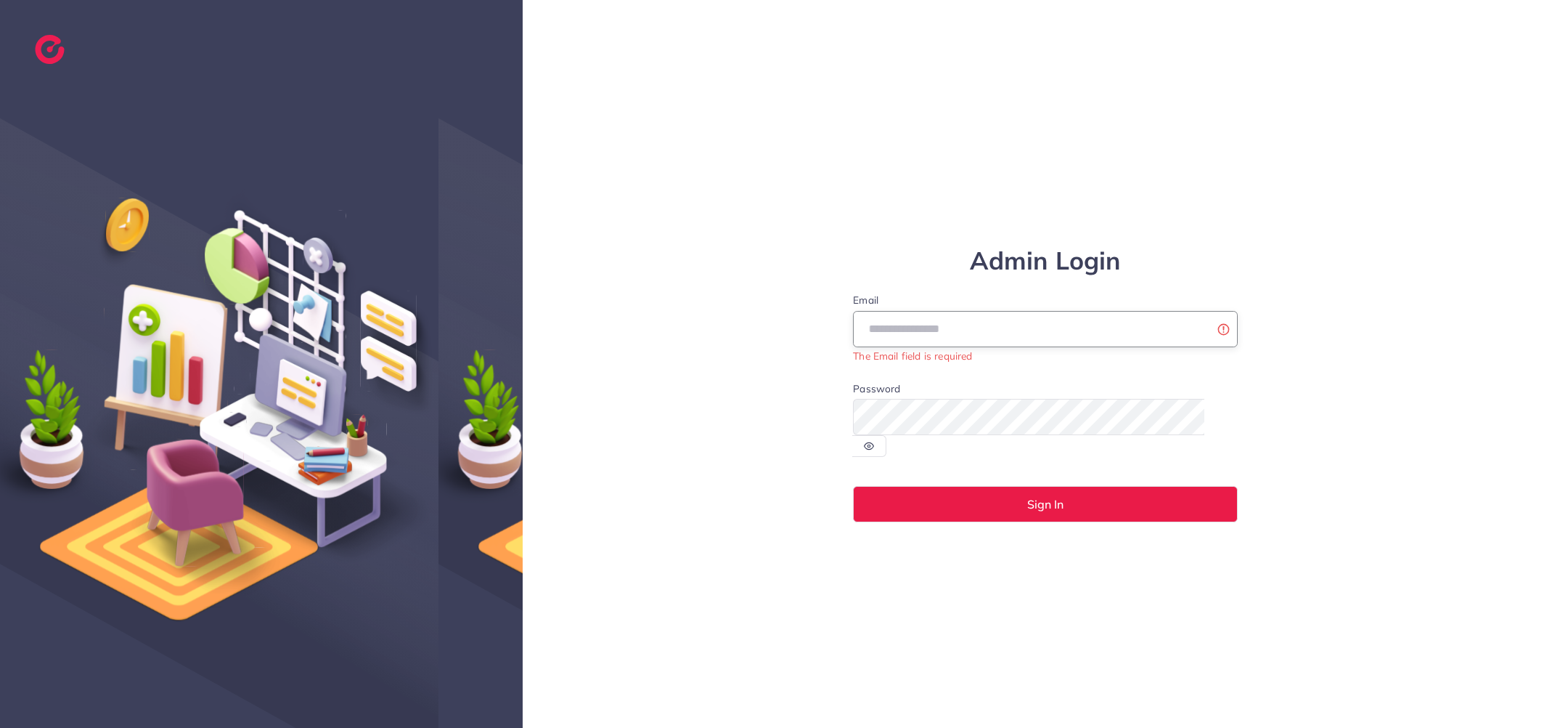
type input "**********"
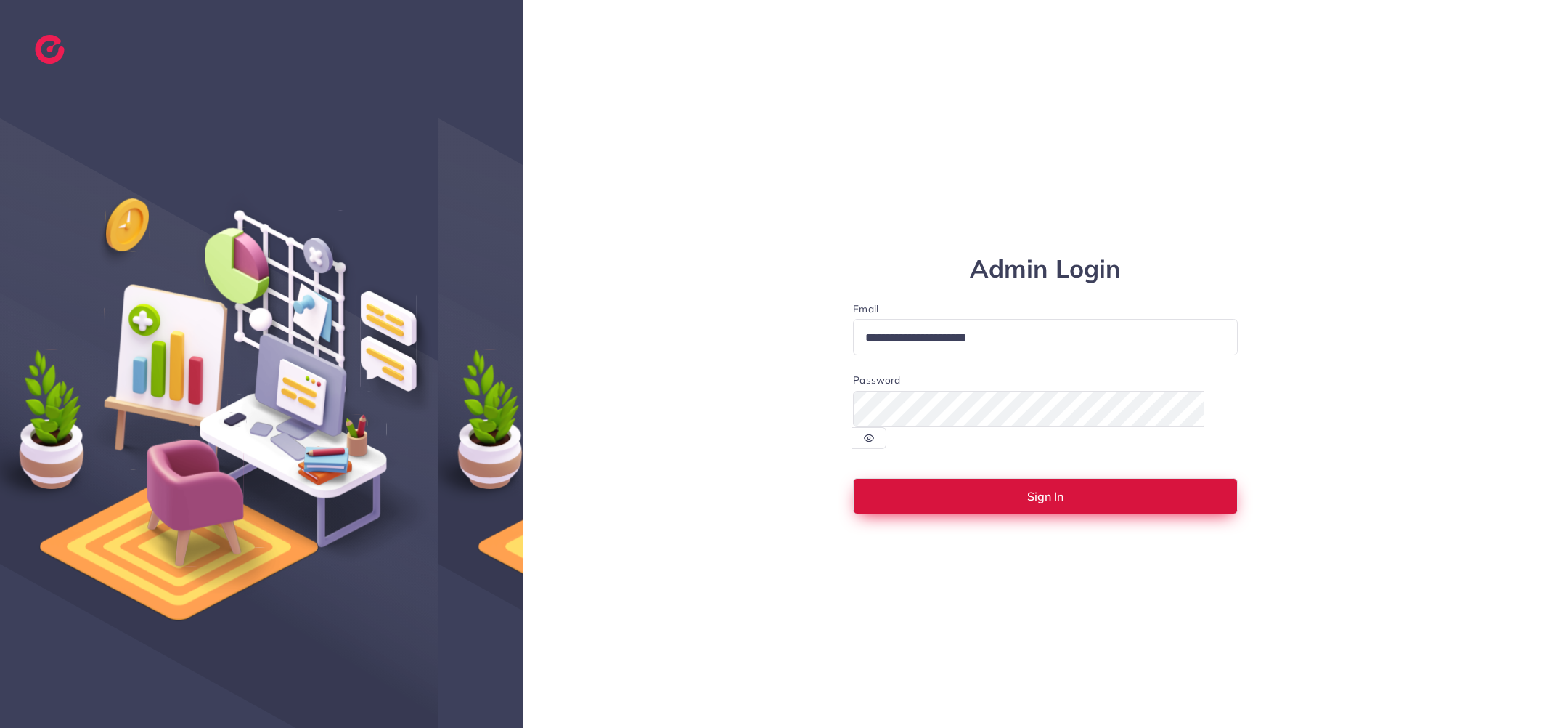
click at [1024, 487] on button "Sign In" at bounding box center [1046, 495] width 384 height 37
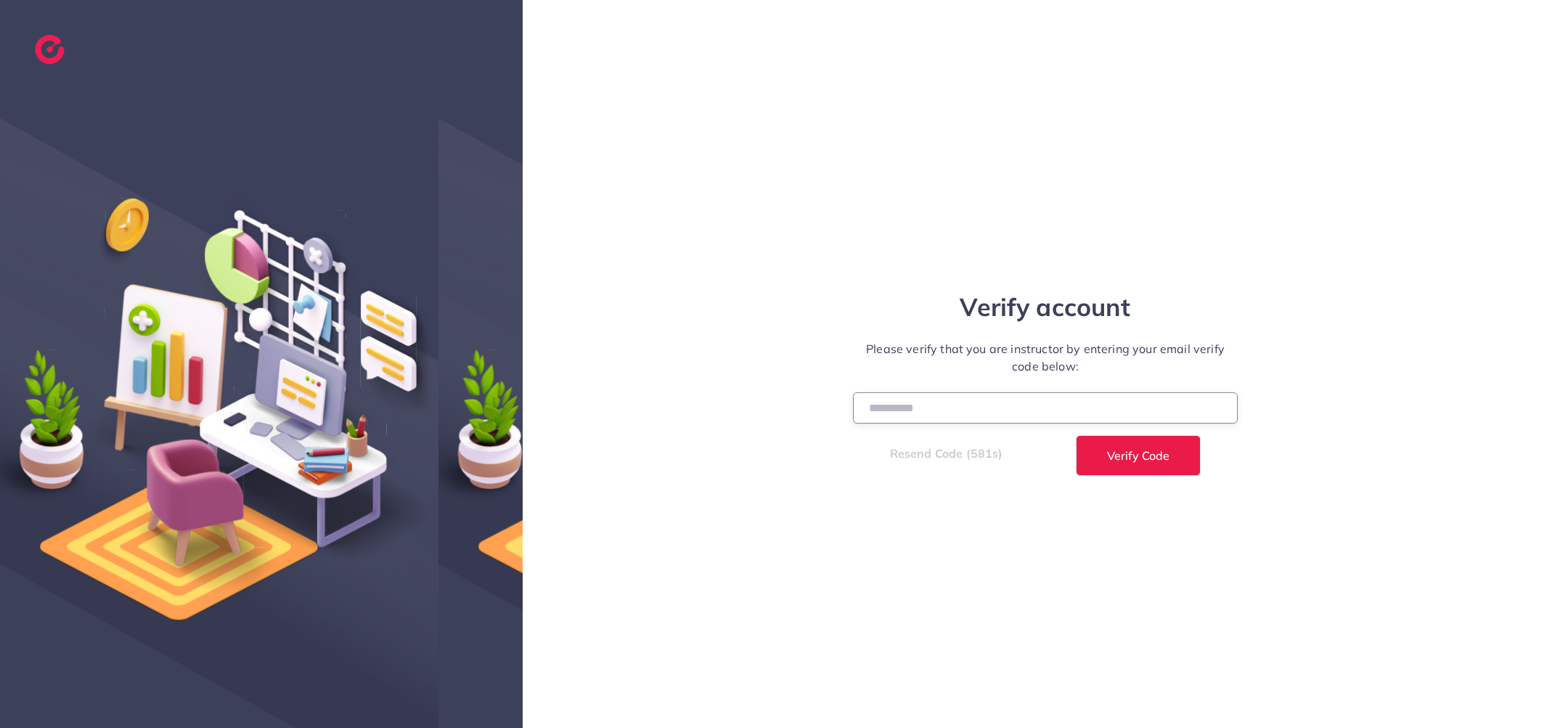
click at [893, 401] on input "number" at bounding box center [1046, 407] width 384 height 31
paste input "******"
type input "******"
click at [1139, 462] on button "Verify Code" at bounding box center [1138, 455] width 125 height 40
select select "*"
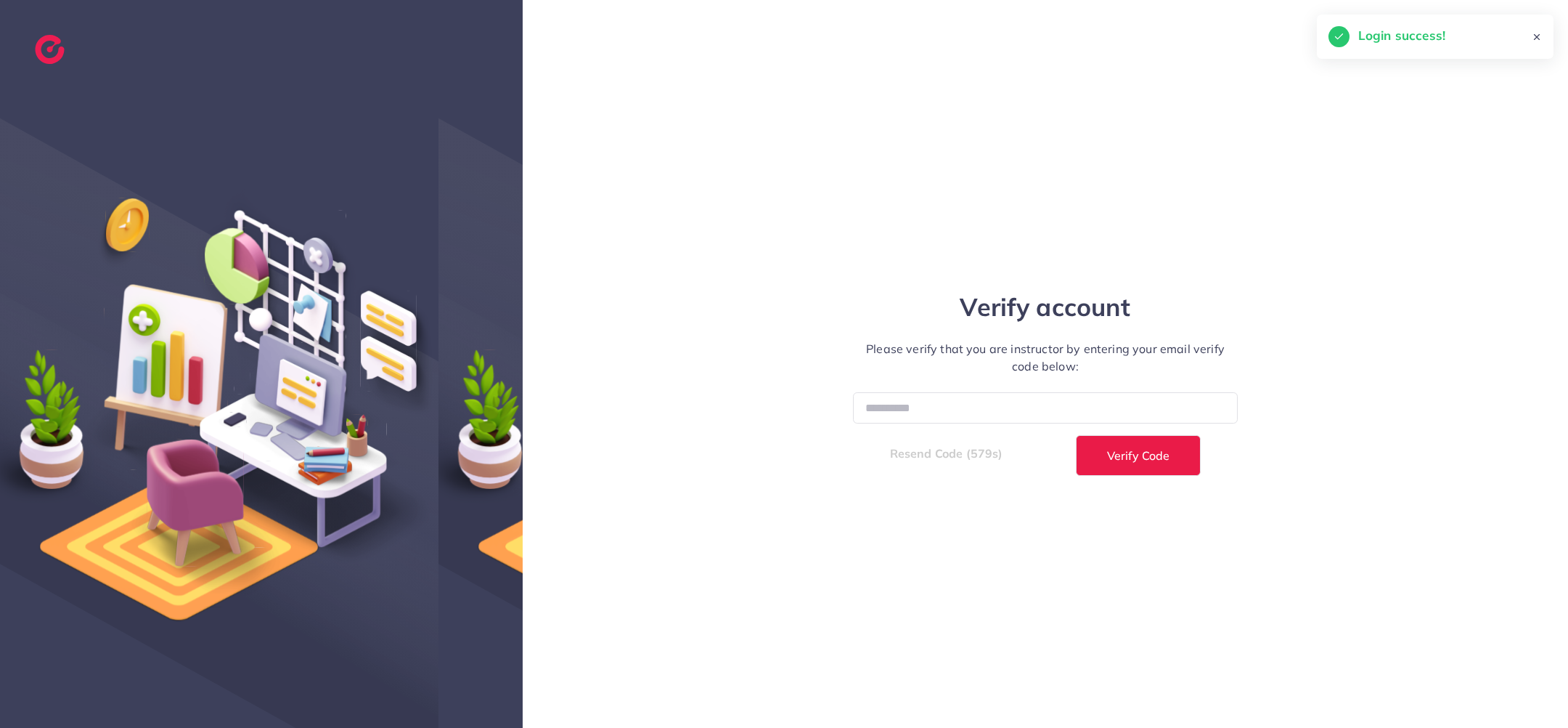
select select "****"
select select "*"
select select "****"
select select "*"
select select "****"
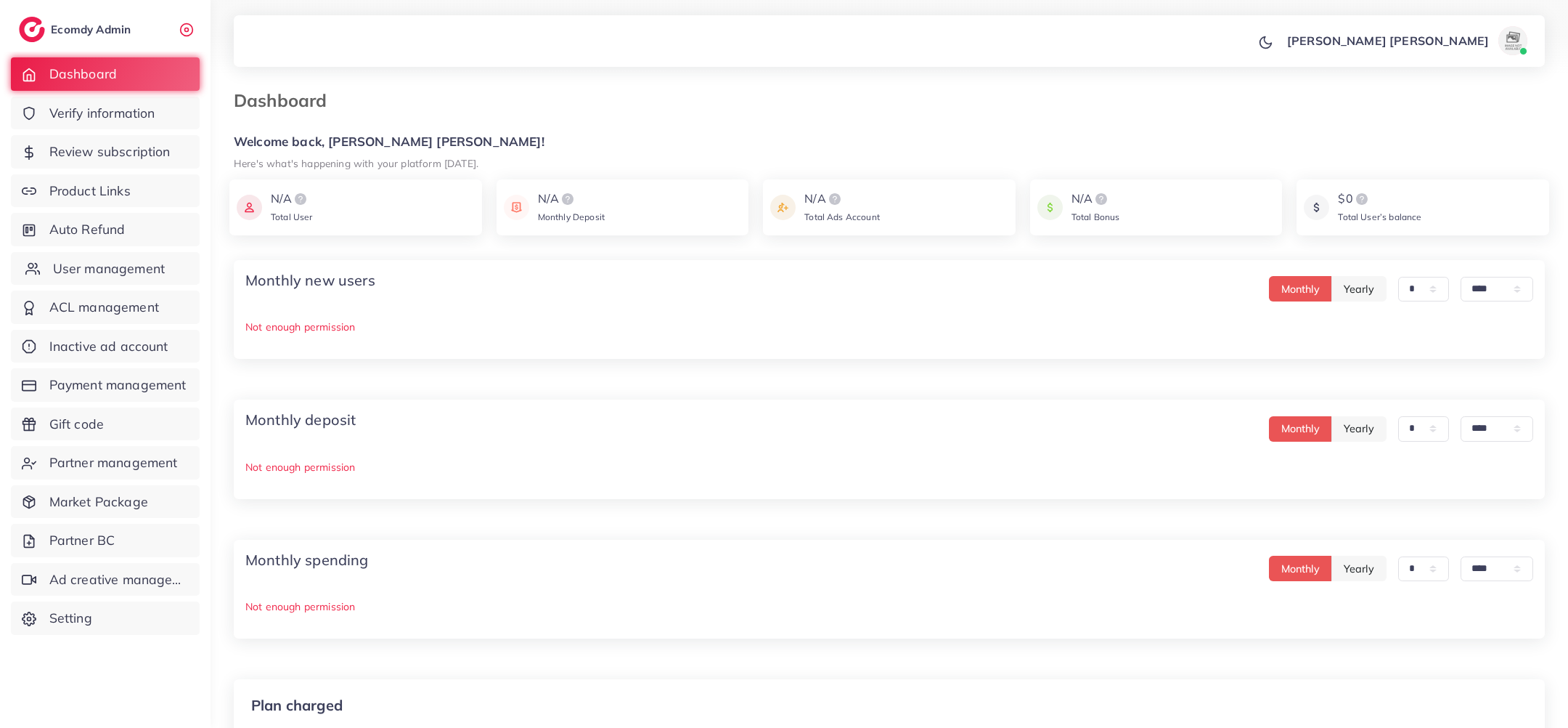
click at [158, 265] on span "User management" at bounding box center [109, 268] width 112 height 19
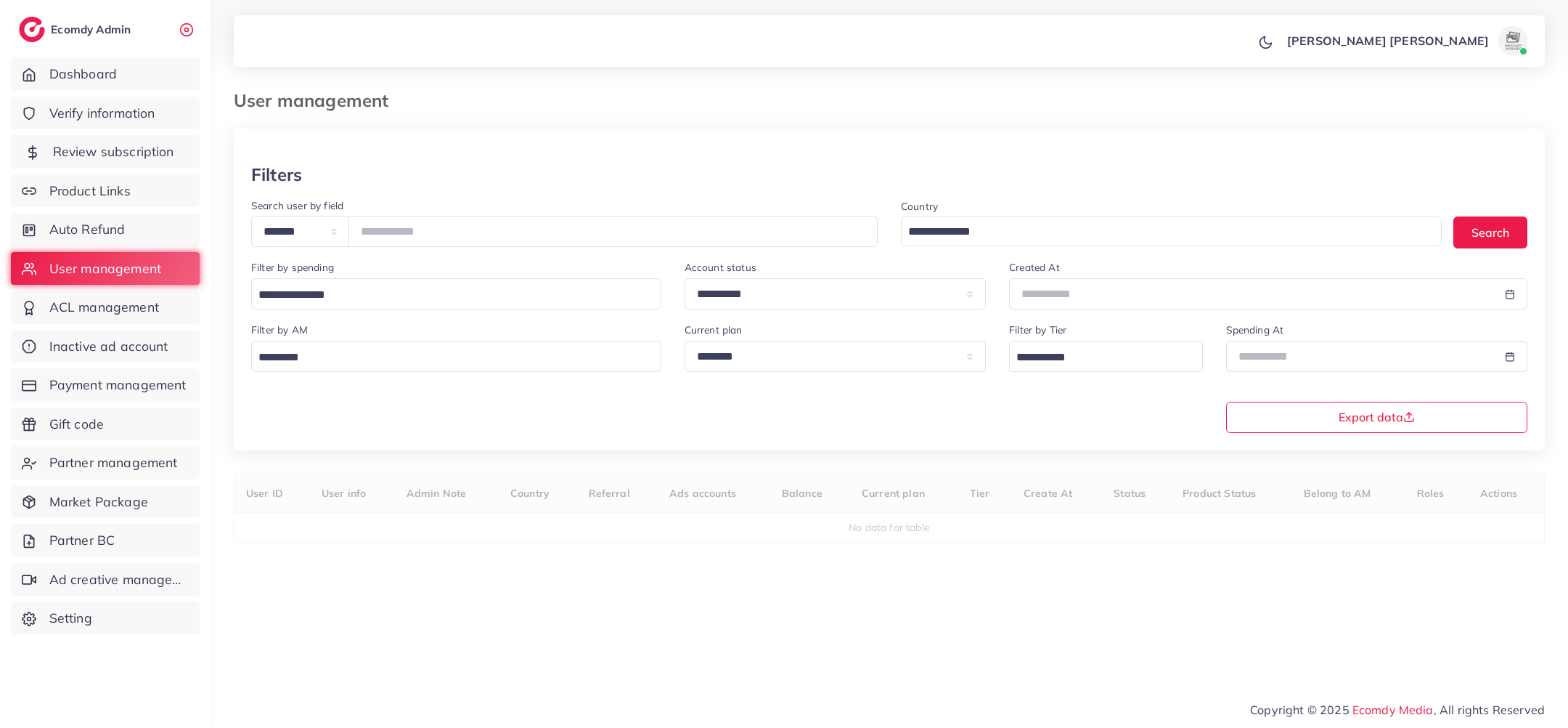
click at [127, 155] on span "Review subscription" at bounding box center [113, 152] width 121 height 19
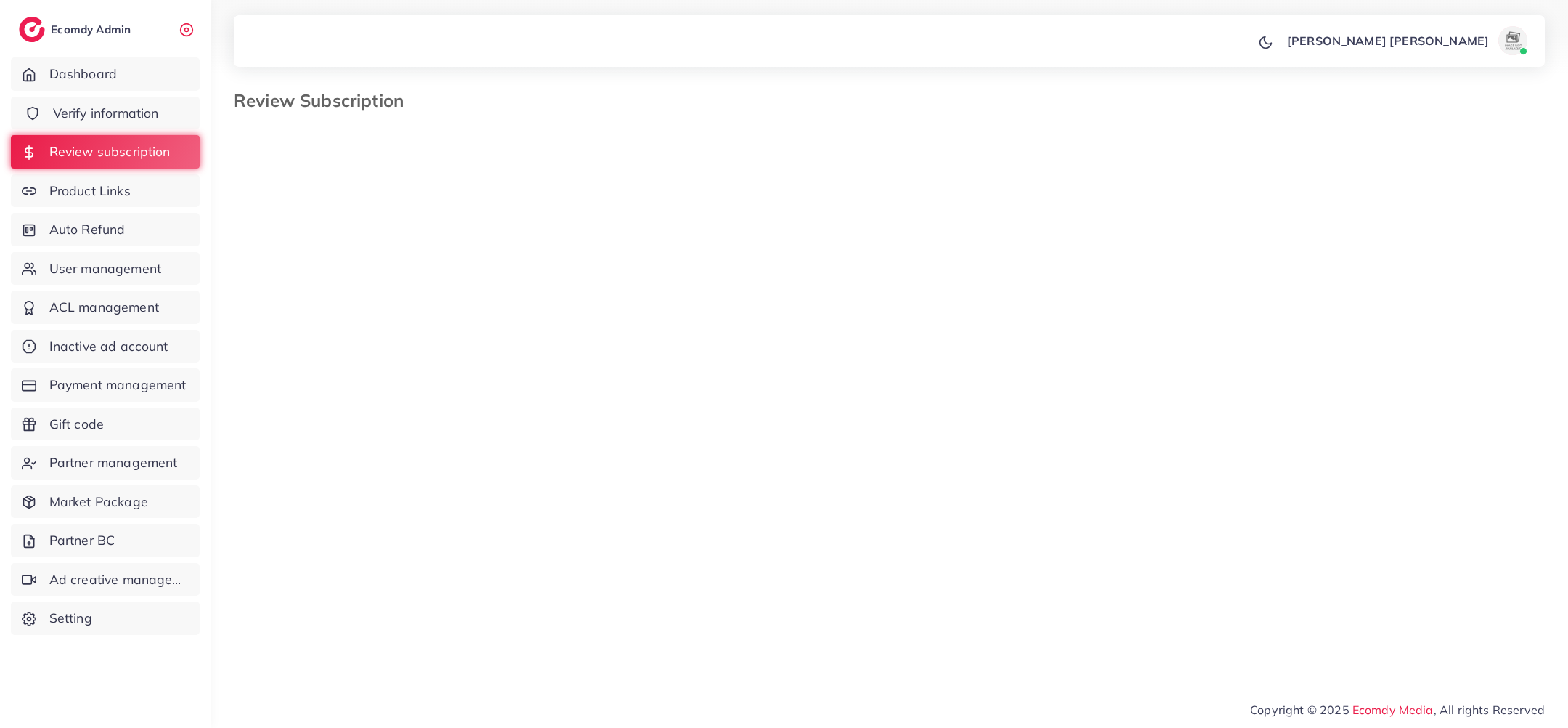
select select "*******"
click at [109, 111] on span "Verify information" at bounding box center [106, 114] width 106 height 19
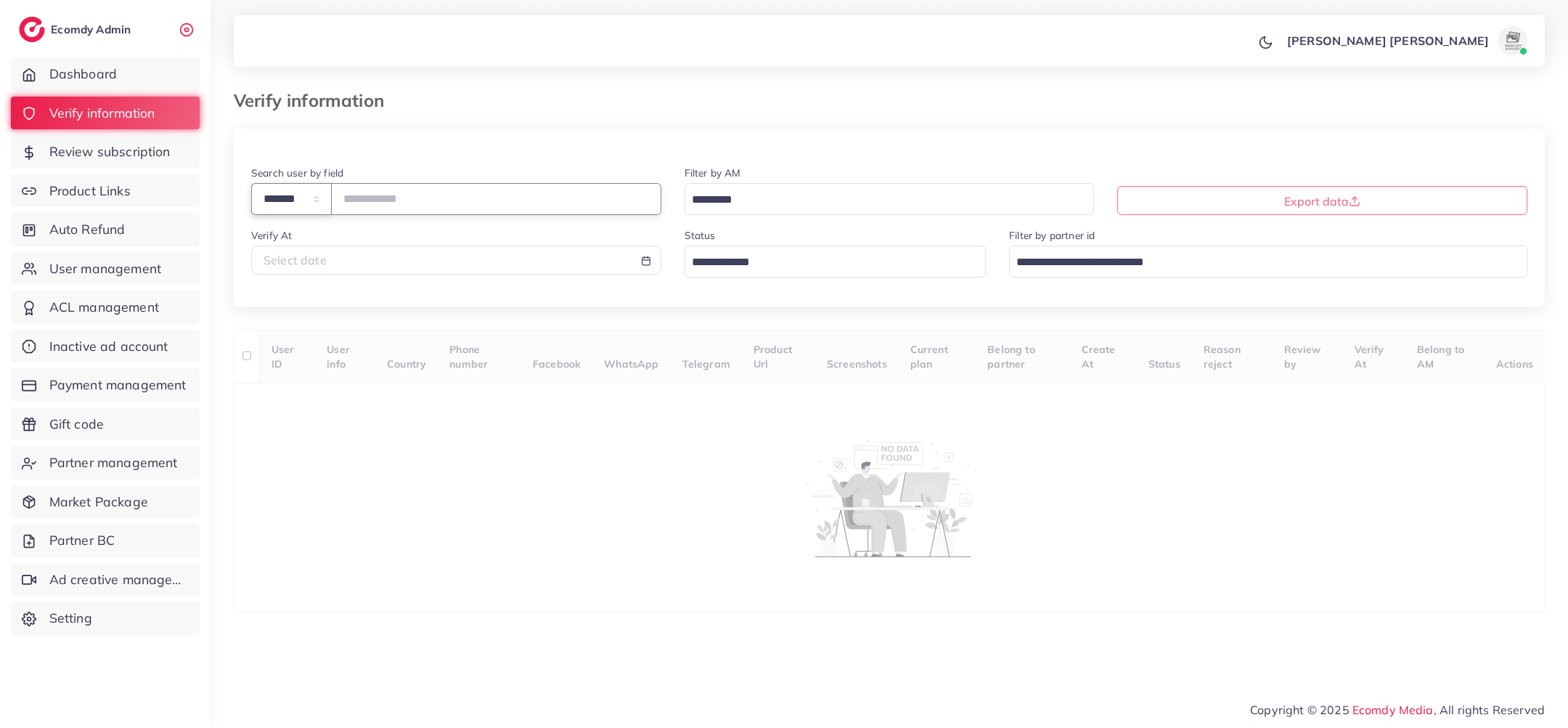
click at [317, 210] on select "**********" at bounding box center [292, 198] width 81 height 31
select select "*****"
click at [402, 186] on input "text" at bounding box center [496, 198] width 330 height 31
paste input "**********"
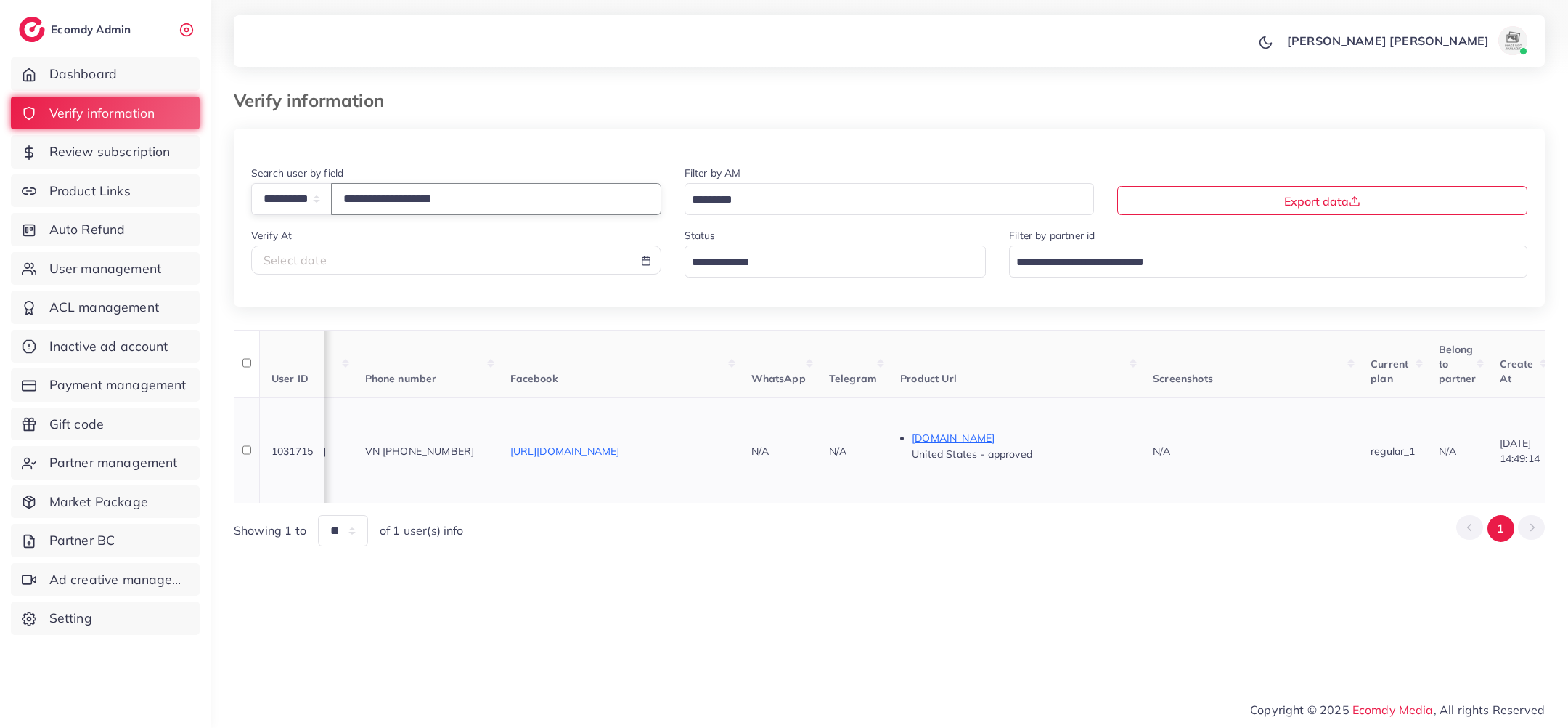
scroll to position [0, 742]
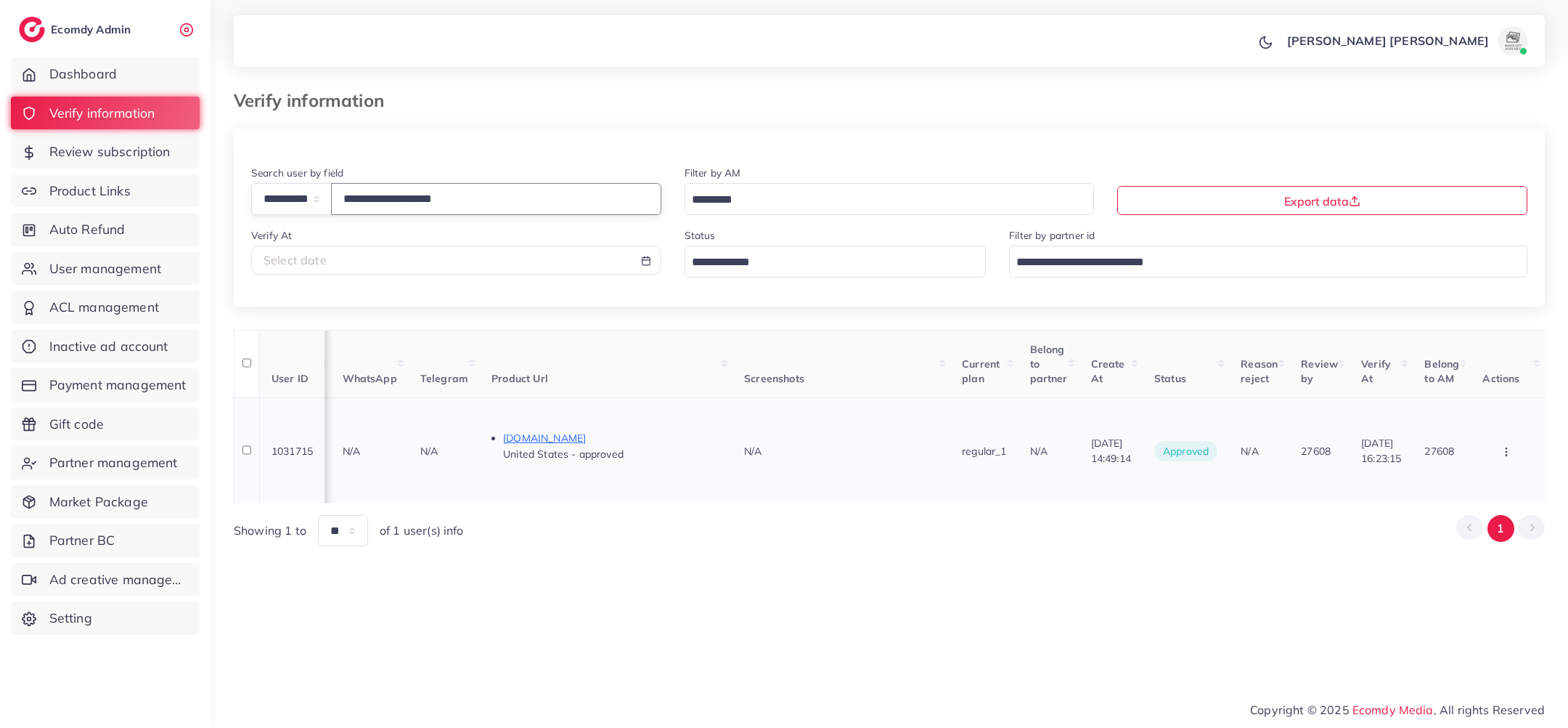
click at [1515, 434] on button "button" at bounding box center [1508, 450] width 51 height 33
type input "**********"
click at [1494, 431] on span "Assign to AM" at bounding box center [1477, 437] width 74 height 14
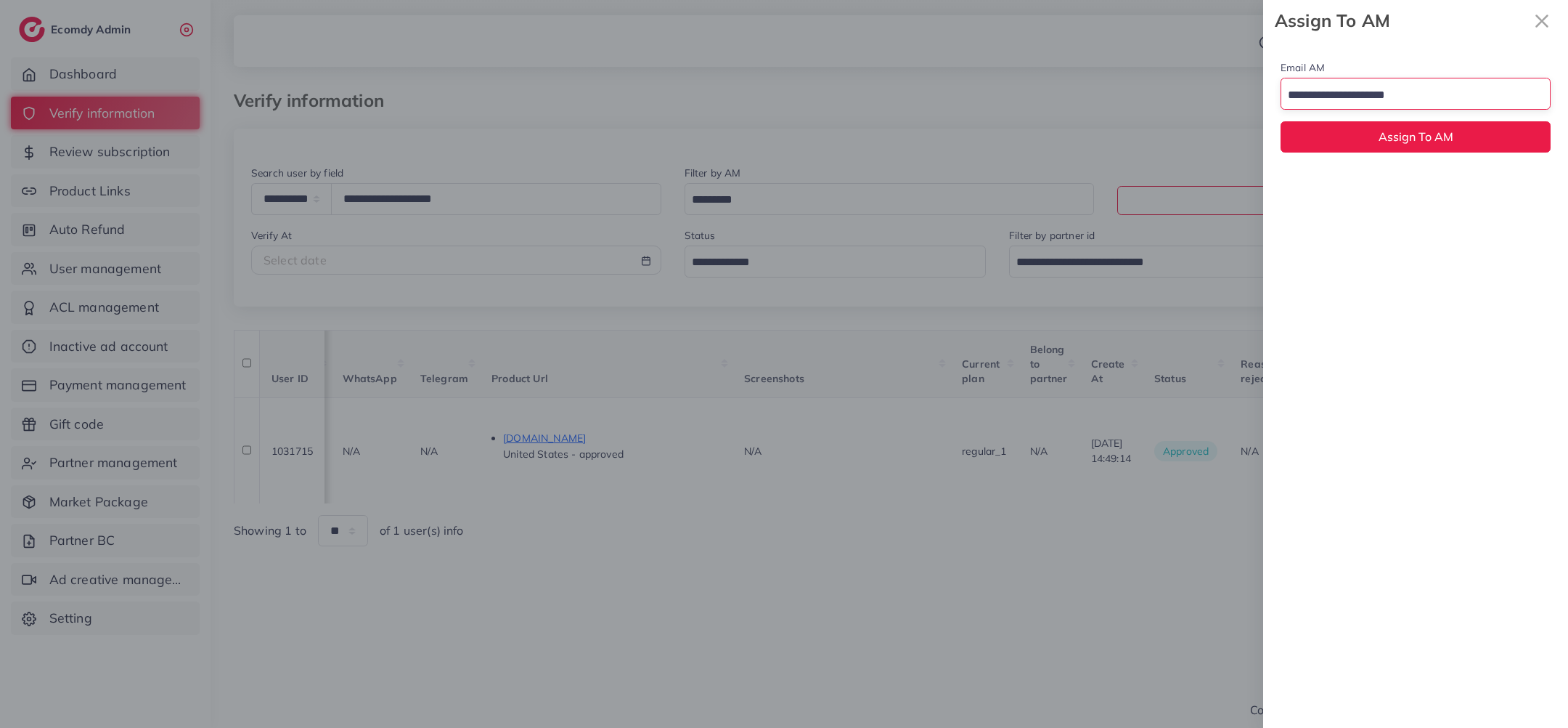
click at [1431, 109] on div "Loading..." at bounding box center [1416, 93] width 270 height 31
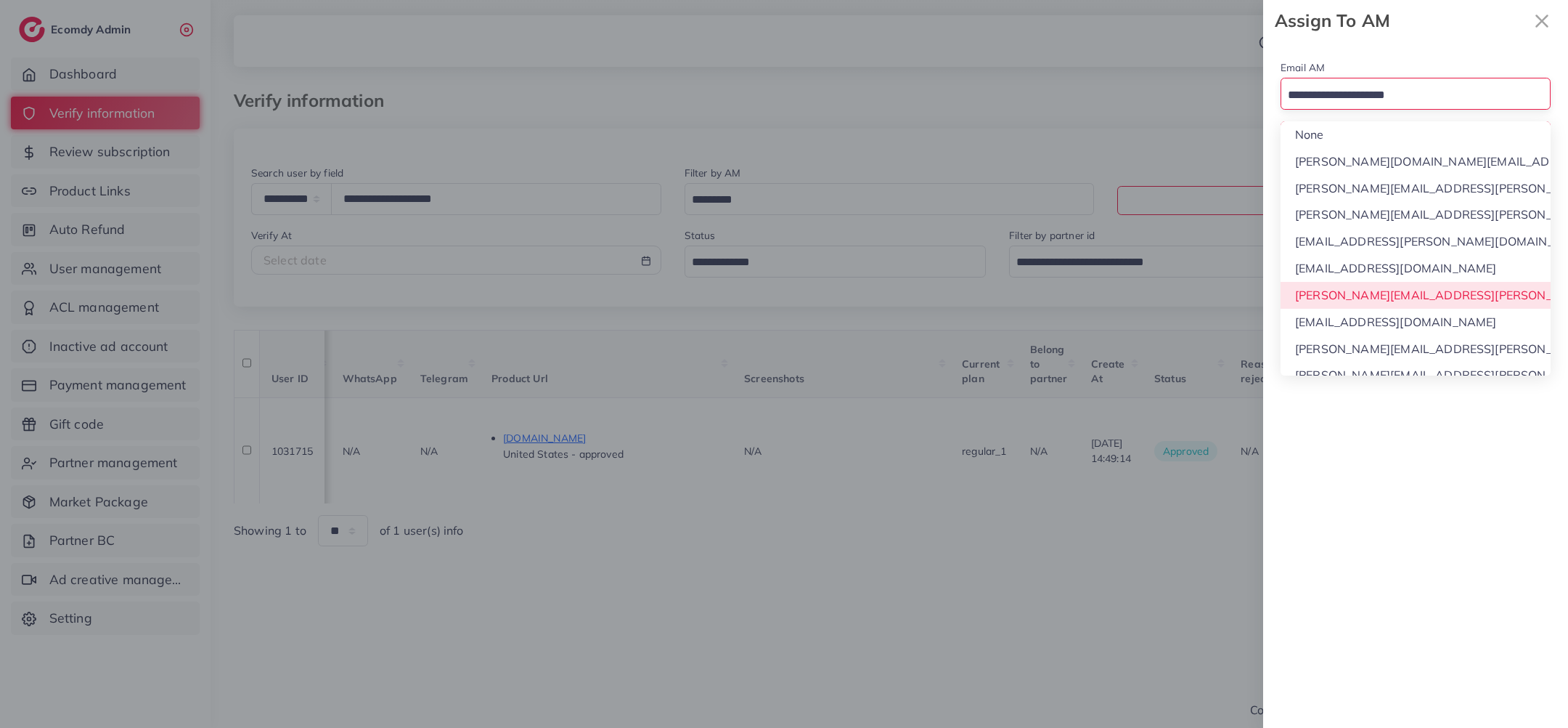
click at [1387, 289] on div "Email AM Loading... None phuong.ly@ecomdy.com quynh.phan@ecomdy.com huong.tran@…" at bounding box center [1415, 385] width 305 height 687
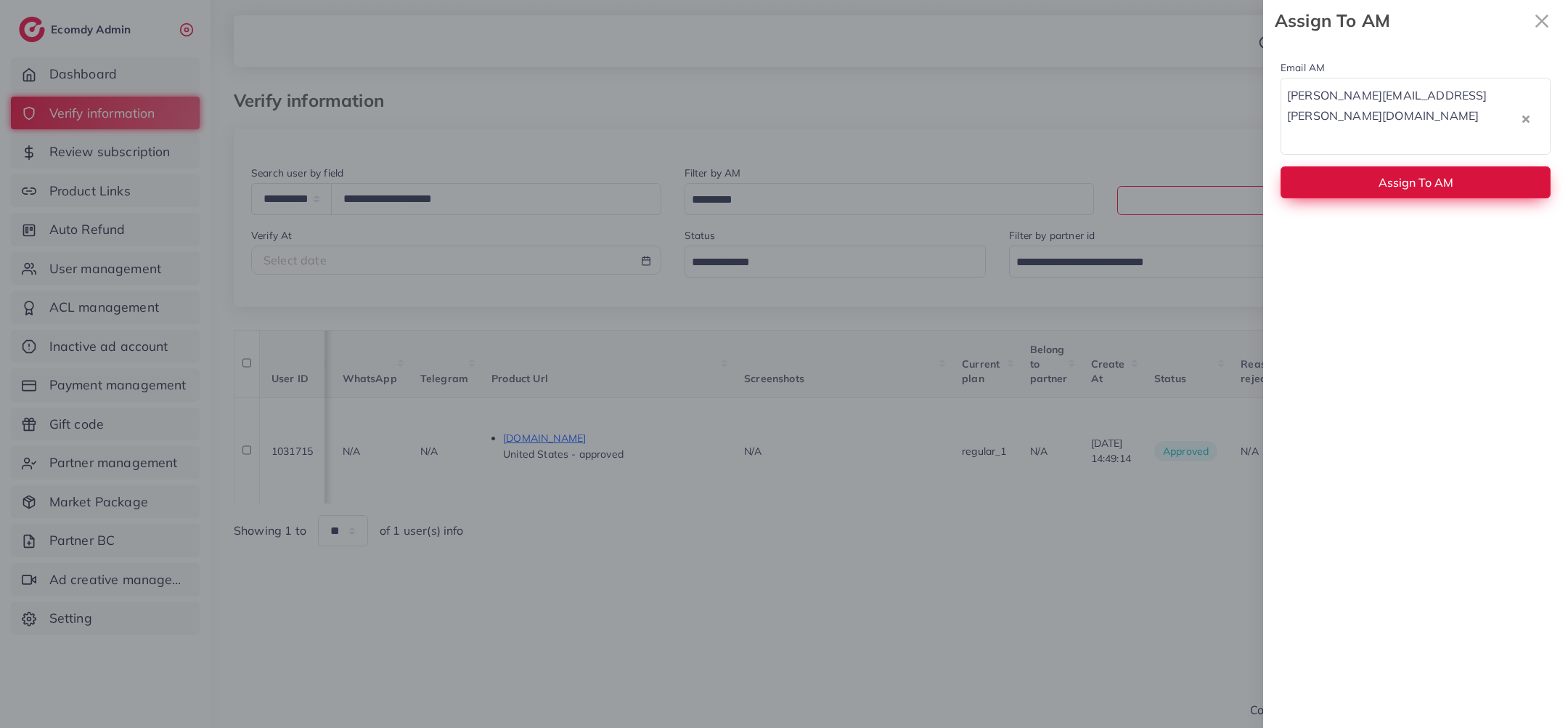
click at [1380, 166] on button "Assign To AM" at bounding box center [1416, 181] width 270 height 31
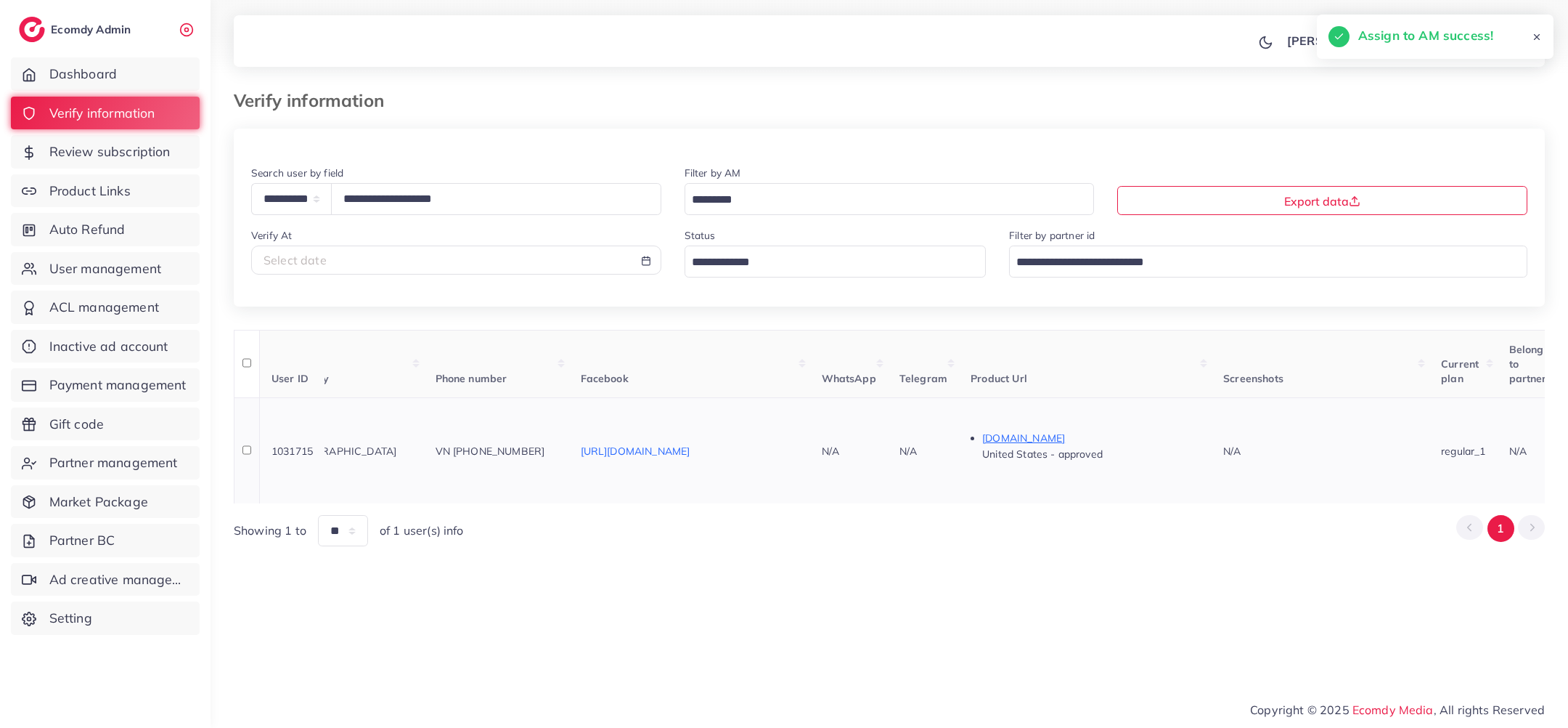
scroll to position [0, 0]
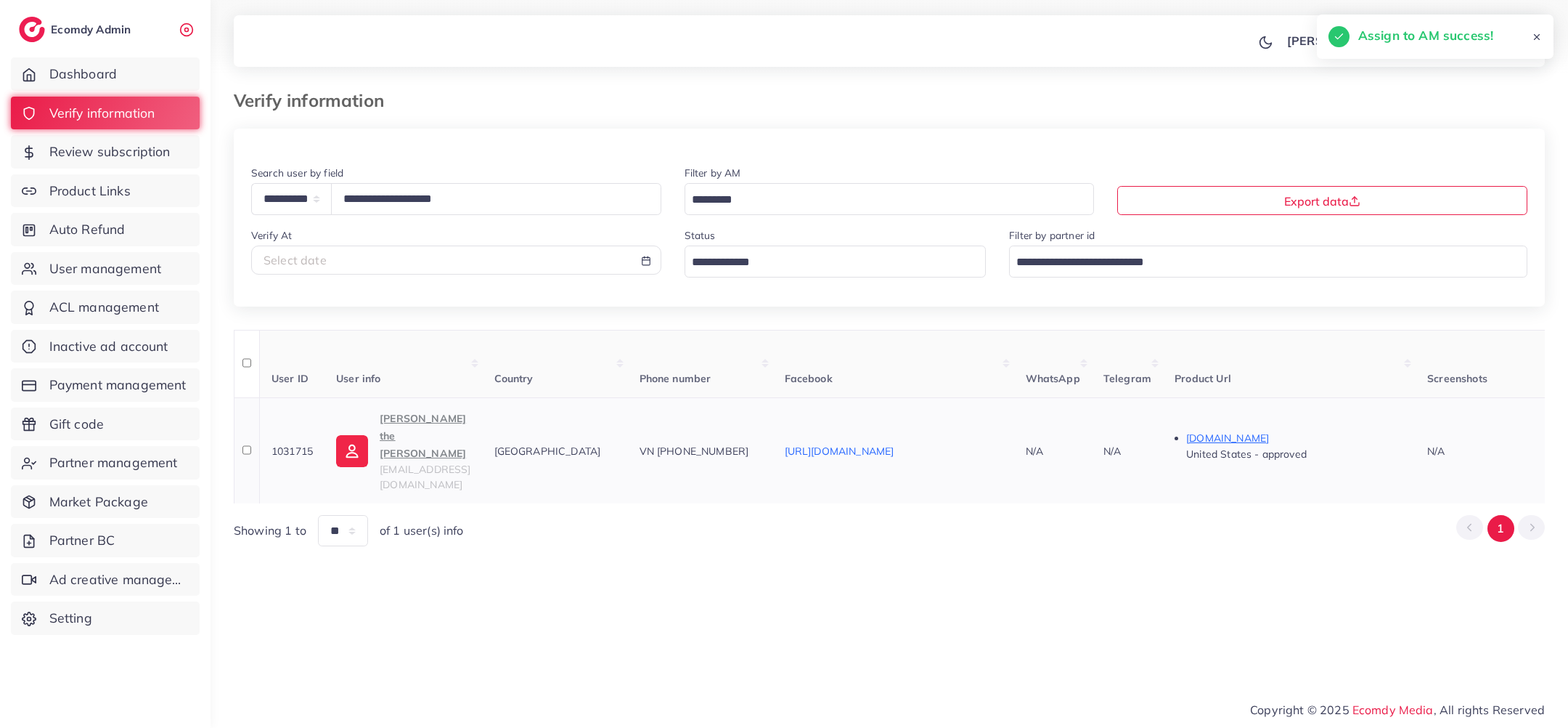
click at [287, 445] on span "1031715" at bounding box center [293, 451] width 41 height 13
copy span "1031715"
click at [125, 278] on link "User management" at bounding box center [105, 269] width 188 height 34
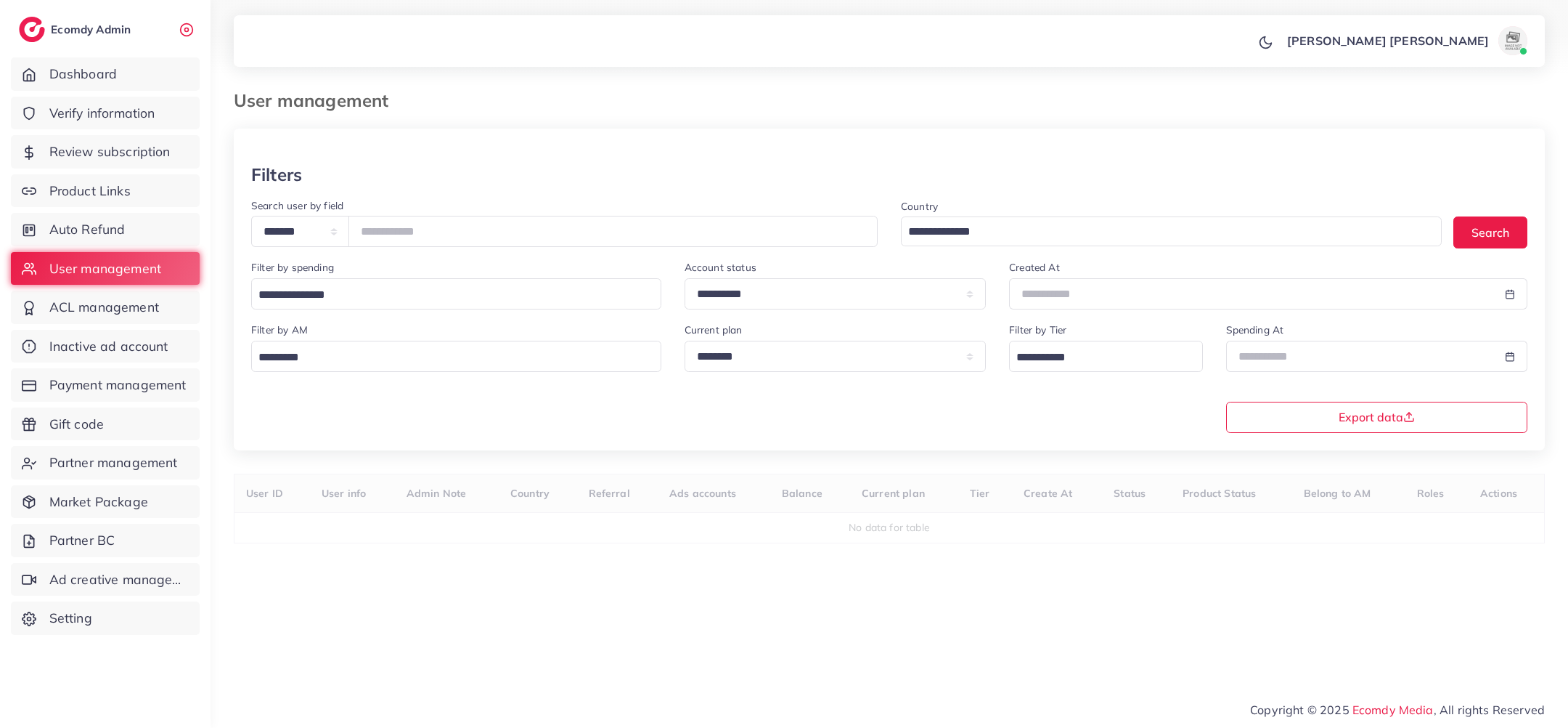
click at [520, 208] on div "**********" at bounding box center [565, 222] width 626 height 51
click at [516, 217] on input "number" at bounding box center [613, 231] width 529 height 31
paste input "*******"
type input "*******"
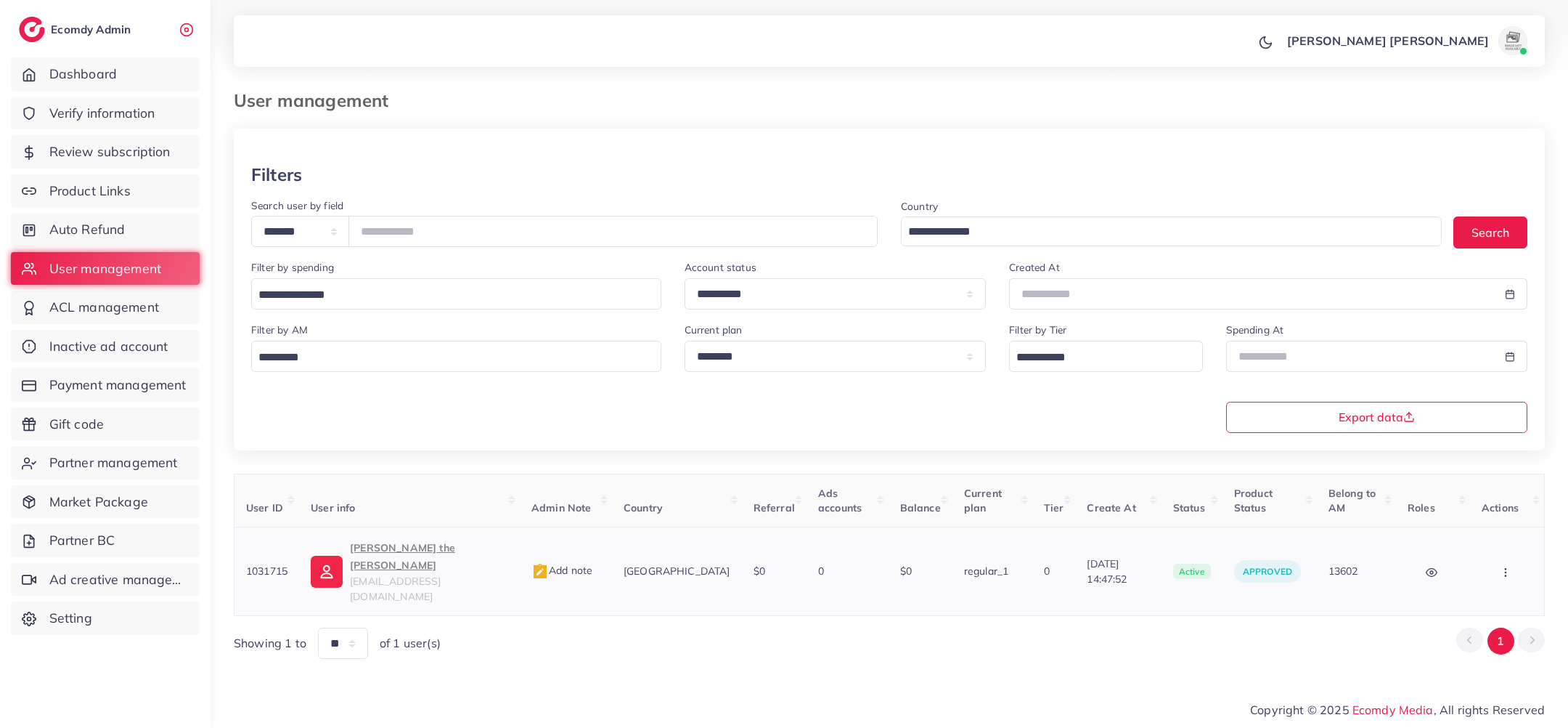
click at [413, 527] on td "duong the anh anhxtanhak@gmail.com" at bounding box center [409, 571] width 220 height 88
click at [410, 538] on p "duong the anh" at bounding box center [429, 555] width 158 height 35
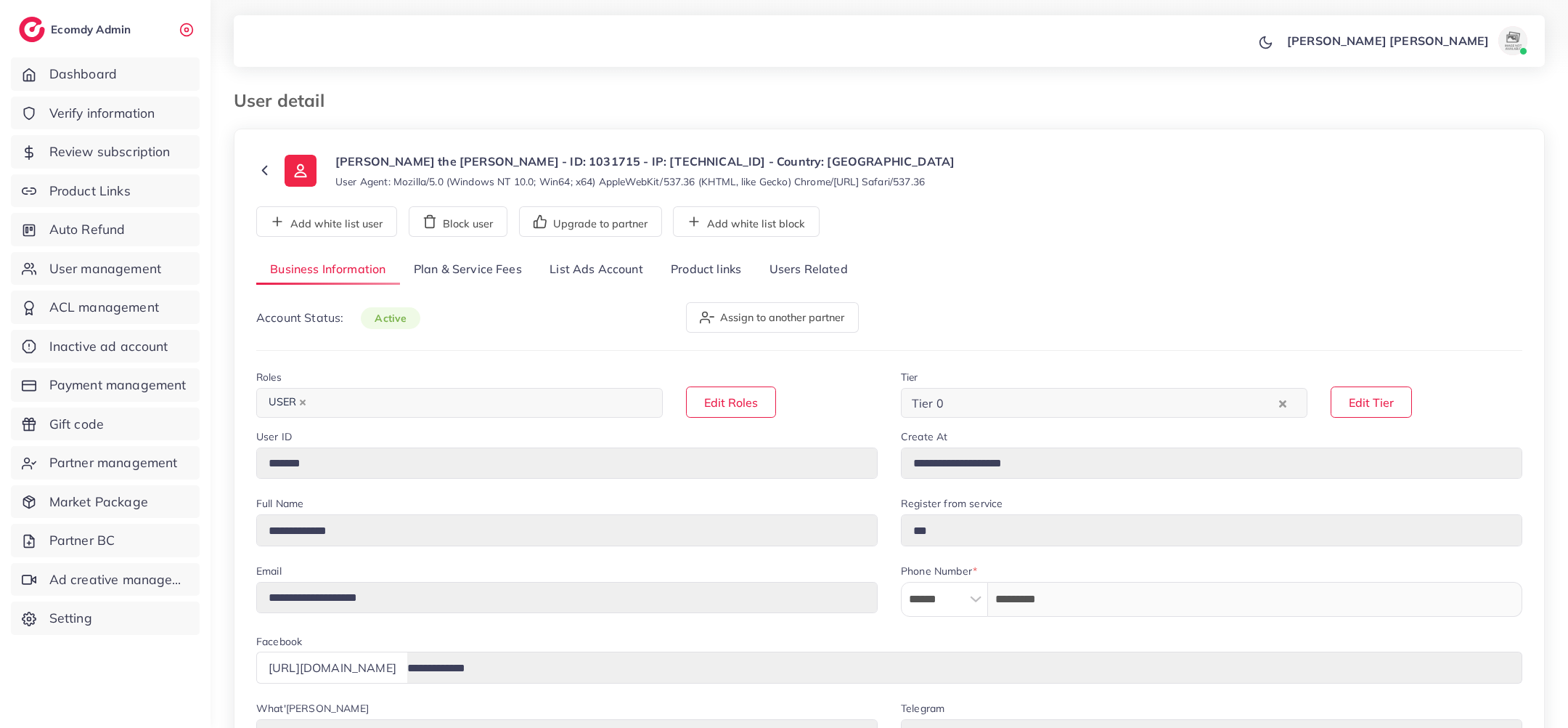
select select "*******"
click at [137, 186] on link "Product Links" at bounding box center [105, 191] width 188 height 34
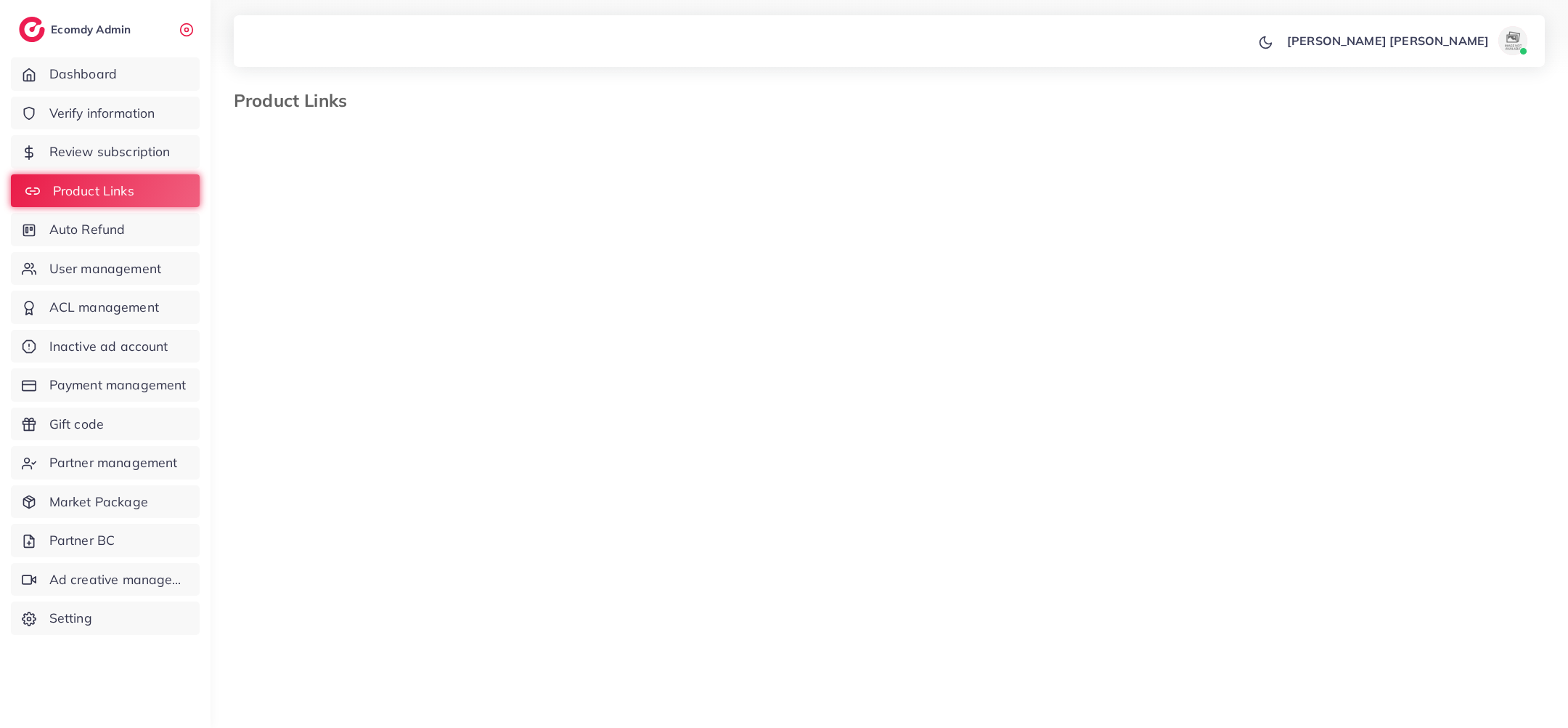
select select "*********"
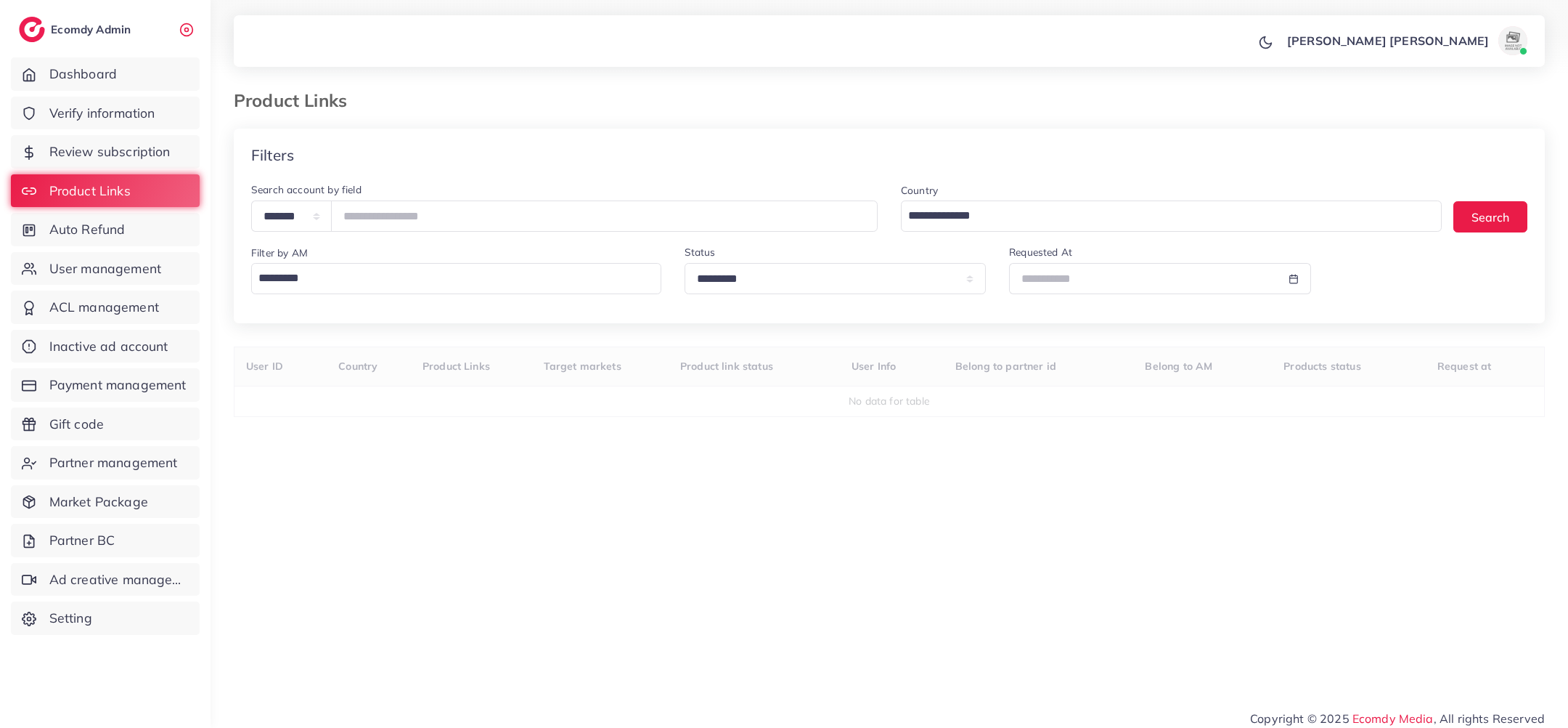
click at [514, 272] on input "Search for option" at bounding box center [453, 278] width 400 height 24
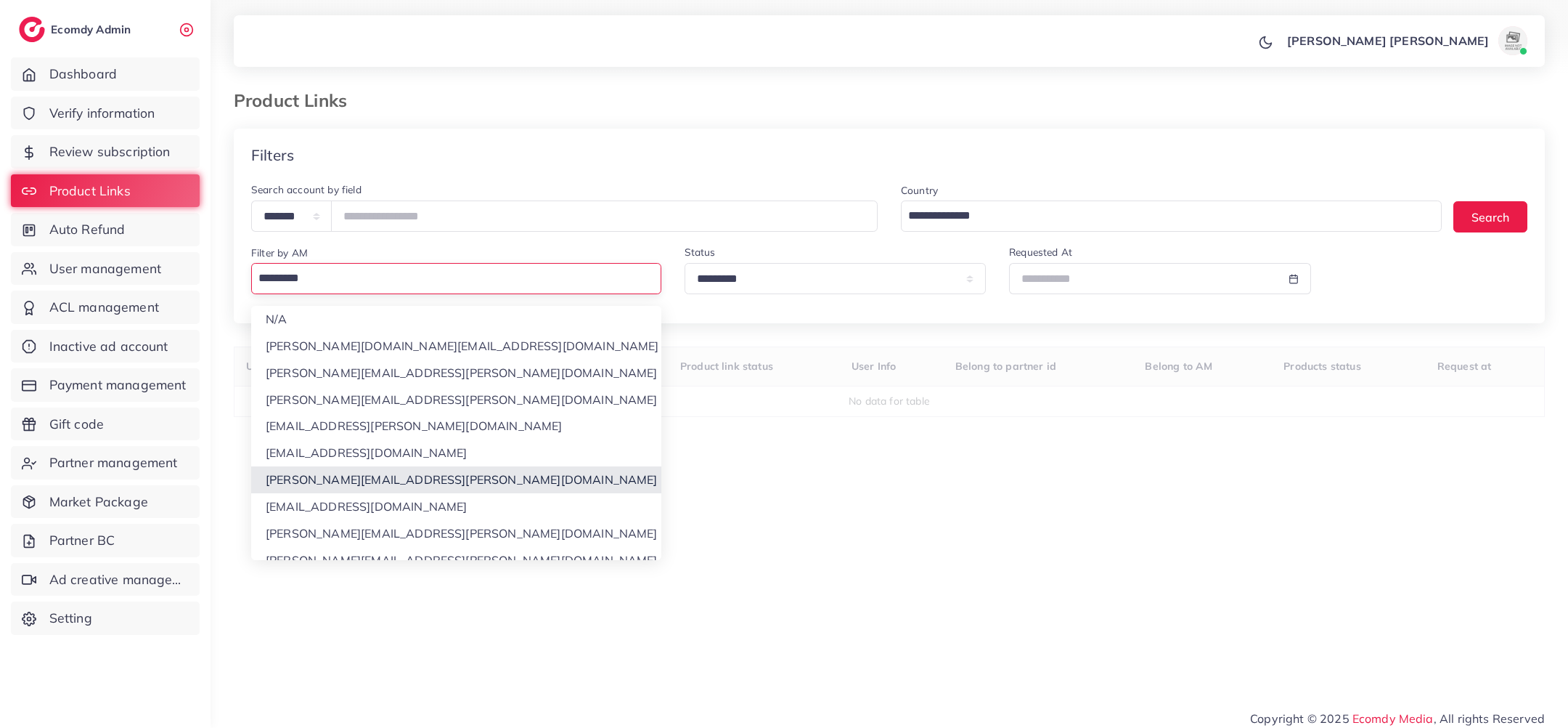
click at [420, 485] on div "**********" at bounding box center [889, 401] width 1311 height 545
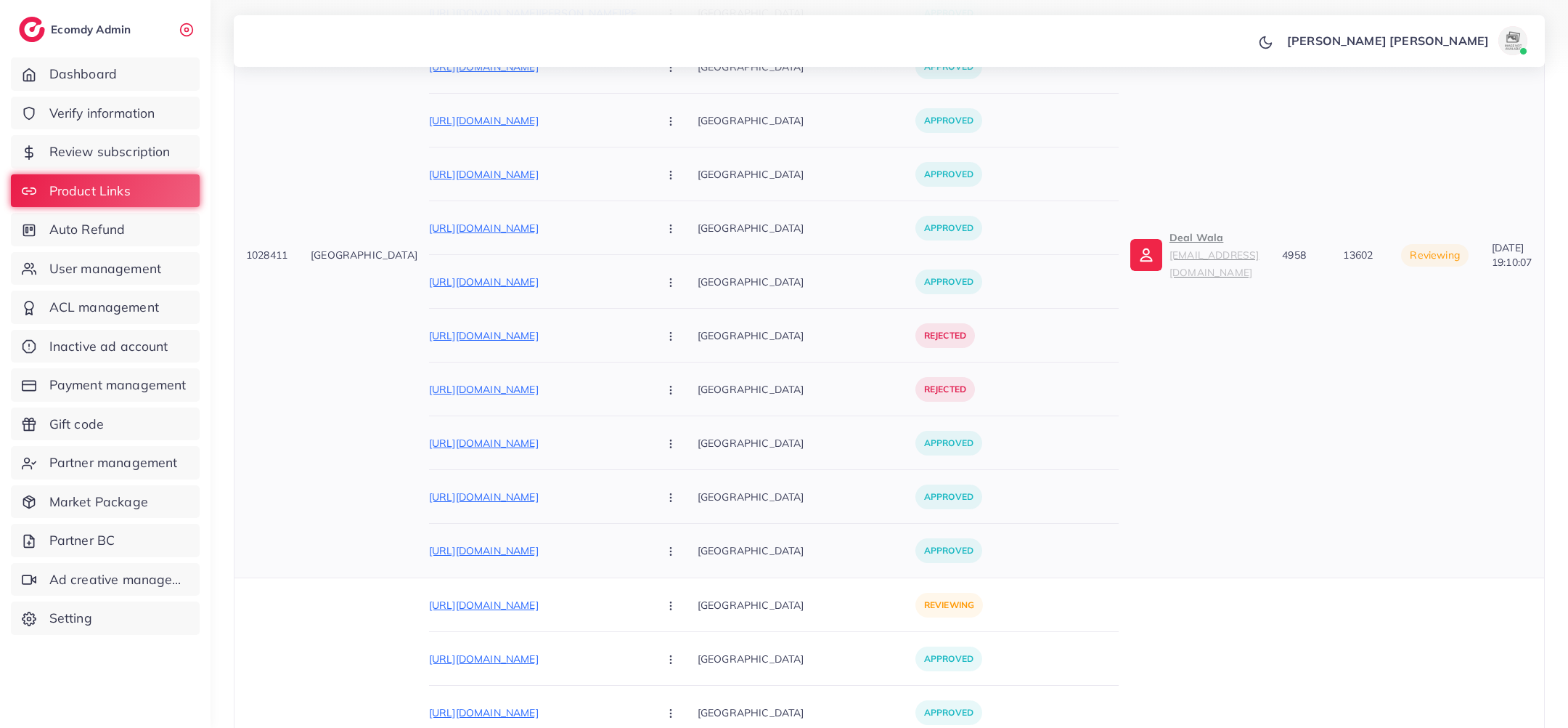
scroll to position [501, 0]
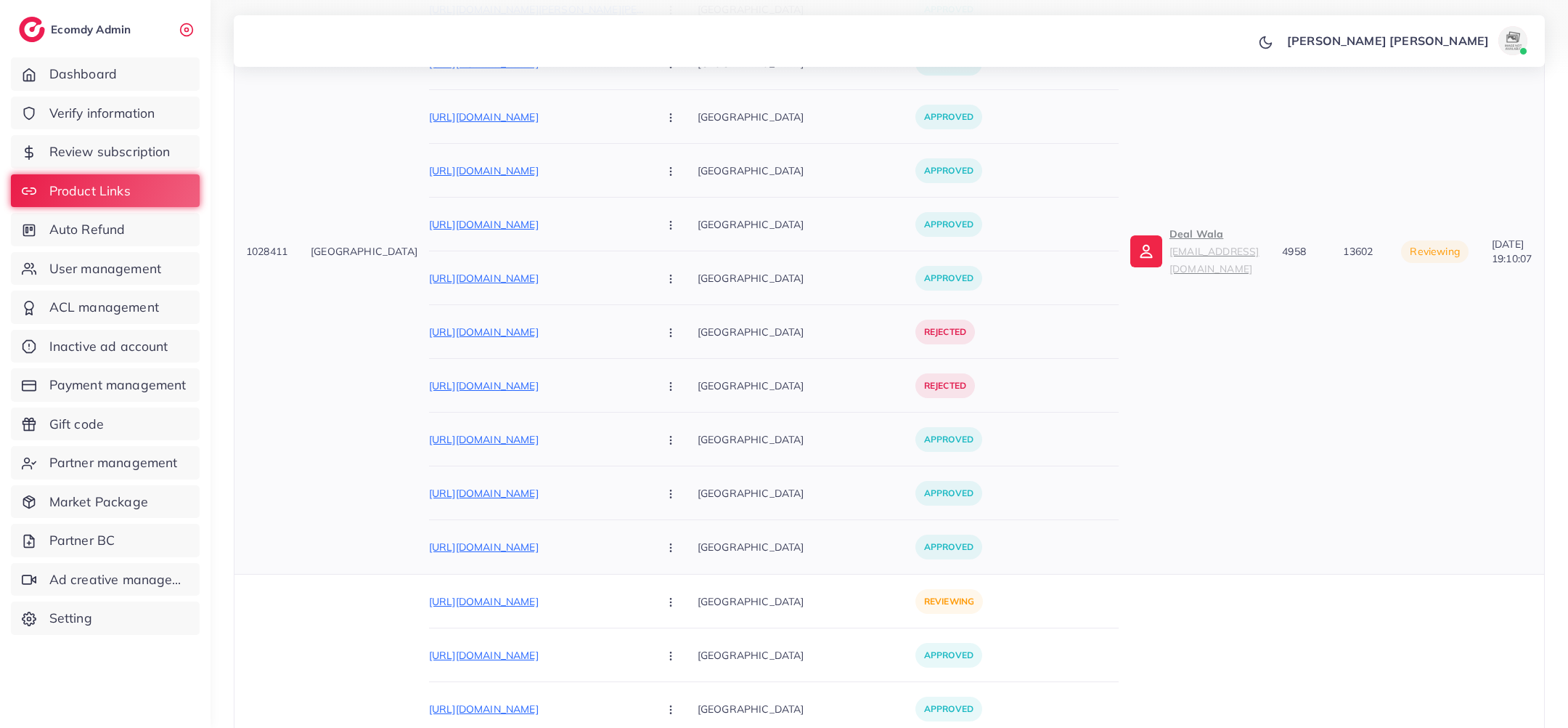
click at [1169, 247] on p "Deal Wala mystorestore88@gmail.com" at bounding box center [1214, 251] width 89 height 53
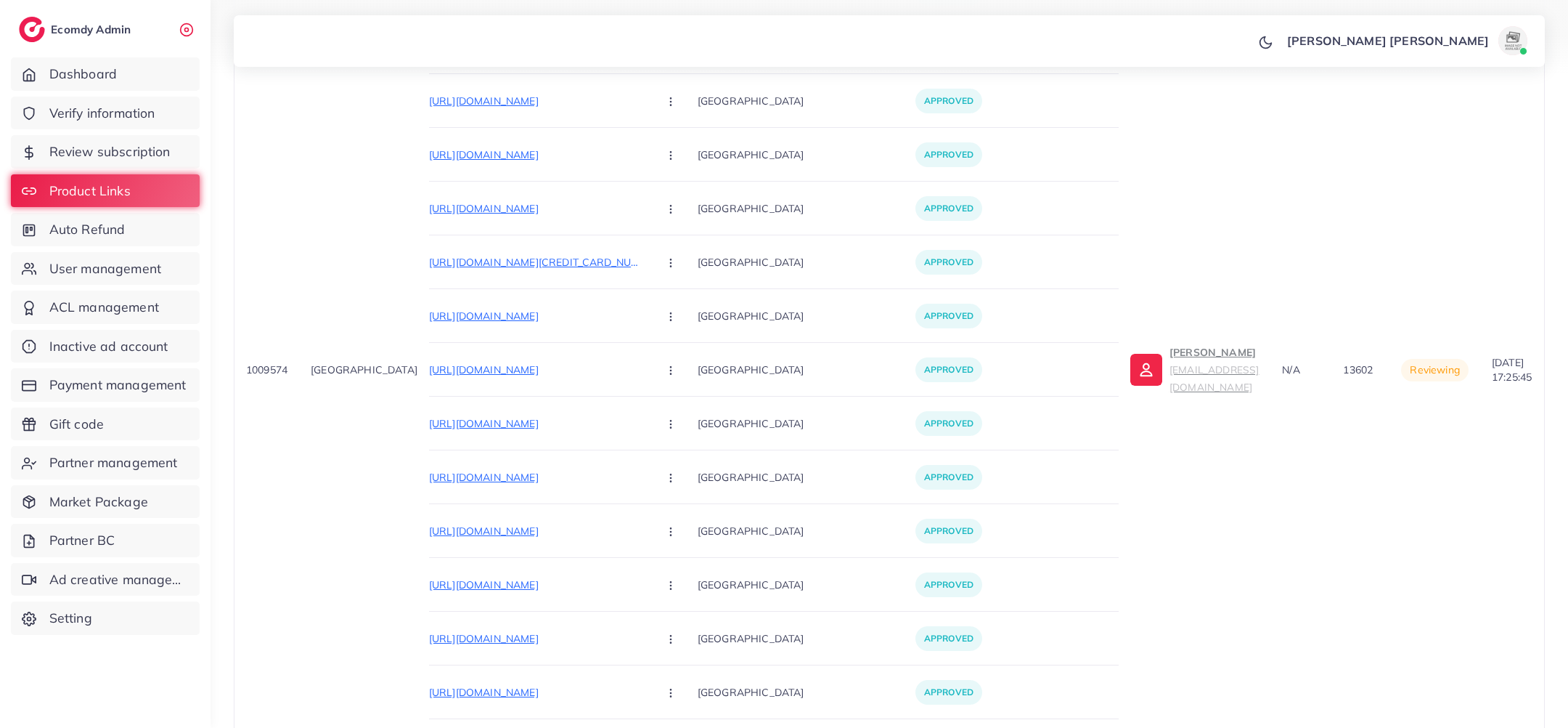
scroll to position [1784, 0]
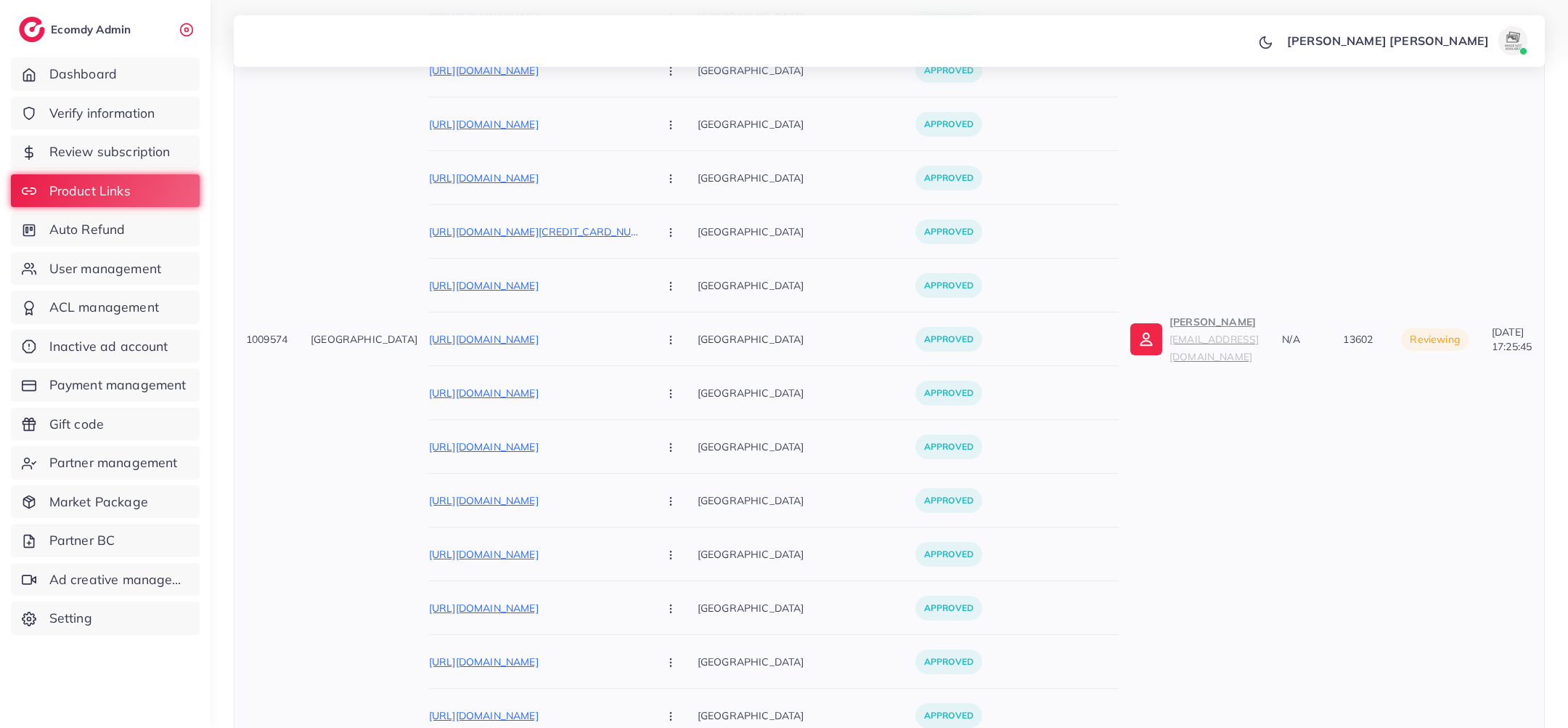
click at [1169, 345] on small "downtownusa2@gmail.com" at bounding box center [1214, 348] width 89 height 30
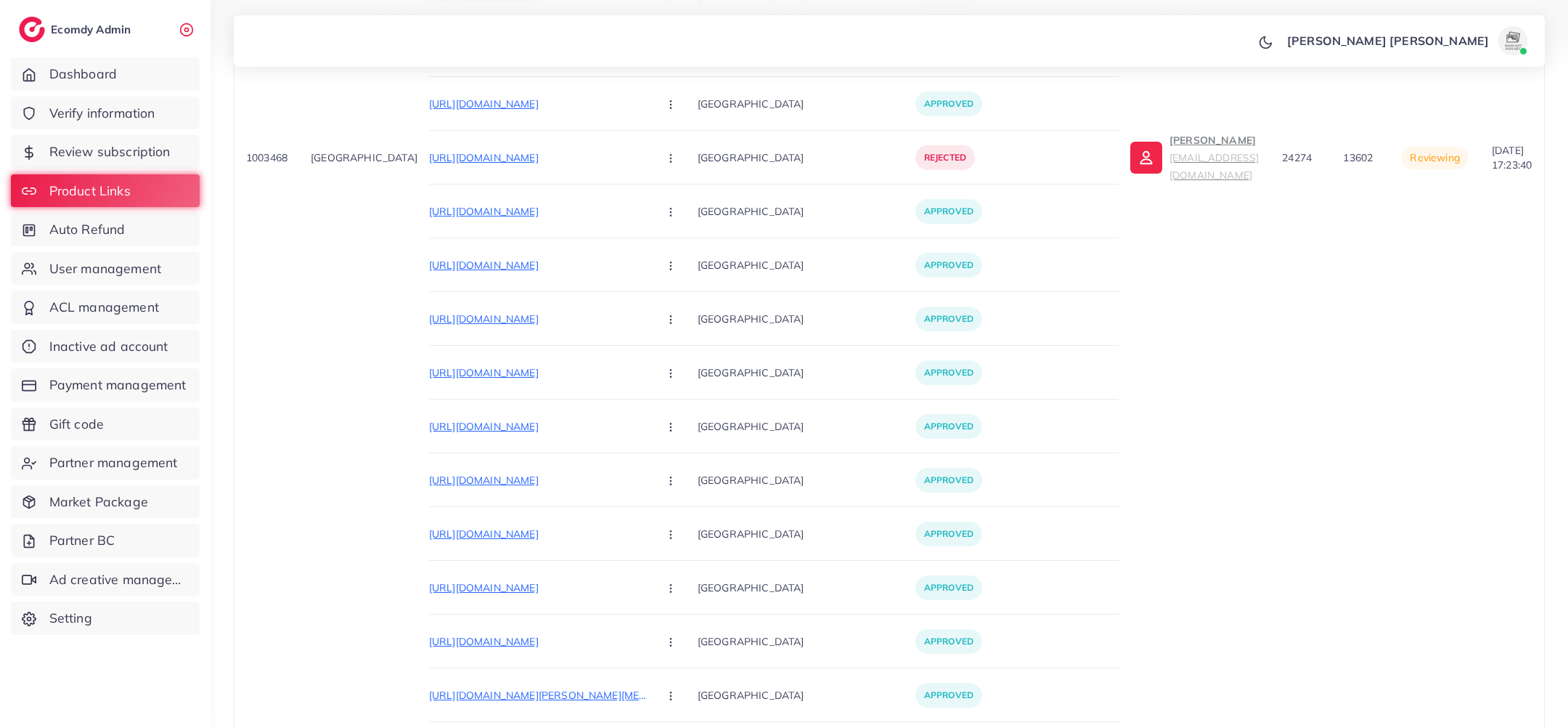
scroll to position [3652, 0]
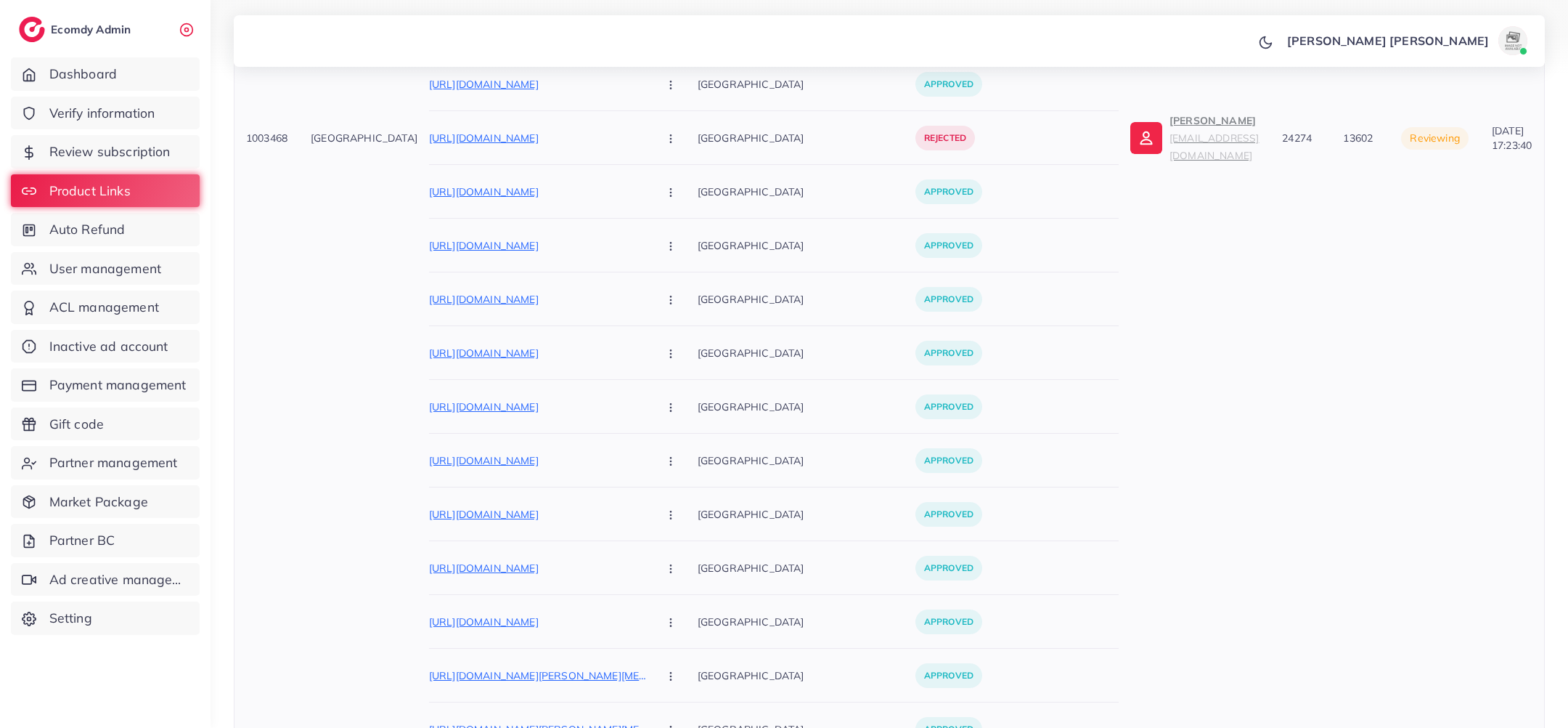
click at [1169, 126] on p "Kashi malik malikaltafasb890@gmail.com" at bounding box center [1214, 138] width 89 height 53
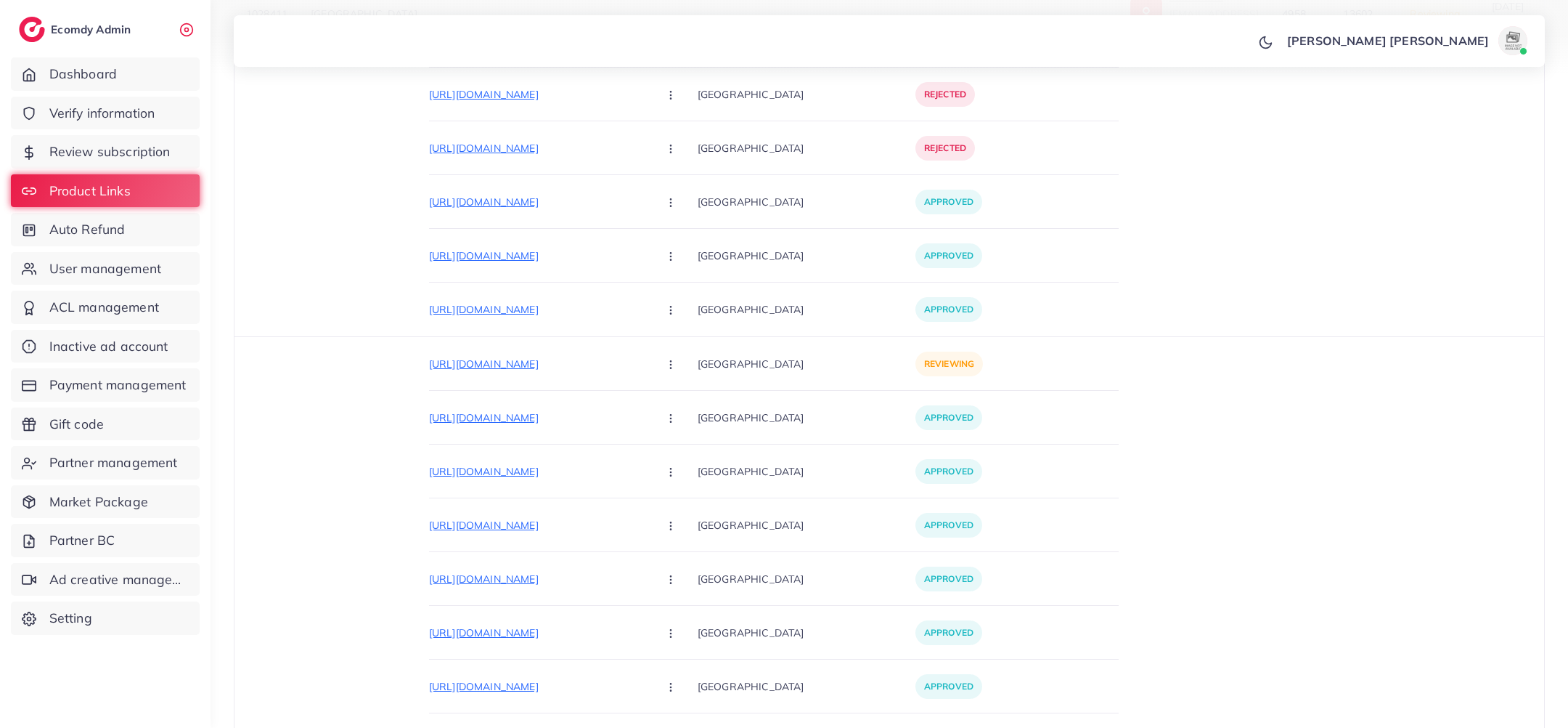
scroll to position [0, 0]
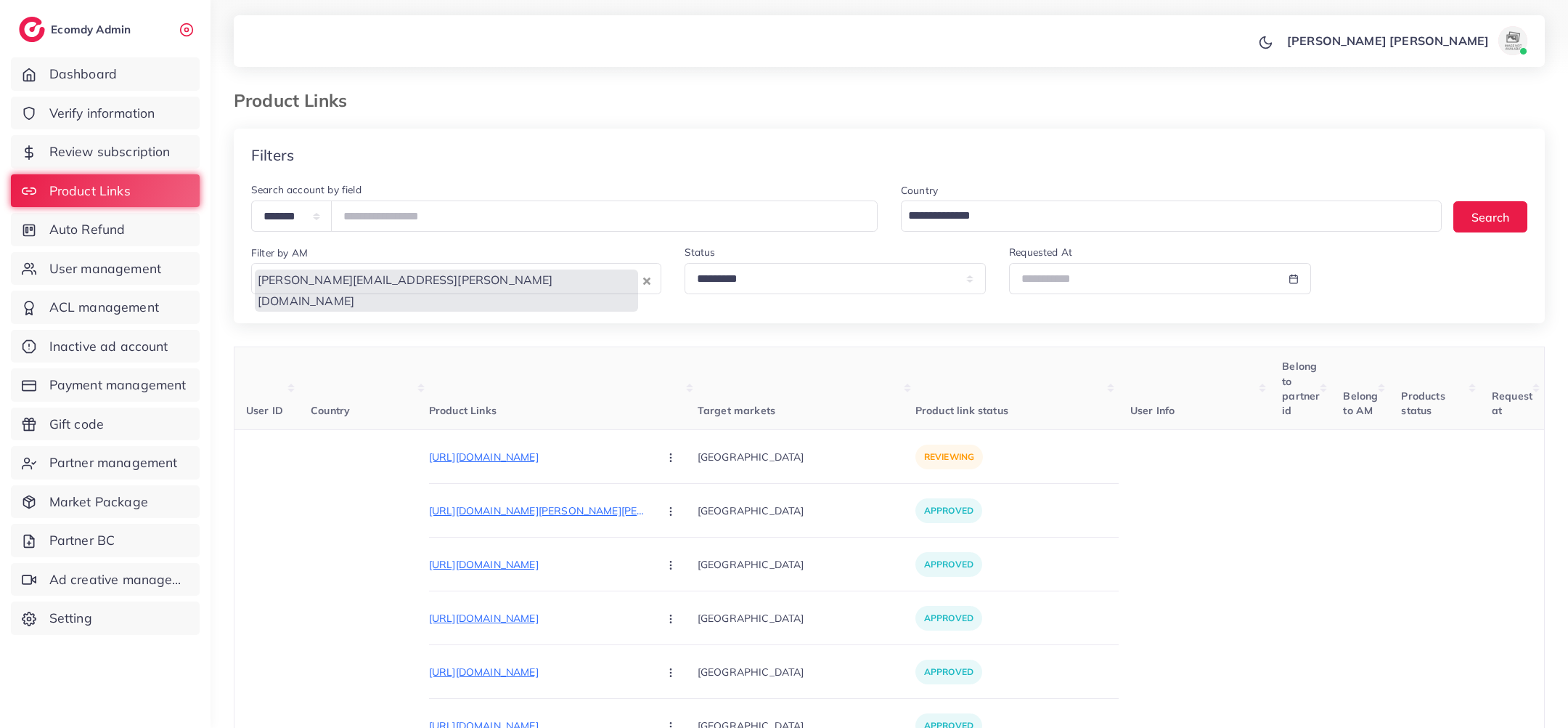
click at [406, 287] on div "khang.nguyen@ecomdy.com" at bounding box center [446, 278] width 389 height 24
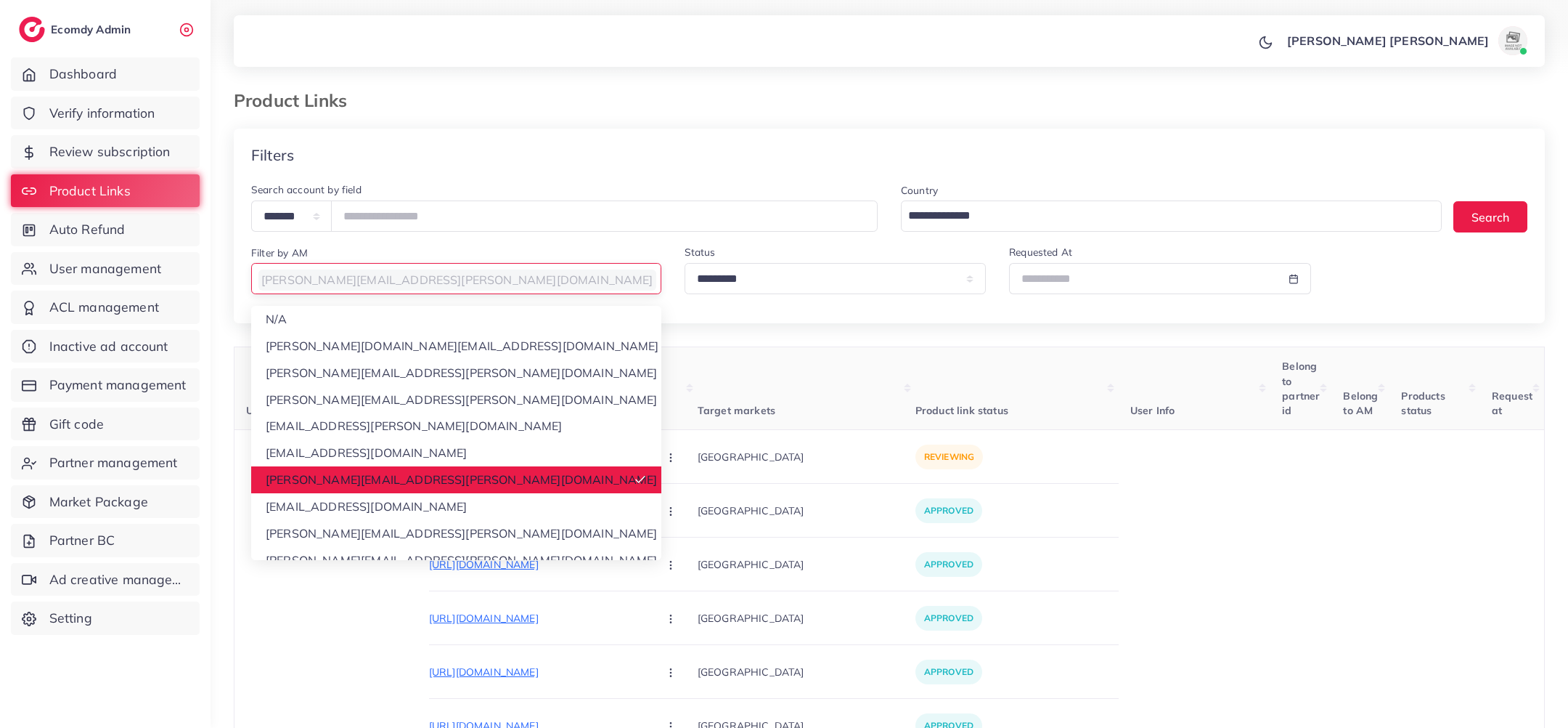
scroll to position [77, 0]
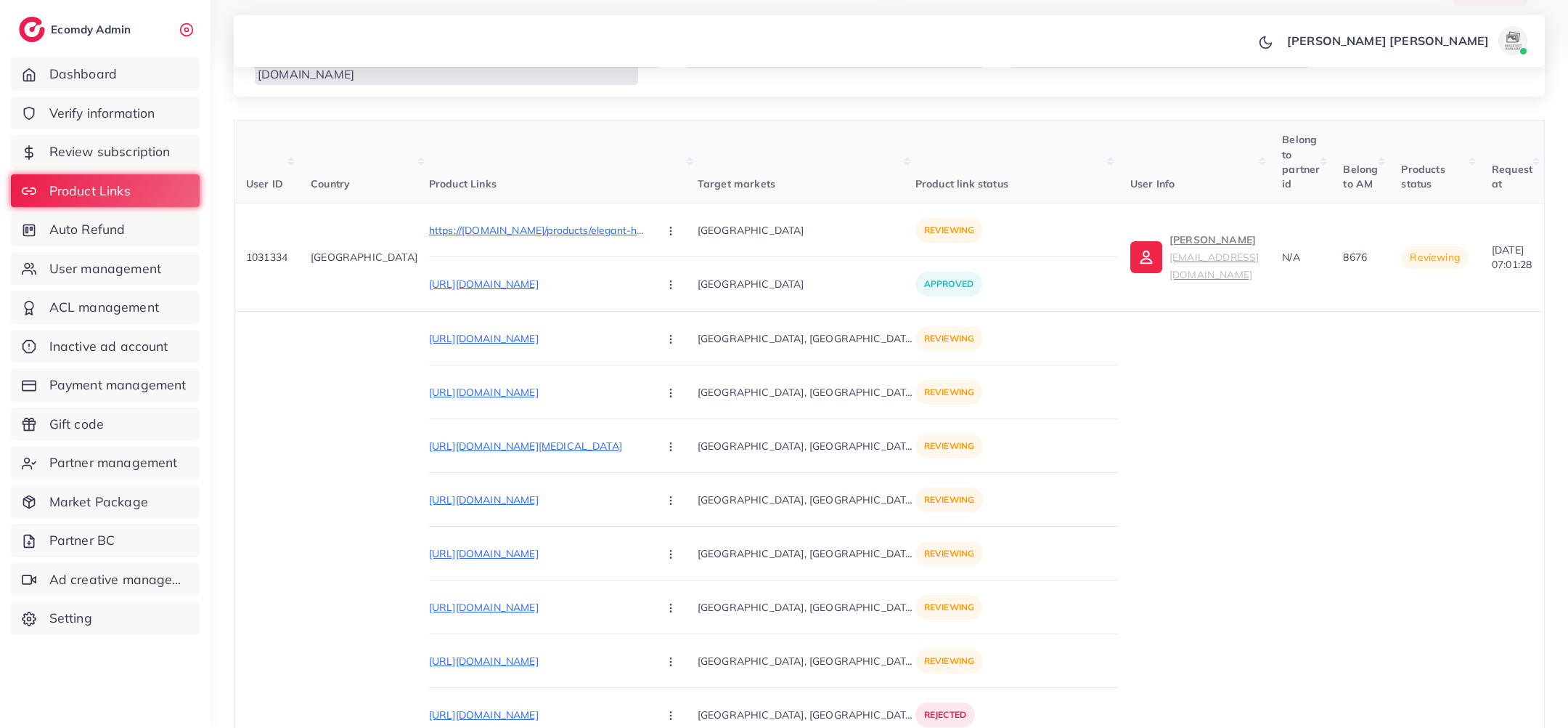
scroll to position [264, 0]
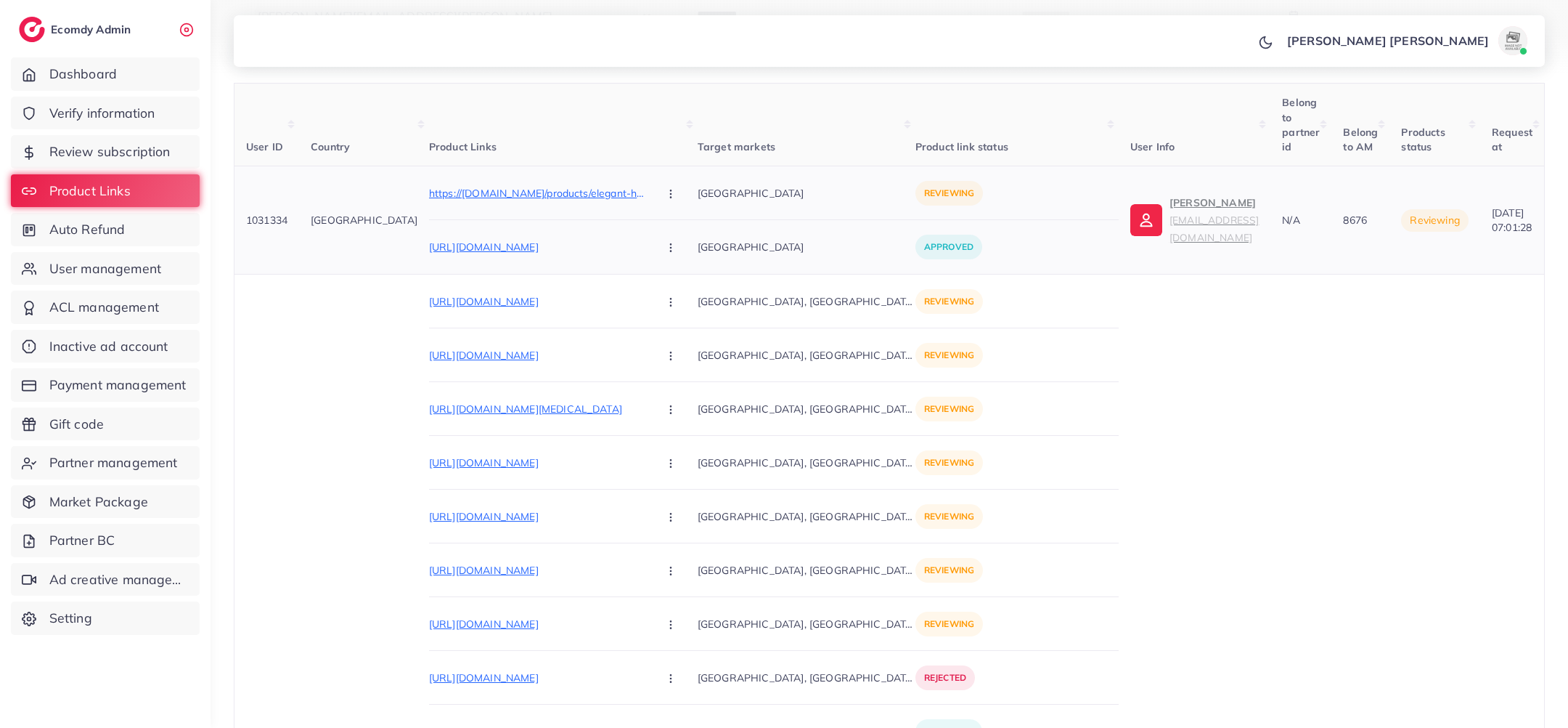
click at [1169, 210] on p "Hamad Afzal hammadilm1@gmail.com" at bounding box center [1214, 220] width 89 height 53
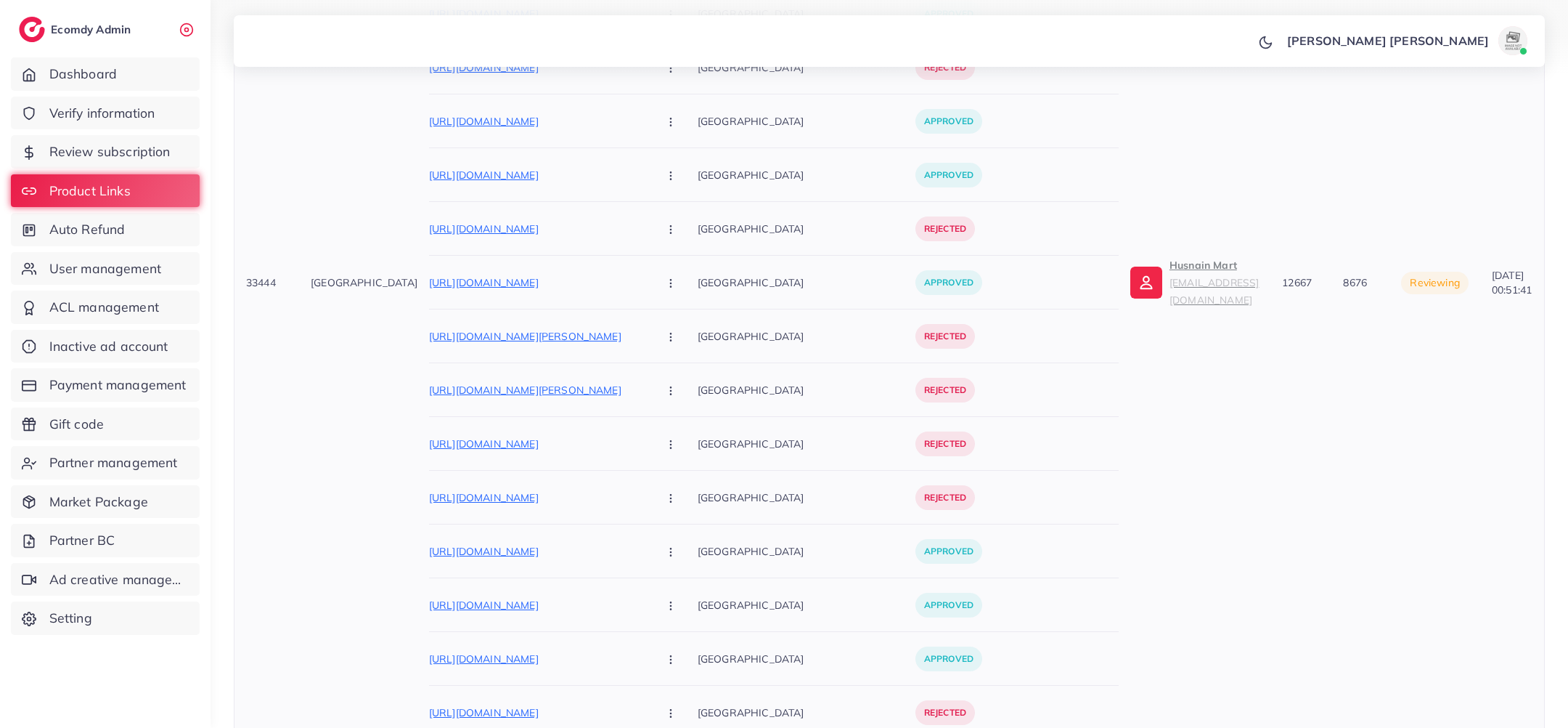
scroll to position [3004, 0]
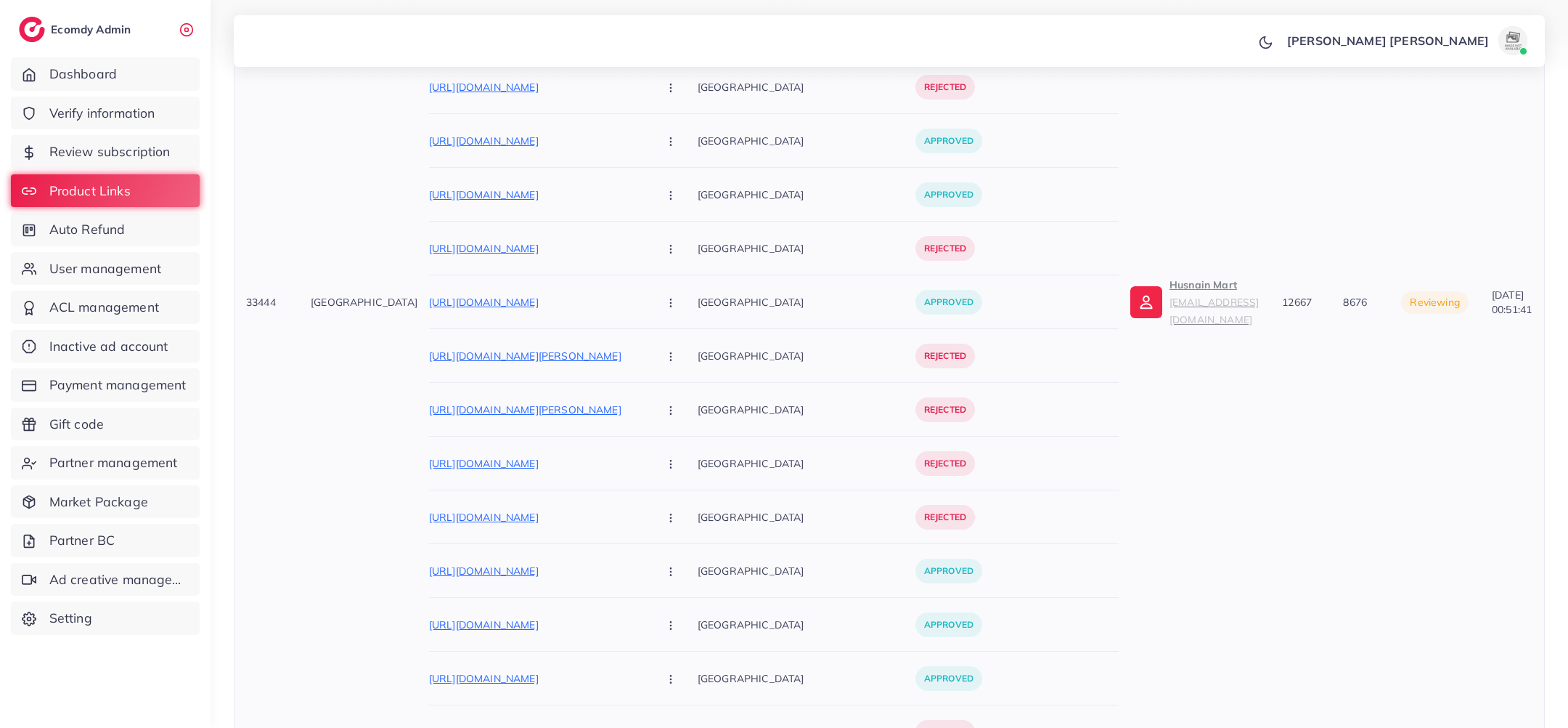
click at [1169, 308] on small "husnainmart19@gmail.com" at bounding box center [1214, 311] width 89 height 30
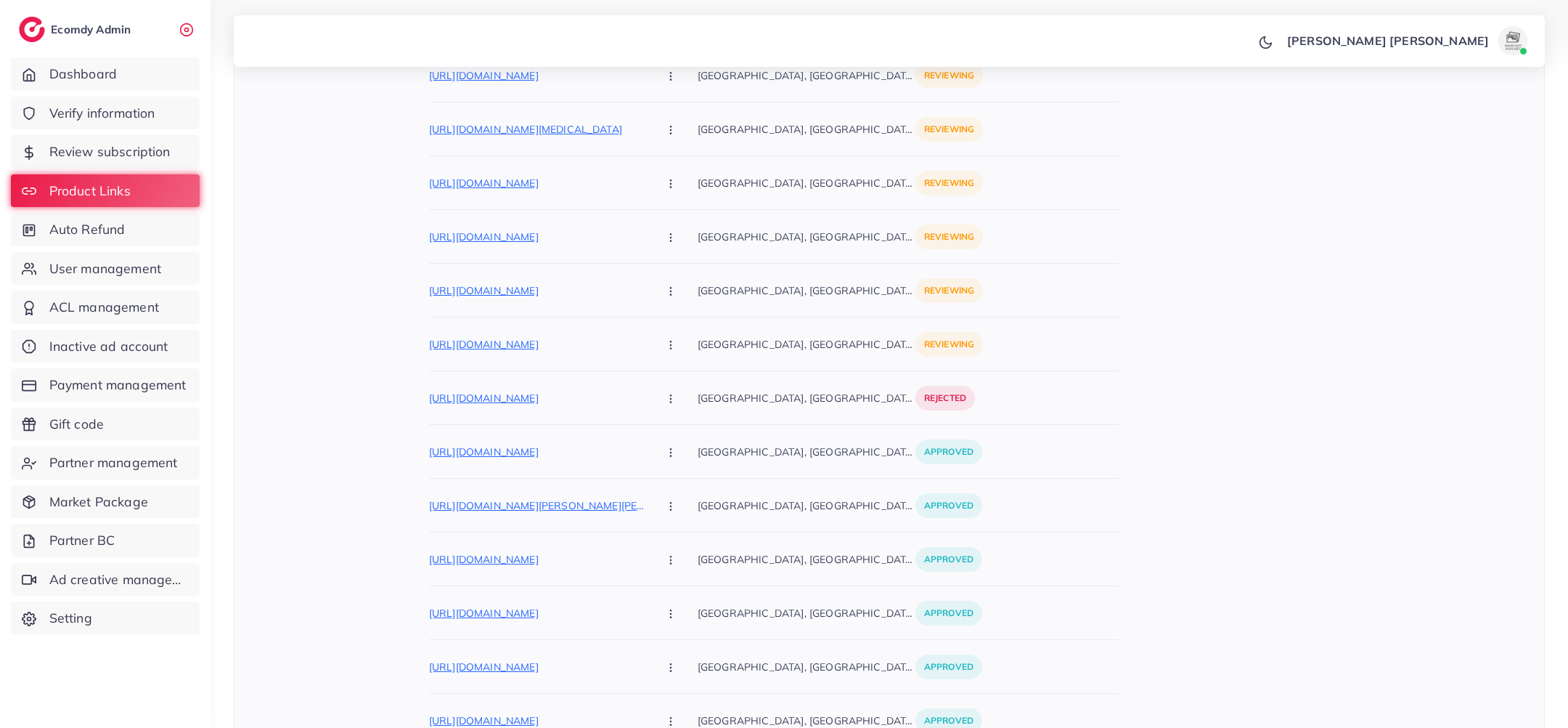
scroll to position [0, 0]
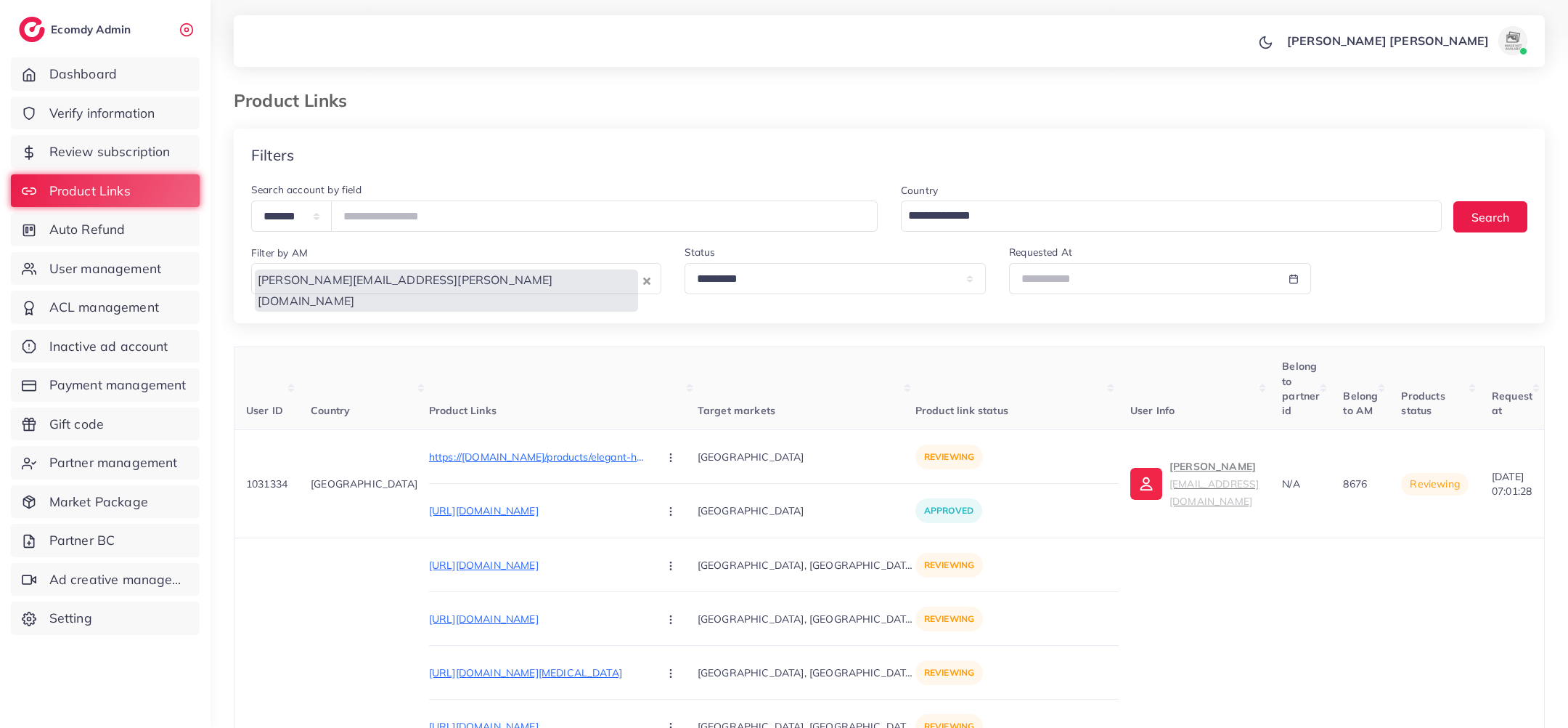
click at [393, 311] on input "Search for option" at bounding box center [446, 323] width 386 height 23
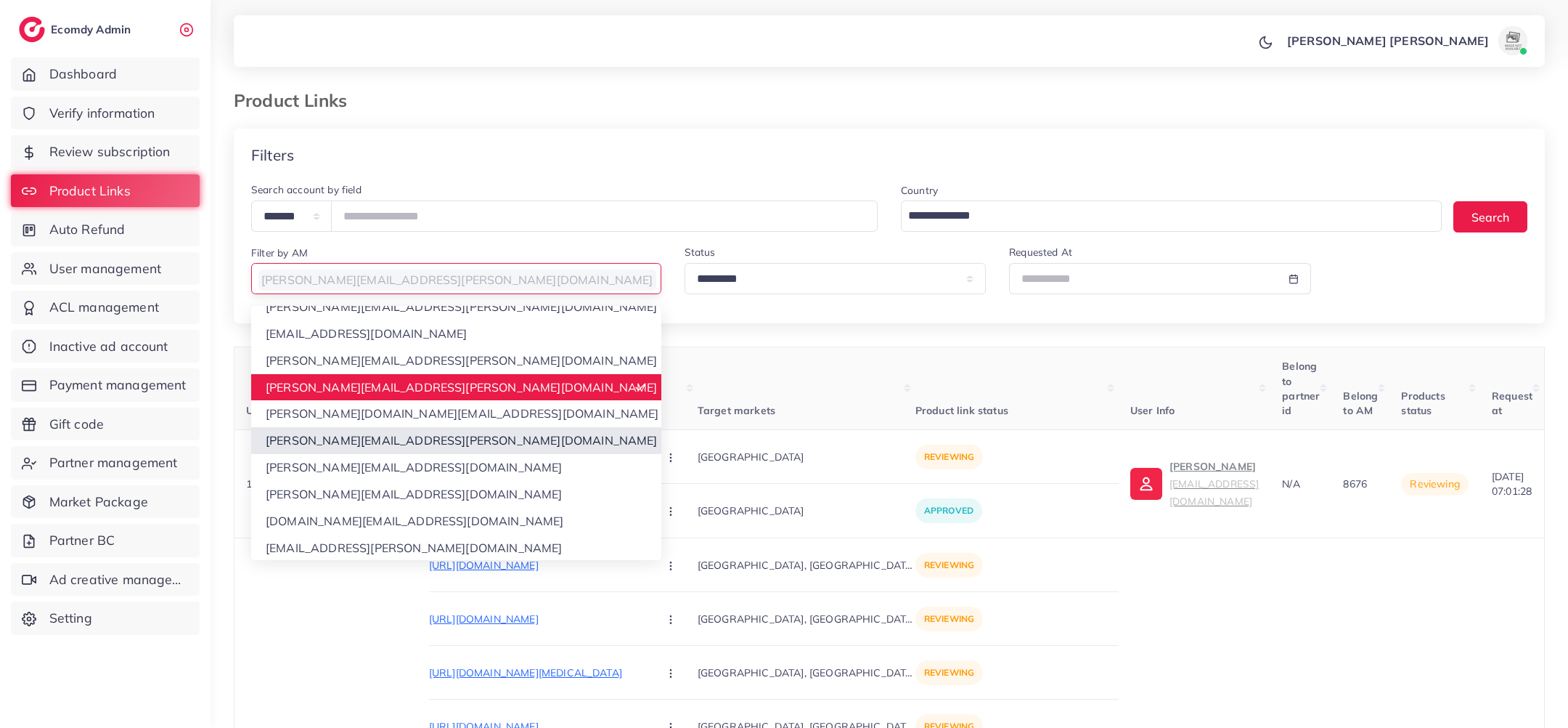
scroll to position [175, 0]
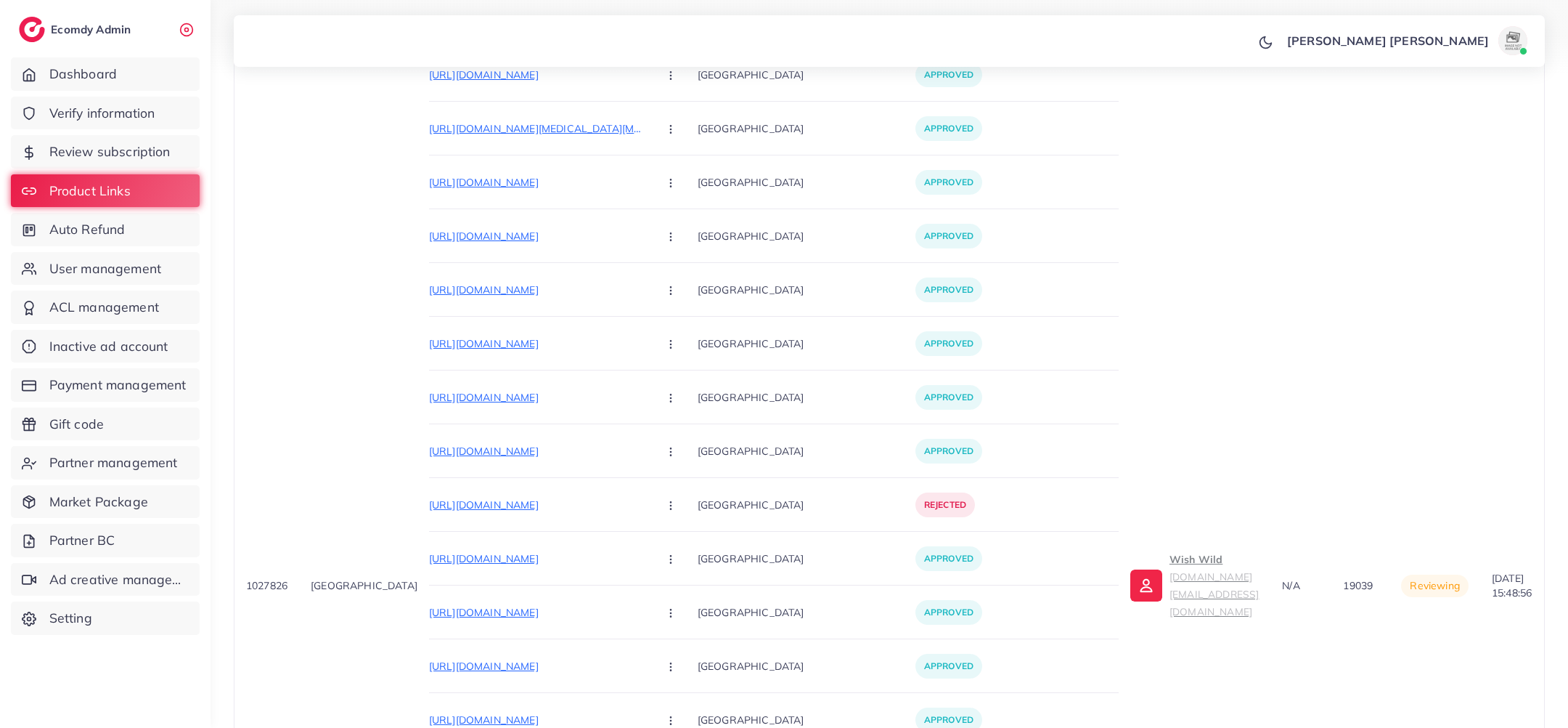
scroll to position [1718, 0]
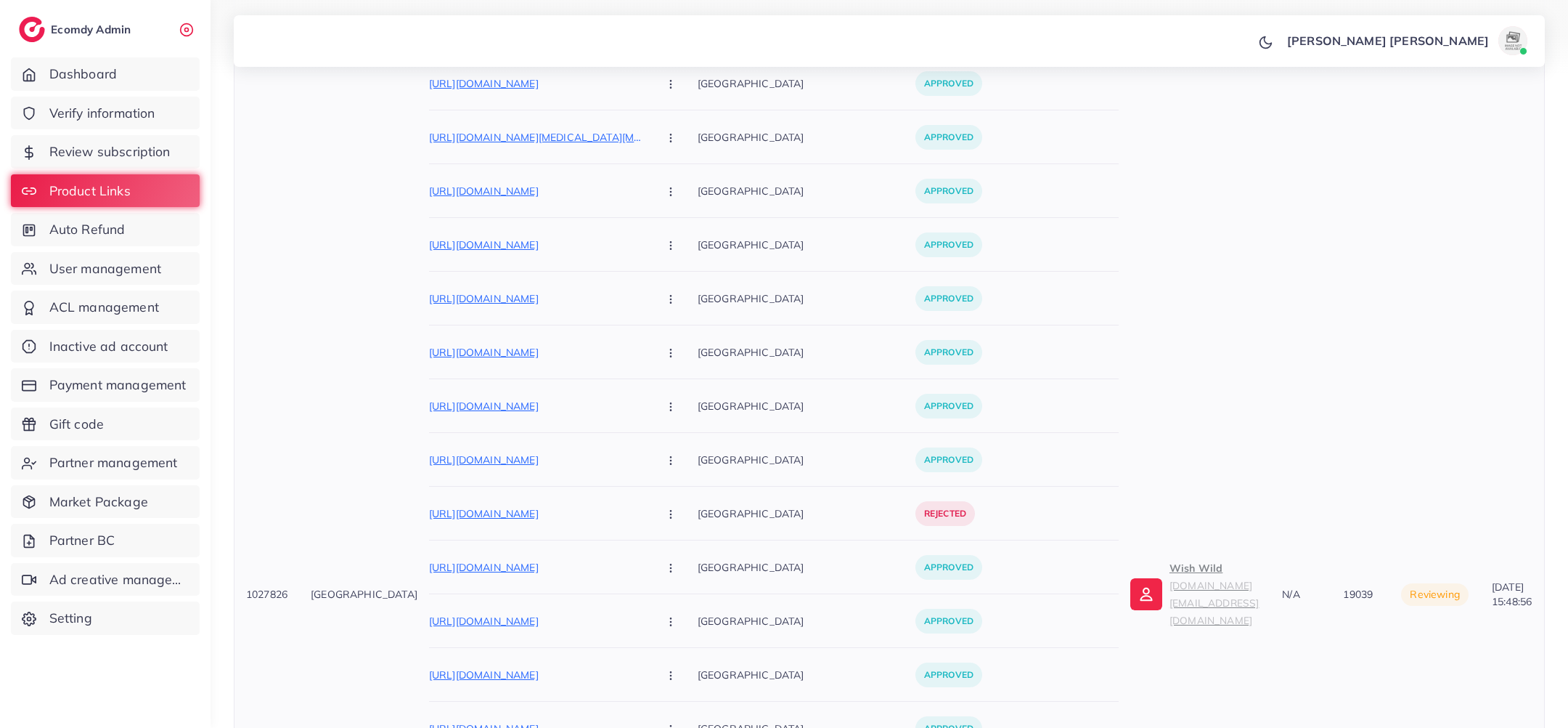
click at [1130, 592] on img at bounding box center [1146, 594] width 32 height 32
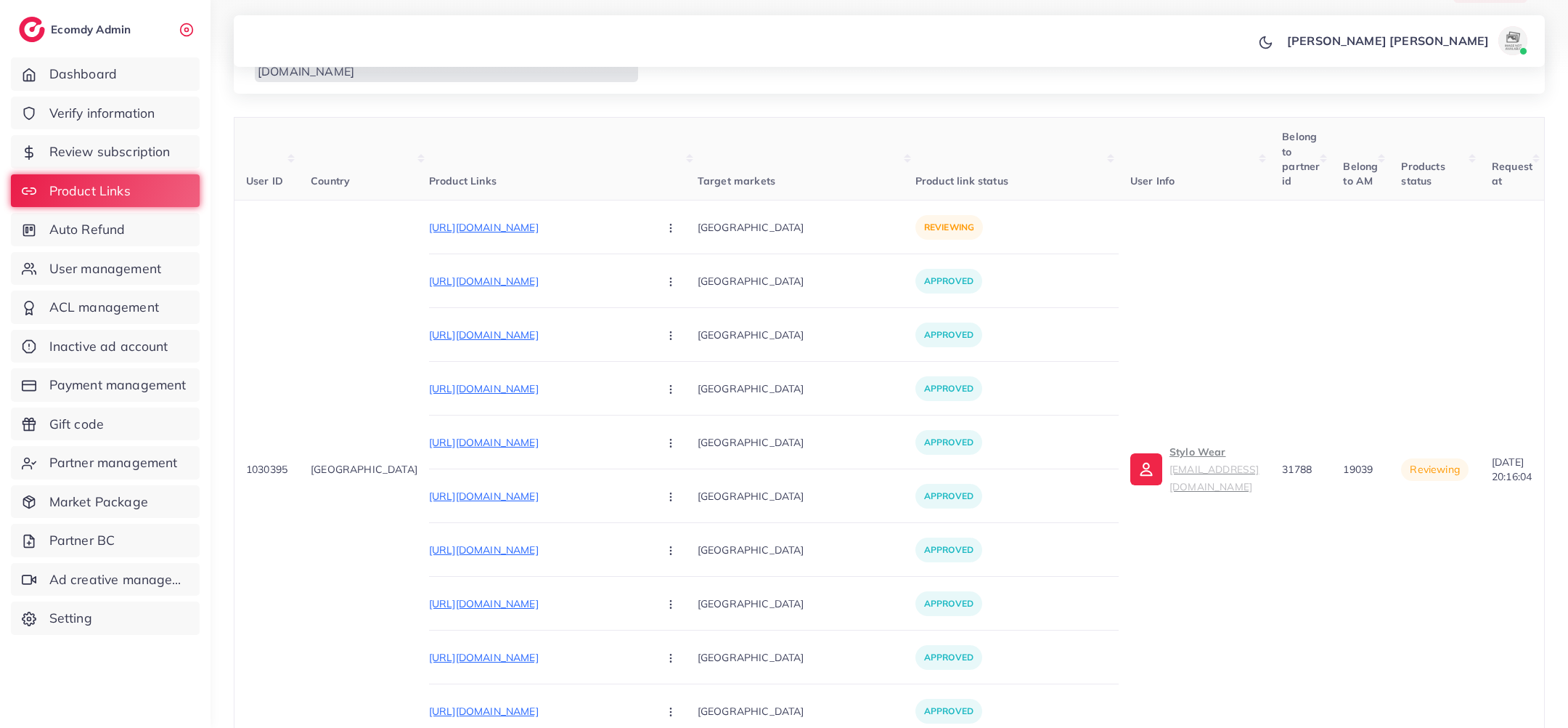
scroll to position [262, 0]
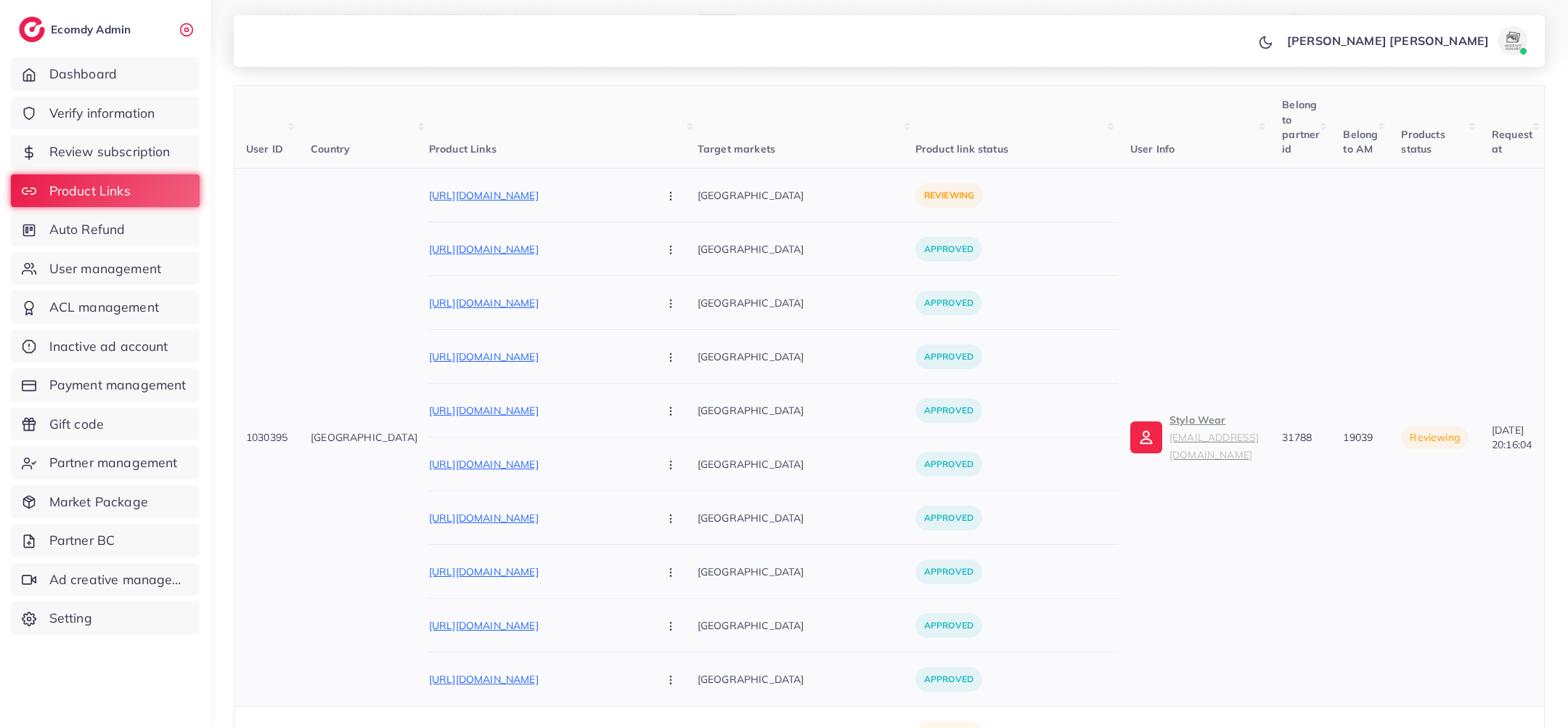
click at [1169, 434] on p "Stylo Wear stylowearsofficial@gmail.com" at bounding box center [1214, 437] width 89 height 53
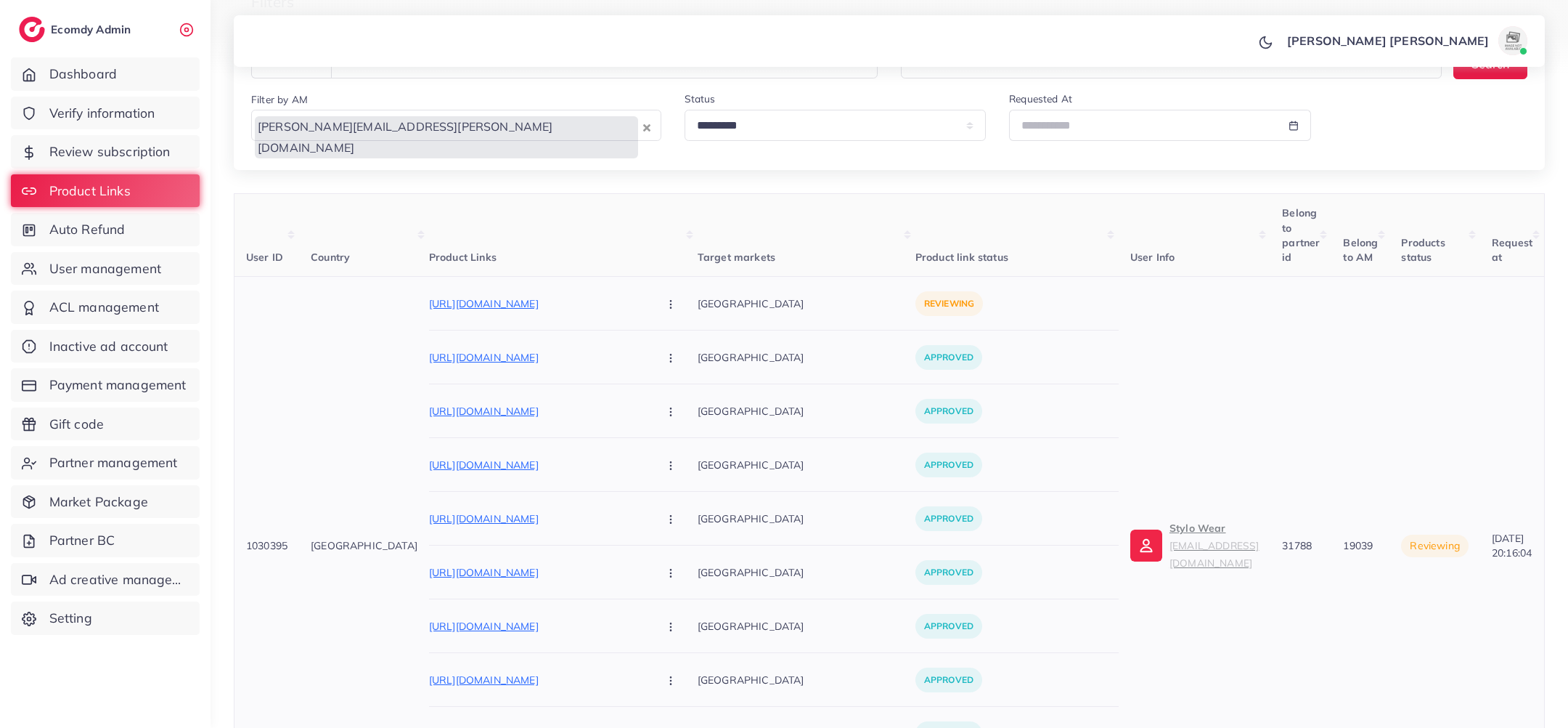
scroll to position [0, 0]
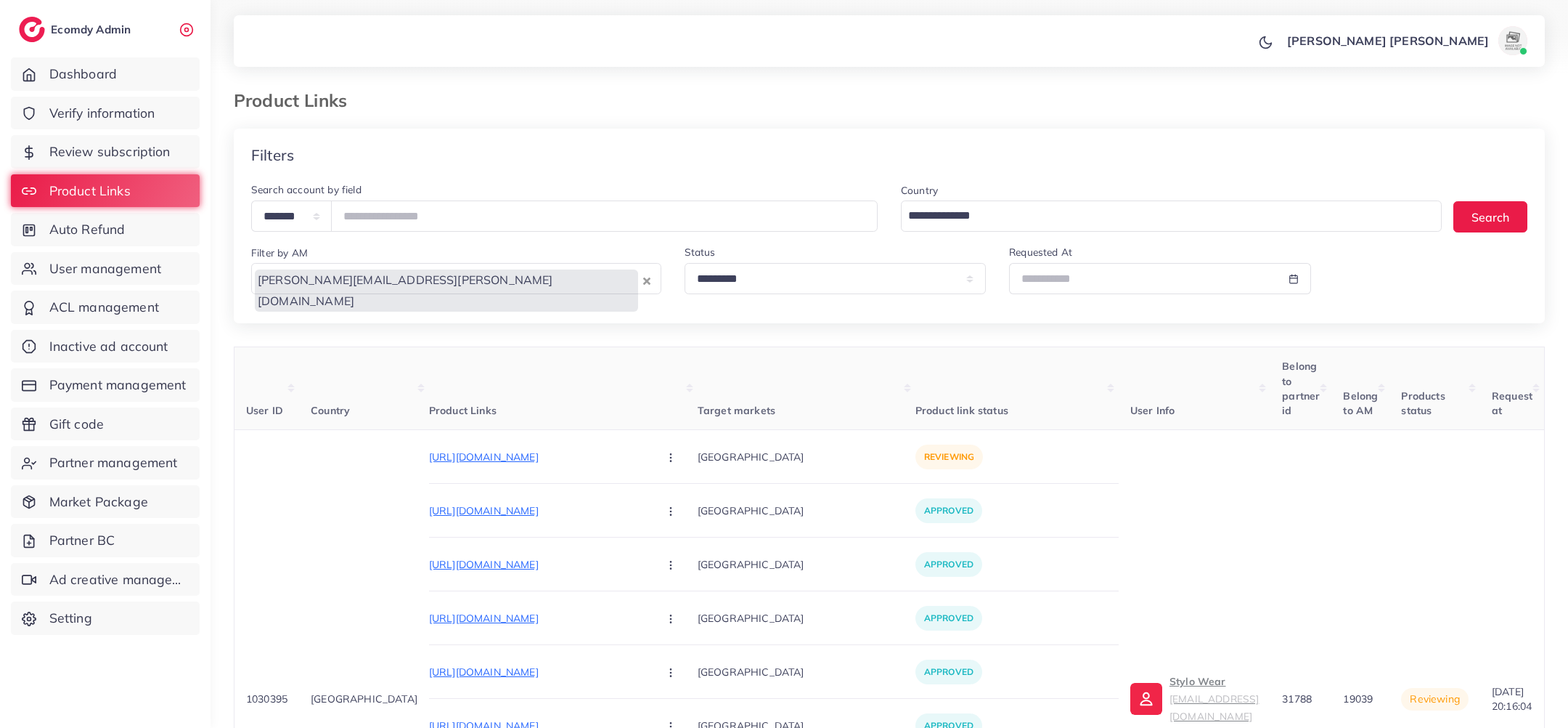
click at [493, 311] on input "Search for option" at bounding box center [446, 323] width 386 height 23
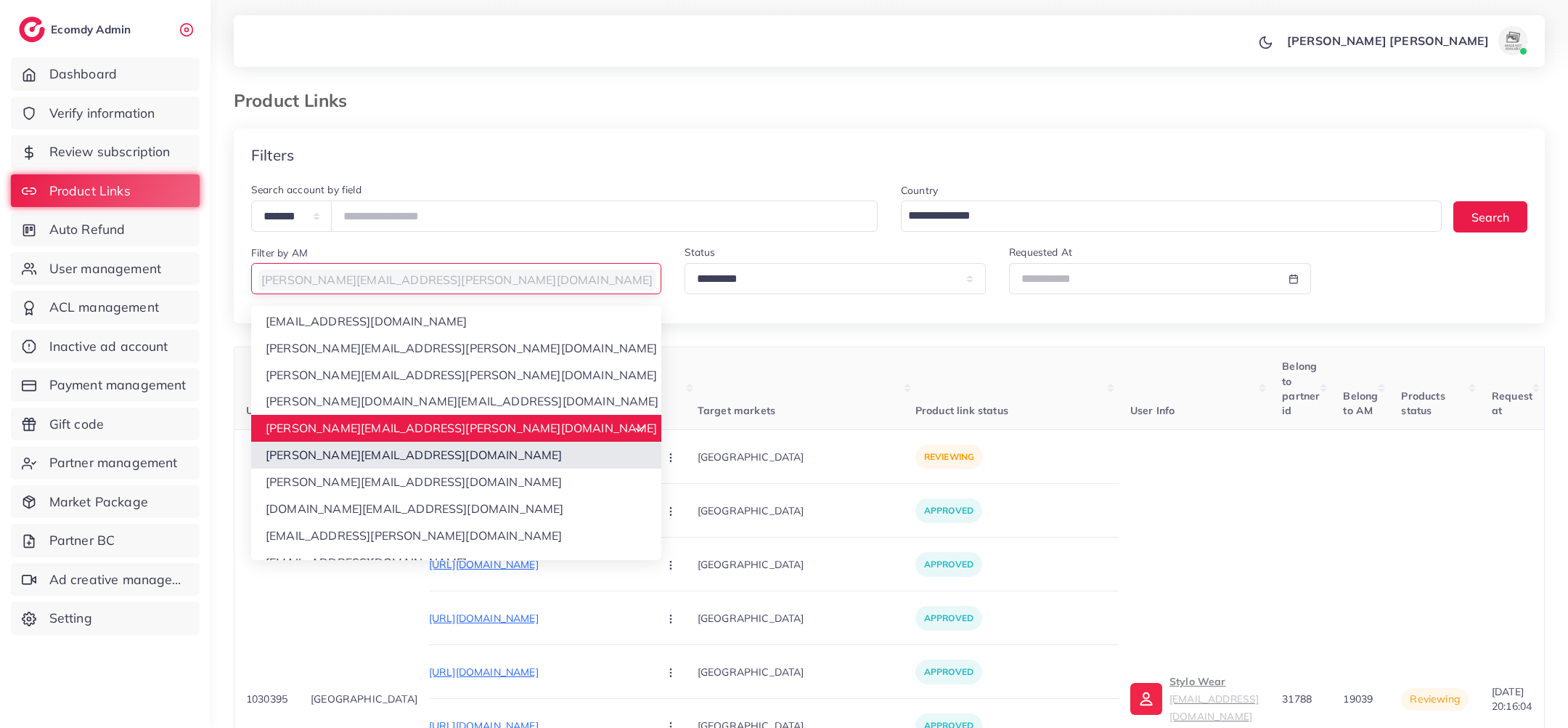
scroll to position [225, 0]
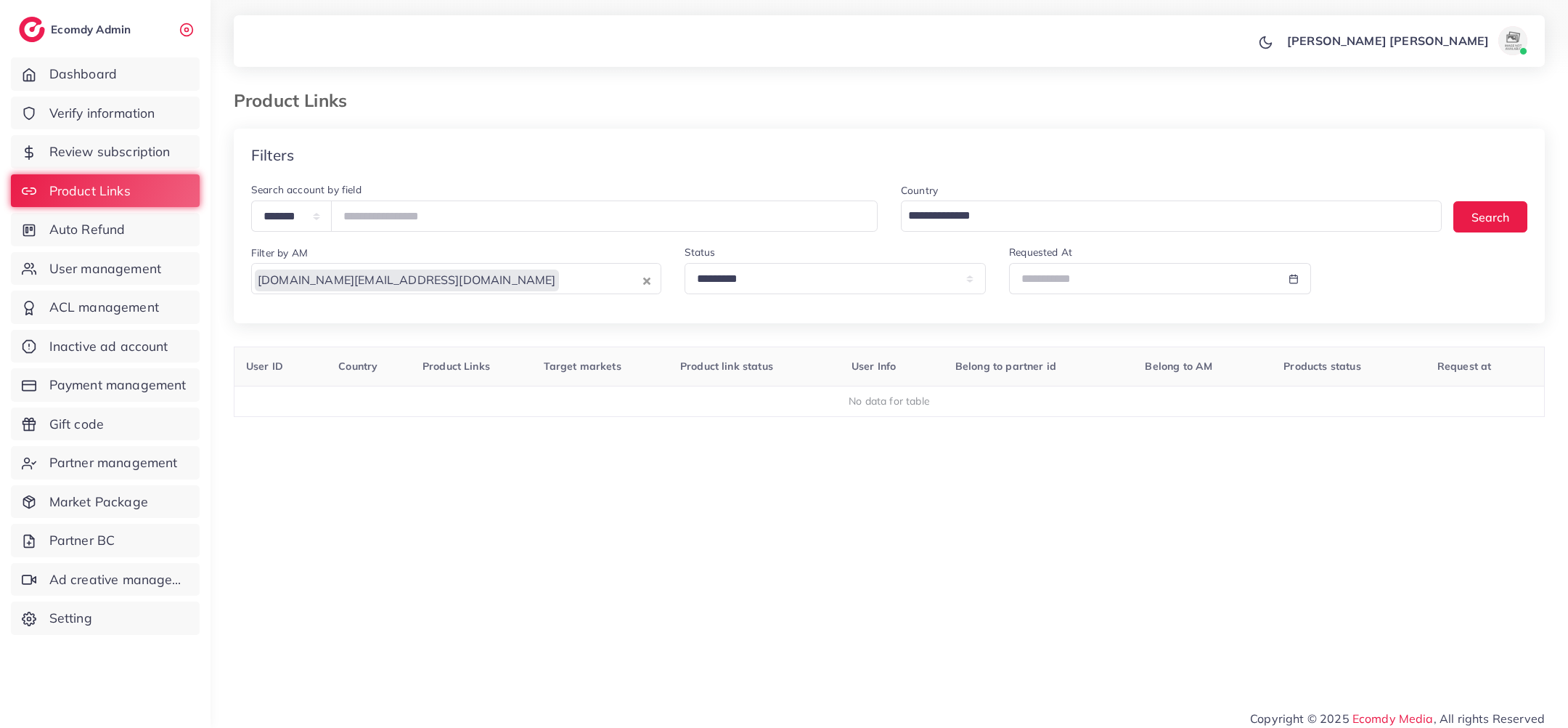
scroll to position [9, 0]
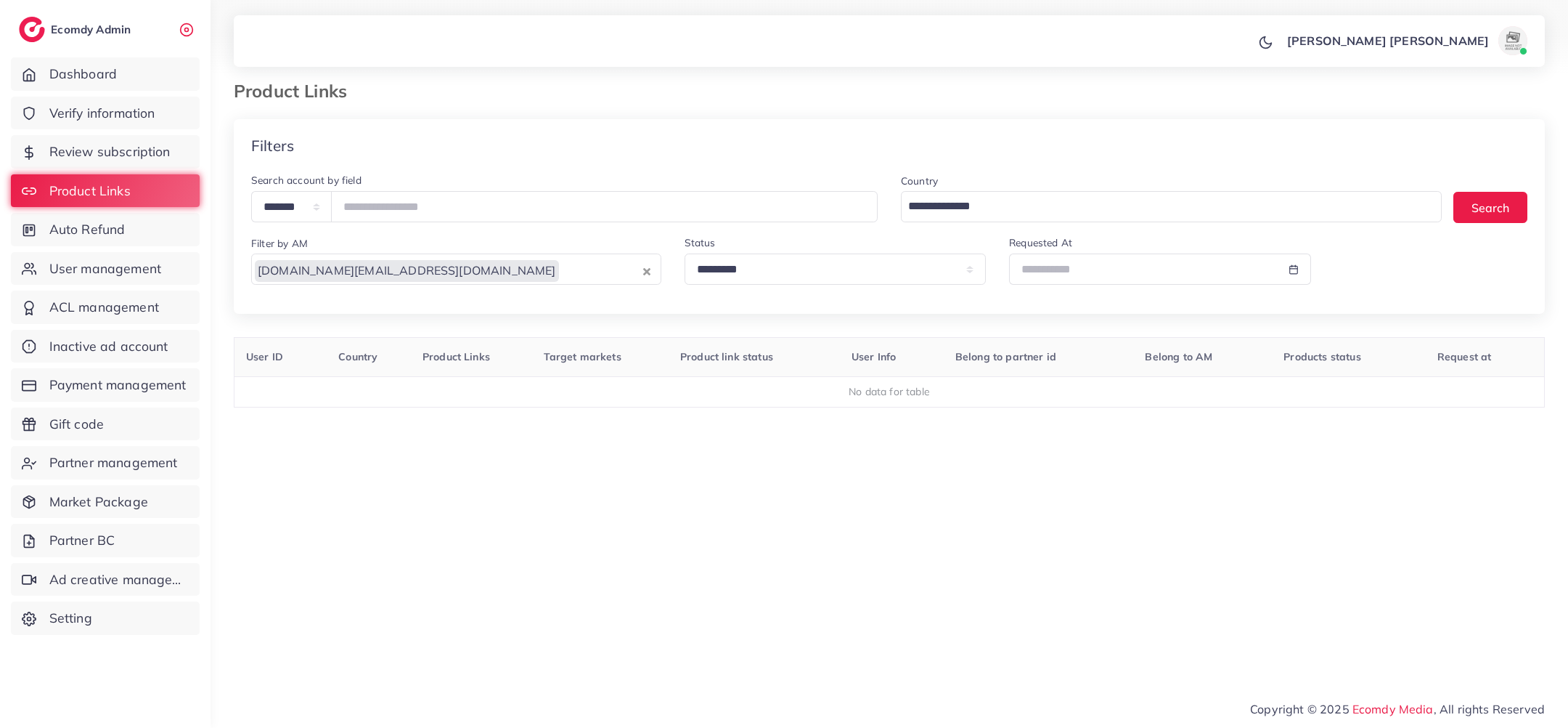
click at [561, 265] on input "Search for option" at bounding box center [600, 268] width 79 height 24
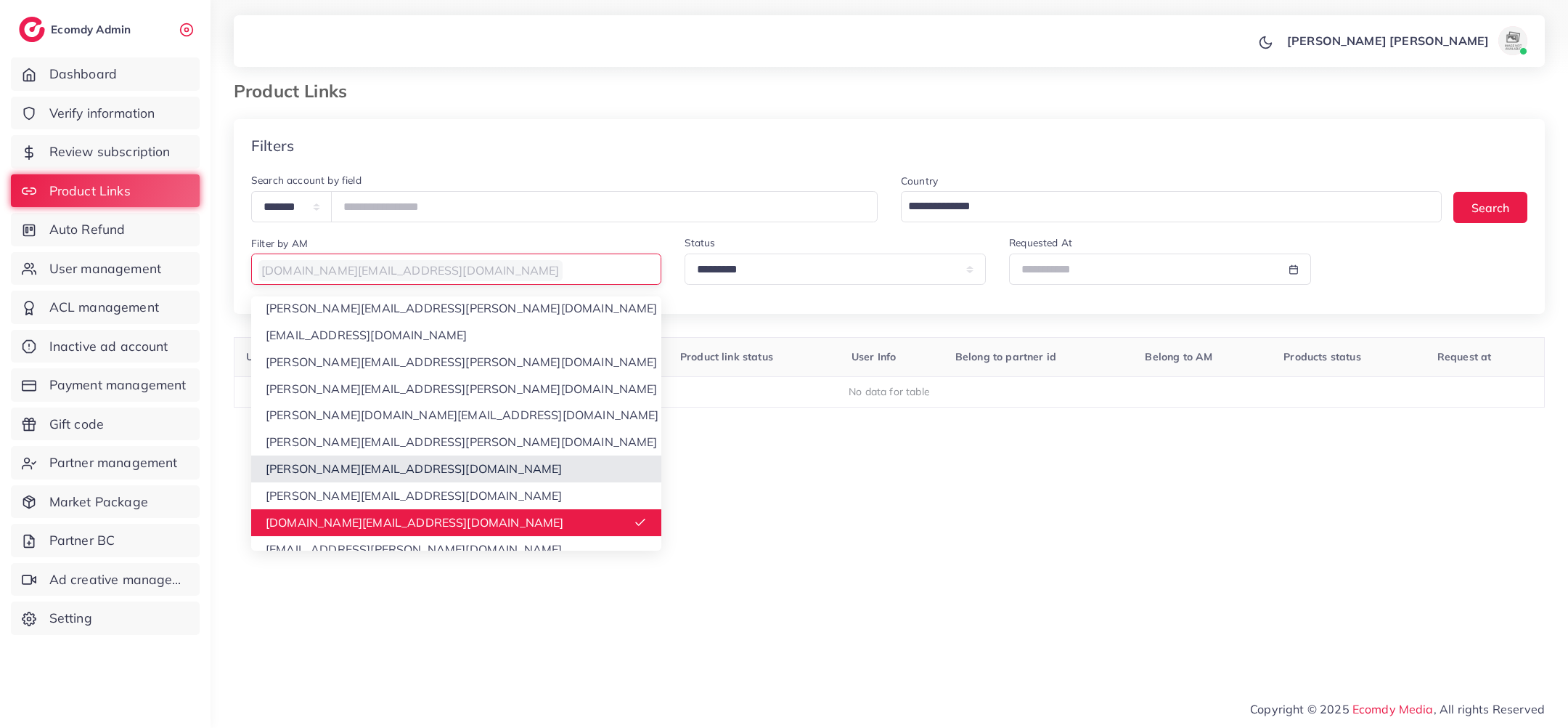
scroll to position [290, 0]
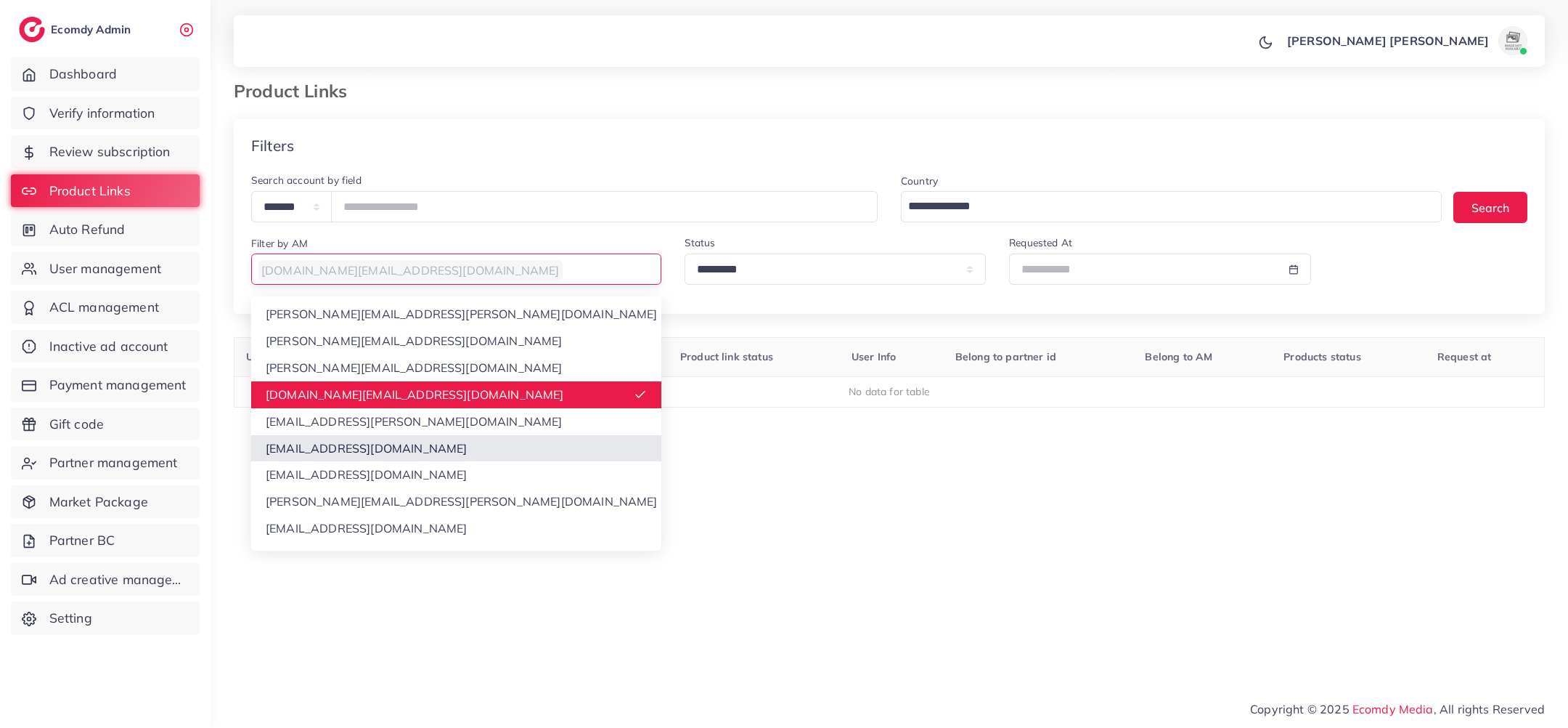
click at [426, 446] on div "**********" at bounding box center [889, 391] width 1311 height 545
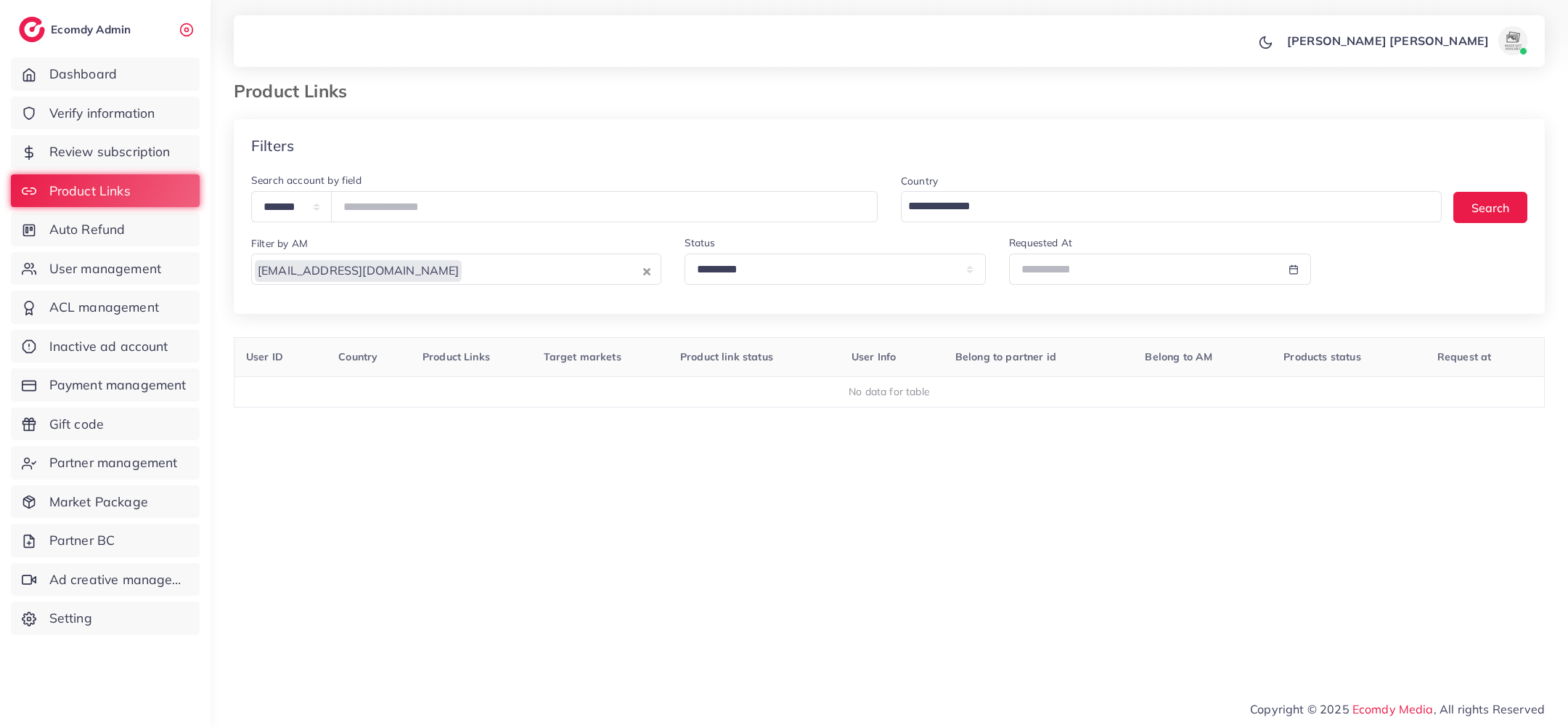
click at [463, 274] on input "Search for option" at bounding box center [550, 268] width 175 height 24
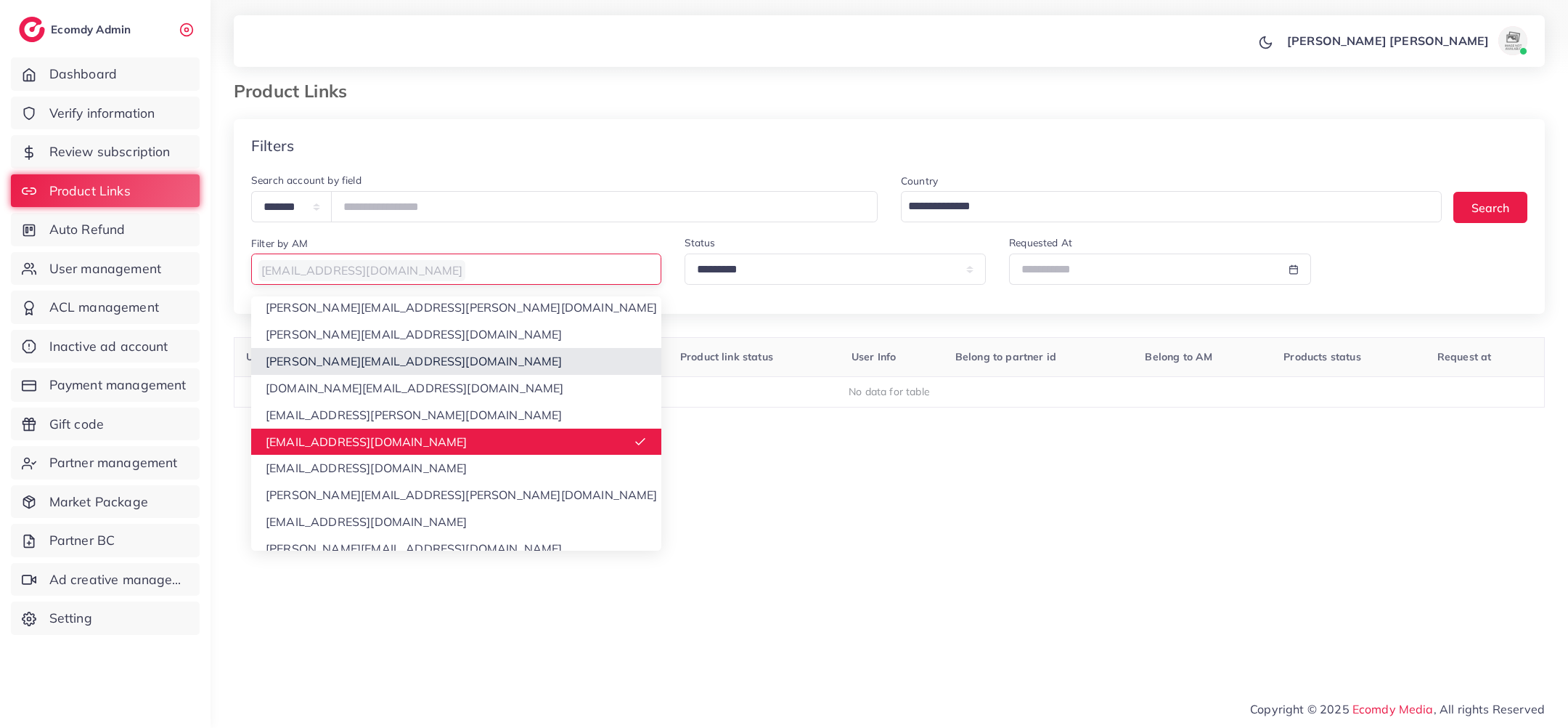
scroll to position [301, 0]
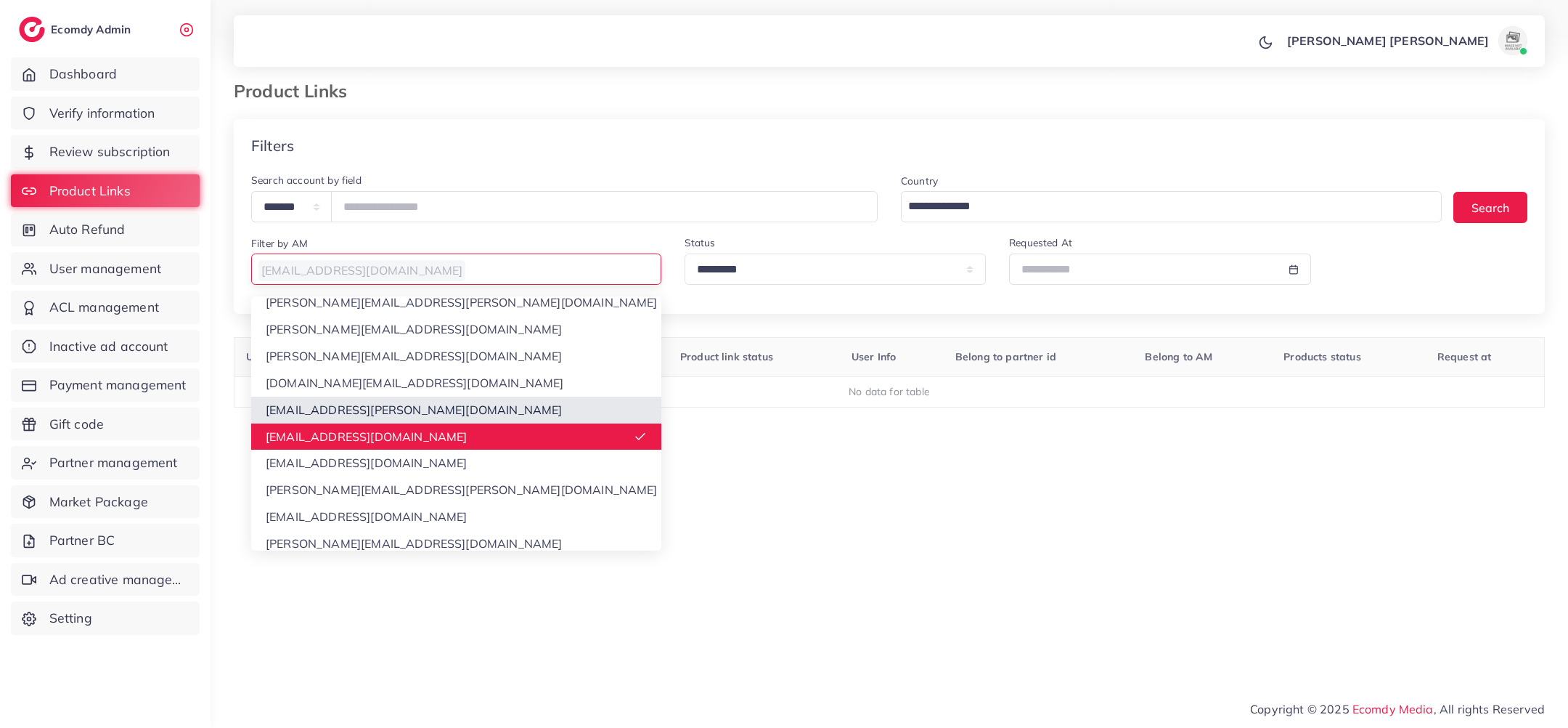
click at [419, 407] on div "**********" at bounding box center [889, 391] width 1311 height 545
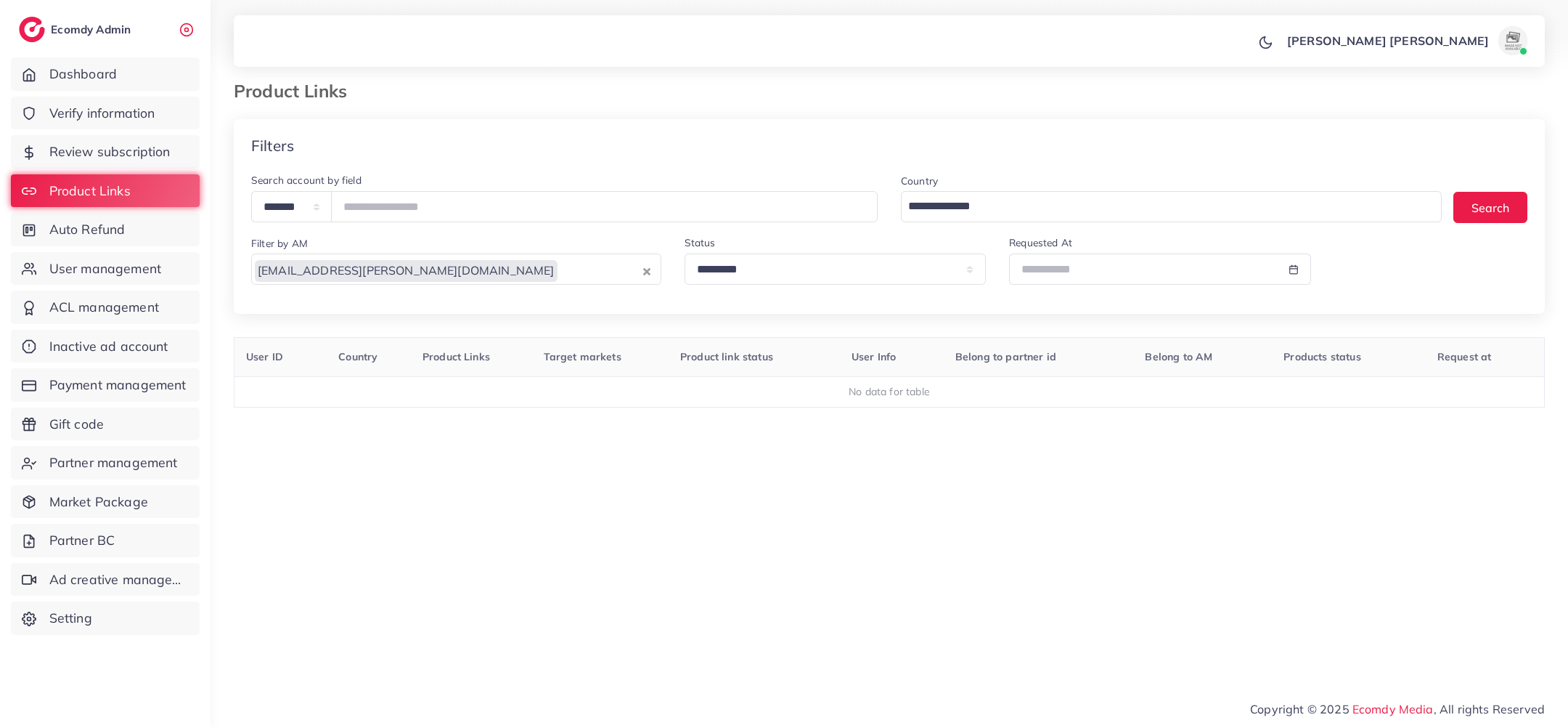
click at [559, 280] on input "Search for option" at bounding box center [599, 268] width 81 height 24
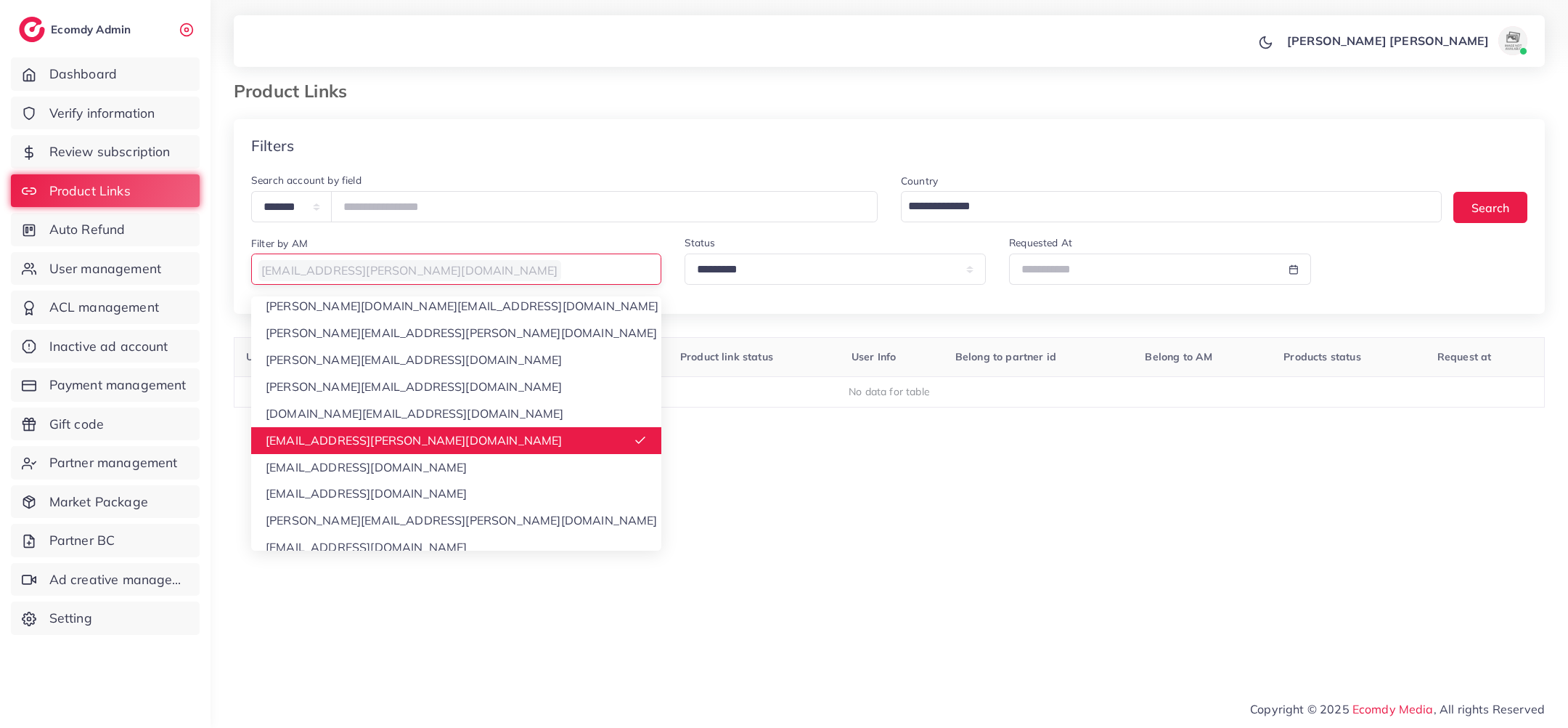
scroll to position [387, 0]
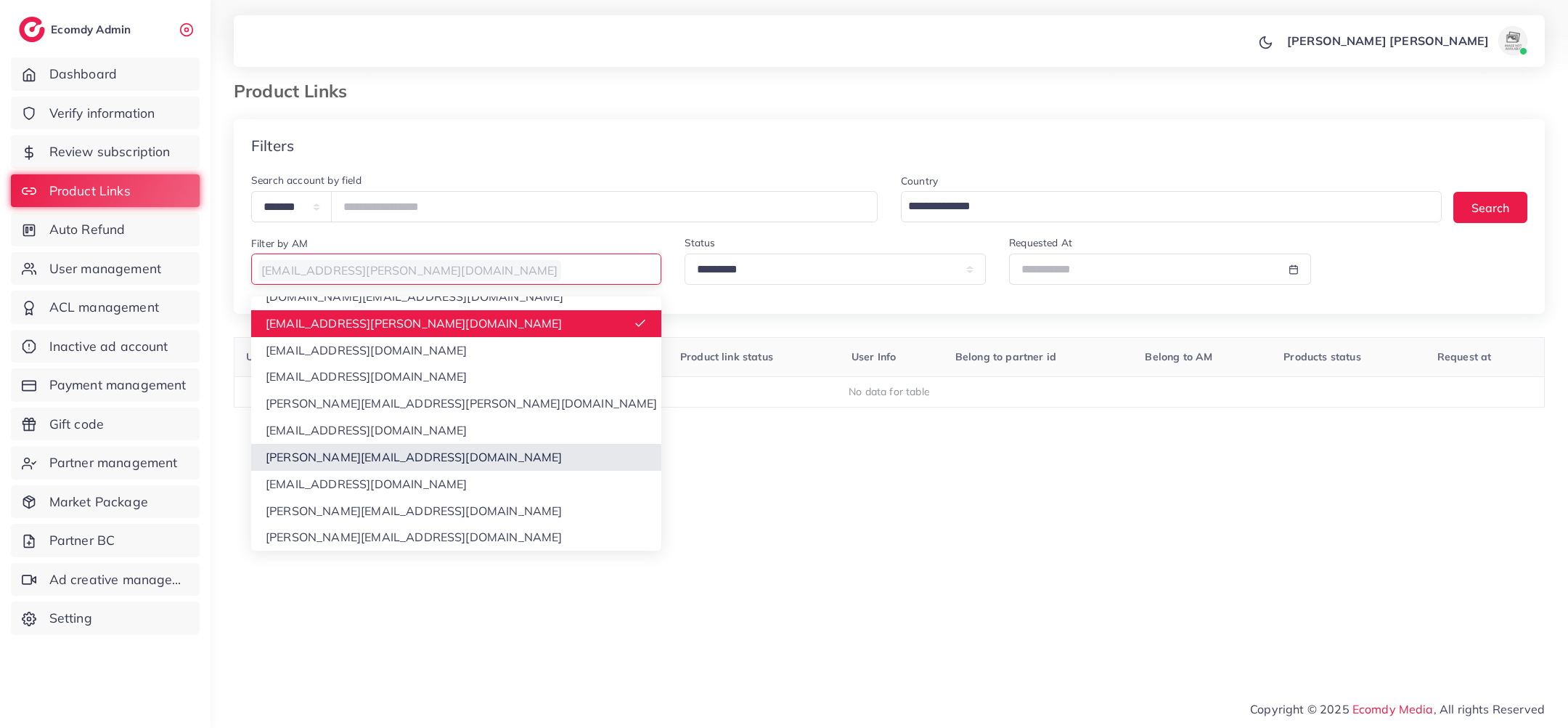
click at [451, 461] on div "**********" at bounding box center [889, 391] width 1311 height 545
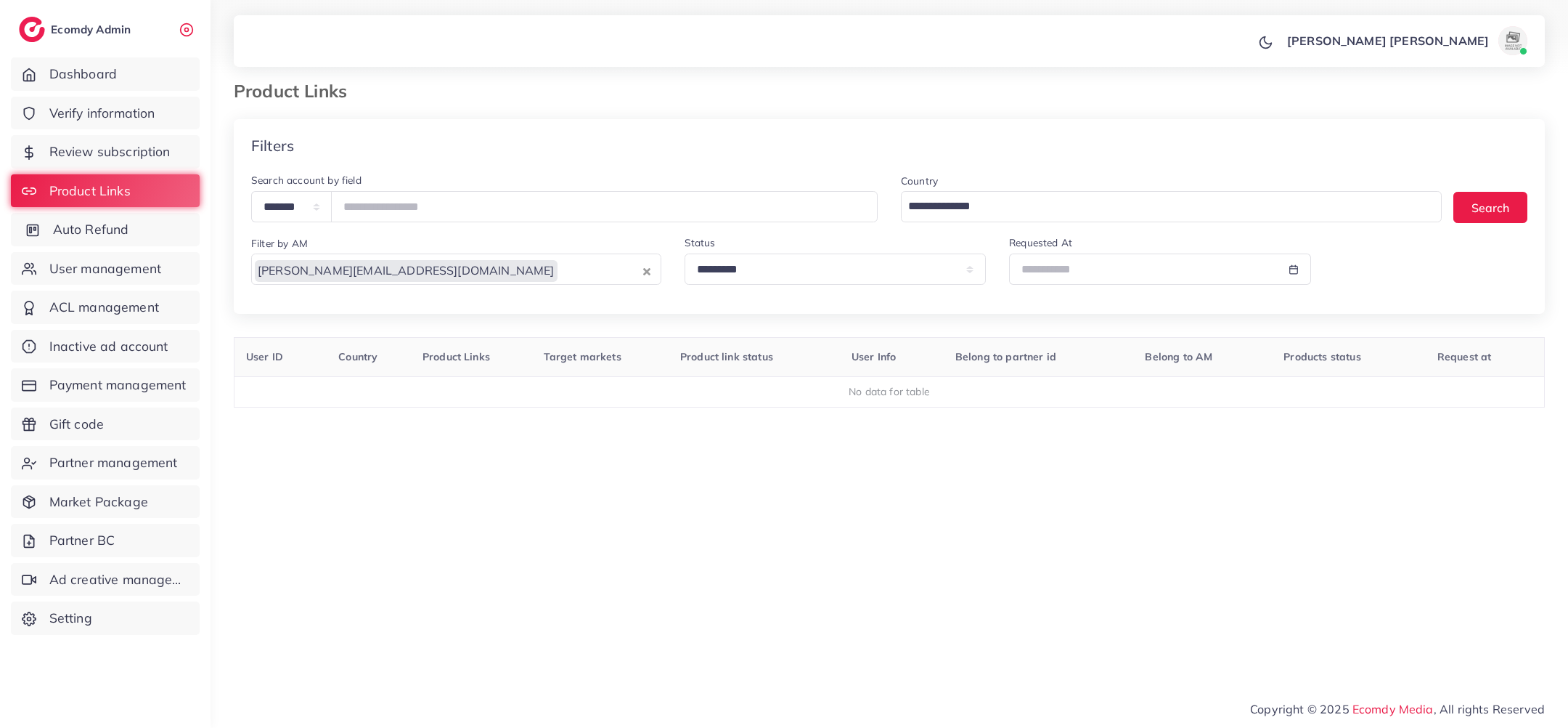
click at [153, 236] on link "Auto Refund" at bounding box center [105, 230] width 188 height 34
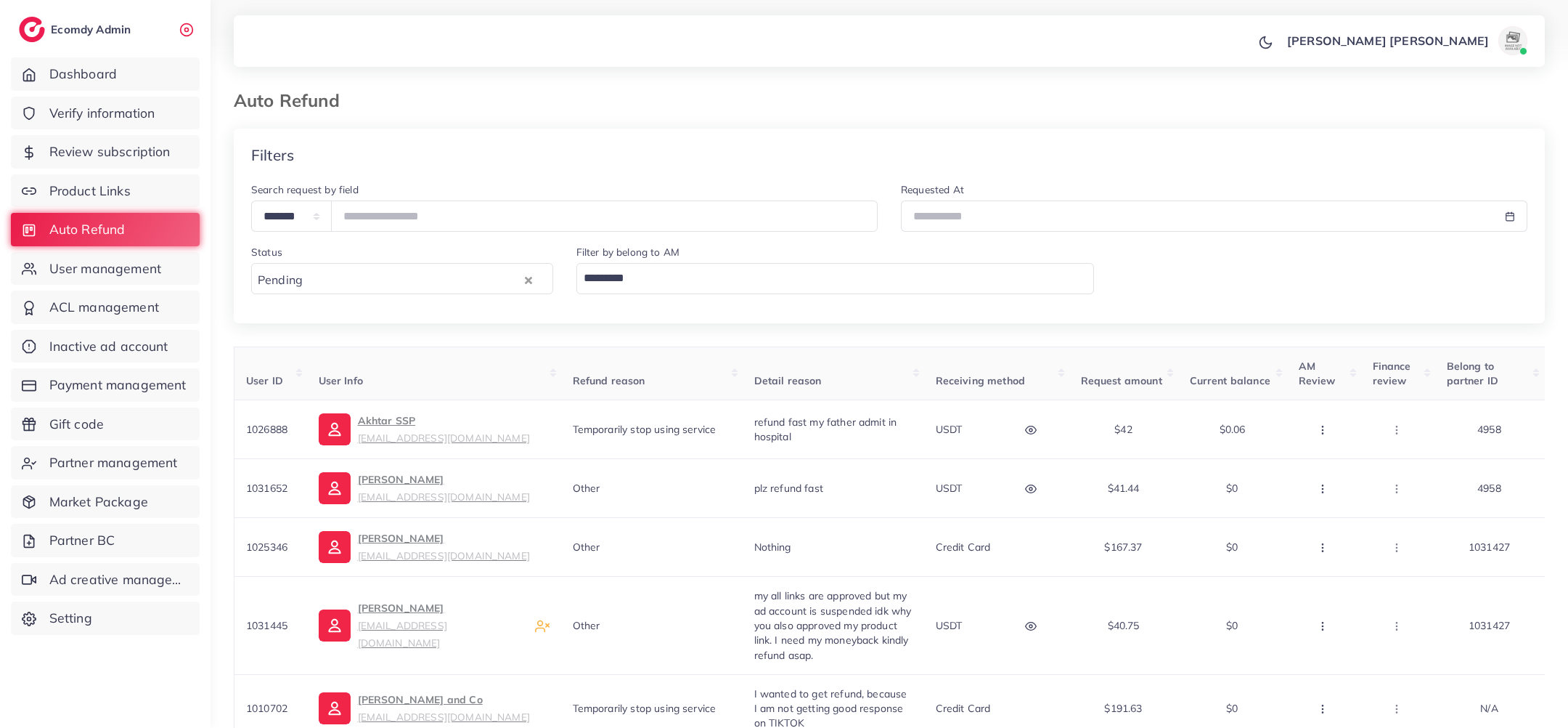
click at [758, 285] on input "Search for option" at bounding box center [832, 278] width 507 height 24
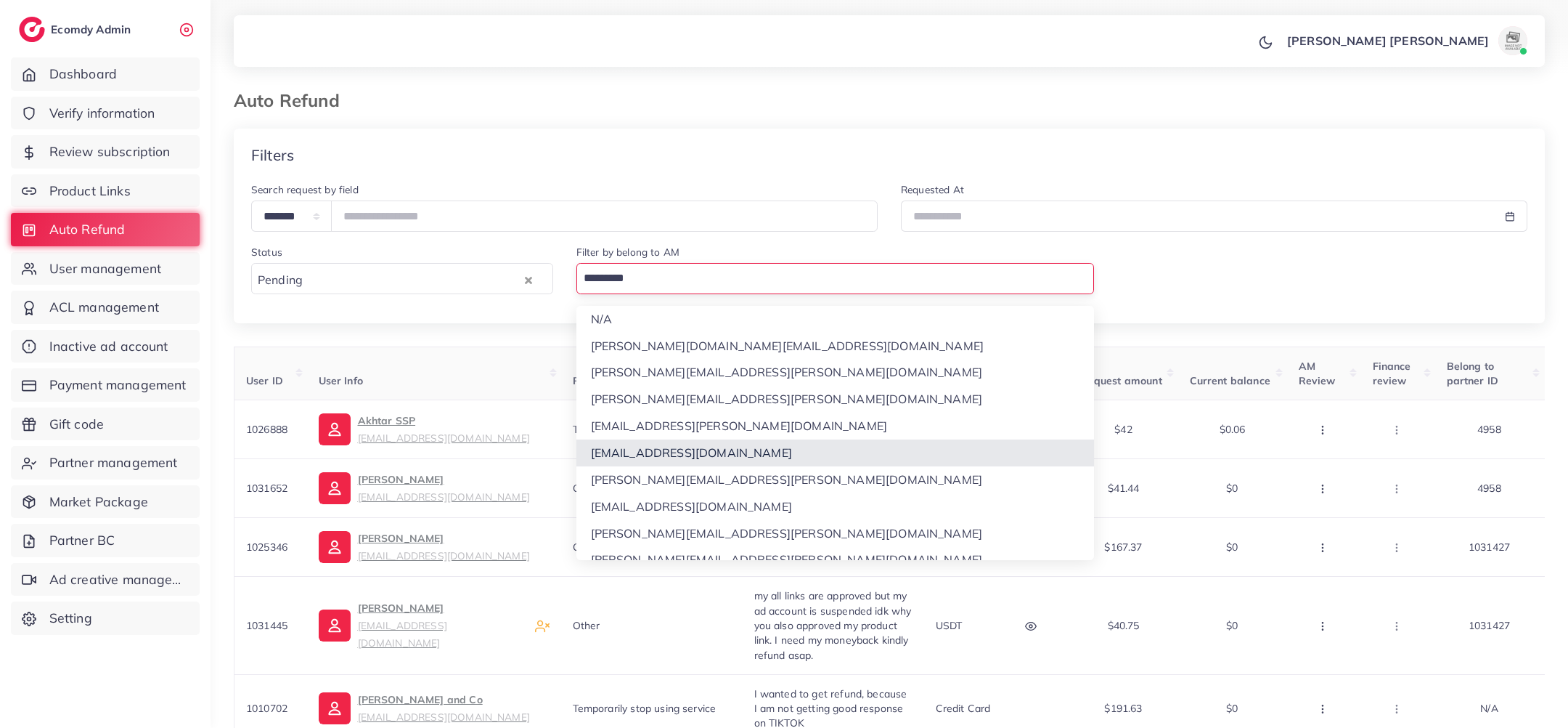
click at [704, 472] on div "**********" at bounding box center [889, 493] width 1311 height 728
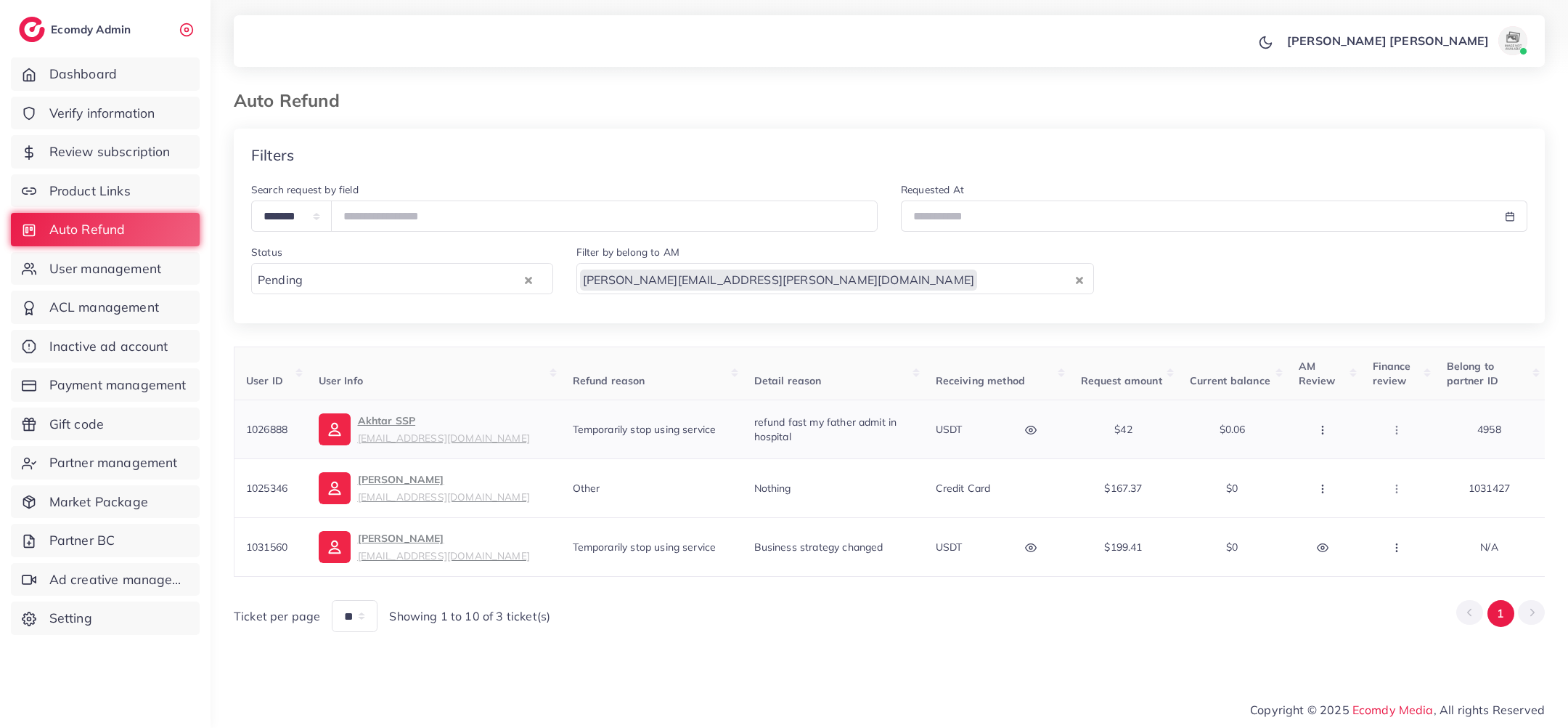
click at [1319, 430] on icon "button" at bounding box center [1322, 430] width 11 height 11
click at [1297, 503] on span "Reject" at bounding box center [1282, 505] width 35 height 14
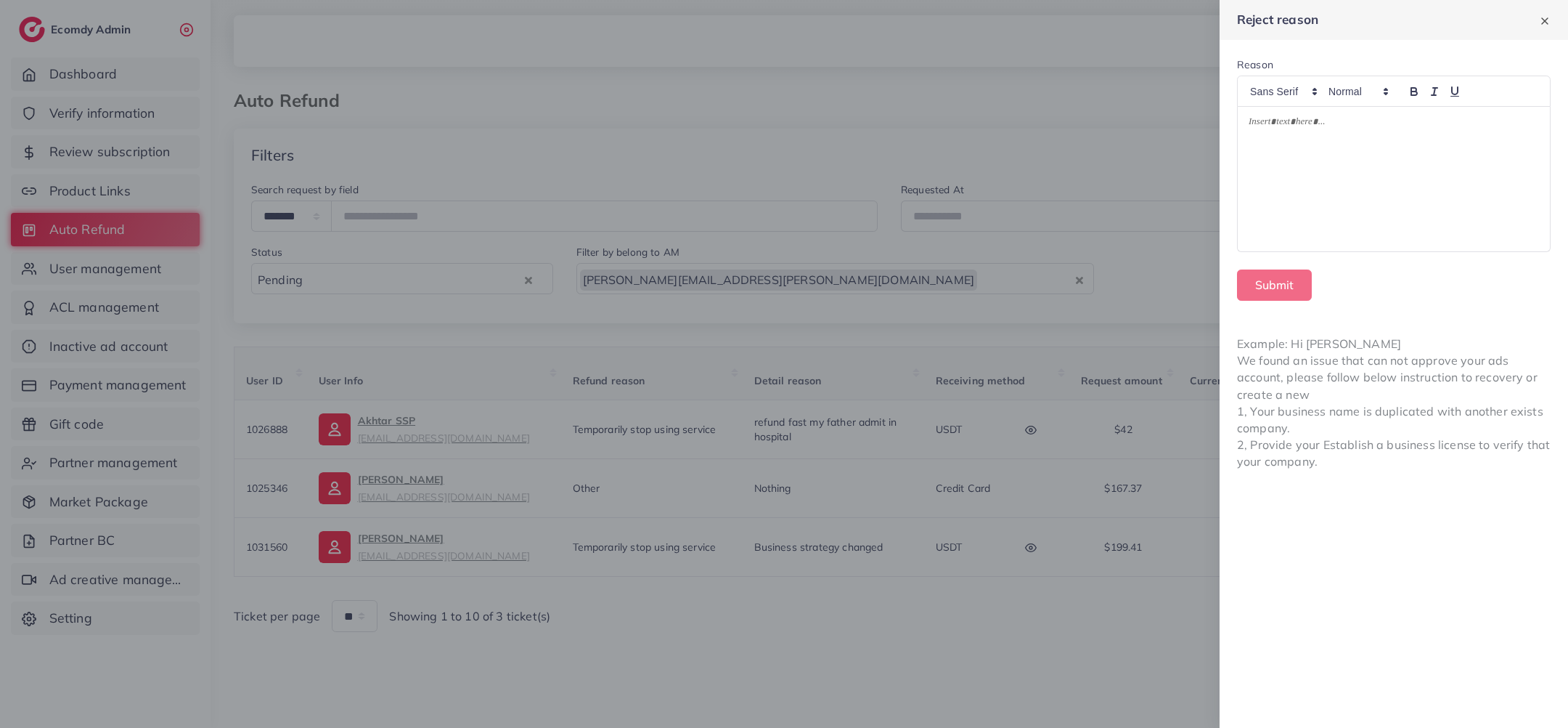
click at [1339, 251] on form "Reason Submit" at bounding box center [1395, 179] width 349 height 278
click at [1323, 206] on div at bounding box center [1394, 179] width 312 height 145
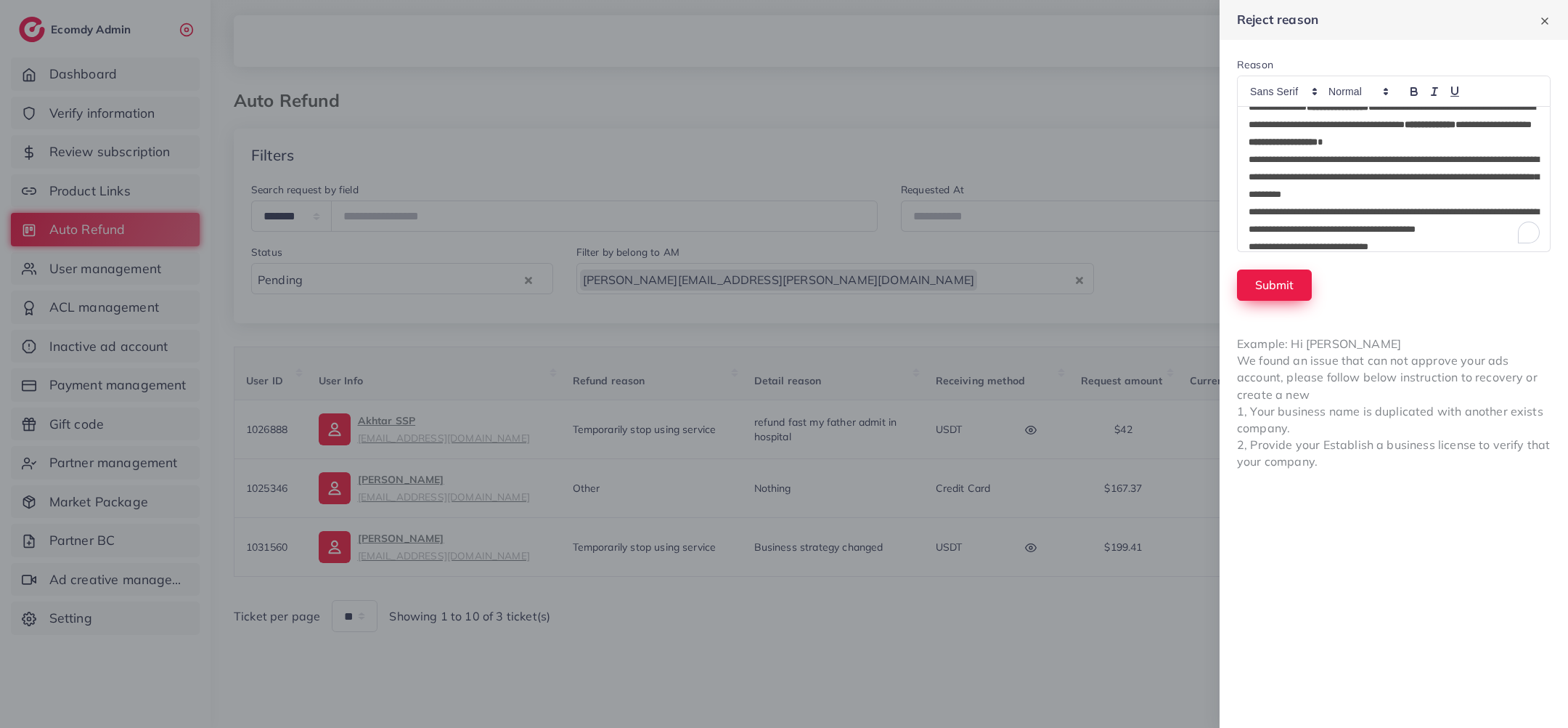
scroll to position [34, 0]
click at [1283, 278] on button "Submit" at bounding box center [1274, 284] width 75 height 31
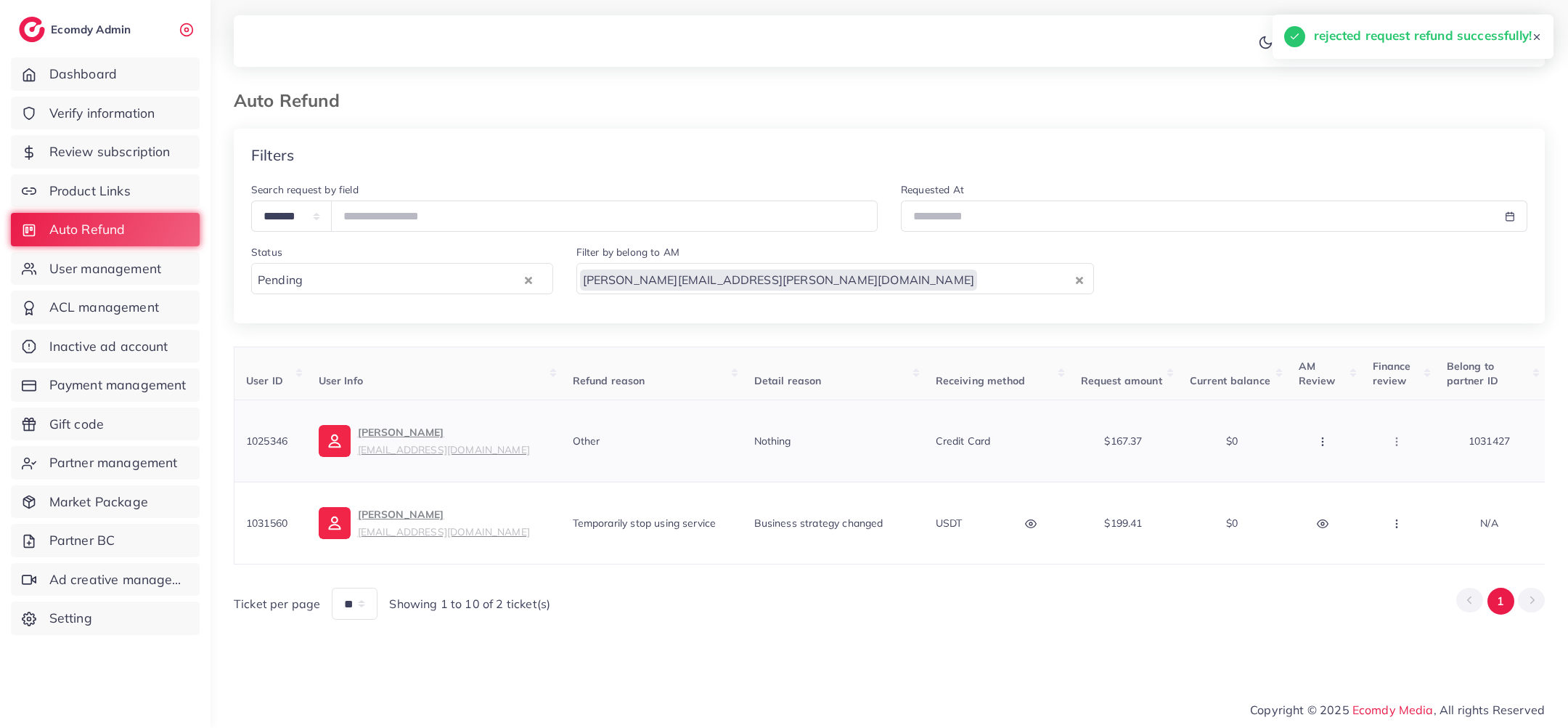
click at [457, 419] on td "Mian Muhammad Huzaifa bezostofficial@gmail.com" at bounding box center [433, 441] width 254 height 82
click at [435, 432] on p "Mian Muhammad Huzaifa bezostofficial@gmail.com" at bounding box center [444, 440] width 172 height 35
click at [272, 439] on span "1025346" at bounding box center [266, 441] width 41 height 13
copy span "1025346"
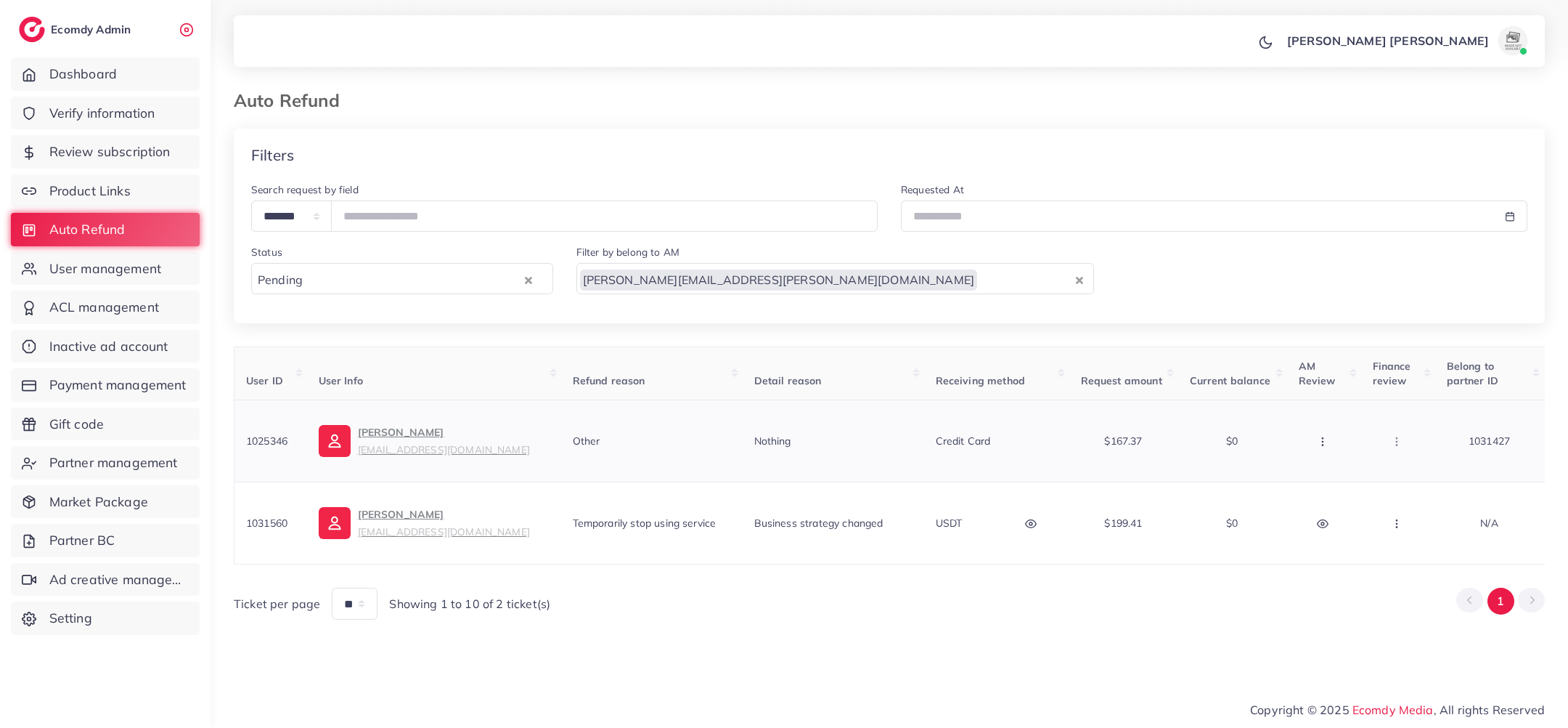
click at [1328, 435] on button "button" at bounding box center [1324, 441] width 51 height 33
click at [1304, 522] on link "Reject" at bounding box center [1291, 518] width 114 height 32
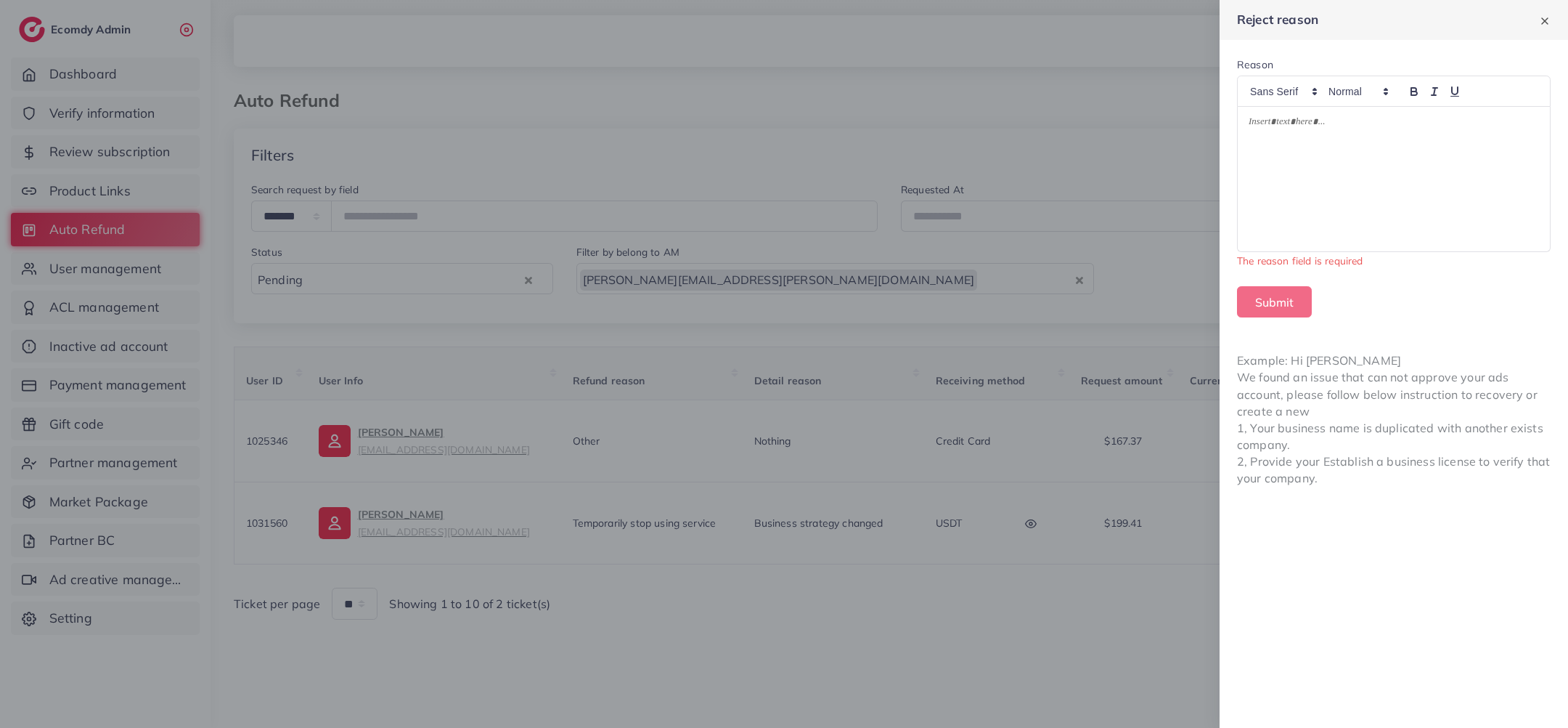
click at [1376, 155] on div at bounding box center [1394, 179] width 312 height 145
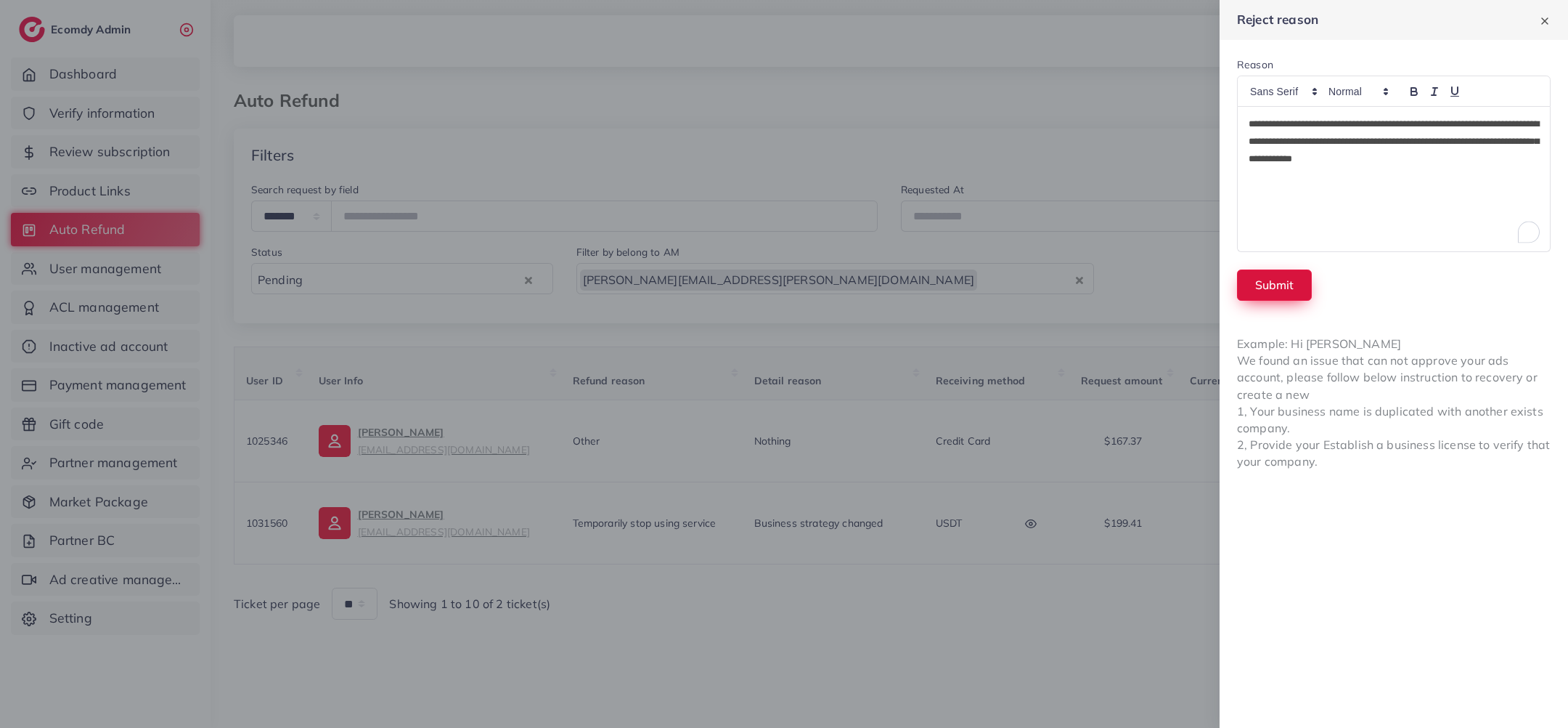
click at [1266, 282] on button "Submit" at bounding box center [1274, 284] width 75 height 31
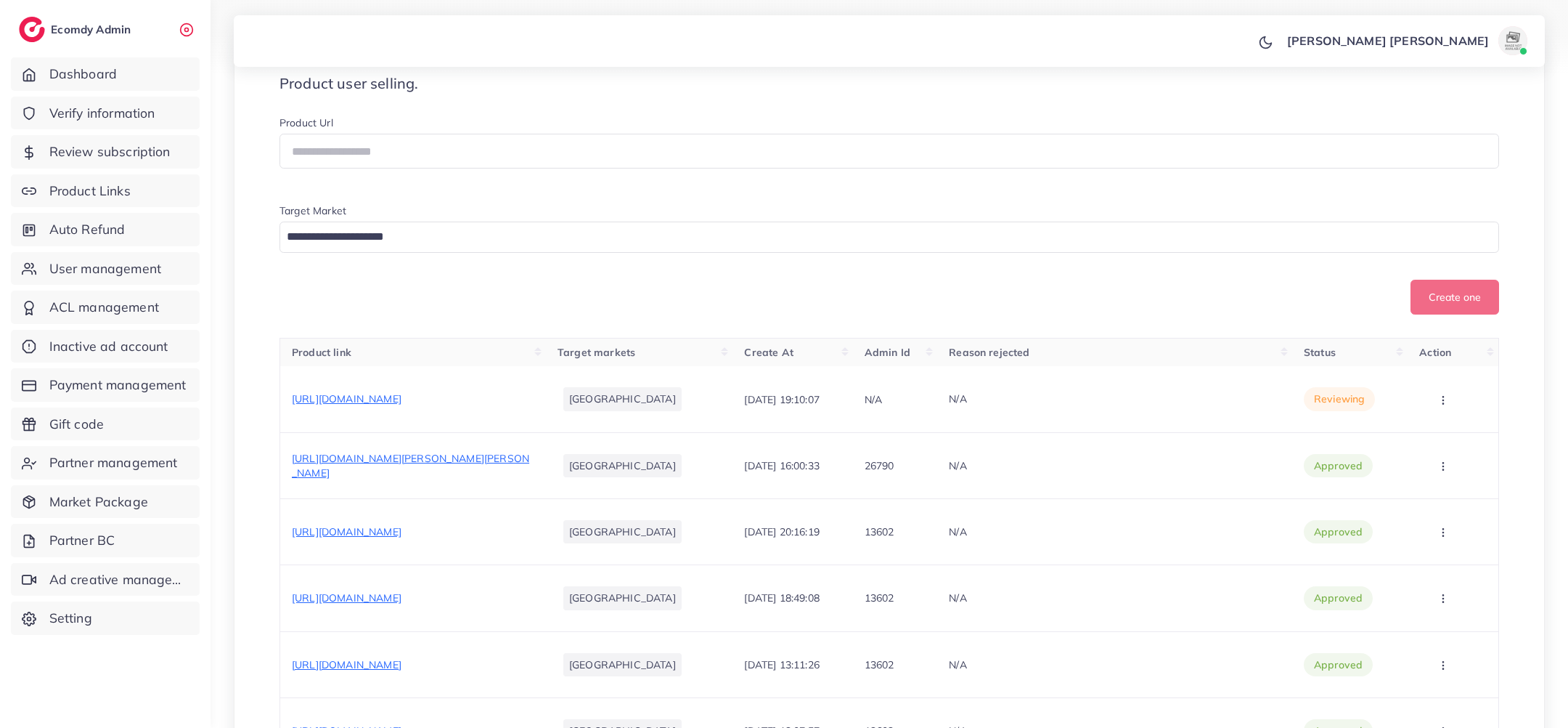
scroll to position [265, 0]
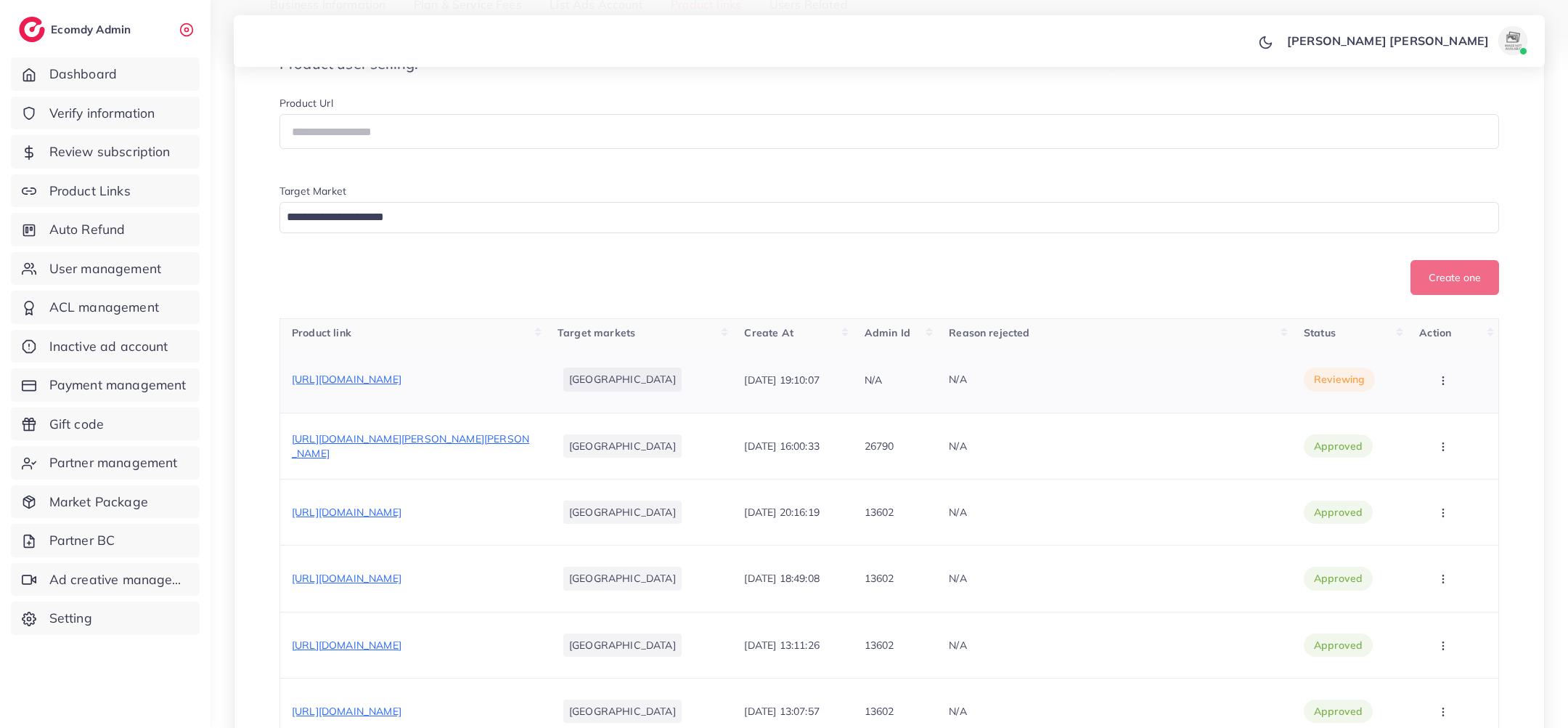
click at [401, 381] on span "[URL][DOMAIN_NAME]" at bounding box center [346, 379] width 110 height 13
click at [1440, 372] on button "button" at bounding box center [1444, 379] width 51 height 33
click at [1431, 419] on span "Approve" at bounding box center [1437, 423] width 48 height 14
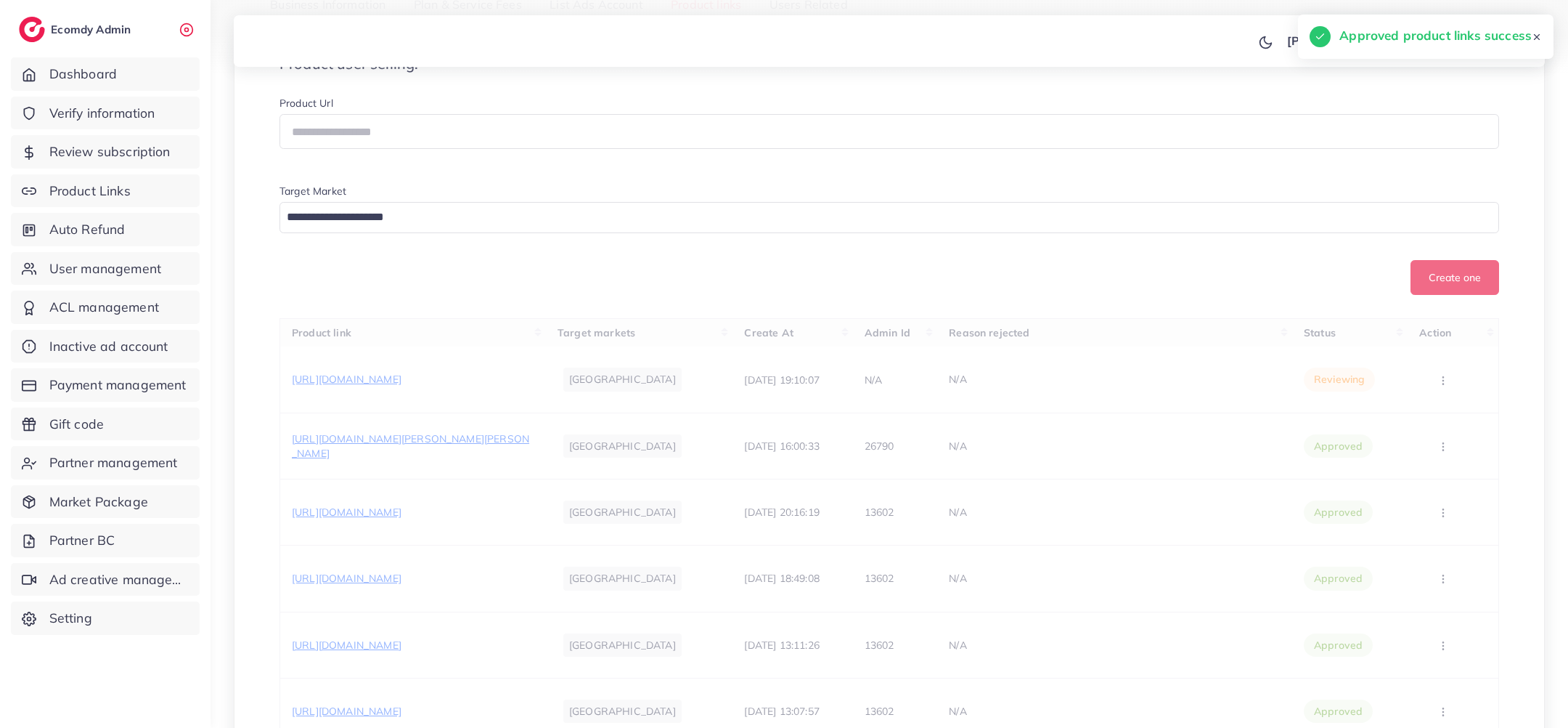
click at [439, 495] on div "Product link Target markets Create At Admin Id Reason rejected Status Action ht…" at bounding box center [889, 738] width 1220 height 841
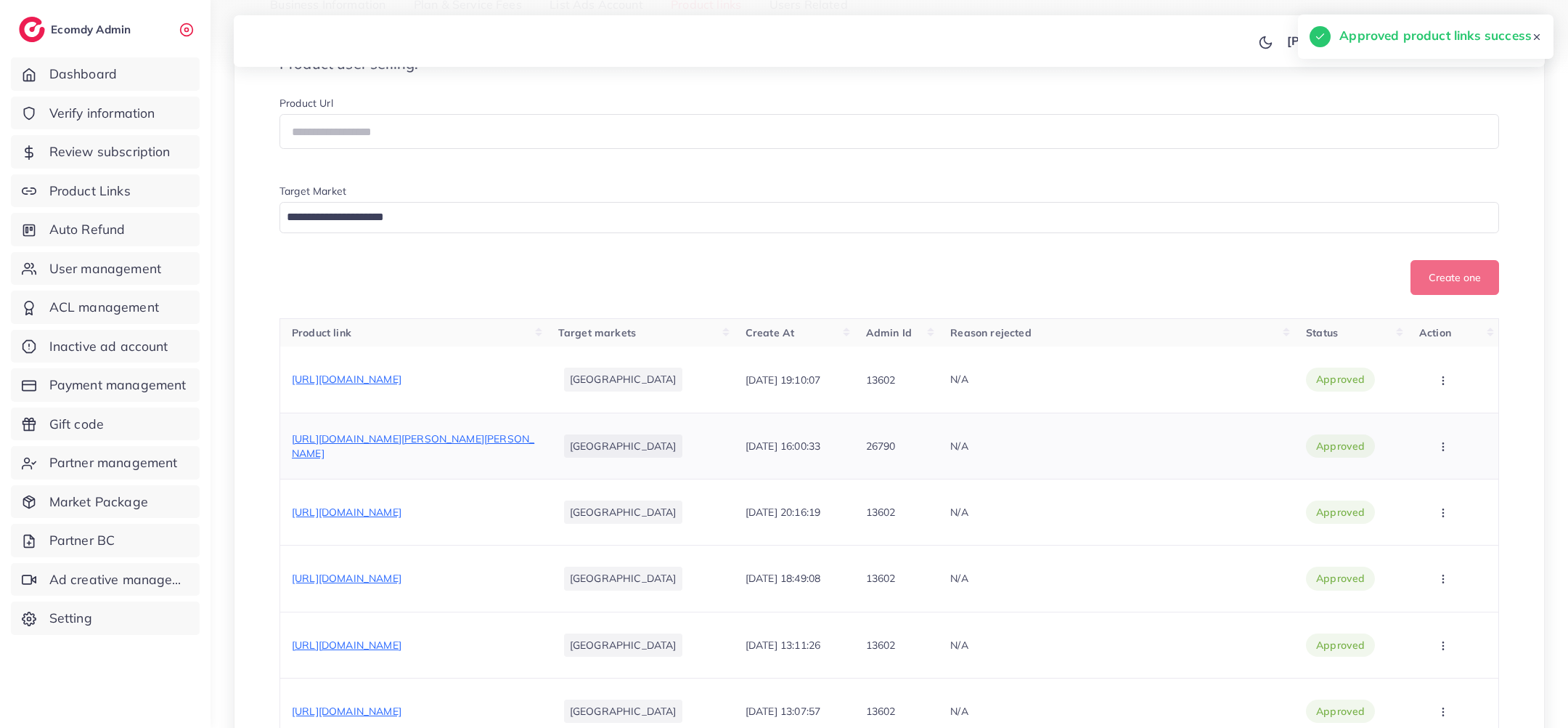
click at [422, 462] on div "https://kfmkax-kg.myshopify.com/products/men-quick-beard-straightener-styler-co…" at bounding box center [413, 447] width 243 height 30
click at [493, 450] on span "https://kfmkax-kg.myshopify.com/products/men-quick-beard-straightener-styler-co…" at bounding box center [413, 446] width 243 height 27
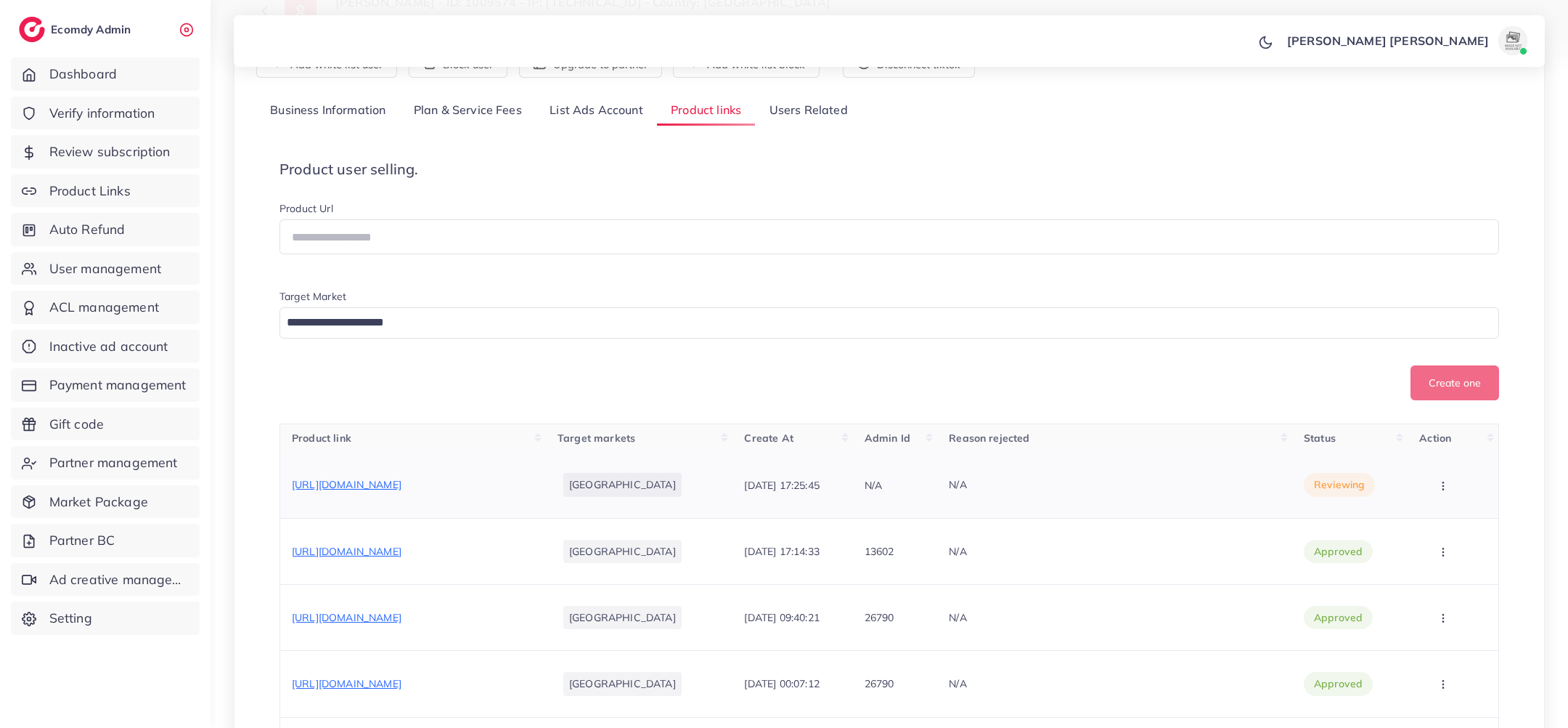
scroll to position [161, 0]
click at [1462, 483] on button "button" at bounding box center [1444, 482] width 51 height 33
click at [1446, 513] on link "Approve" at bounding box center [1440, 527] width 114 height 32
click at [401, 480] on span "https://www.rangooli.com/collections/blanket" at bounding box center [346, 482] width 110 height 13
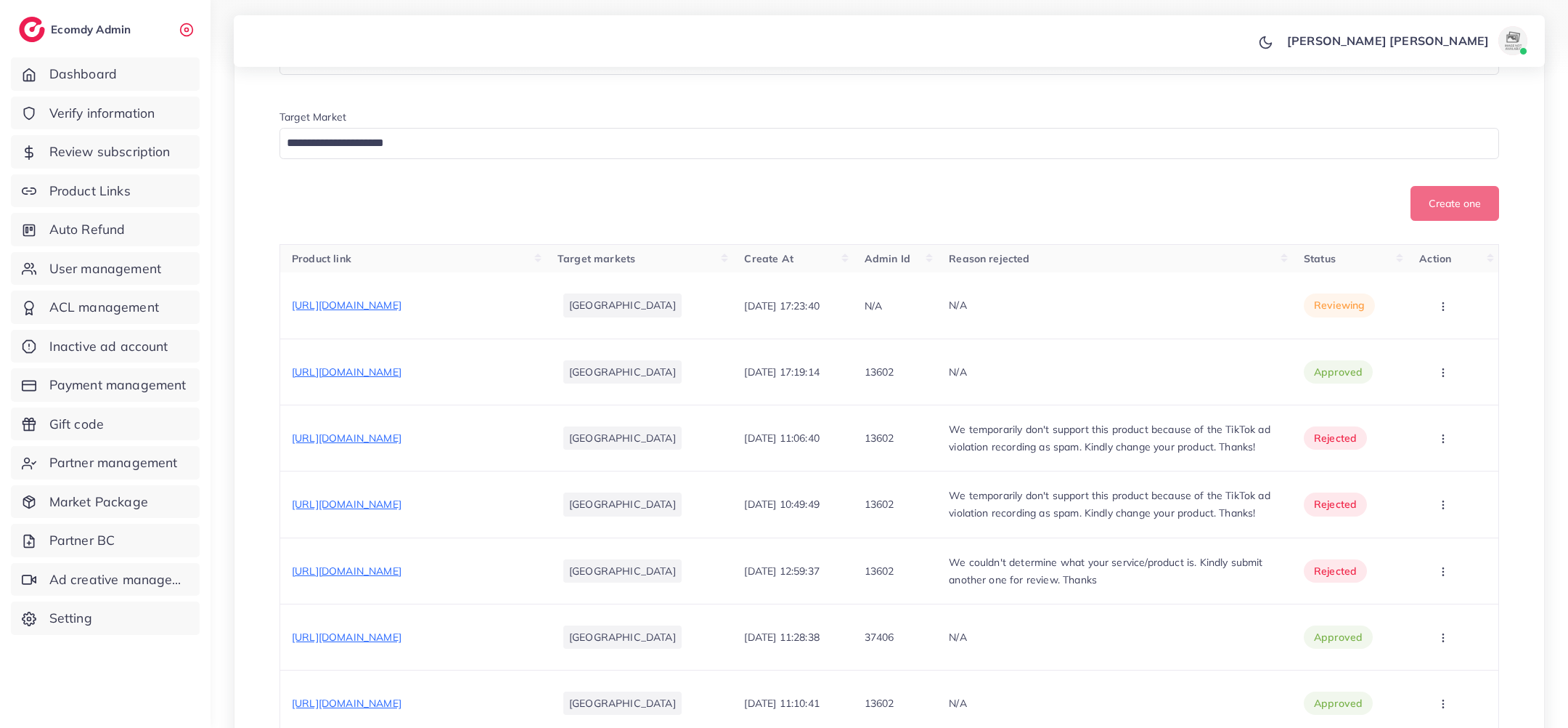
scroll to position [438, 0]
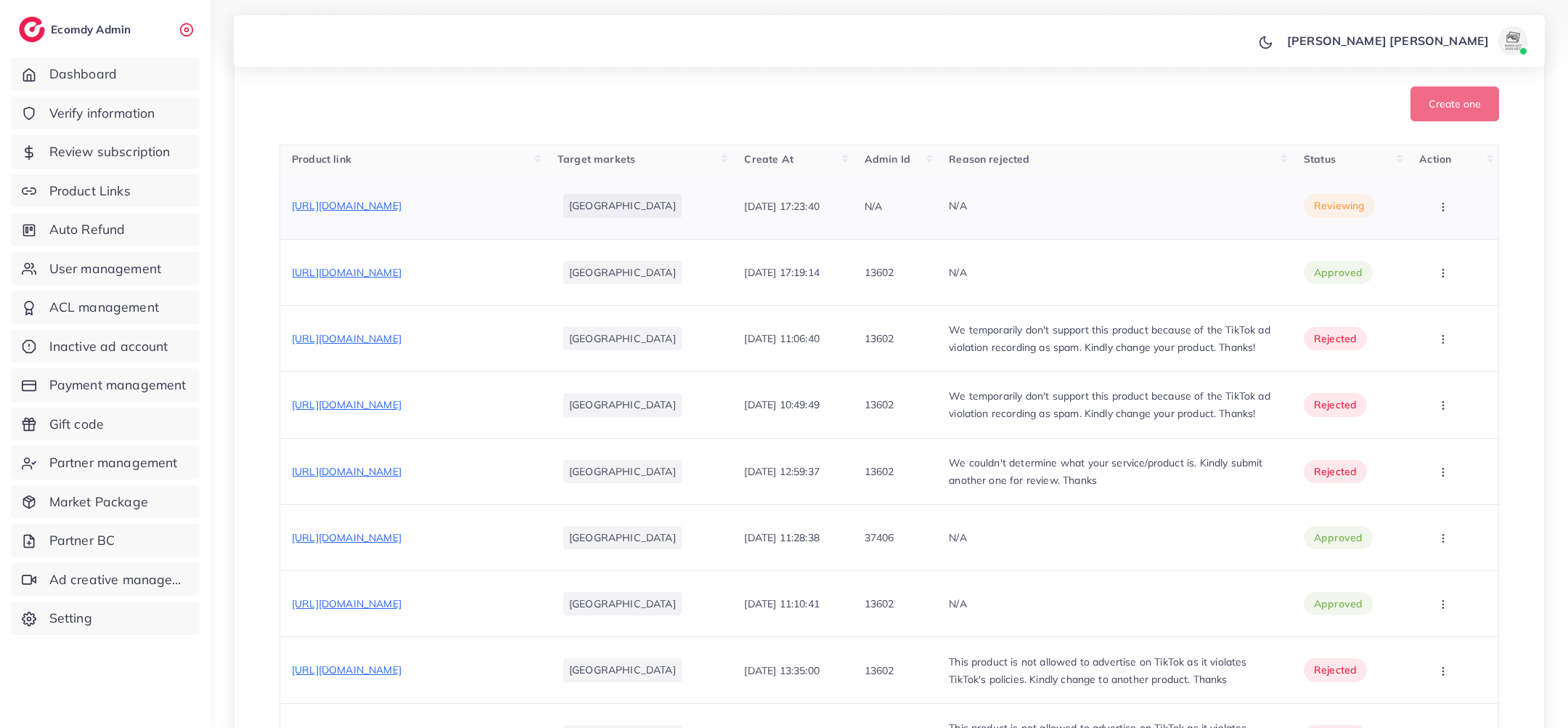
click at [509, 185] on td "[URL][DOMAIN_NAME]" at bounding box center [413, 205] width 265 height 66
click at [401, 212] on span "[URL][DOMAIN_NAME]" at bounding box center [346, 205] width 110 height 13
click at [1137, 356] on p "We temporarily don't support this product because of the TikTok ad violation re…" at bounding box center [1115, 338] width 332 height 35
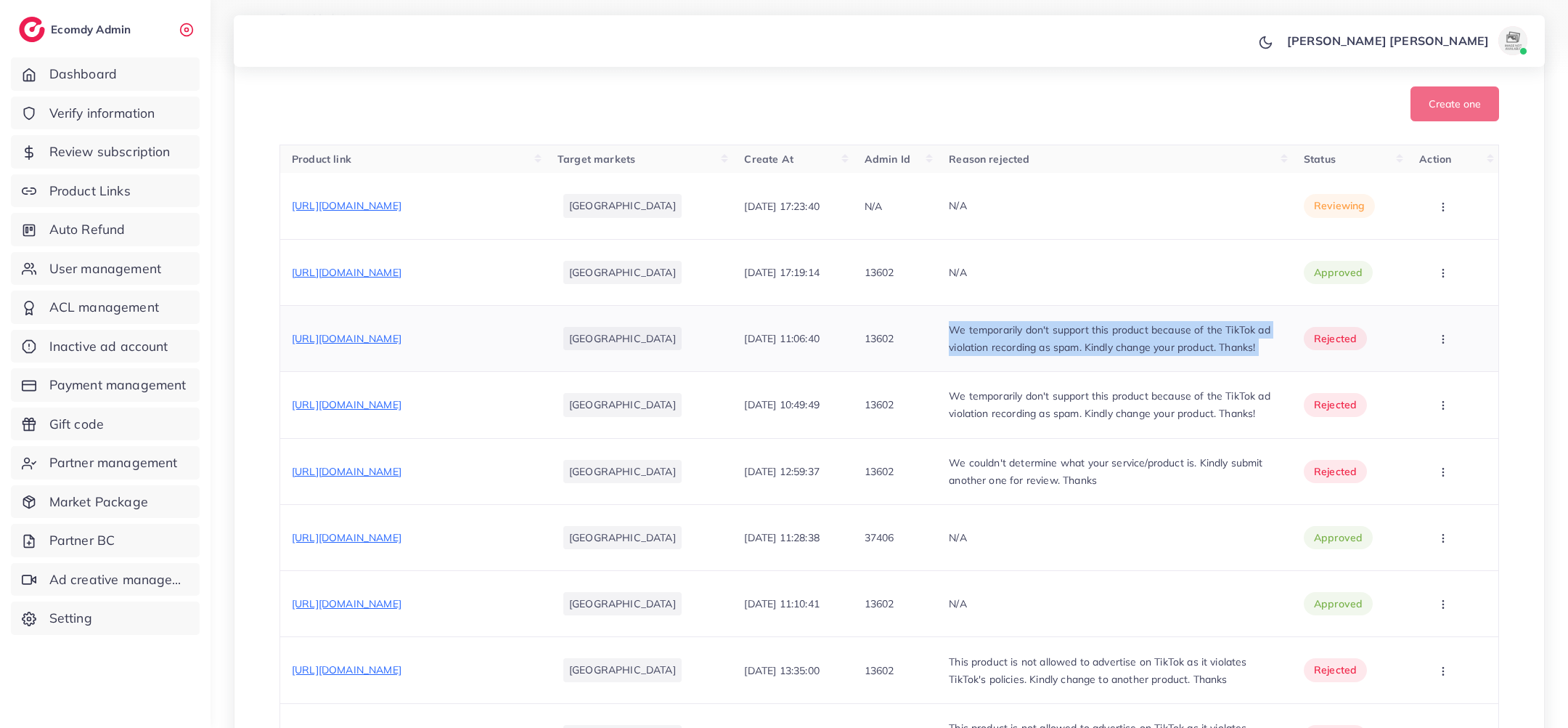
copy p "We temporarily don't support this product because of the TikTok ad violation re…"
click at [1445, 213] on icon "button" at bounding box center [1443, 206] width 11 height 11
click at [1425, 289] on span "Reject" at bounding box center [1430, 281] width 35 height 14
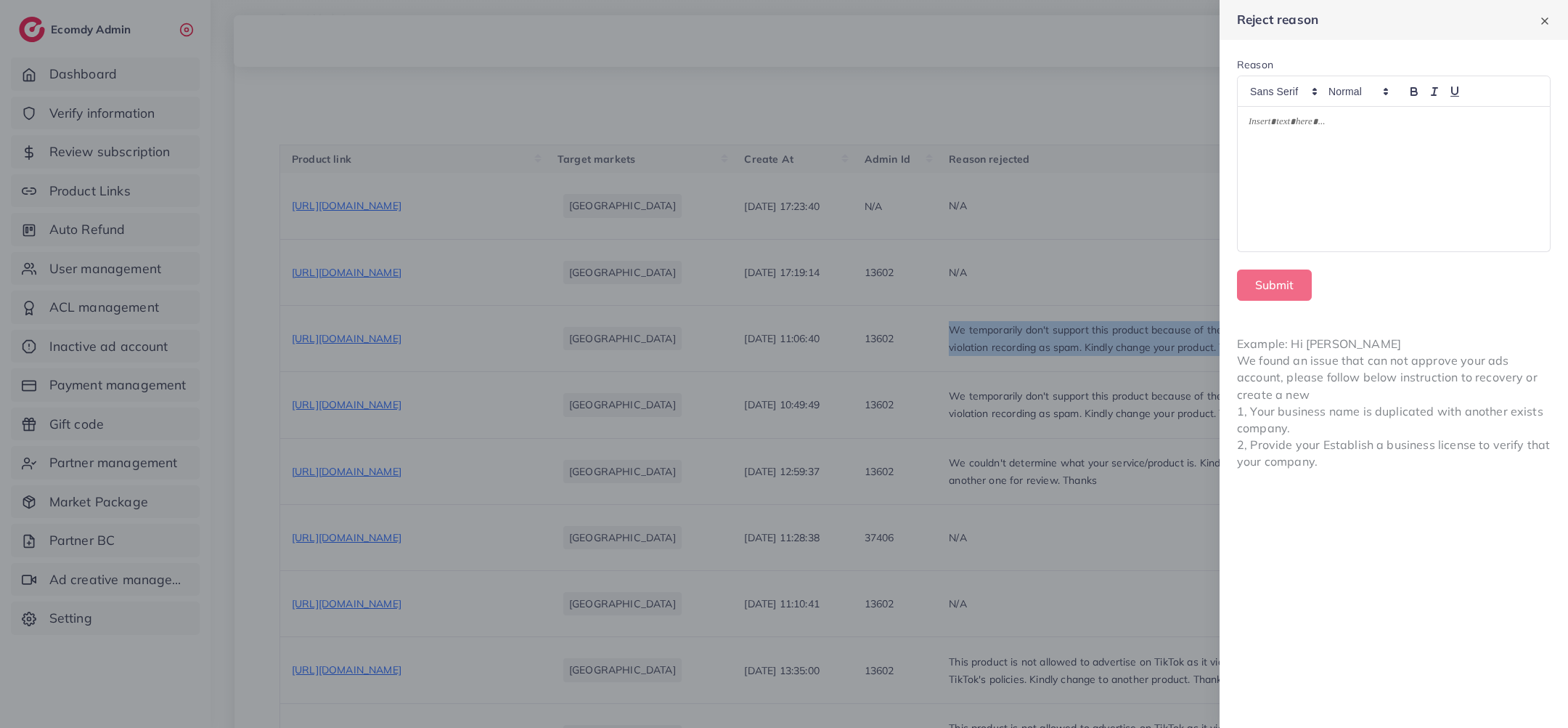
click at [1428, 140] on div at bounding box center [1394, 179] width 312 height 145
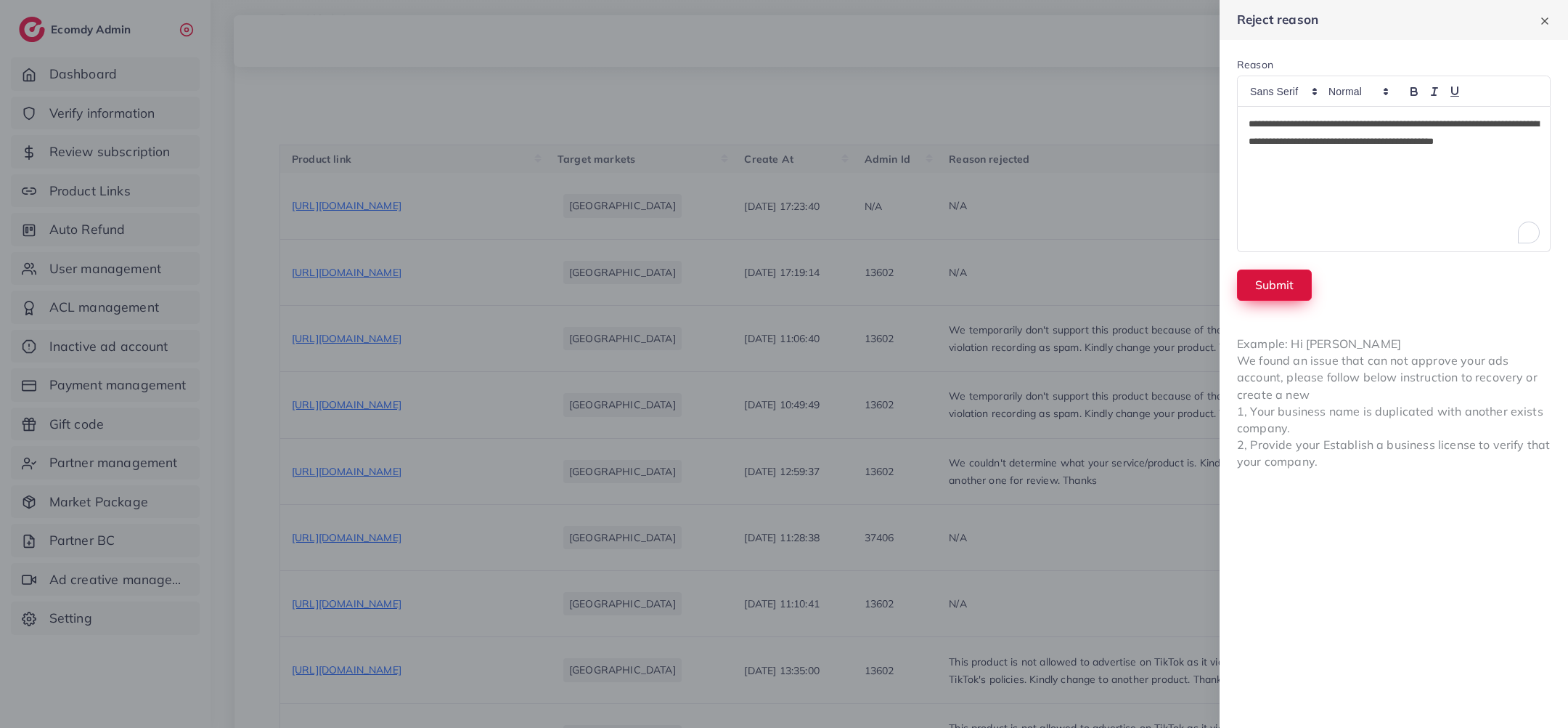
click at [1249, 297] on button "Submit" at bounding box center [1274, 284] width 75 height 31
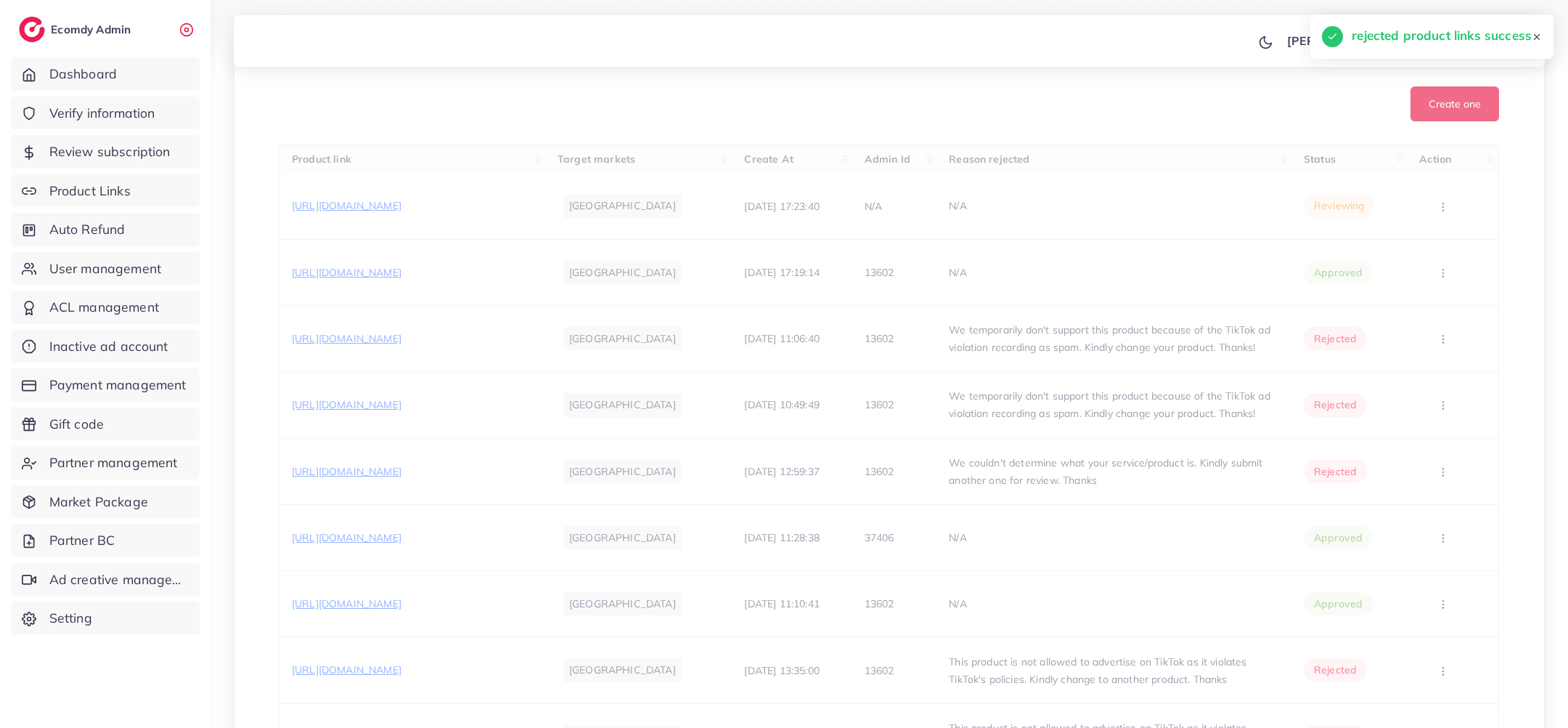
click at [401, 279] on span "https://jhj18a-hm.myshopify.com/products/hair-dryer-brush-5-in-1-electric-blow-…" at bounding box center [346, 272] width 110 height 13
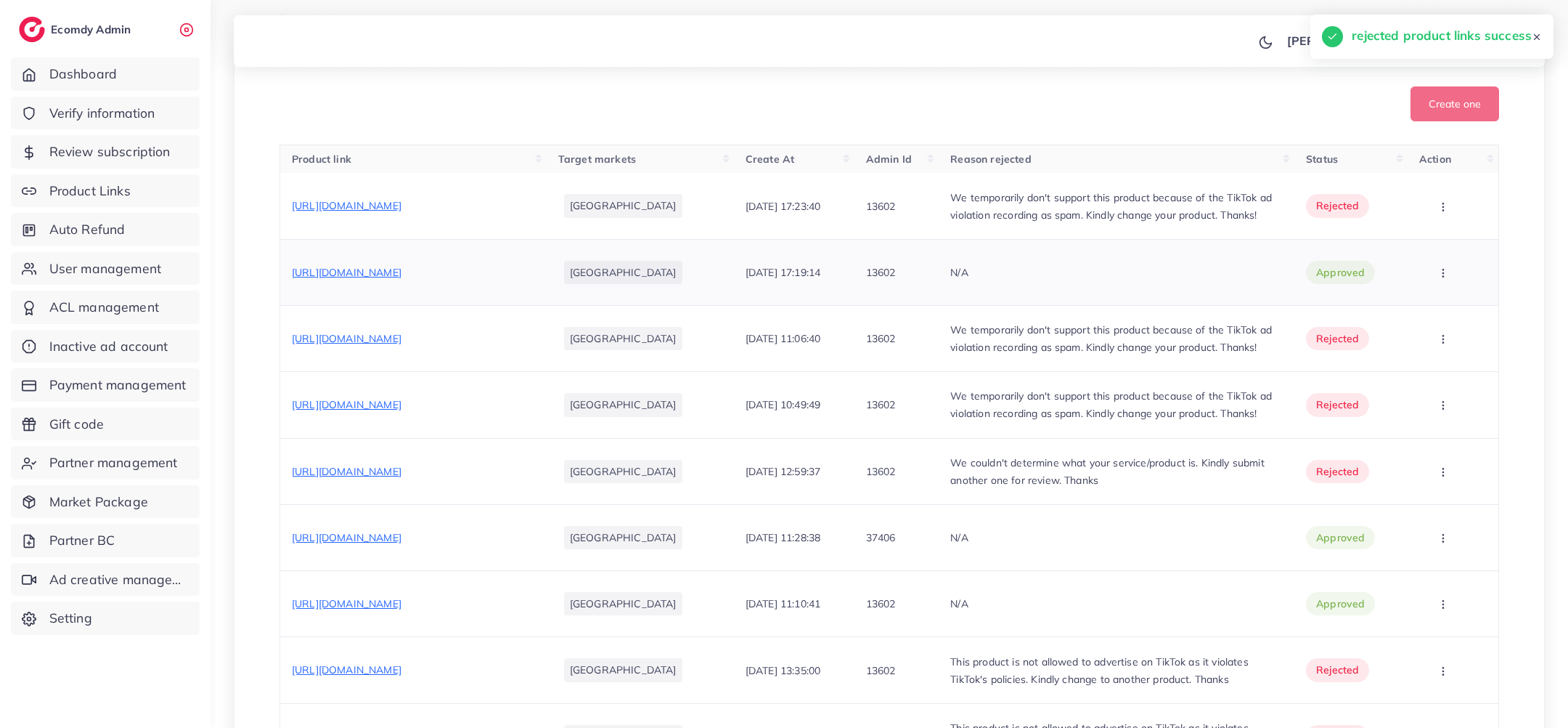
click at [1438, 279] on icon "button" at bounding box center [1443, 273] width 11 height 11
click at [1423, 365] on link "Reject" at bounding box center [1440, 349] width 114 height 32
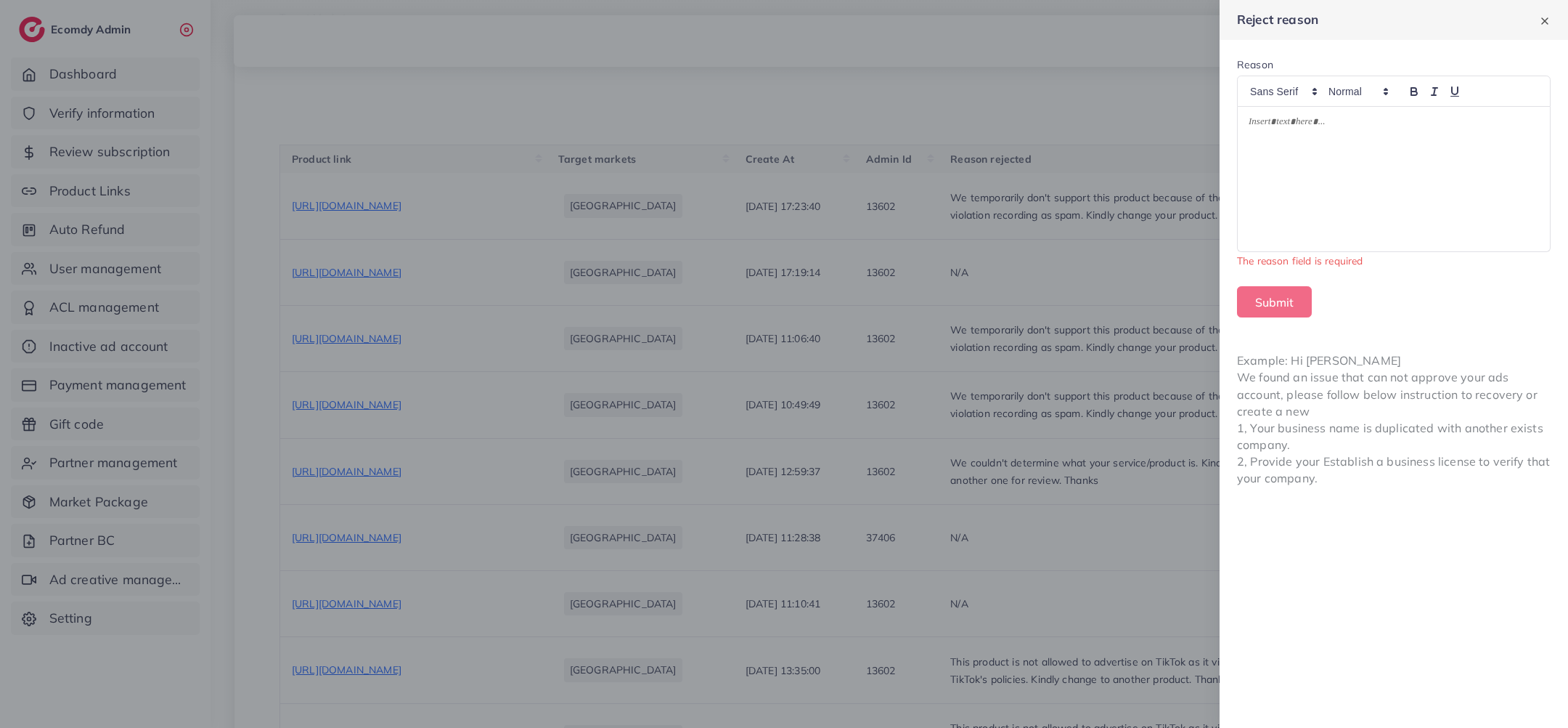
click at [1395, 191] on div at bounding box center [1394, 179] width 312 height 145
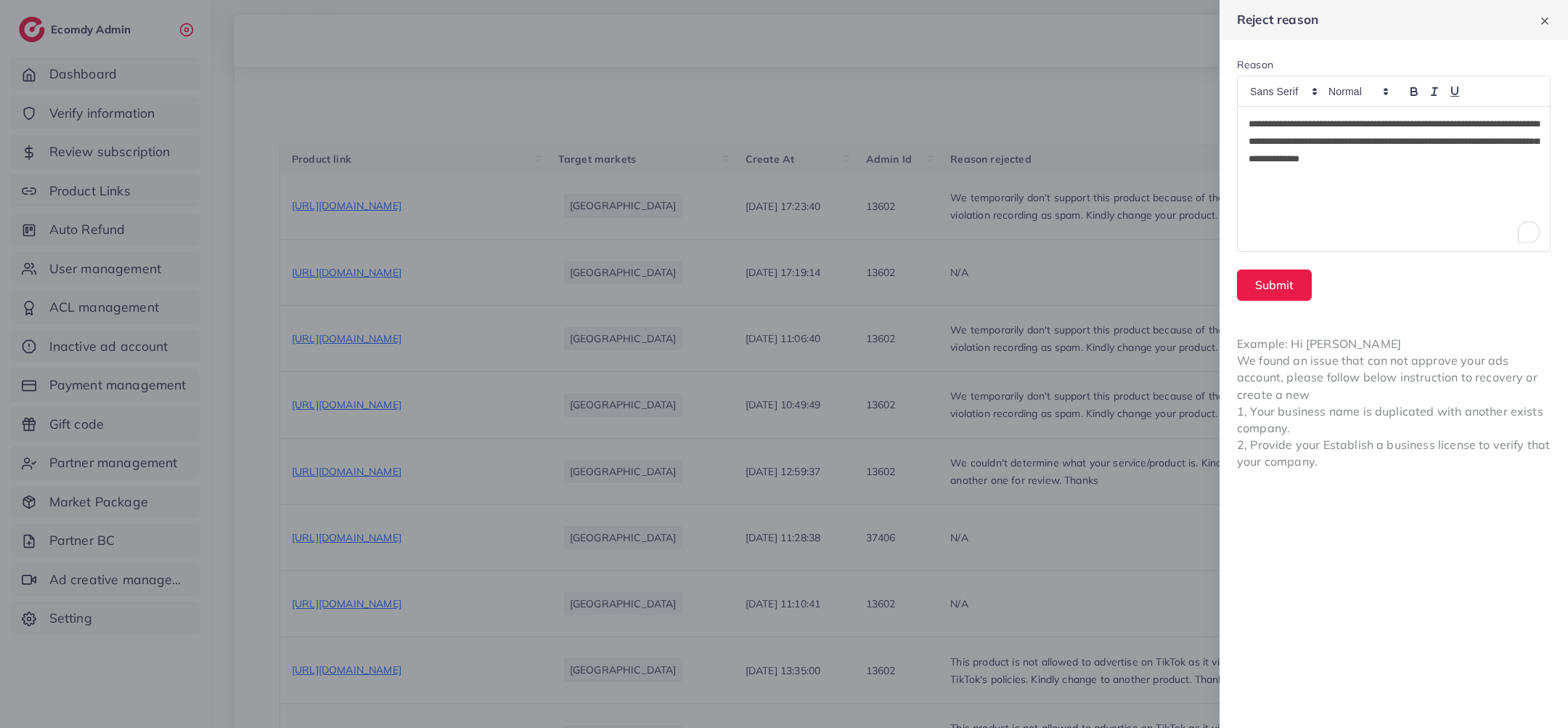
click at [1362, 145] on p "**********" at bounding box center [1395, 142] width 291 height 53
click at [1279, 286] on button "Submit" at bounding box center [1274, 284] width 75 height 31
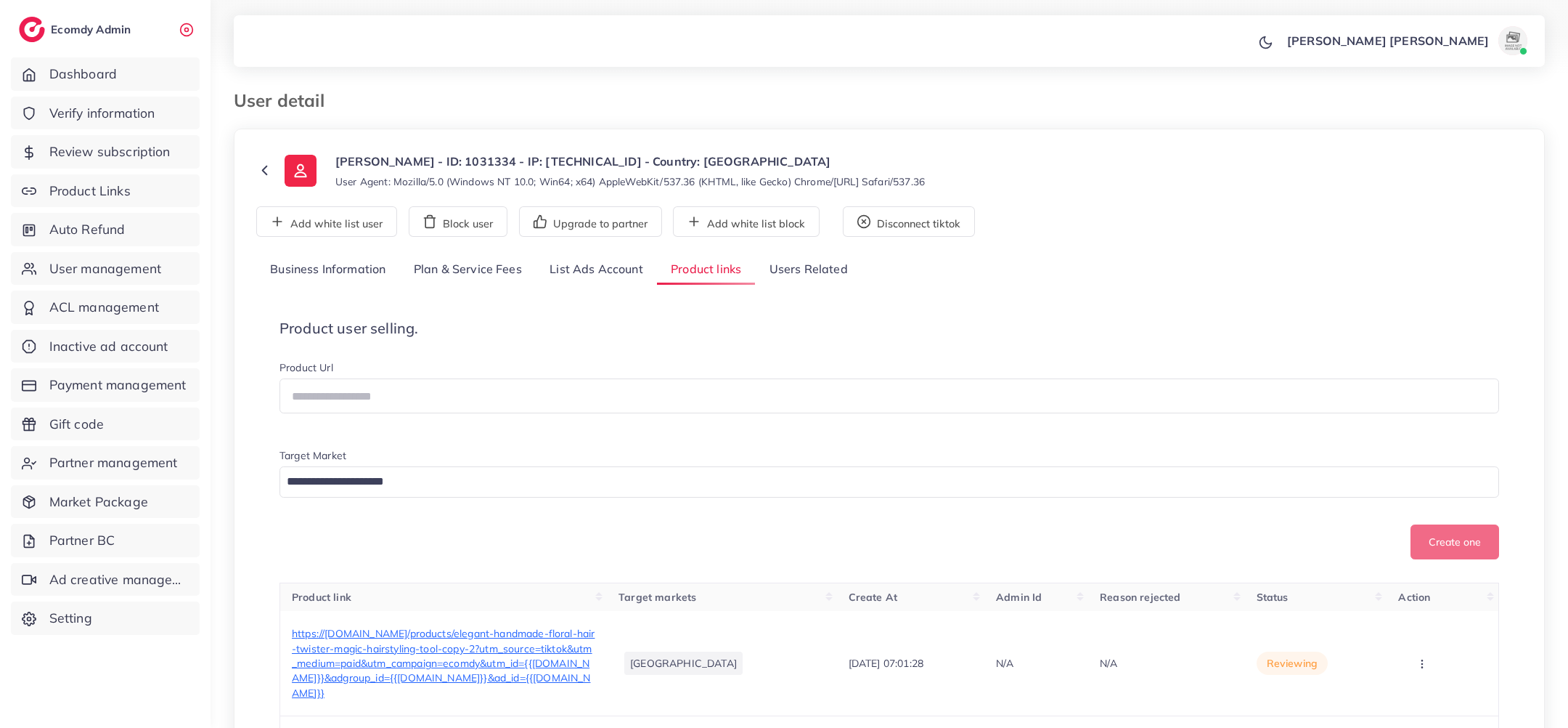
scroll to position [188, 0]
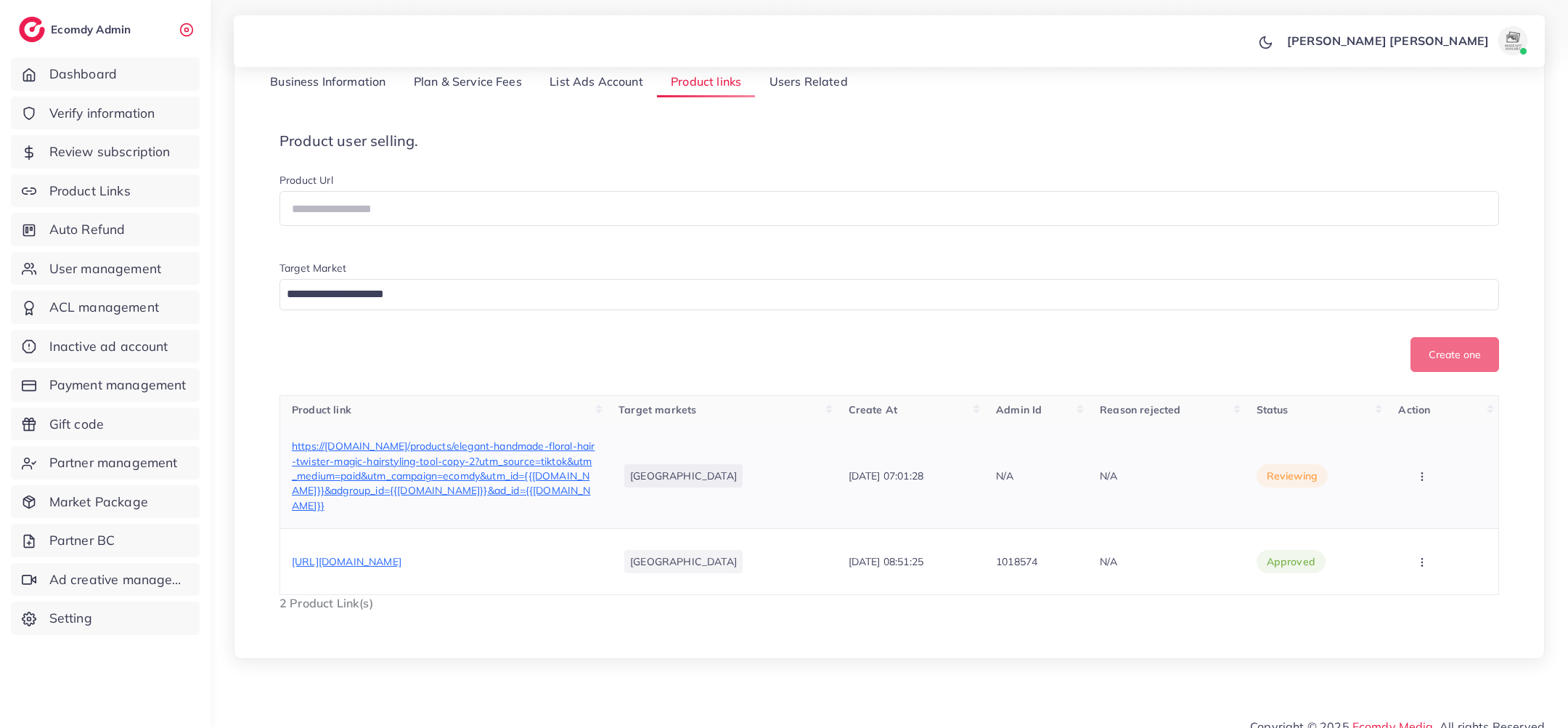
click at [561, 455] on span "https://[DOMAIN_NAME]/products/elegant-handmade-floral-hair-twister-magic-hairs…" at bounding box center [443, 475] width 303 height 72
click at [1410, 463] on button "button" at bounding box center [1424, 476] width 51 height 33
click at [1407, 507] on link "Approve" at bounding box center [1440, 521] width 114 height 32
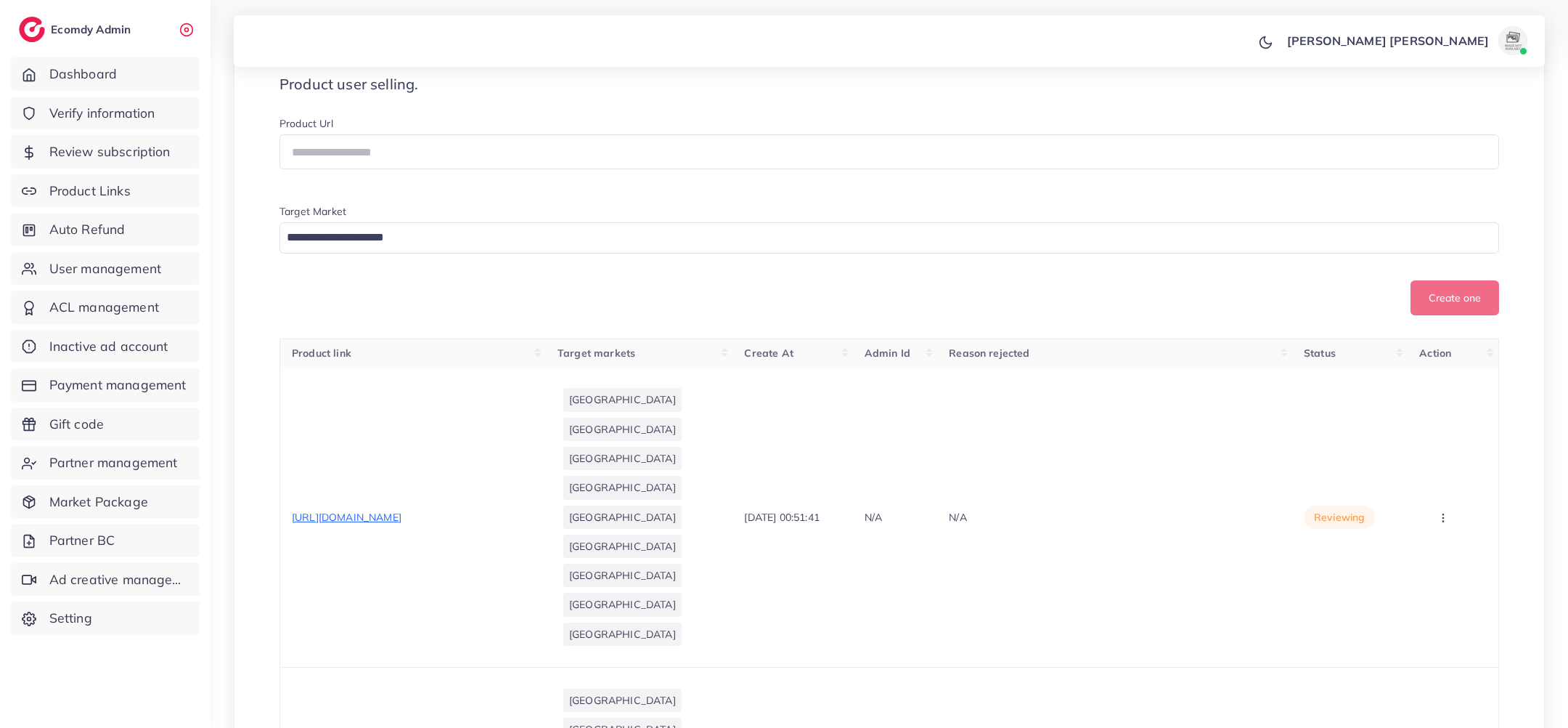
scroll to position [287, 0]
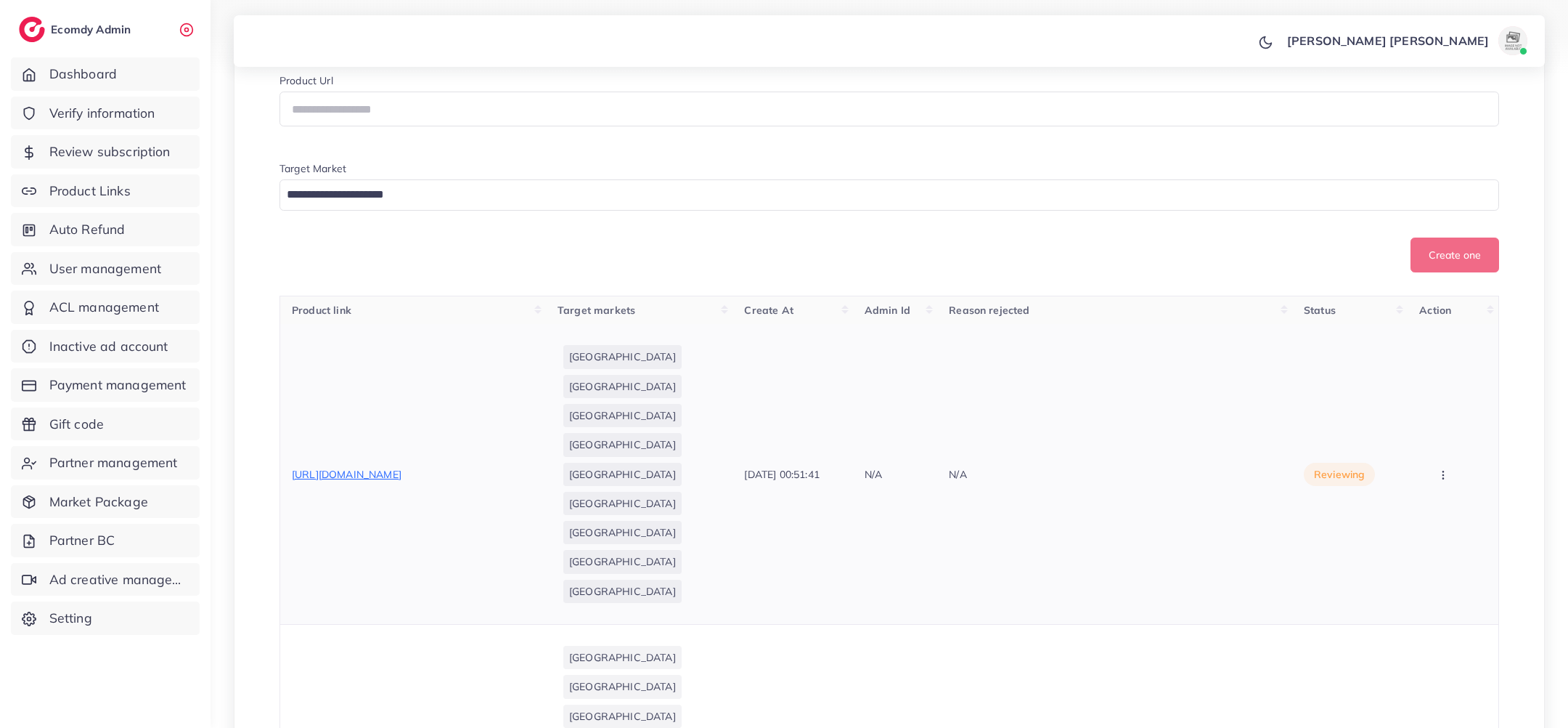
click at [401, 470] on span "https://stellapertel.com/products/women-s-sporty-tracksuit-pink-blue-grey-beige…" at bounding box center [346, 475] width 110 height 13
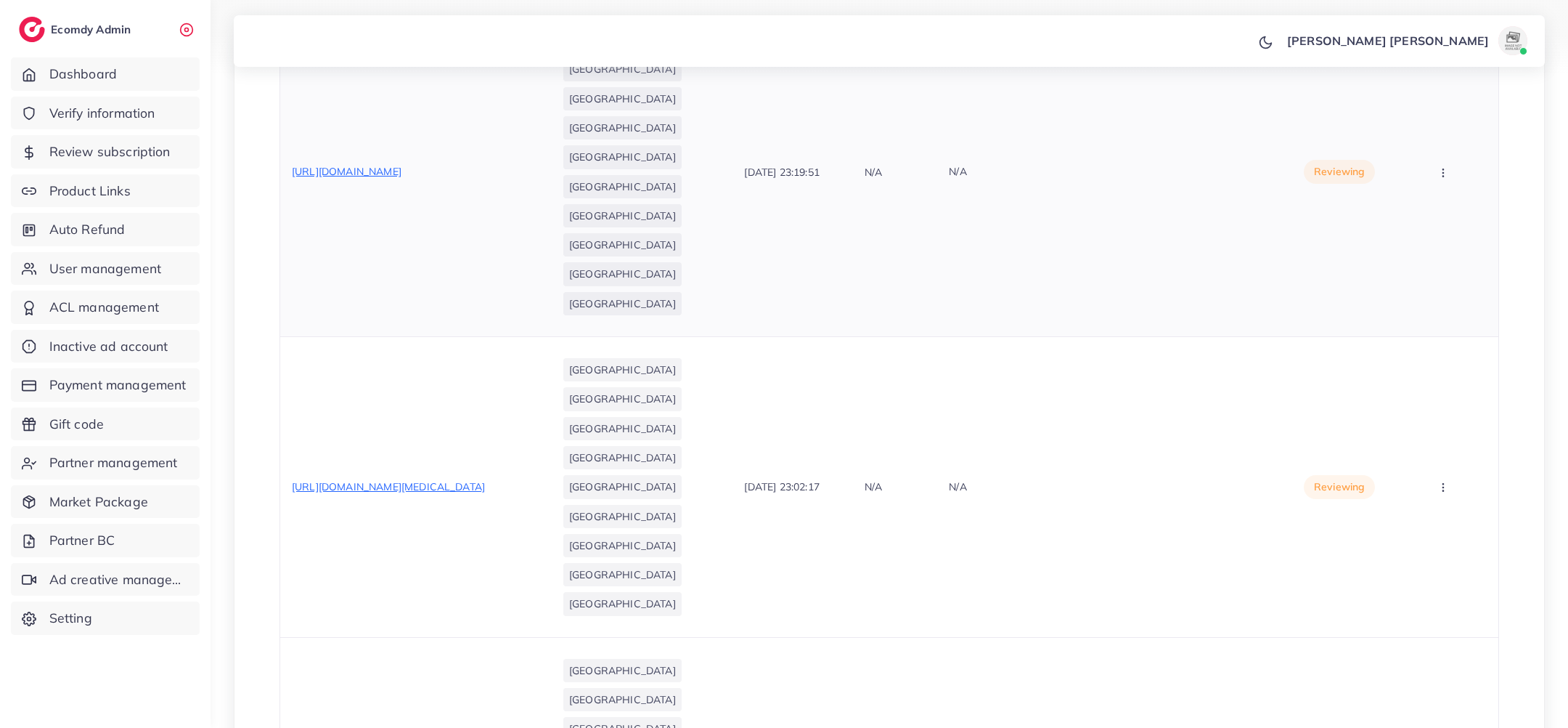
scroll to position [905, 0]
click at [401, 177] on div "https://stellapertel.com/products/women-s-textured-tracksuit-set-of-2-cozy-cott…" at bounding box center [346, 169] width 110 height 14
click at [401, 176] on span "https://stellapertel.com/products/women-s-textured-tracksuit-set-of-2-cozy-cott…" at bounding box center [346, 170] width 110 height 13
click at [1464, 166] on button "button" at bounding box center [1444, 170] width 51 height 33
click at [1445, 209] on span "Approve" at bounding box center [1432, 214] width 48 height 14
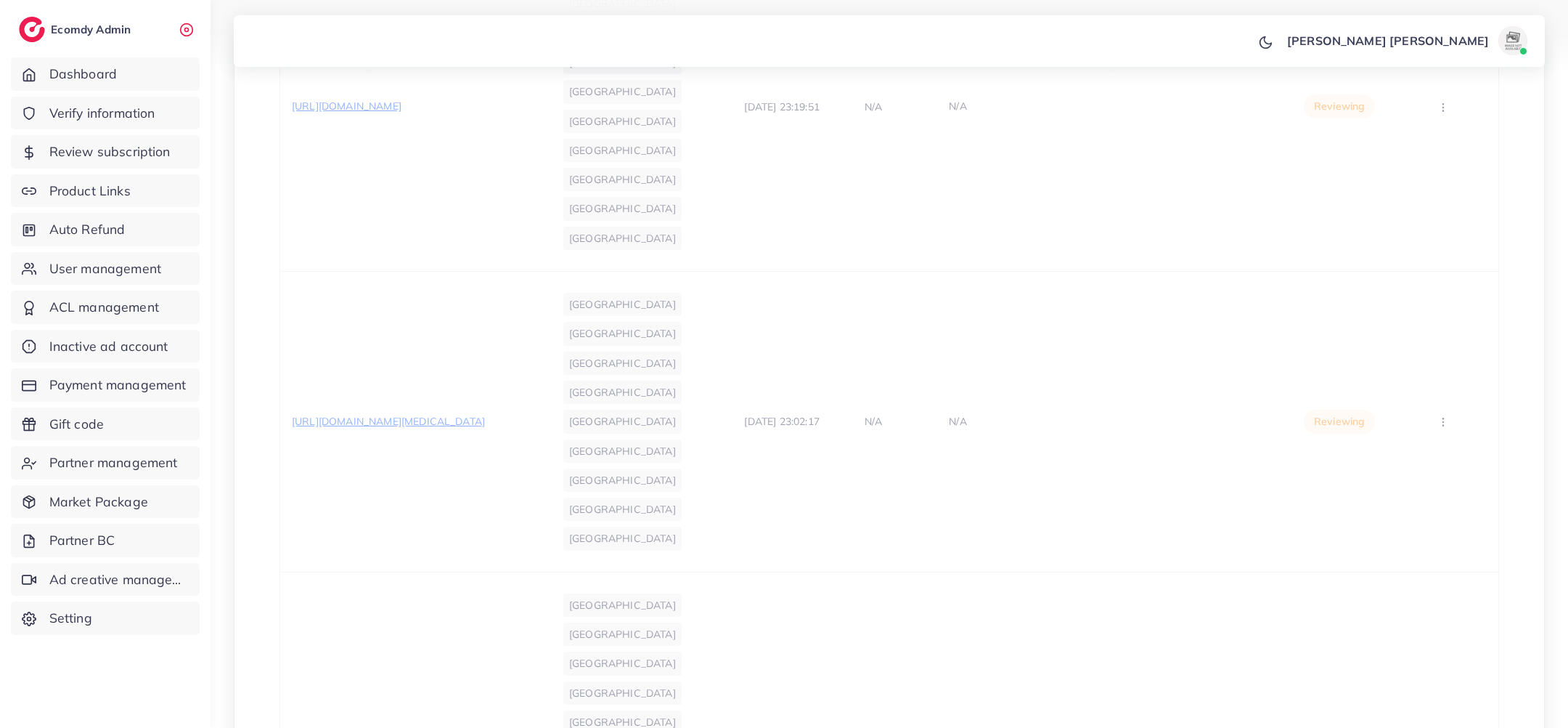
scroll to position [993, 0]
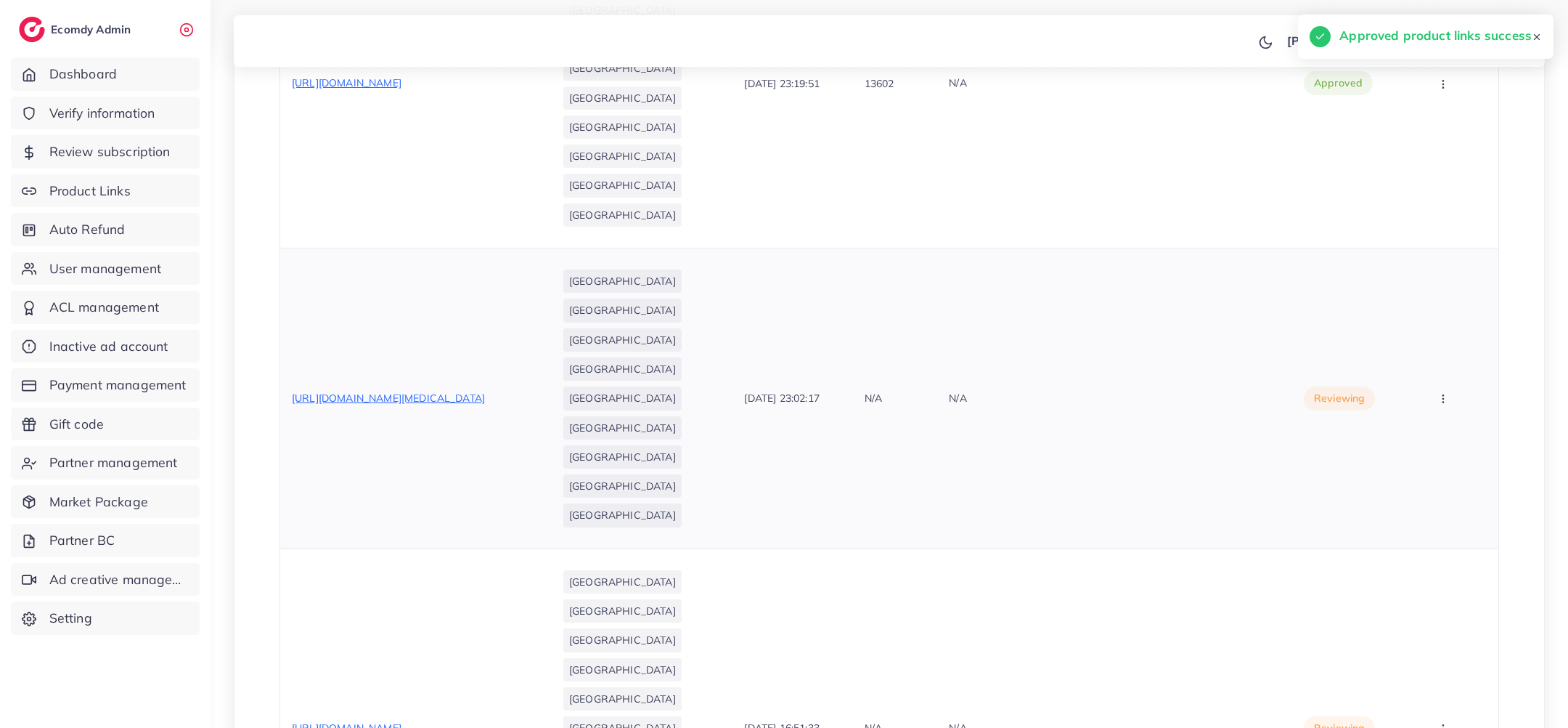
click at [484, 391] on span "https://stellapertel.com/products/women-s-full-body-shapewear-jumpsuit-tummy-co…" at bounding box center [388, 398] width 193 height 13
click at [477, 404] on span "https://stellapertel.com/products/women-s-full-body-shapewear-jumpsuit-tummy-co…" at bounding box center [388, 398] width 193 height 13
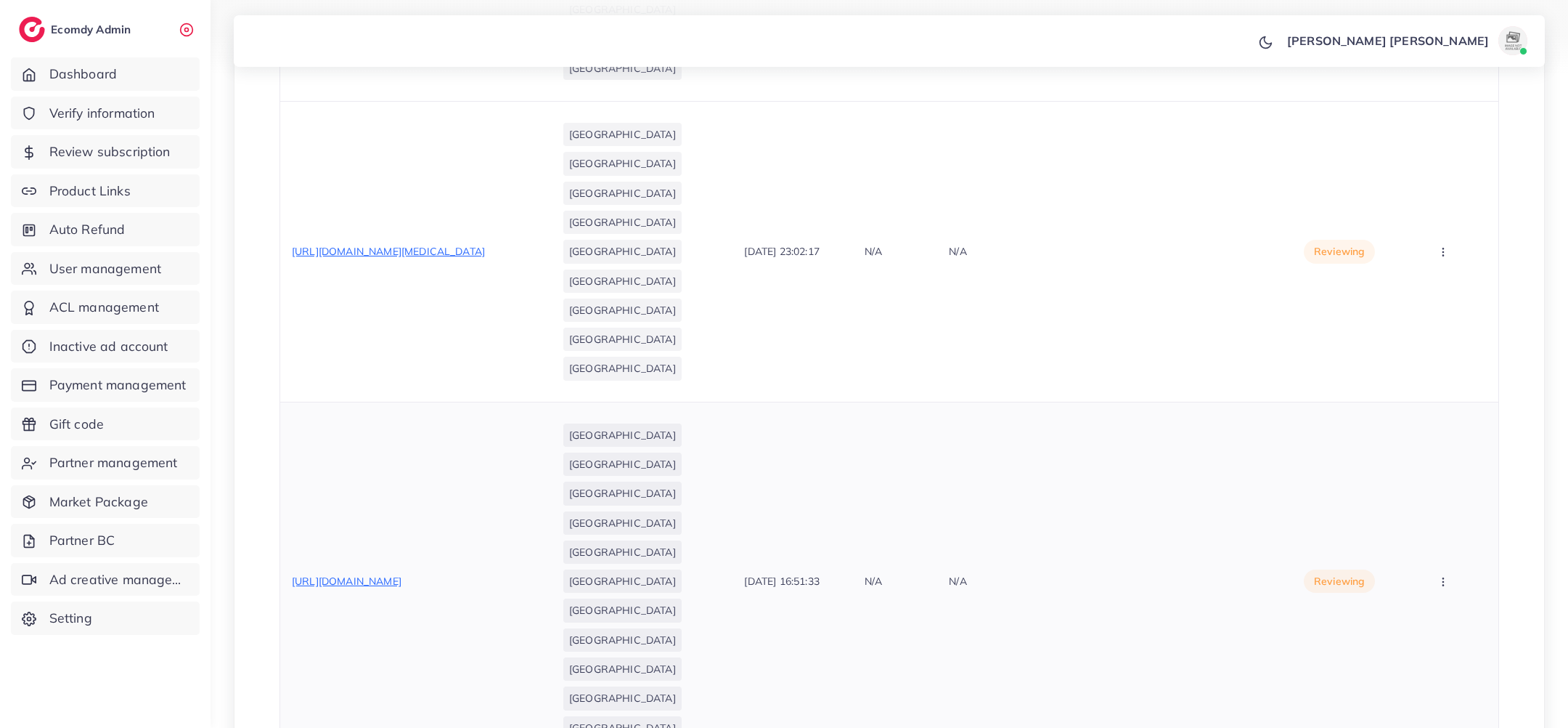
scroll to position [1133, 0]
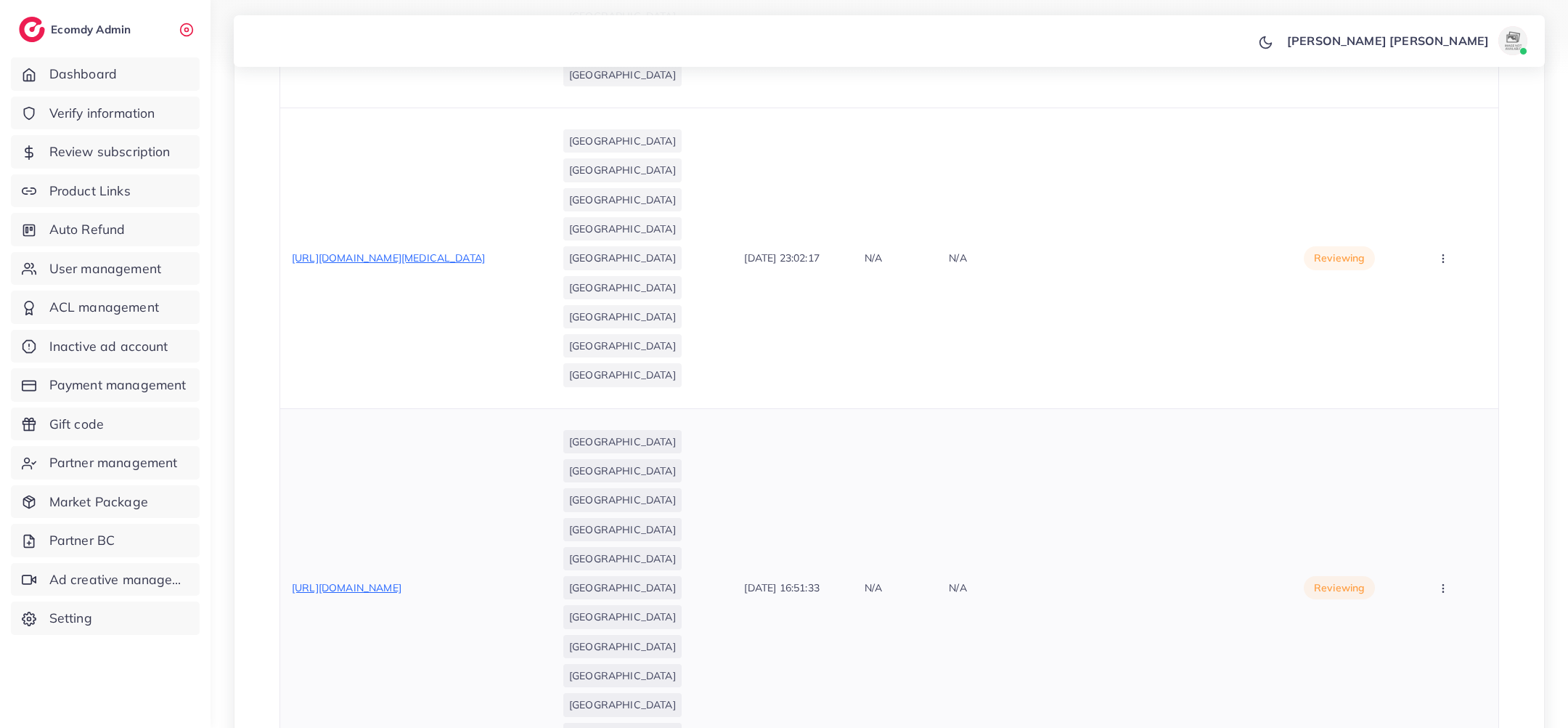
click at [401, 594] on span "https://stellapertel.com/products/cat-mom-gift-hoodie-joggers-set-cozy-pet-carr…" at bounding box center [346, 587] width 110 height 13
click at [1447, 252] on icon "button" at bounding box center [1443, 258] width 11 height 11
click at [1448, 598] on button "button" at bounding box center [1444, 587] width 51 height 33
click at [1433, 627] on span "Approve" at bounding box center [1432, 631] width 48 height 14
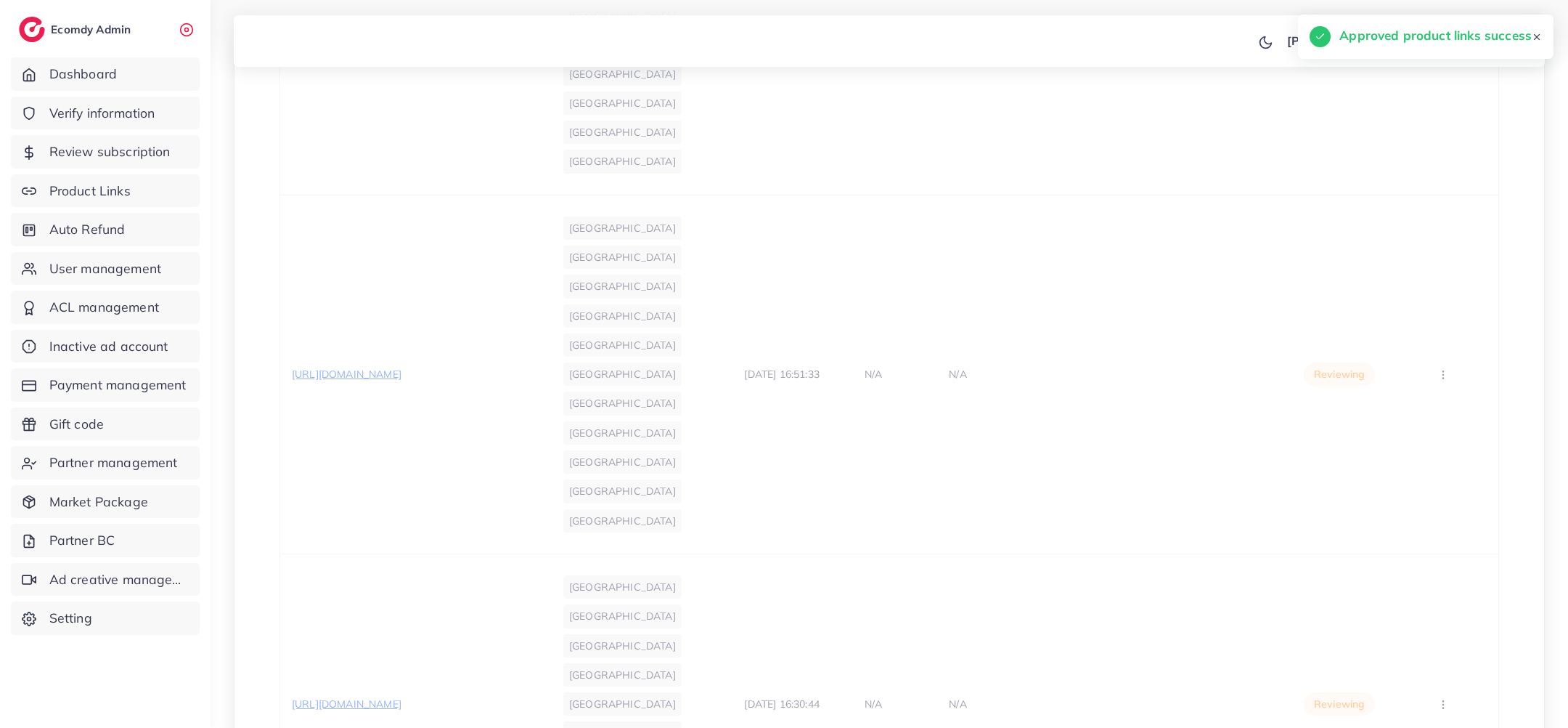
scroll to position [1513, 0]
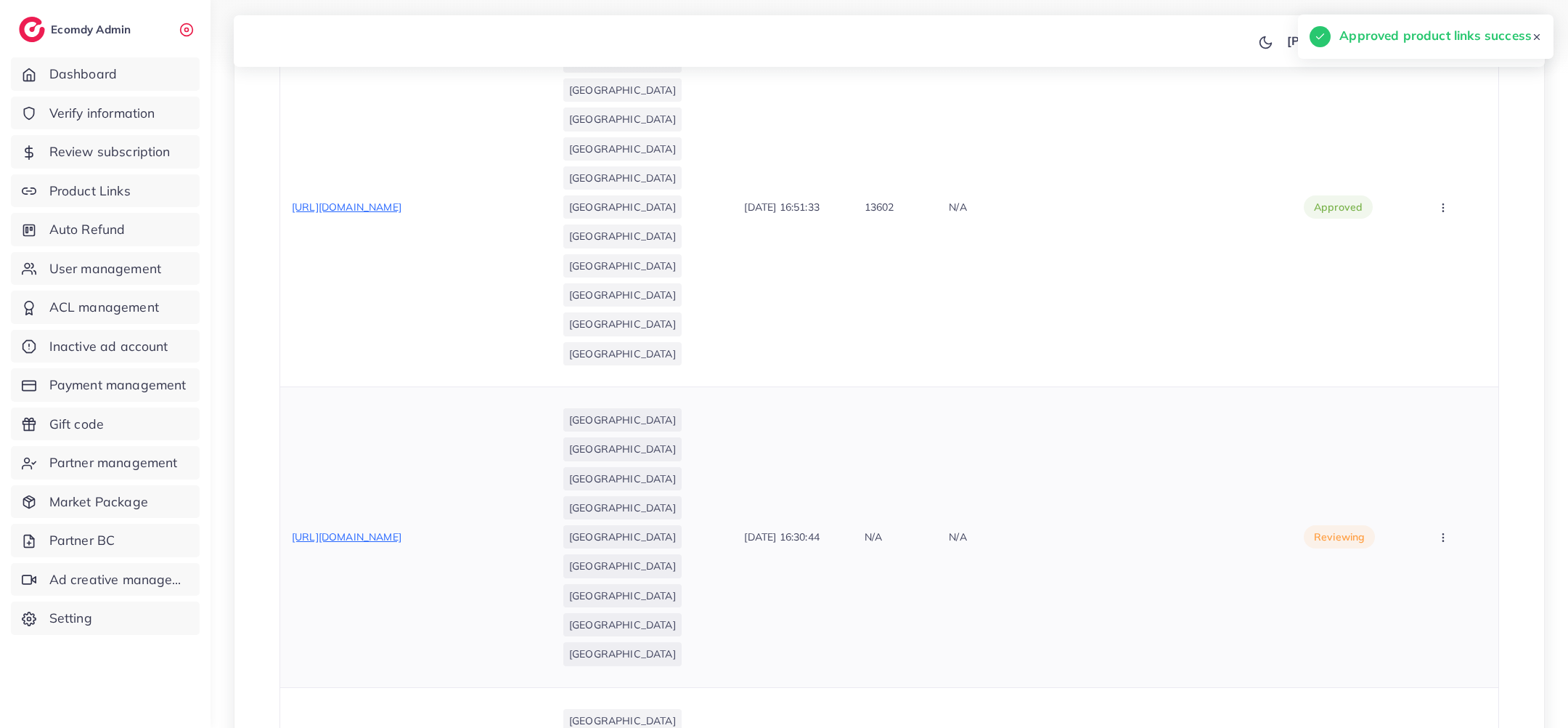
click at [401, 530] on span "https://stellapertel.com/products/cat-lover-men-s-hoodie-joggers-set-with-pet-c…" at bounding box center [346, 537] width 110 height 13
click at [1447, 533] on icon "button" at bounding box center [1443, 538] width 11 height 11
click at [1432, 575] on span "Approve" at bounding box center [1432, 581] width 48 height 14
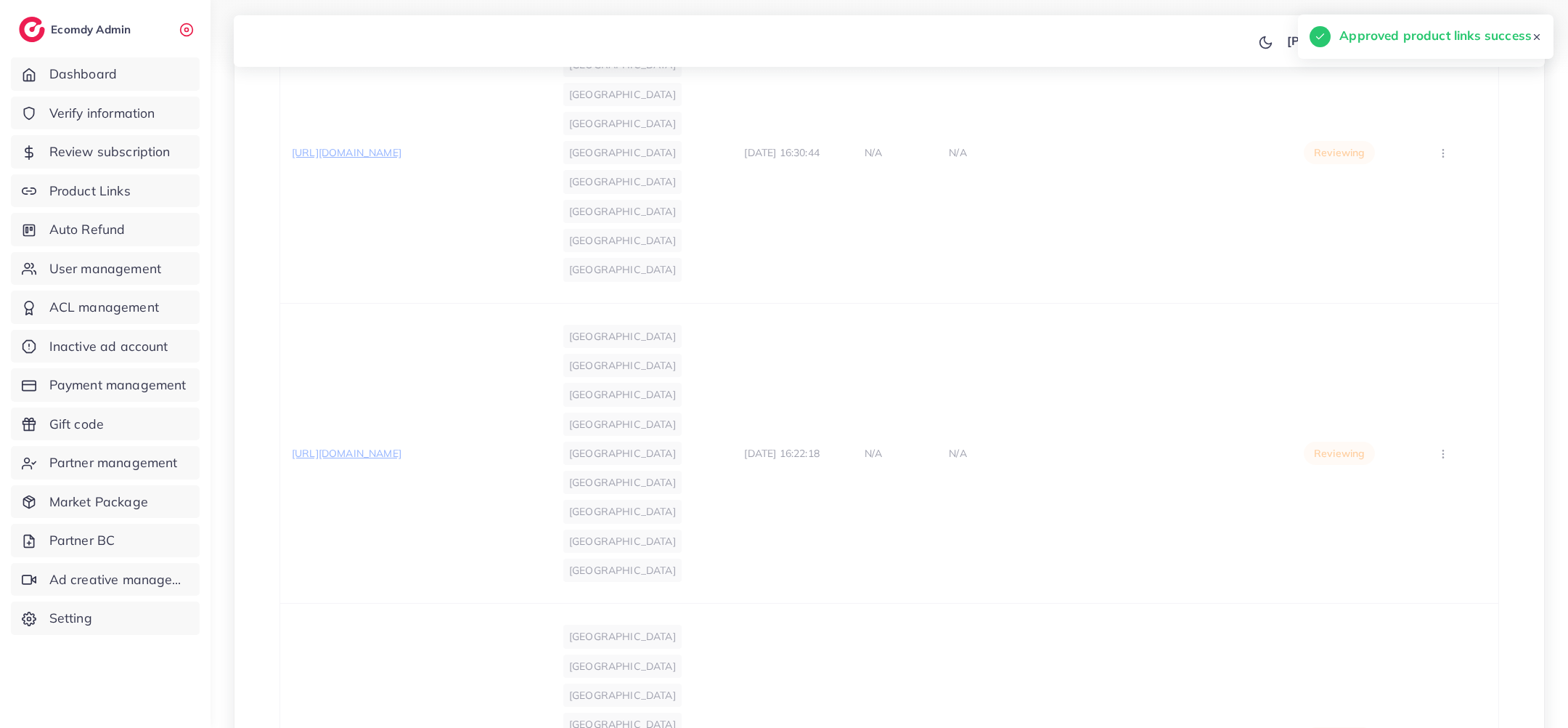
scroll to position [1973, 0]
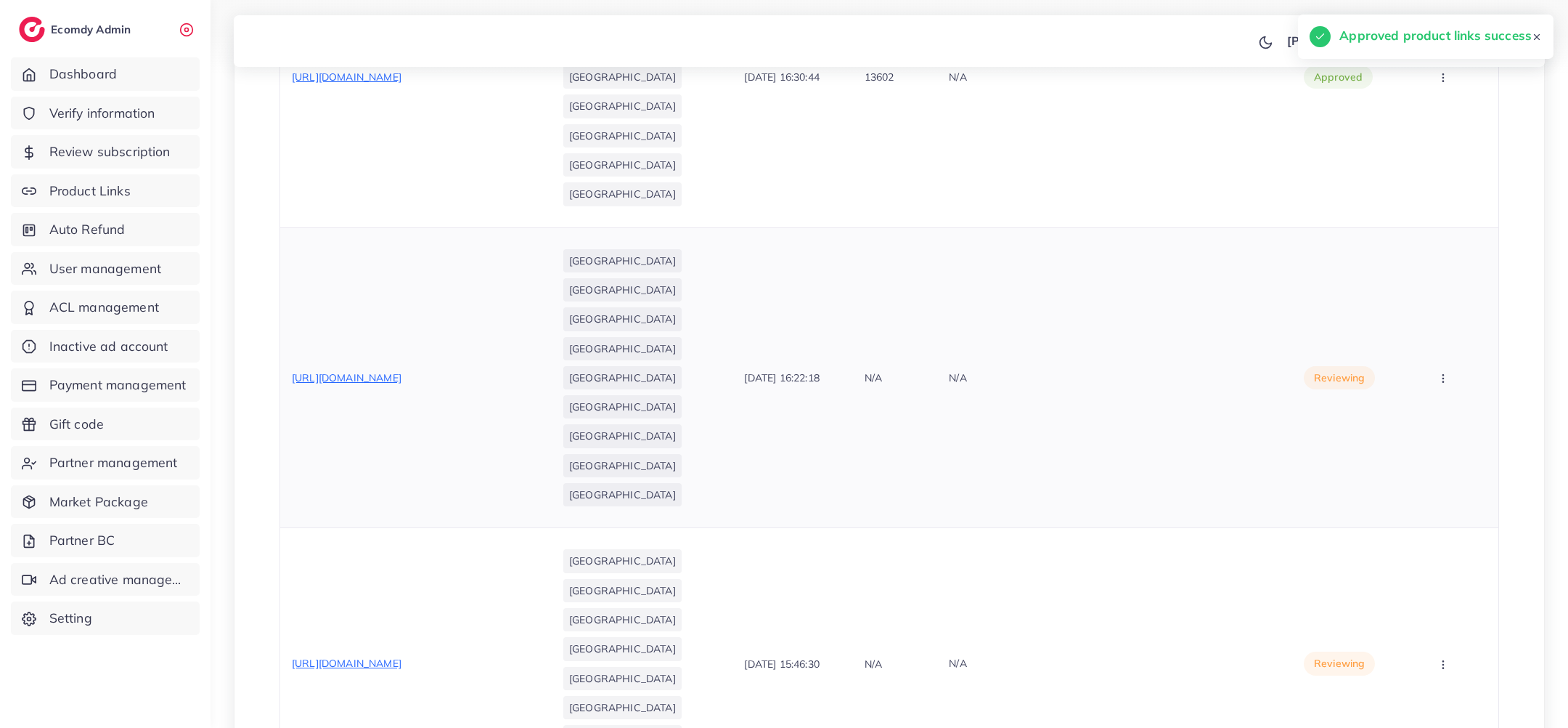
click at [401, 376] on span "https://stellapertel.com/products/set-of-3-women-s-loungewear-tracksuit-oversiz…" at bounding box center [346, 378] width 110 height 13
click at [1448, 364] on td "Approve Reject" at bounding box center [1453, 377] width 91 height 300
click at [1448, 364] on button "button" at bounding box center [1444, 377] width 51 height 33
click at [1432, 419] on span "Approve" at bounding box center [1432, 421] width 48 height 14
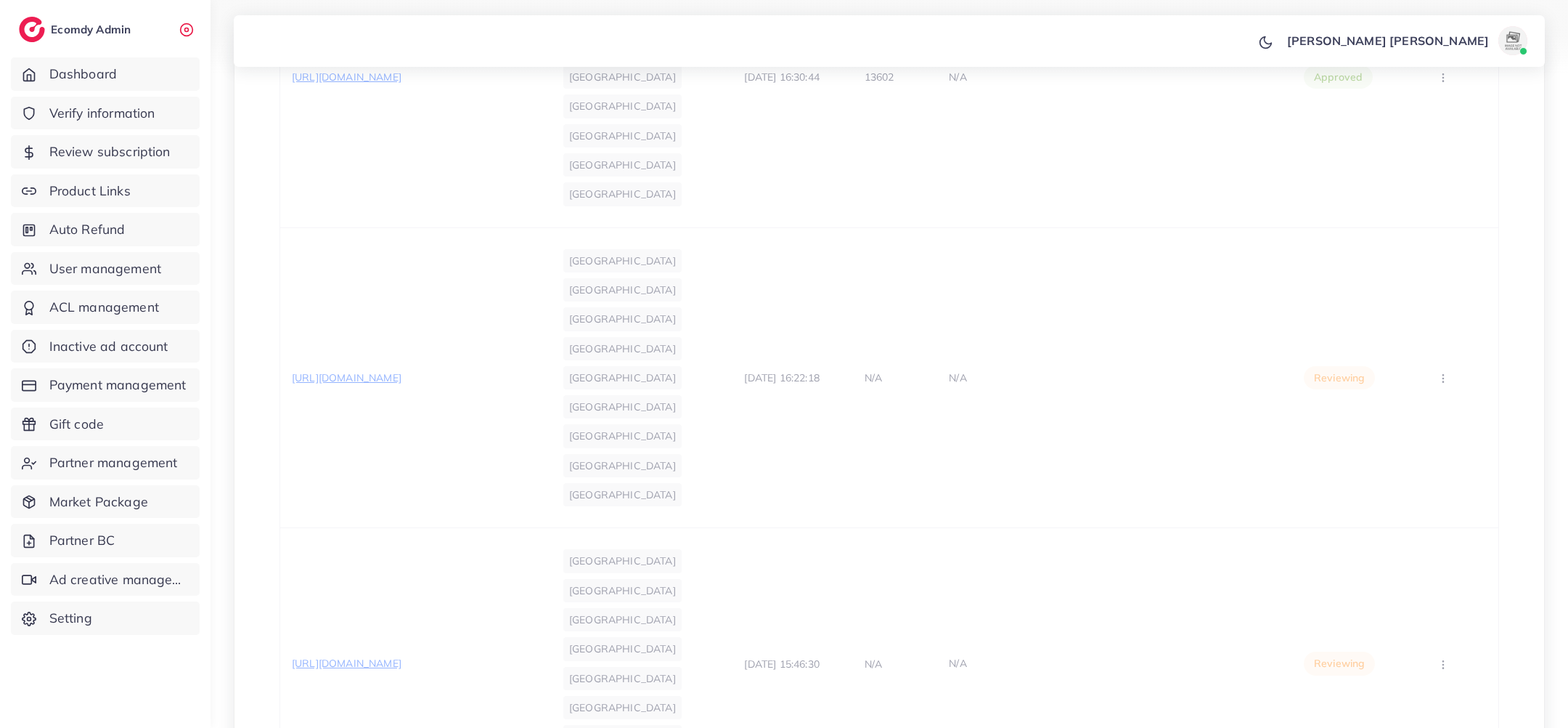
scroll to position [2226, 0]
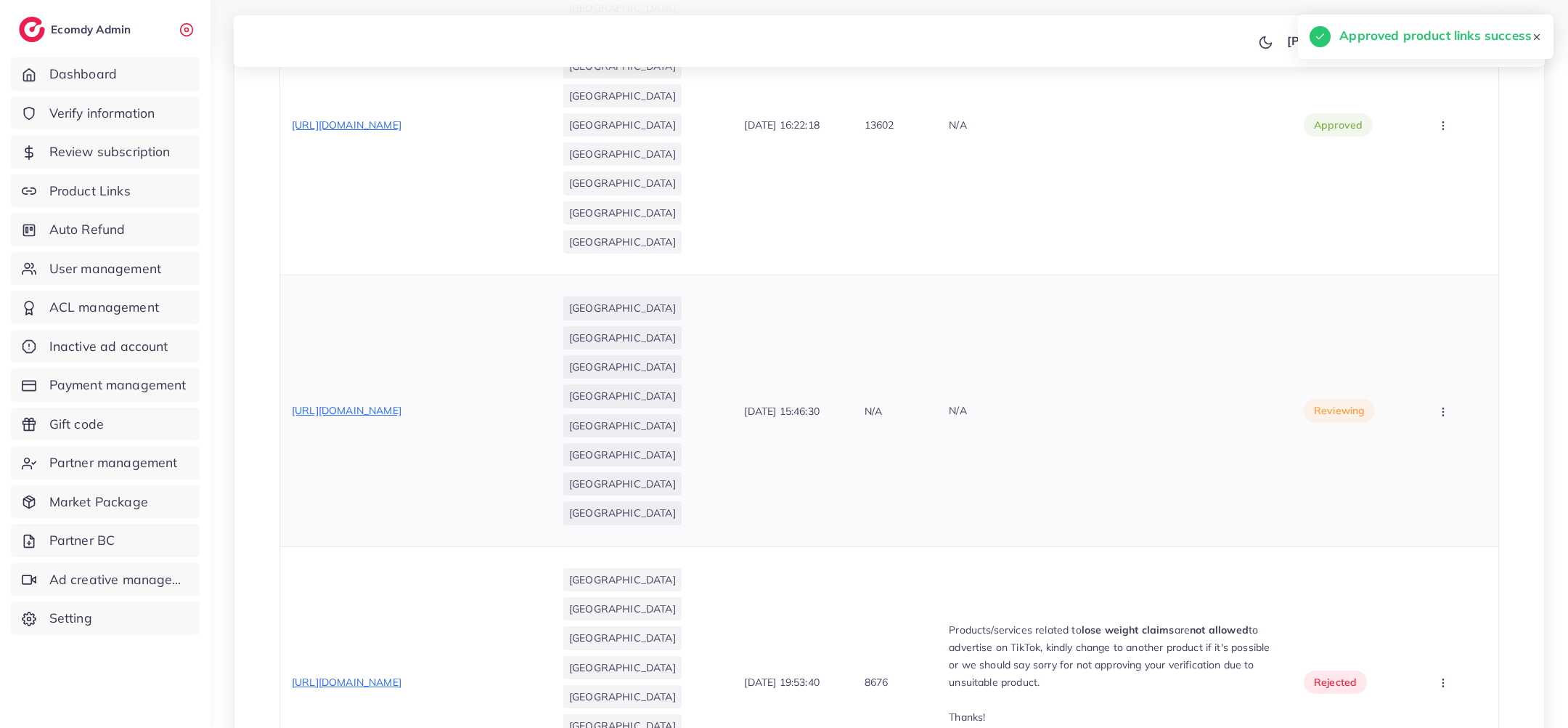
click at [401, 403] on span "https://stellapertel.com/products/merach-2440p1-vibration-plate-200-kg-capacity…" at bounding box center [346, 410] width 110 height 13
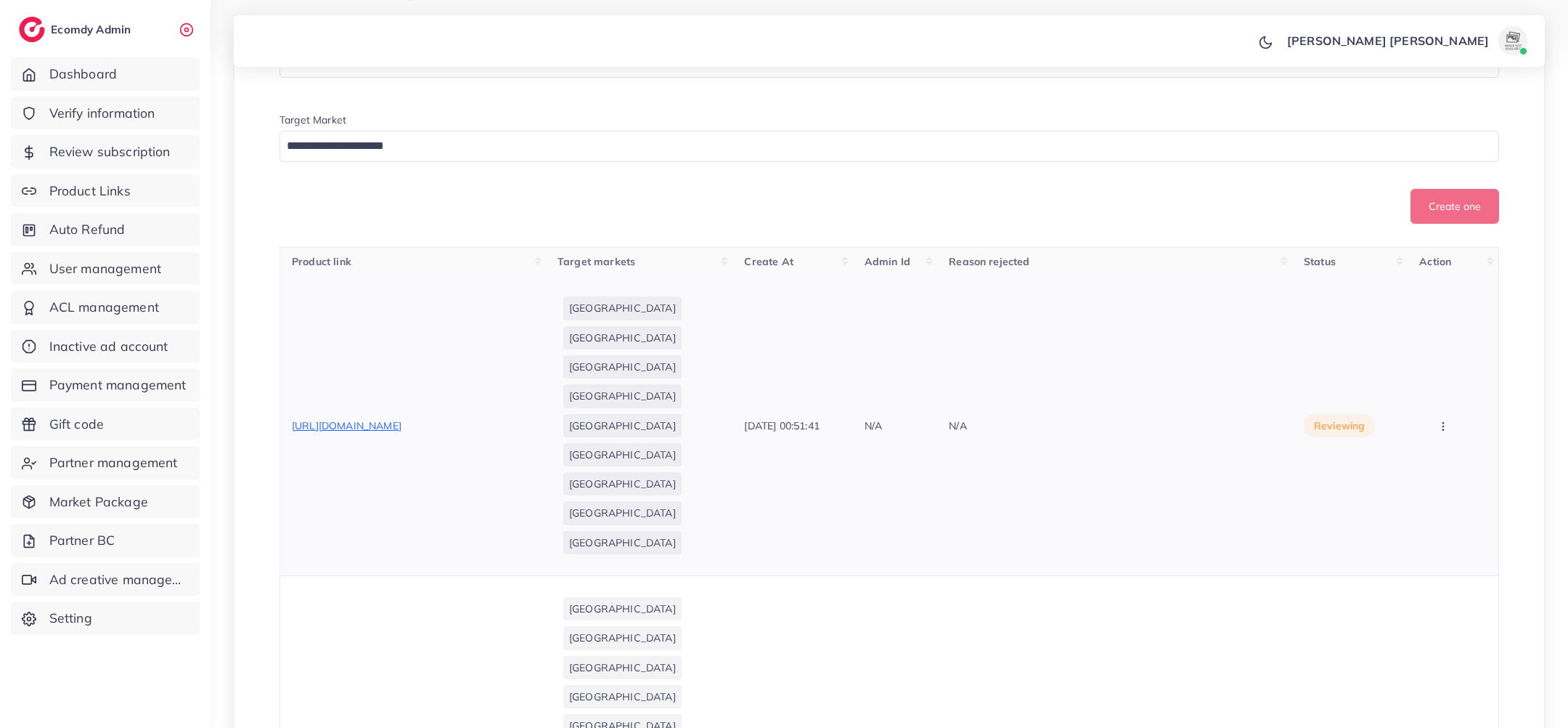
scroll to position [343, 0]
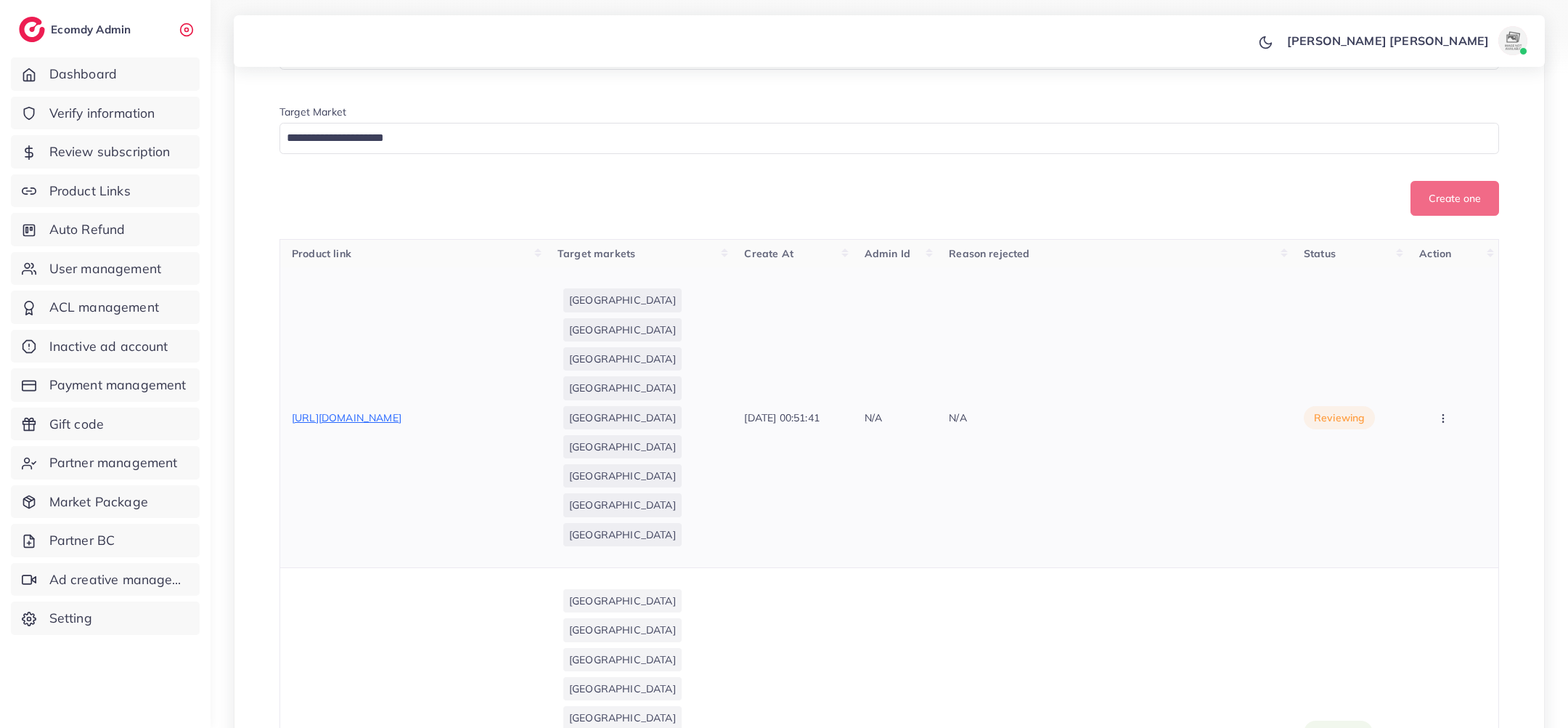
click at [1455, 419] on button "button" at bounding box center [1444, 417] width 51 height 33
click at [1430, 487] on span "Reject" at bounding box center [1425, 493] width 35 height 14
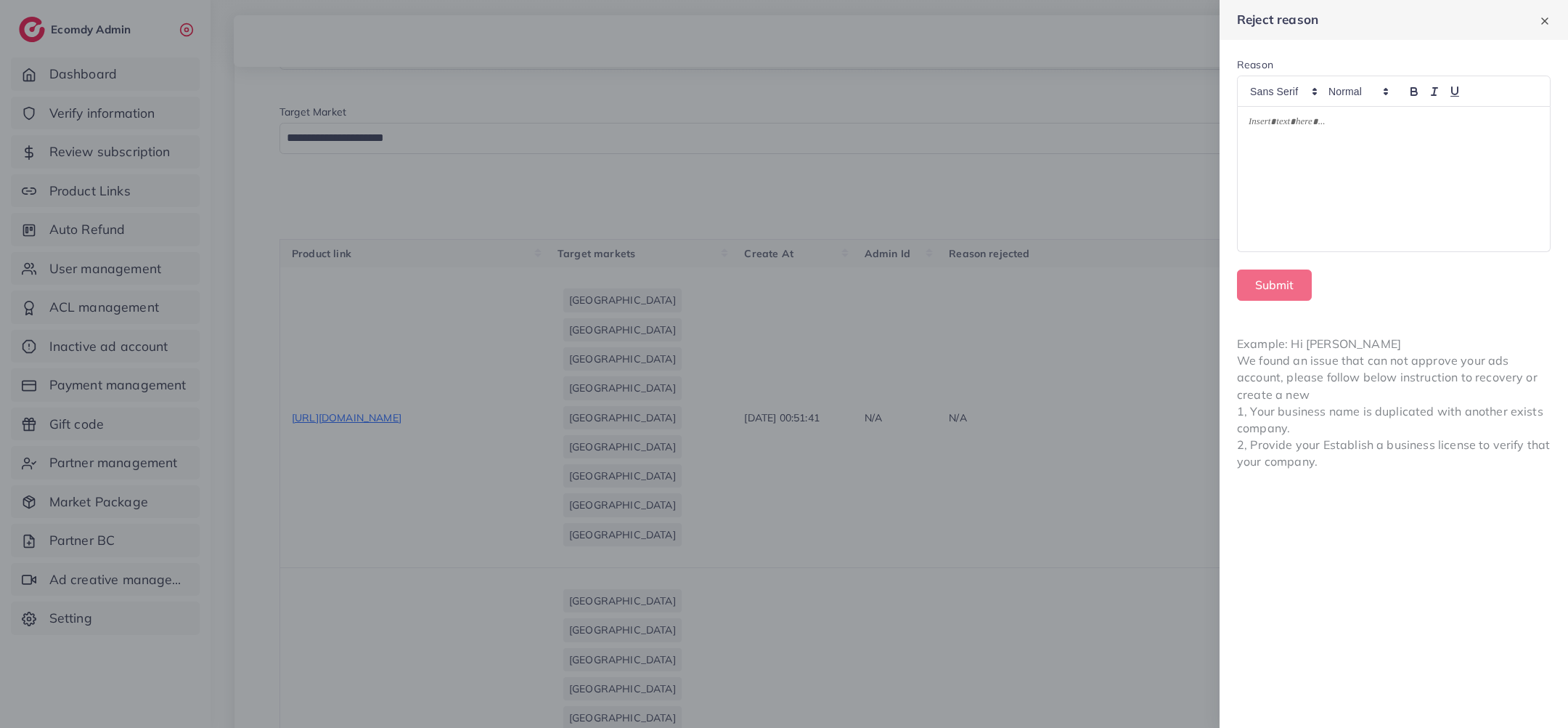
click at [1382, 185] on div at bounding box center [1394, 179] width 312 height 145
click at [1275, 281] on button "Submit" at bounding box center [1274, 284] width 75 height 31
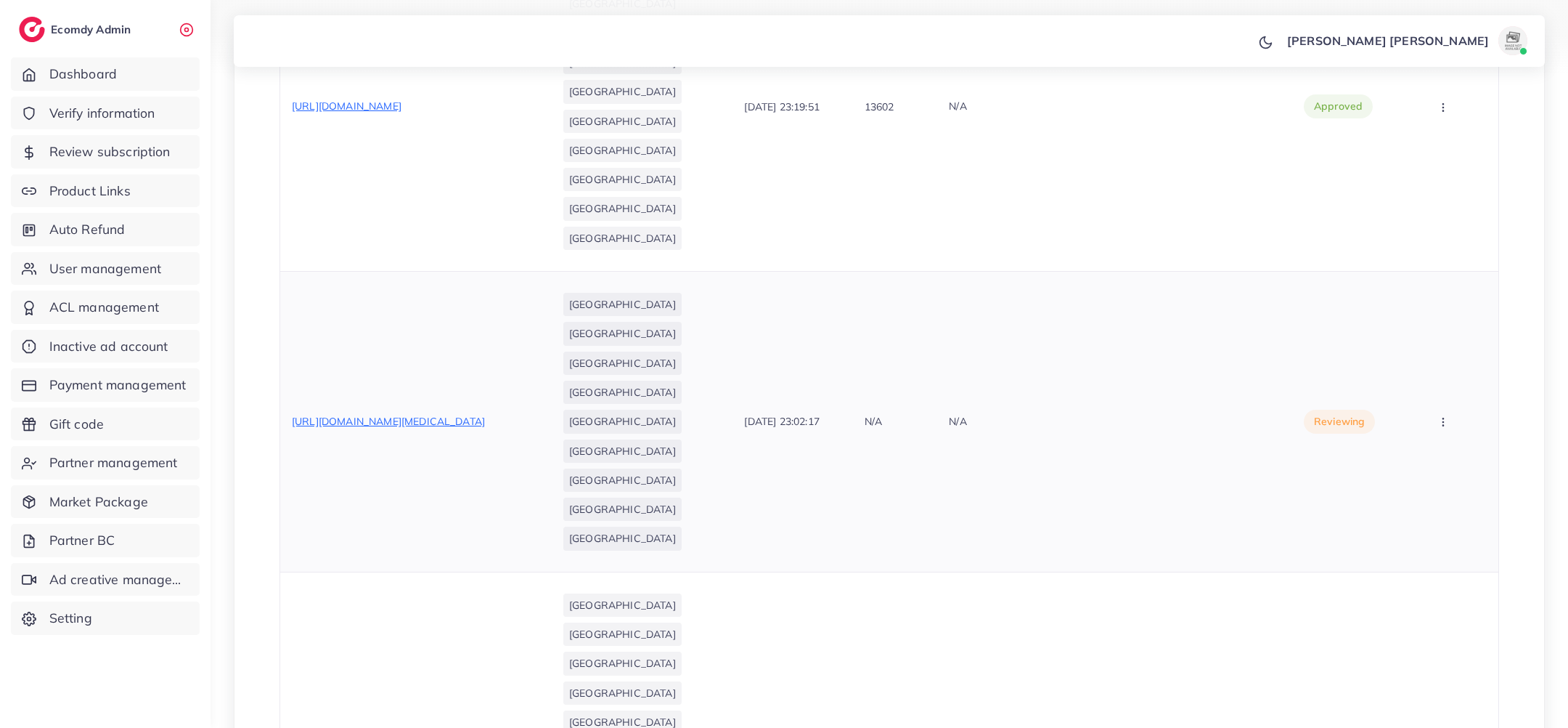
scroll to position [967, 0]
click at [1445, 432] on button "button" at bounding box center [1444, 423] width 51 height 33
click at [1419, 501] on span "Reject" at bounding box center [1425, 499] width 35 height 14
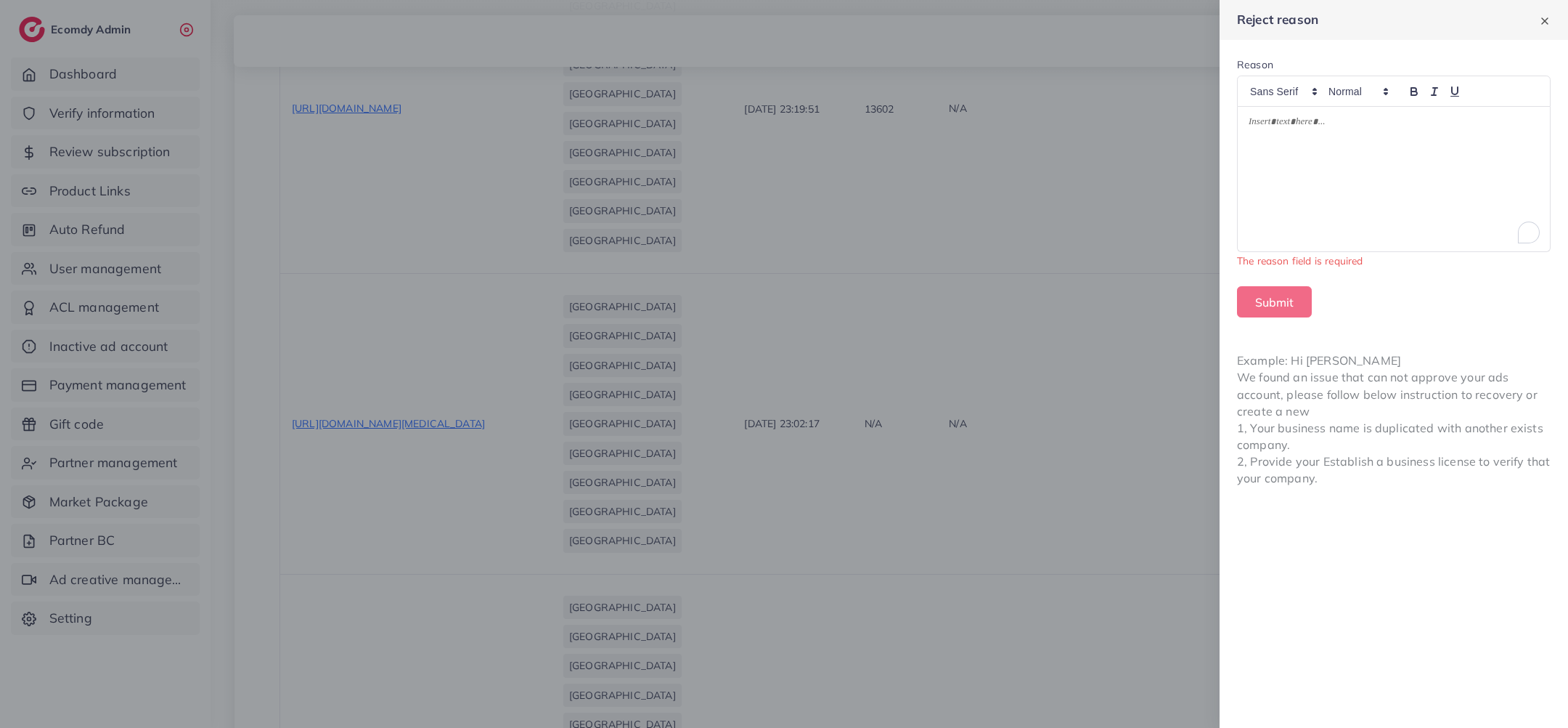
click at [1277, 141] on div at bounding box center [1394, 179] width 312 height 145
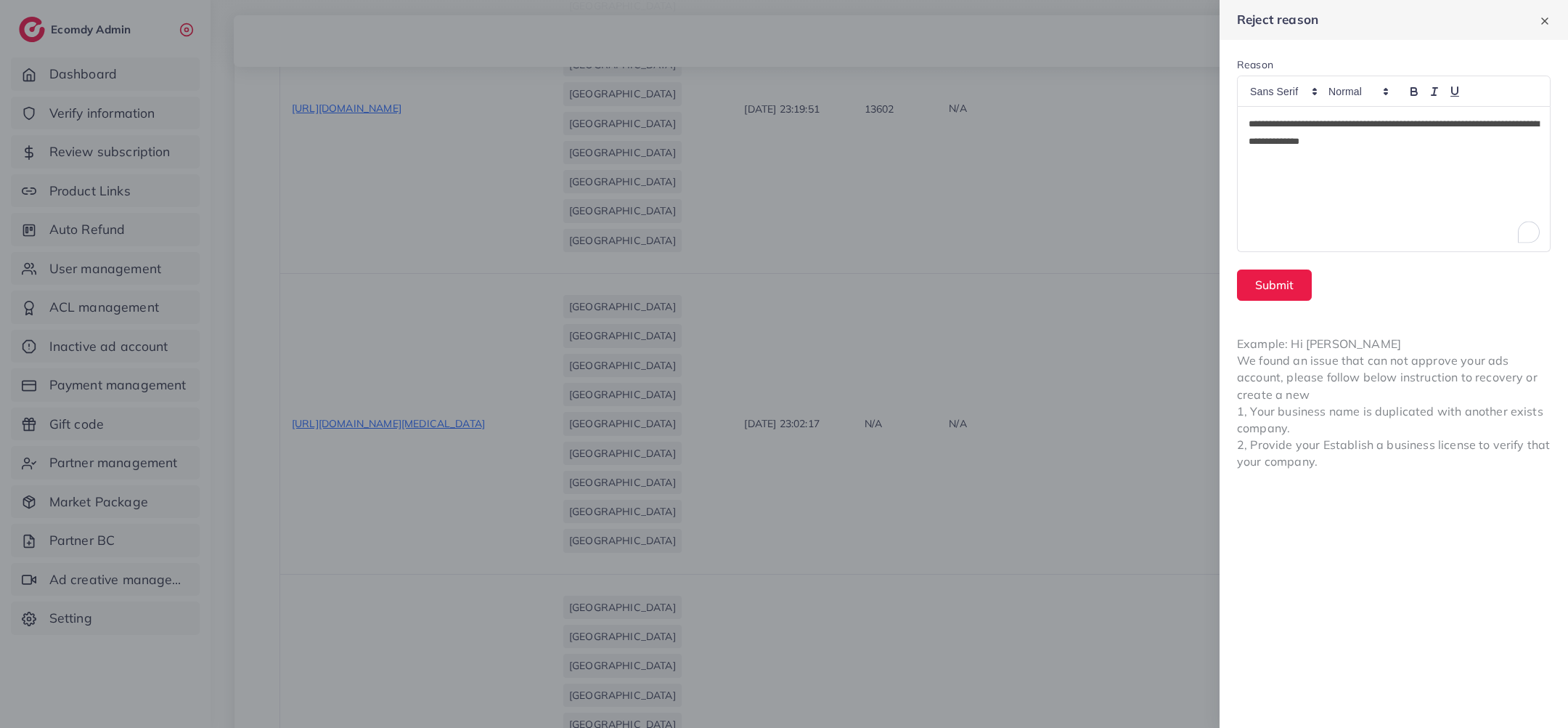
click at [1304, 121] on p "**********" at bounding box center [1395, 132] width 291 height 35
click at [1257, 126] on p "**********" at bounding box center [1395, 132] width 291 height 35
copy p "**********"
click at [1288, 278] on button "Submit" at bounding box center [1274, 284] width 75 height 31
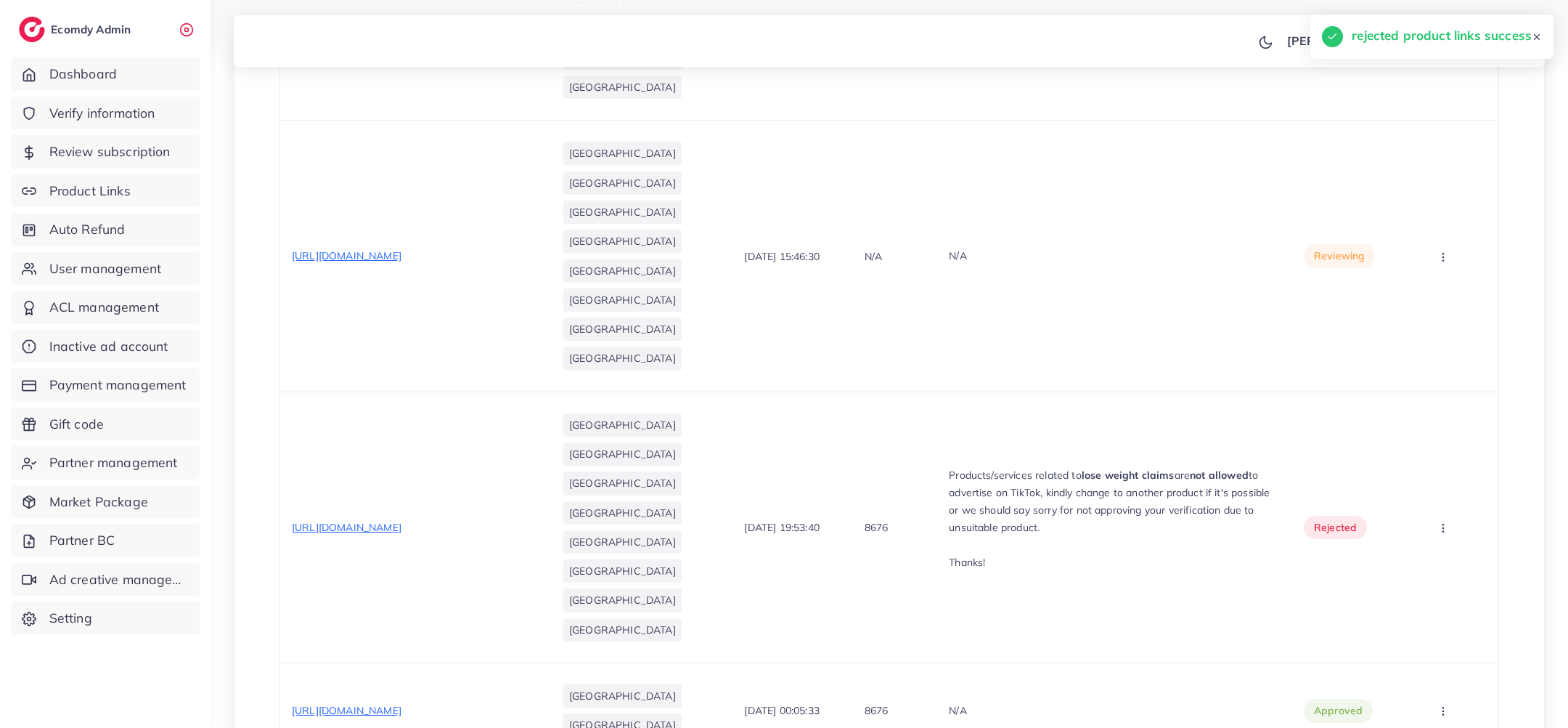
scroll to position [2409, 0]
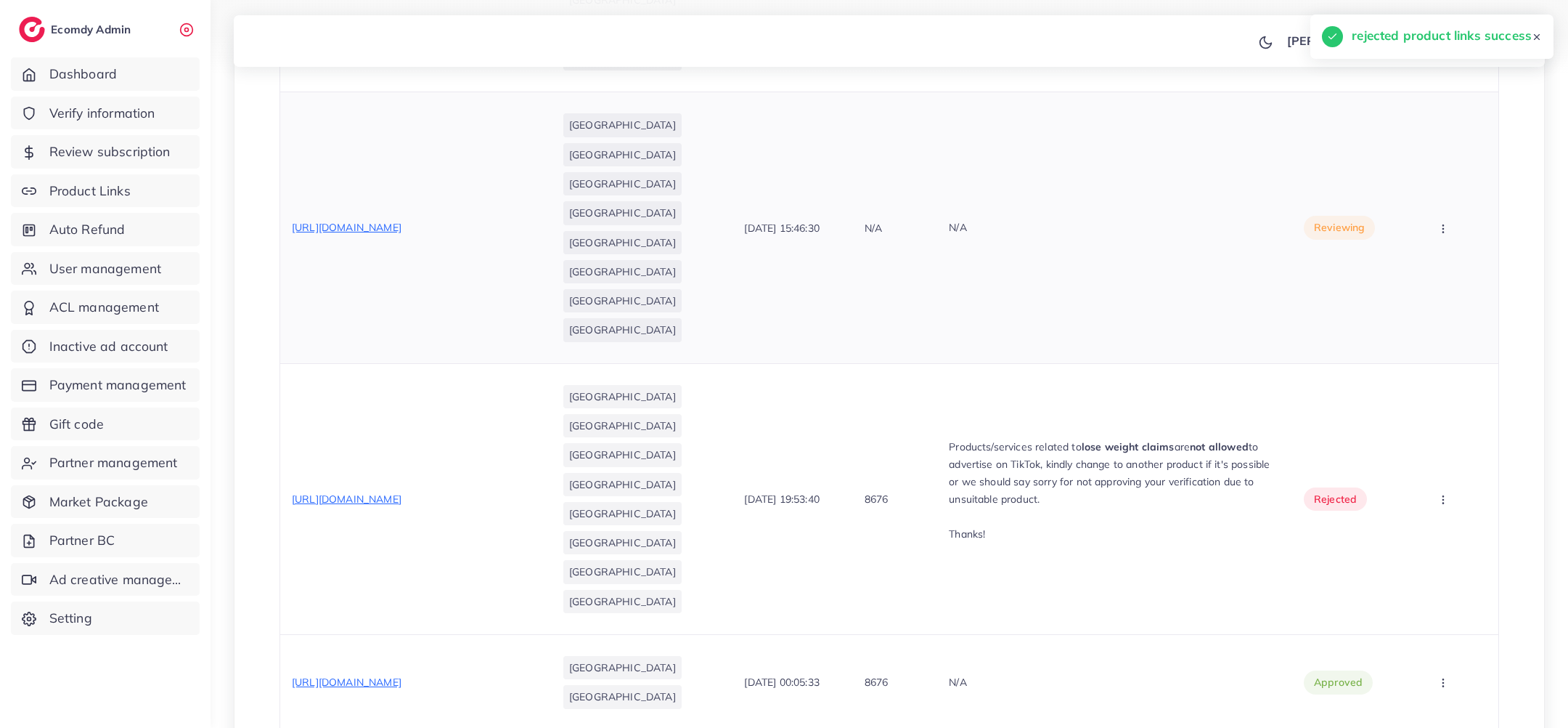
click at [1449, 227] on icon "button" at bounding box center [1443, 229] width 11 height 11
click at [1430, 288] on link "Reject" at bounding box center [1435, 304] width 114 height 32
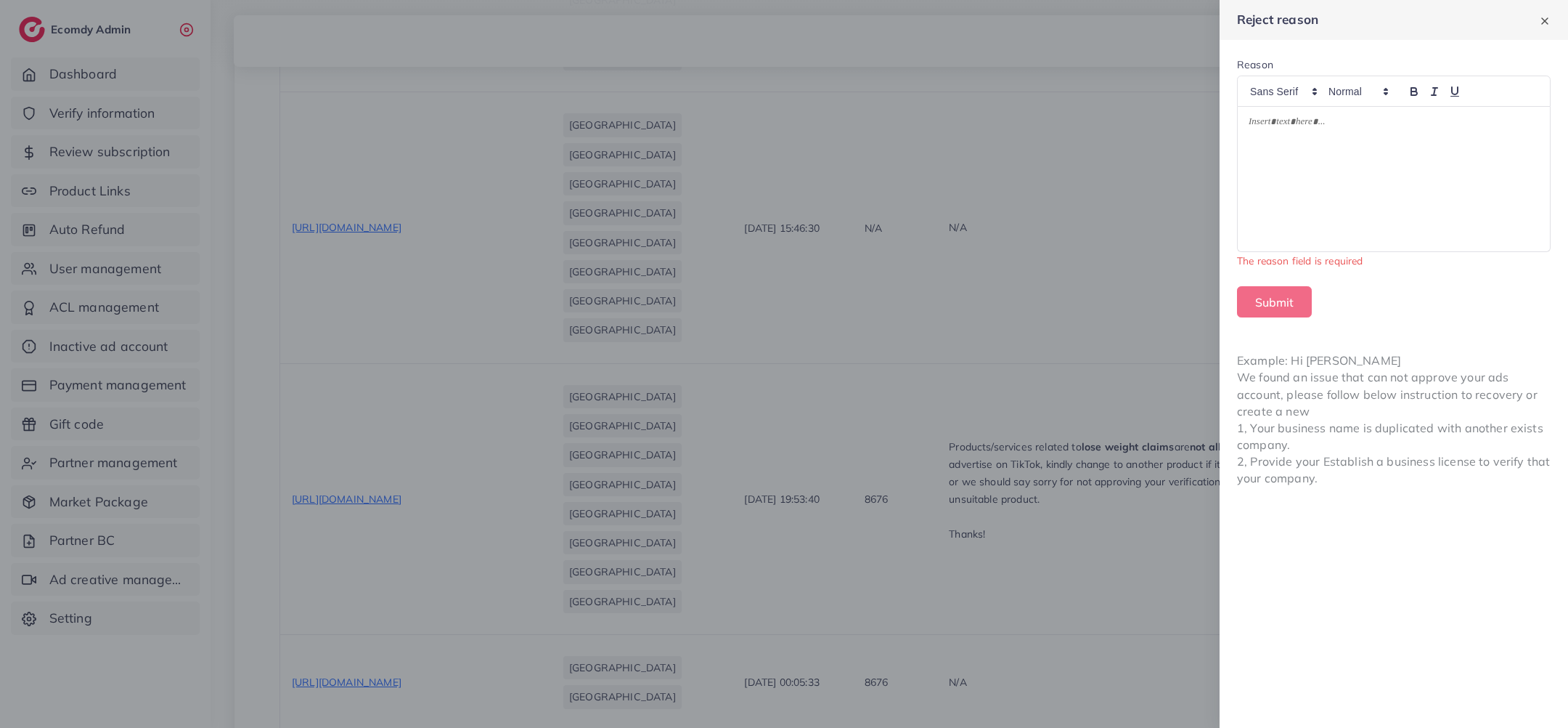
click at [1407, 230] on div at bounding box center [1394, 179] width 312 height 145
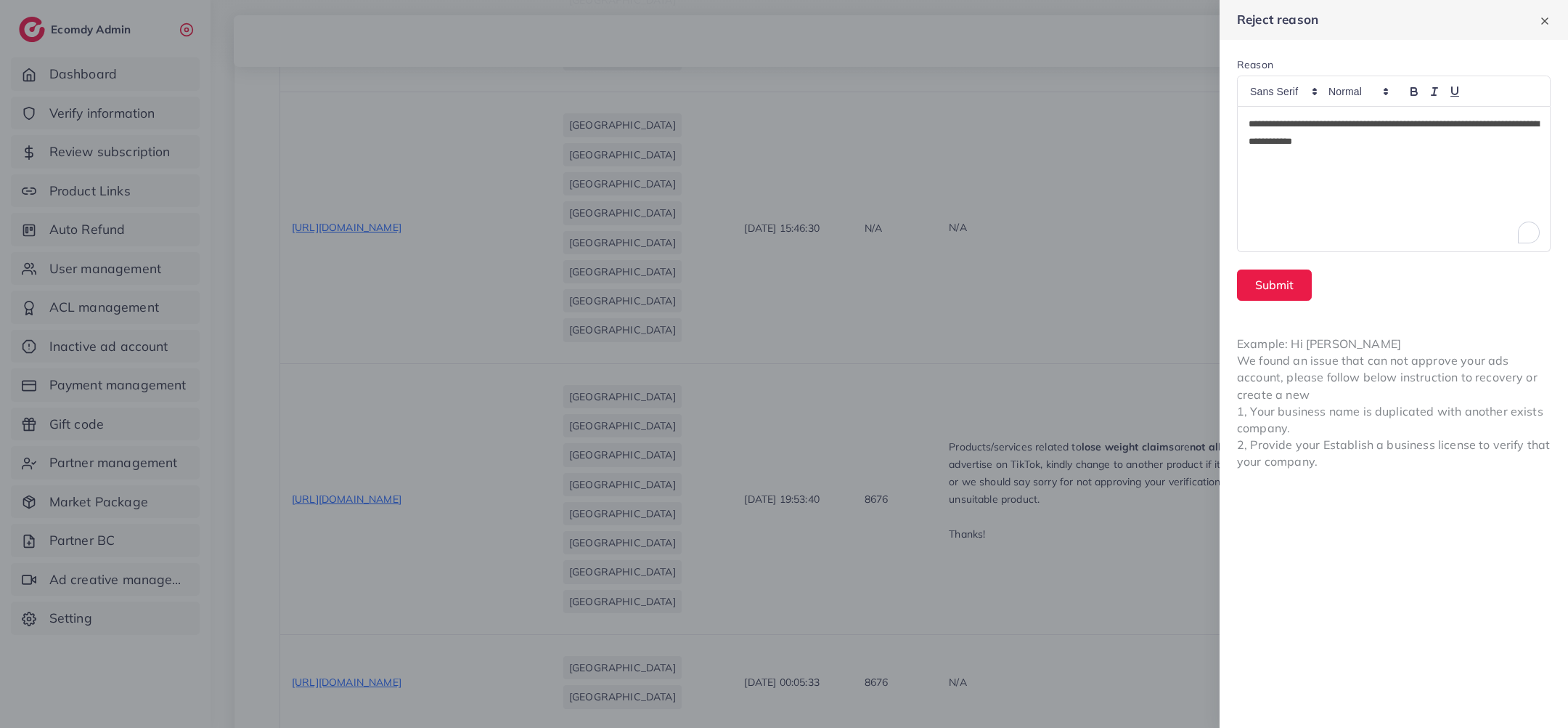
scroll to position [0, 0]
click at [1270, 288] on button "Submit" at bounding box center [1274, 284] width 75 height 31
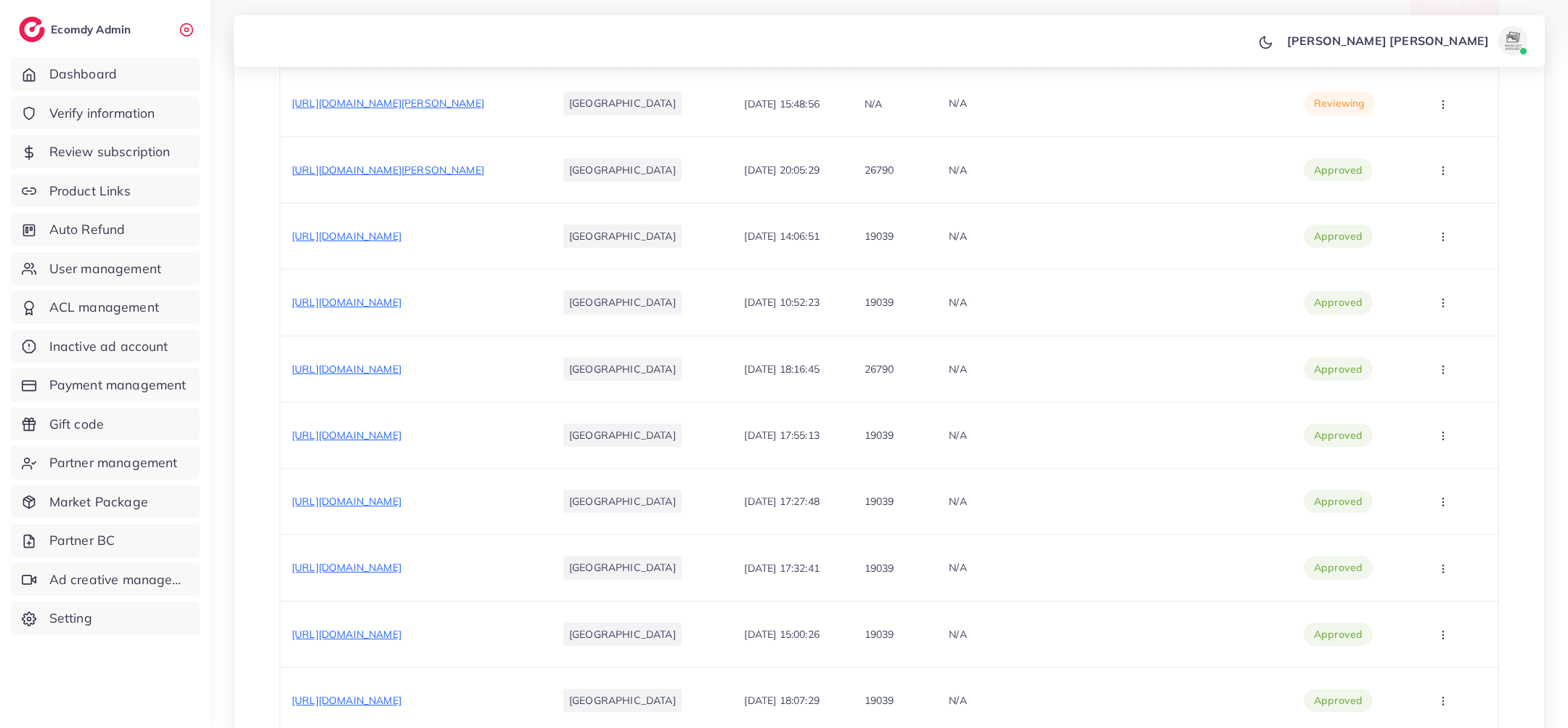
scroll to position [554, 0]
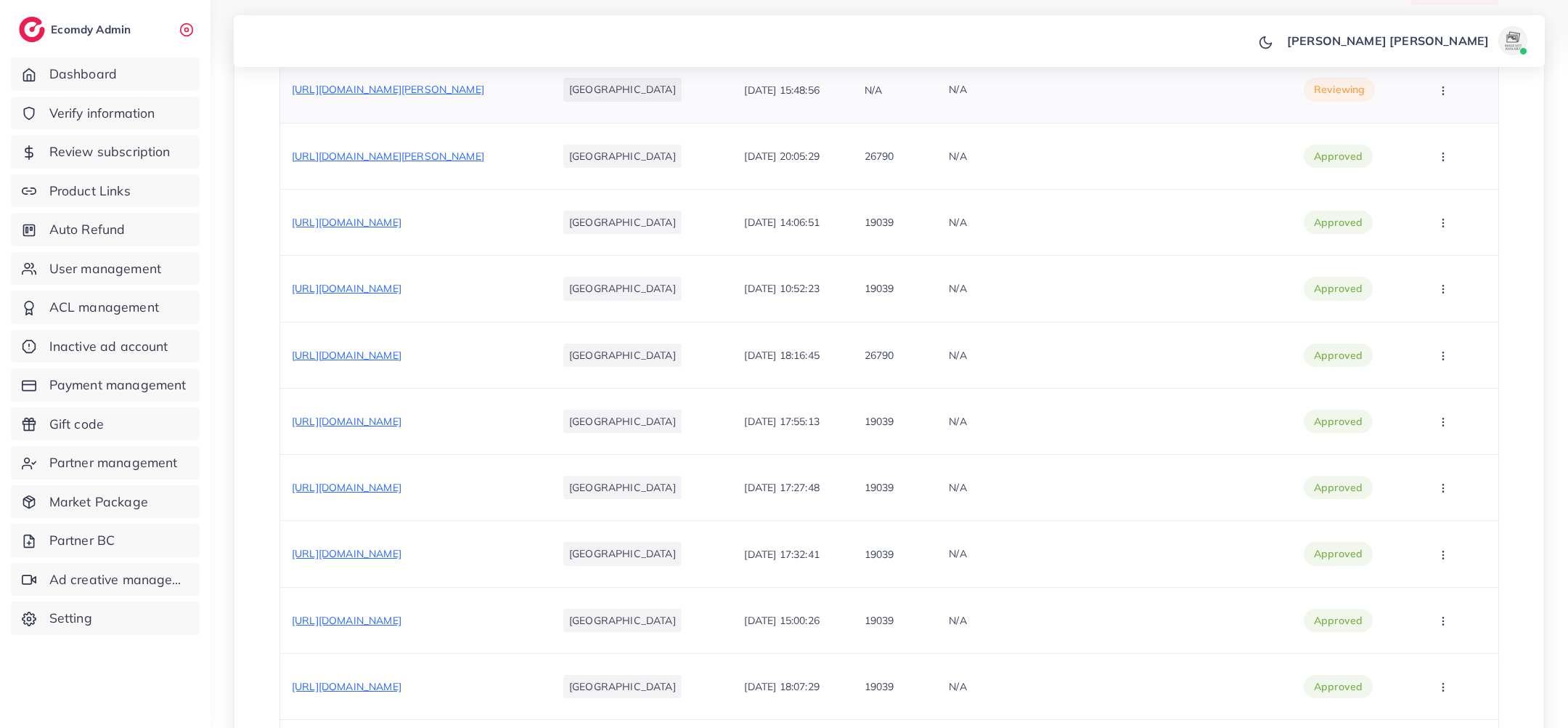
click at [475, 88] on div "[URL][DOMAIN_NAME][PERSON_NAME]" at bounding box center [387, 88] width 192 height 14
click at [457, 83] on span "[URL][DOMAIN_NAME][PERSON_NAME]" at bounding box center [387, 89] width 192 height 13
click at [1438, 86] on icon "button" at bounding box center [1443, 91] width 11 height 11
click at [1432, 143] on link "Approve" at bounding box center [1440, 134] width 114 height 32
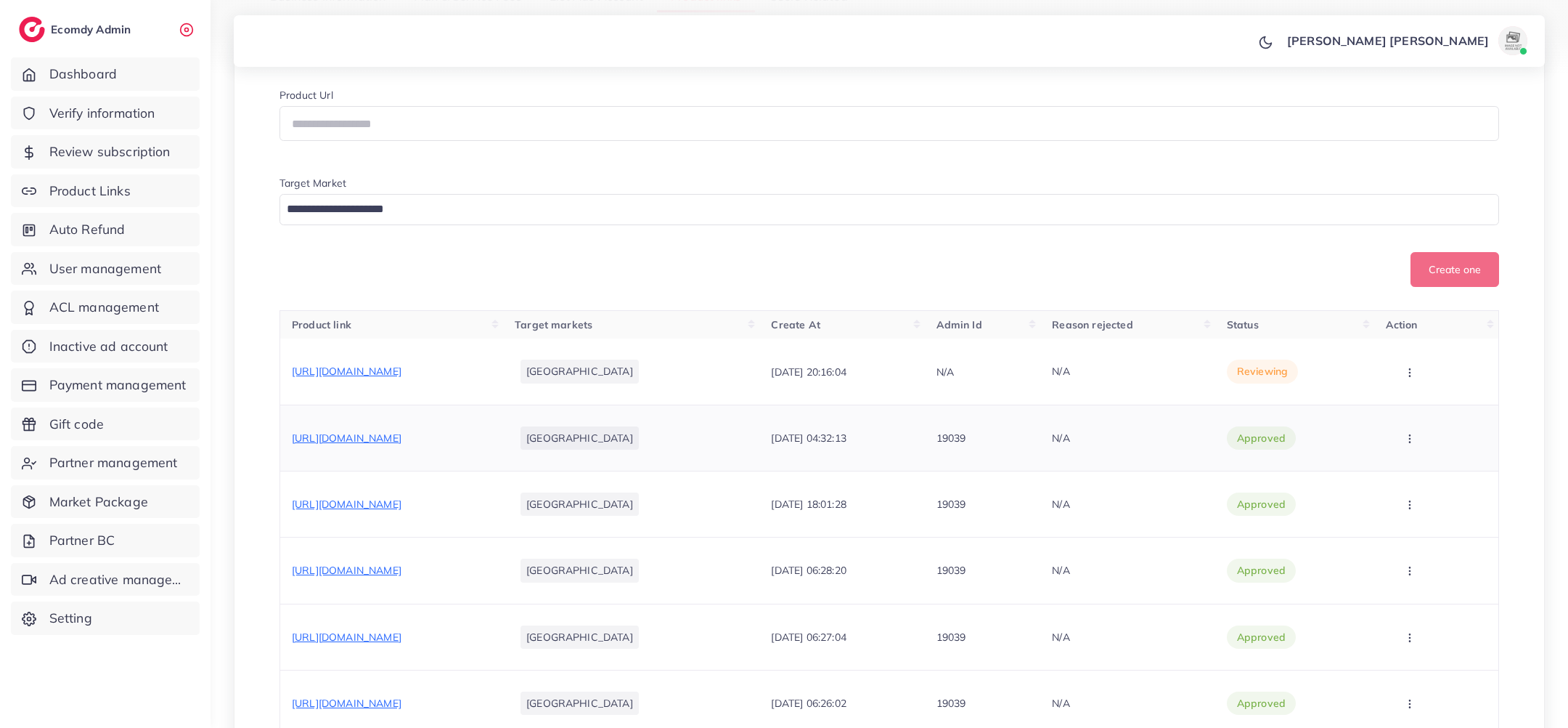
scroll to position [275, 0]
click at [401, 369] on span "[URL][DOMAIN_NAME]" at bounding box center [346, 369] width 110 height 13
click at [1423, 379] on button "button" at bounding box center [1411, 368] width 51 height 33
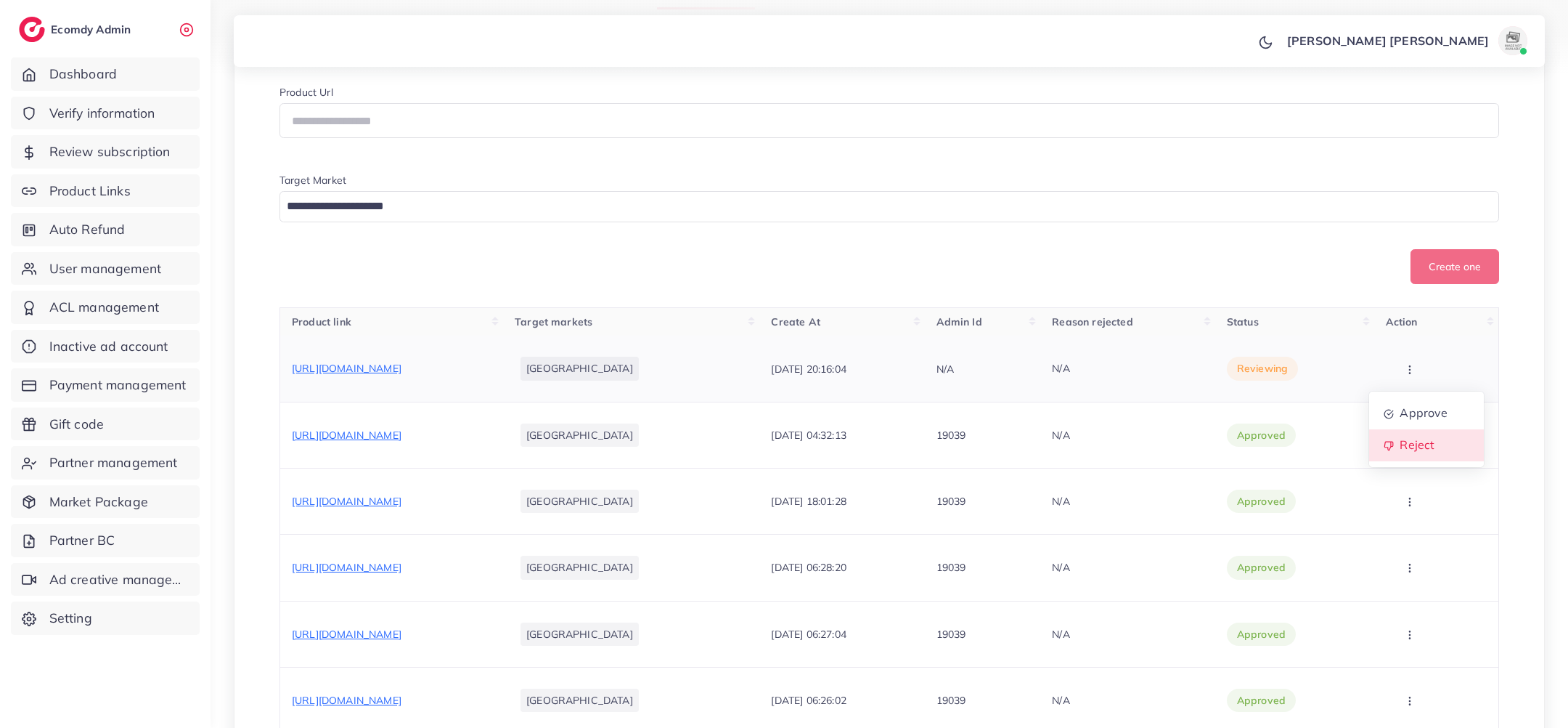
click at [1409, 430] on link "Reject" at bounding box center [1426, 446] width 114 height 32
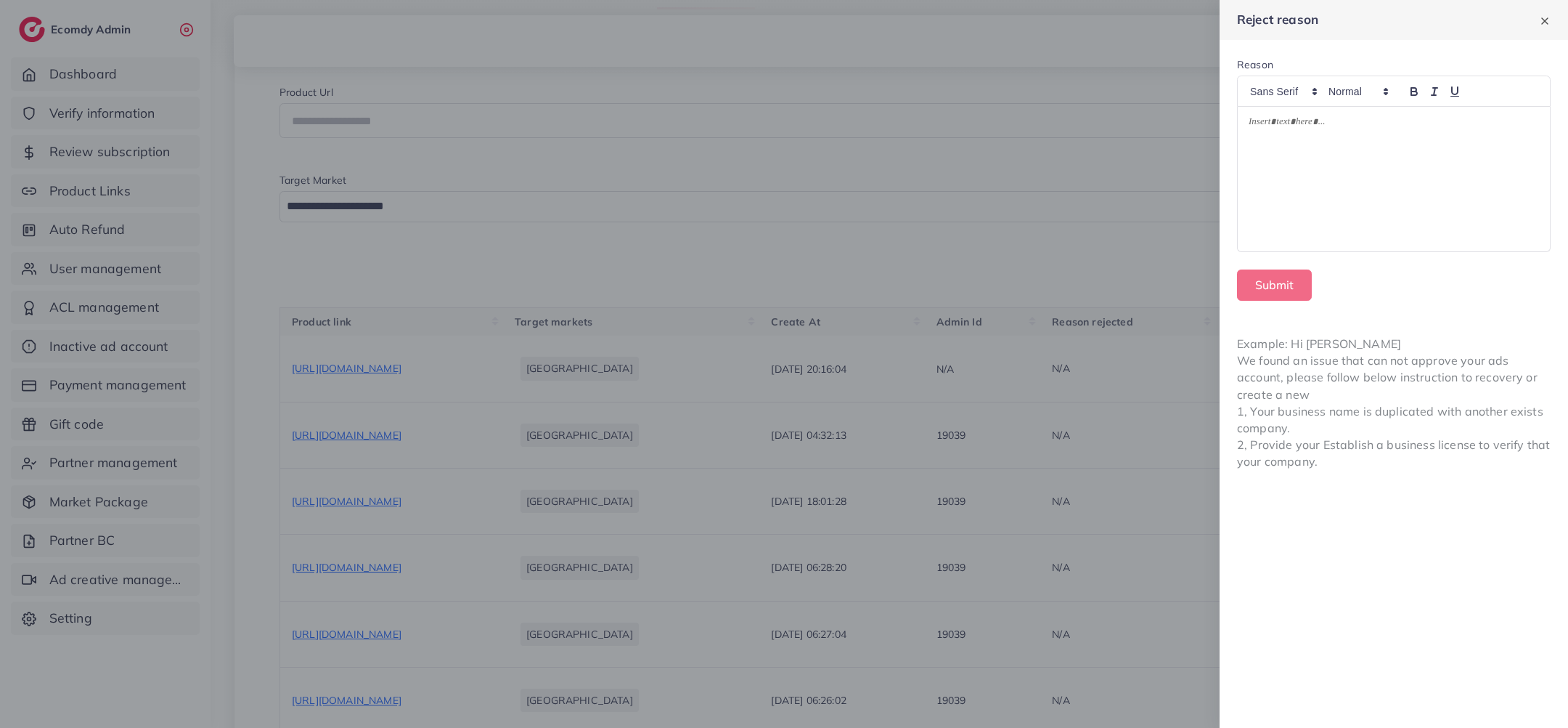
click at [1440, 208] on div at bounding box center [1394, 179] width 312 height 145
click at [1304, 265] on form "**********" at bounding box center [1395, 179] width 349 height 278
click at [1265, 280] on button "Submit" at bounding box center [1274, 284] width 75 height 31
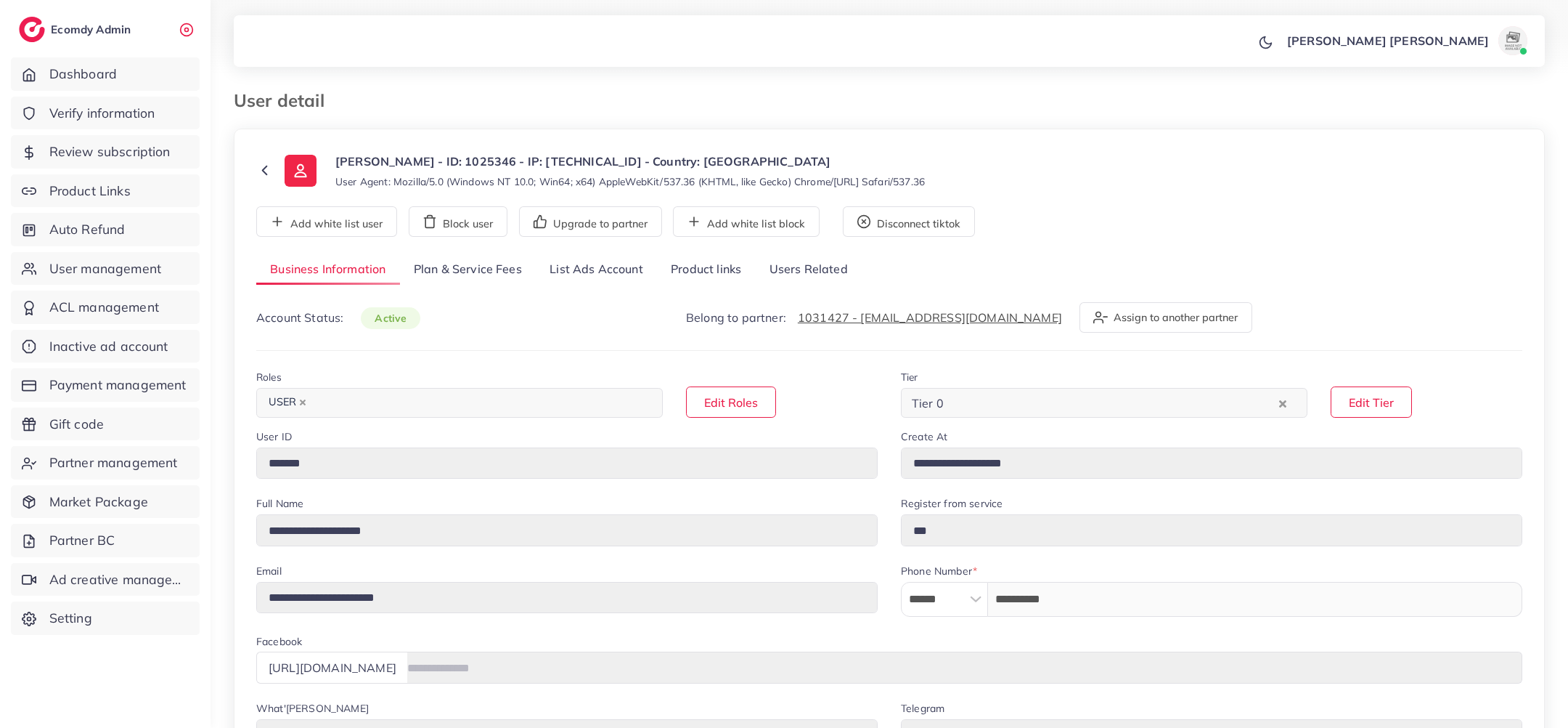
select select "********"
click at [538, 281] on link "List Ads Account" at bounding box center [596, 269] width 121 height 31
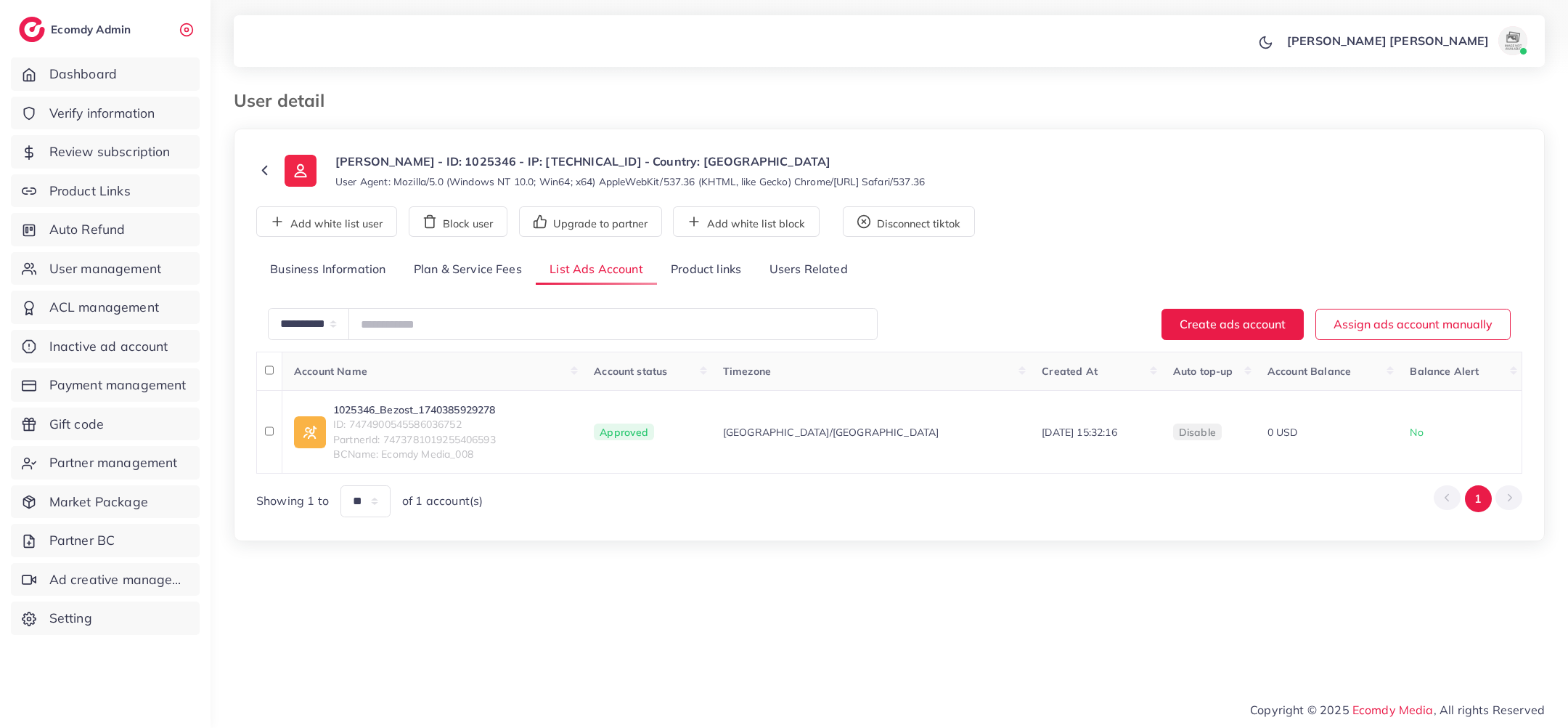
click at [484, 269] on link "Plan & Service Fees" at bounding box center [468, 269] width 136 height 31
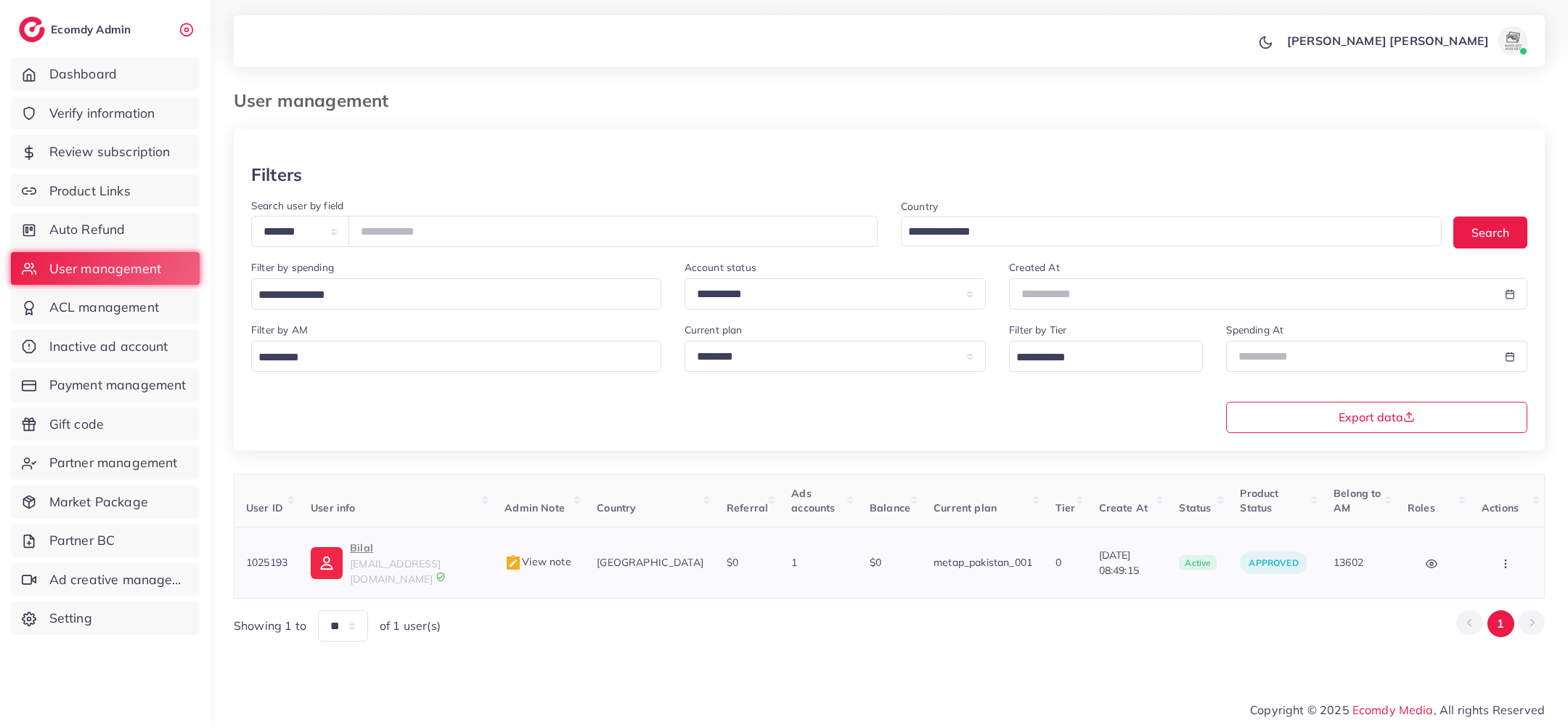
click at [433, 538] on p "Bilal" at bounding box center [415, 547] width 131 height 18
click at [394, 236] on input "*******" at bounding box center [613, 231] width 529 height 31
click at [391, 235] on input "*******" at bounding box center [613, 231] width 529 height 31
type input "*******"
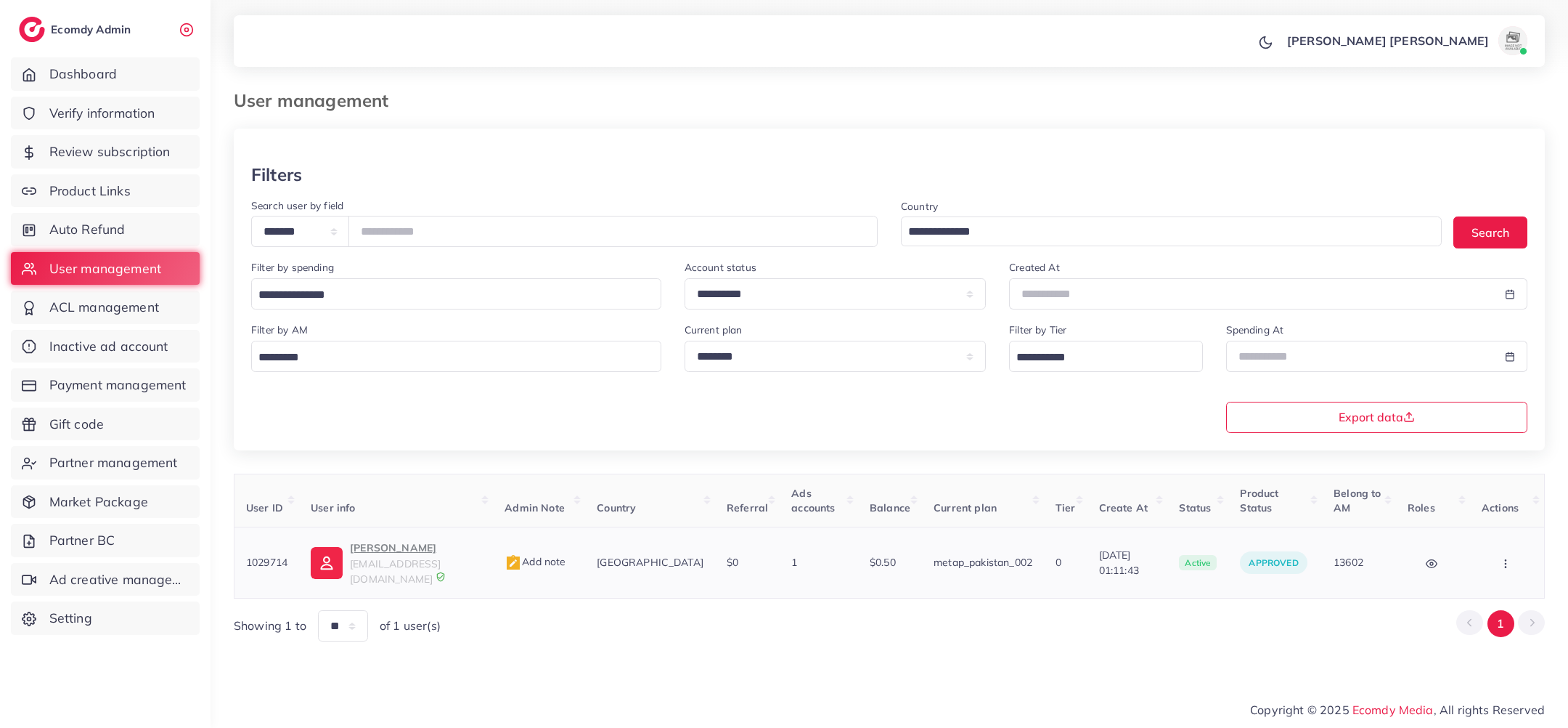
click at [463, 529] on td "[PERSON_NAME] [PERSON_NAME][EMAIL_ADDRESS][DOMAIN_NAME]" at bounding box center [396, 563] width 194 height 71
click at [441, 557] on span "[EMAIL_ADDRESS][DOMAIN_NAME]" at bounding box center [395, 570] width 91 height 27
click at [315, 235] on select "**********" at bounding box center [300, 231] width 98 height 31
select select "*****"
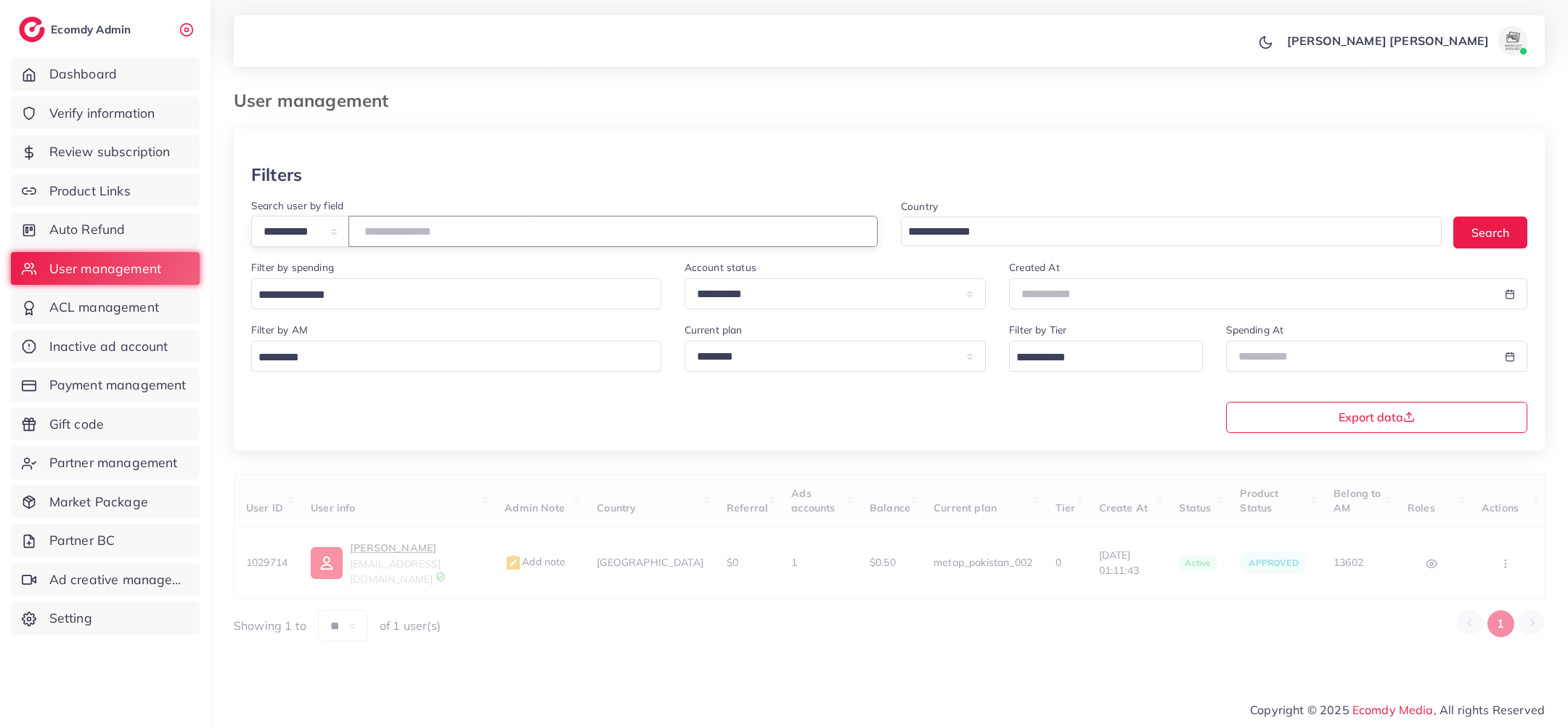
click at [495, 239] on input "text" at bounding box center [613, 231] width 529 height 31
paste input "**********"
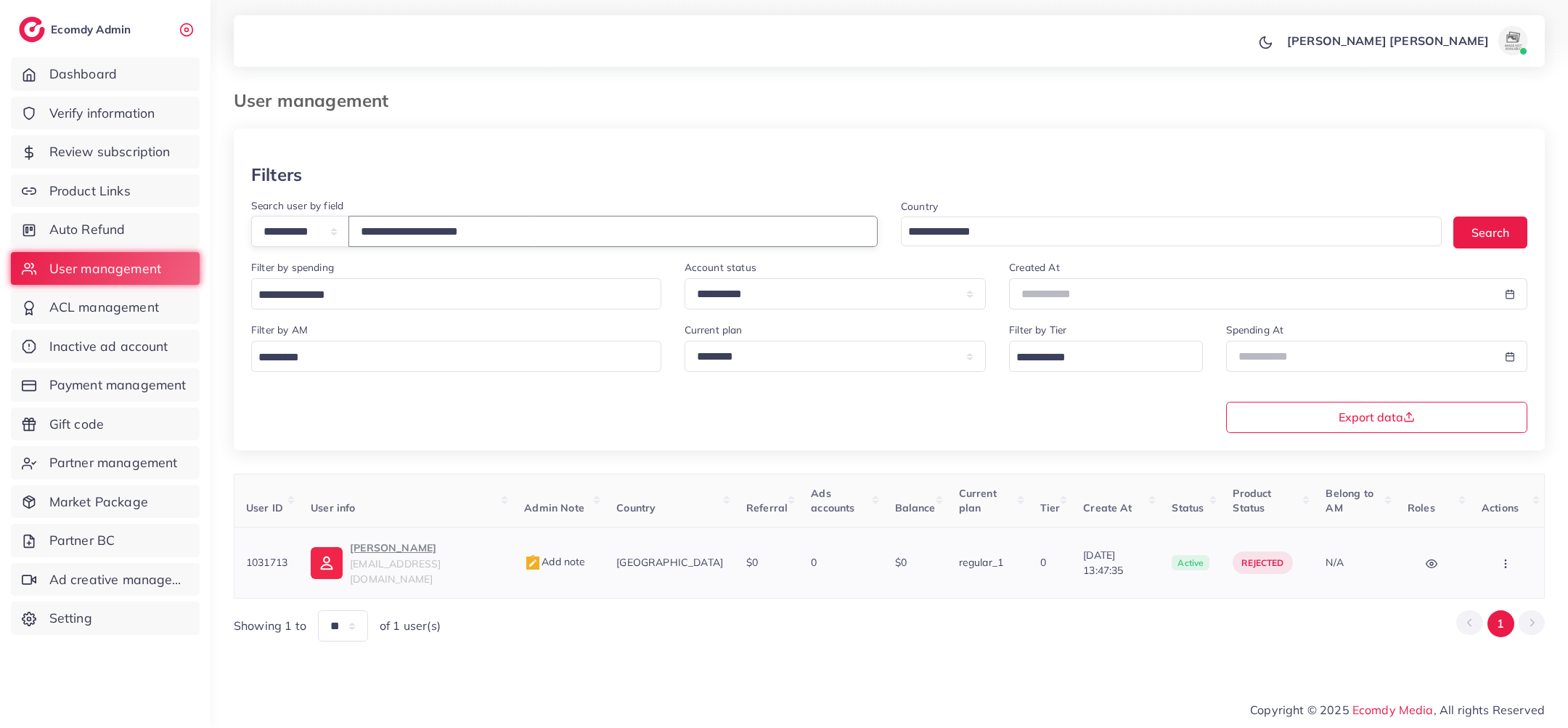
type input "**********"
click at [404, 557] on div "Hassan Ilyas hassansh7707@gmail.com" at bounding box center [425, 562] width 151 height 47
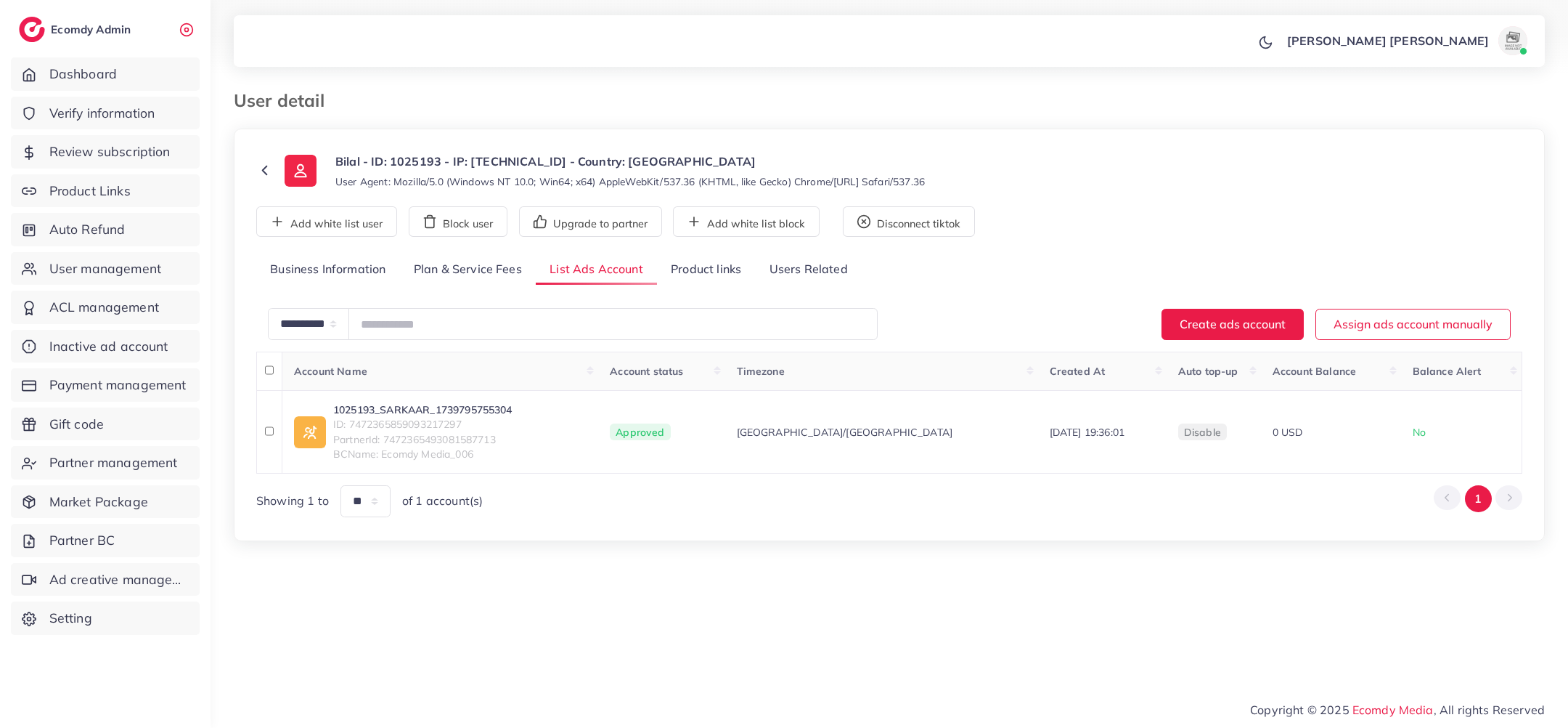
click at [682, 264] on link "Product links" at bounding box center [706, 269] width 98 height 31
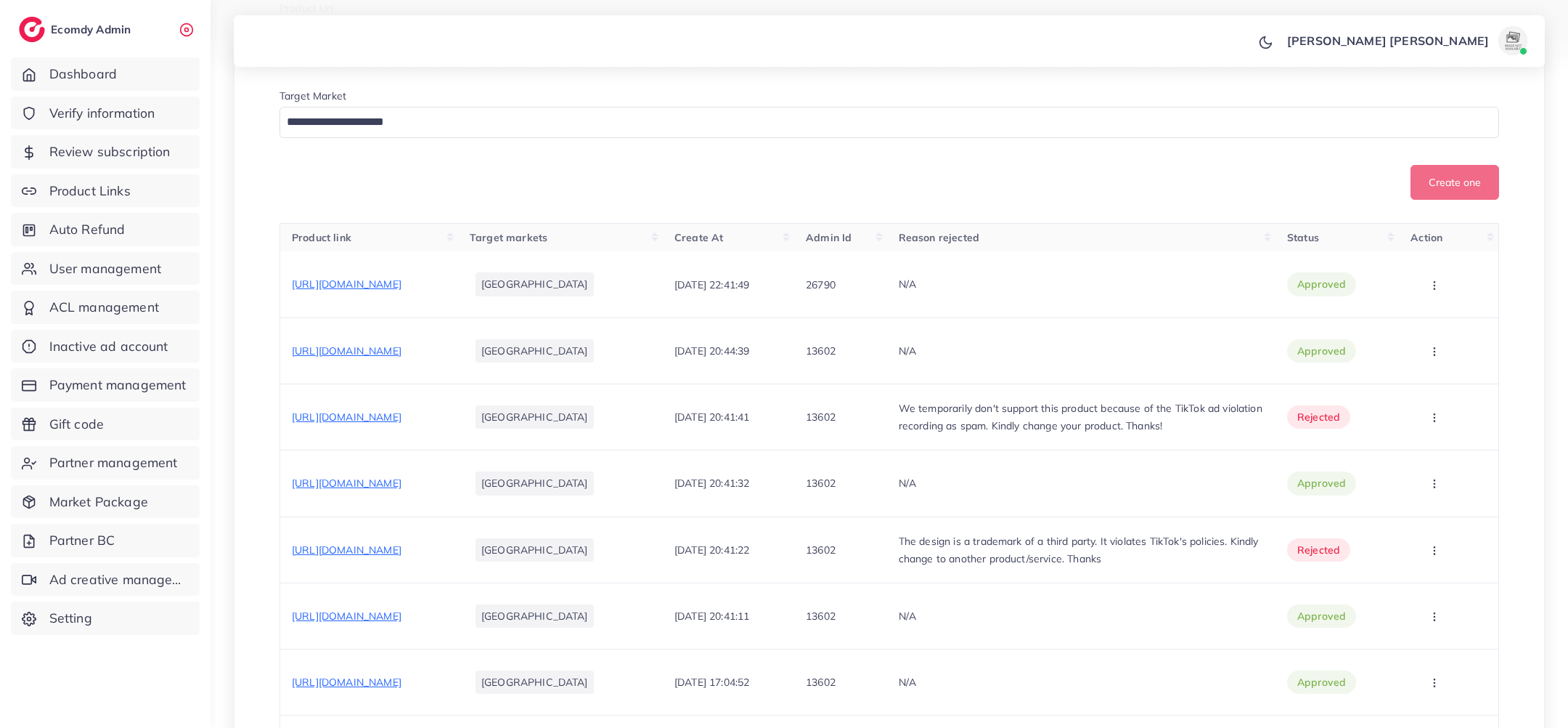
scroll to position [364, 0]
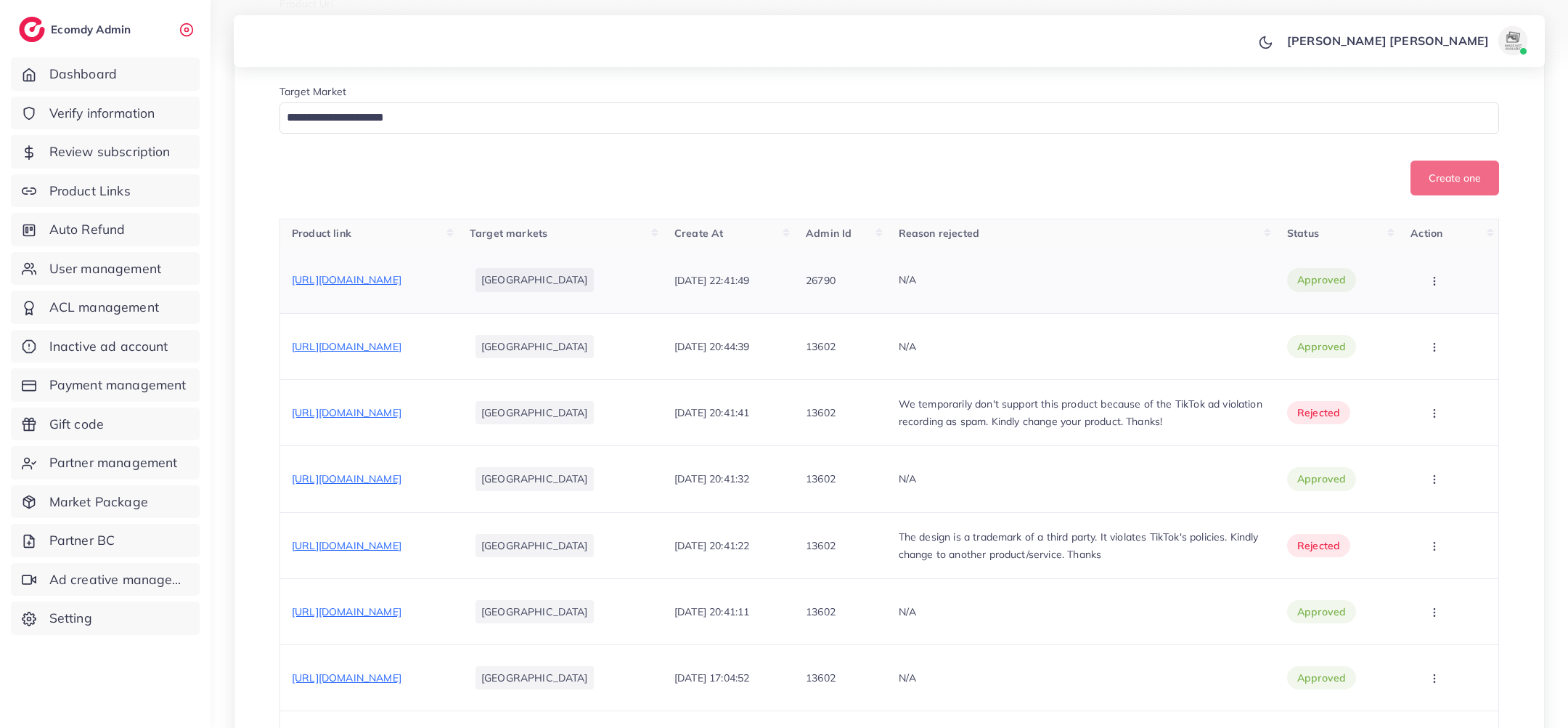
click at [401, 273] on span "[URL][DOMAIN_NAME]" at bounding box center [346, 280] width 110 height 13
click at [401, 349] on span "https://sarkaribazaarr.myshopify.com/products/brand-natural-setting-spray-200ml" at bounding box center [346, 346] width 110 height 13
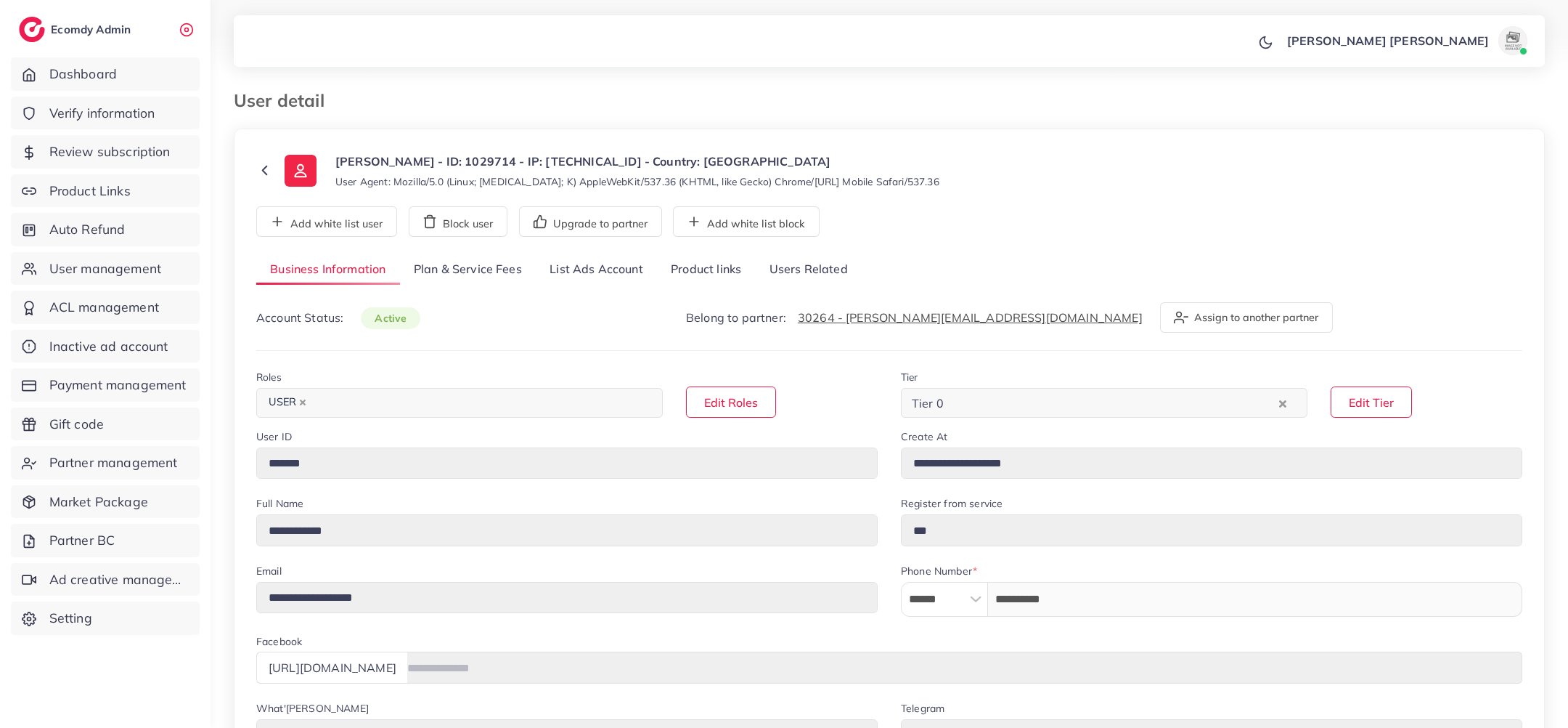
select select "********"
click at [512, 268] on link "Plan & Service Fees" at bounding box center [468, 269] width 136 height 31
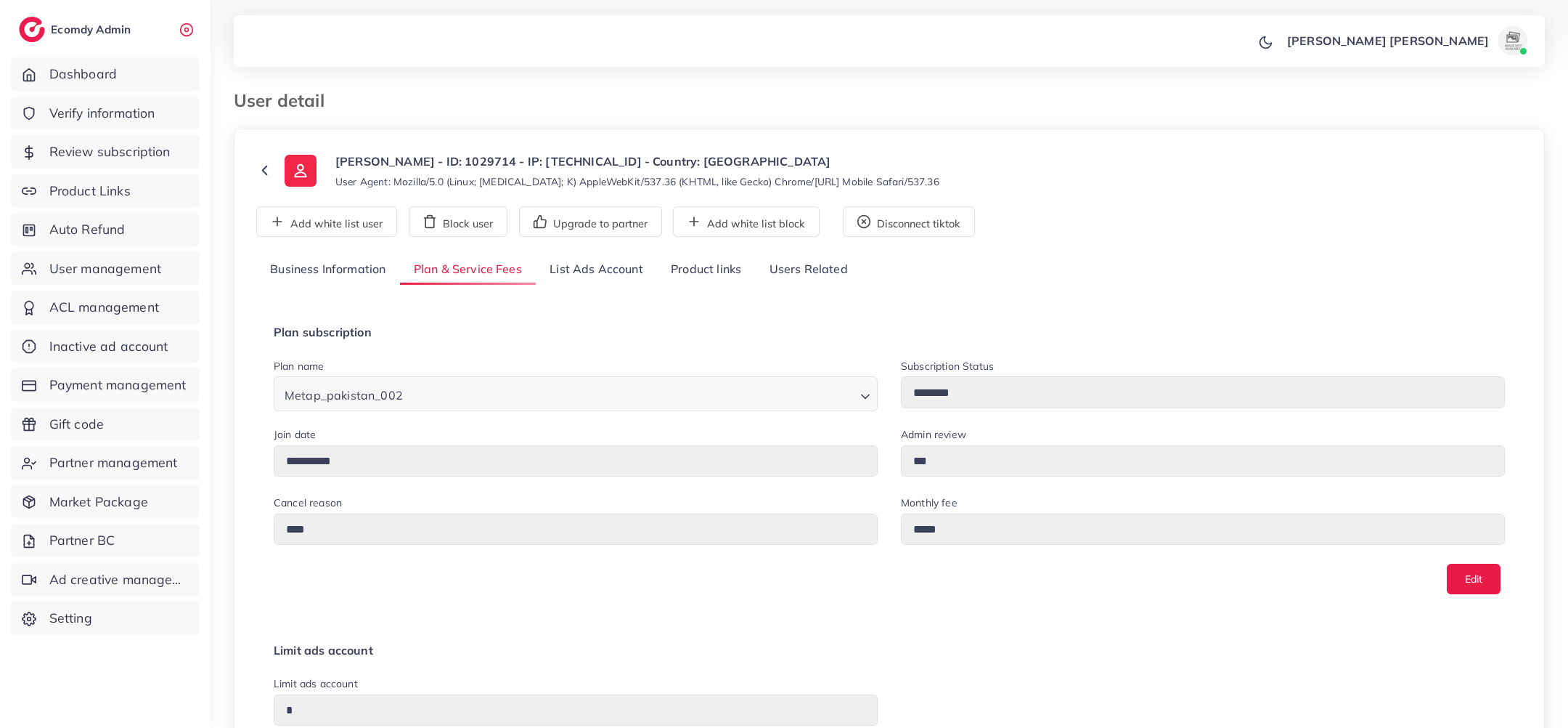
click at [580, 266] on link "List Ads Account" at bounding box center [596, 269] width 121 height 31
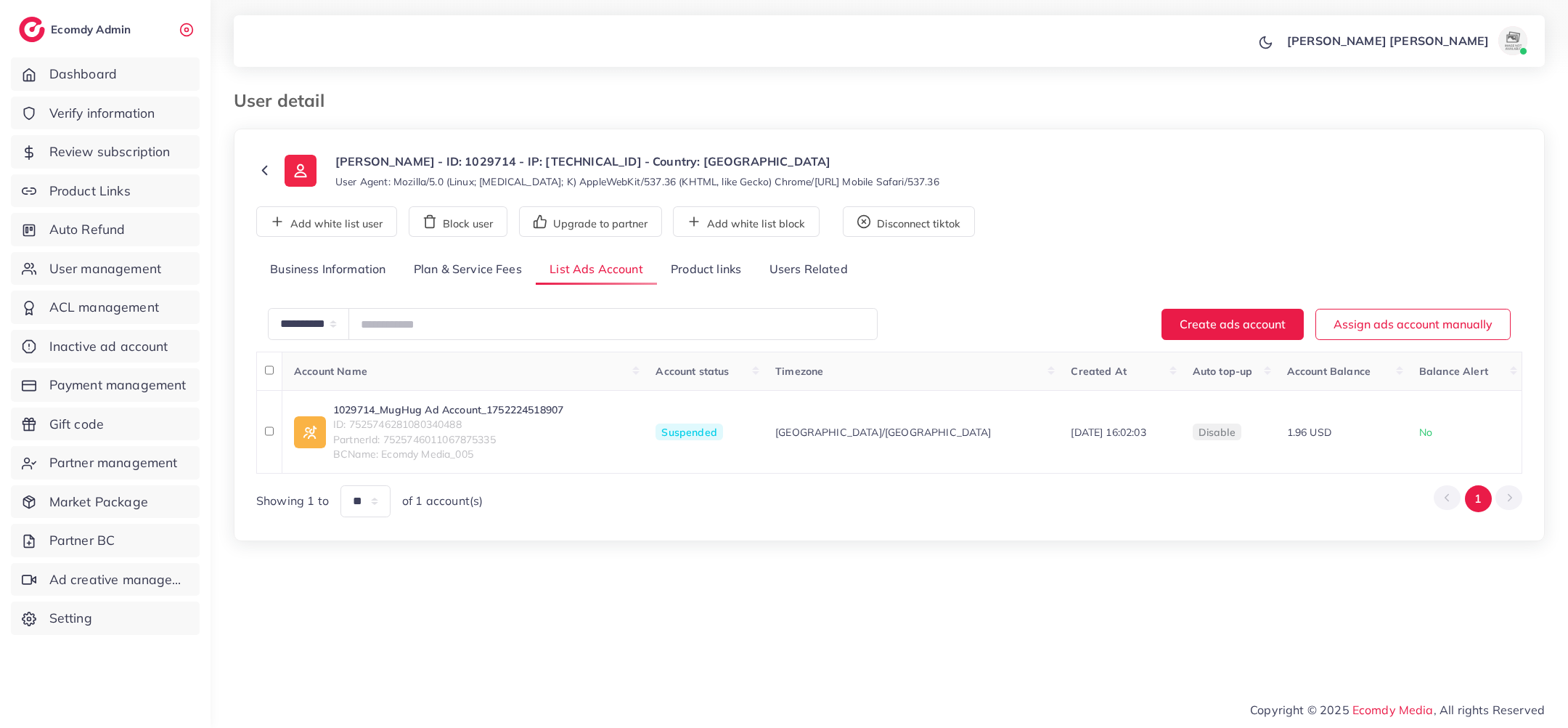
click at [499, 277] on link "Plan & Service Fees" at bounding box center [468, 269] width 136 height 31
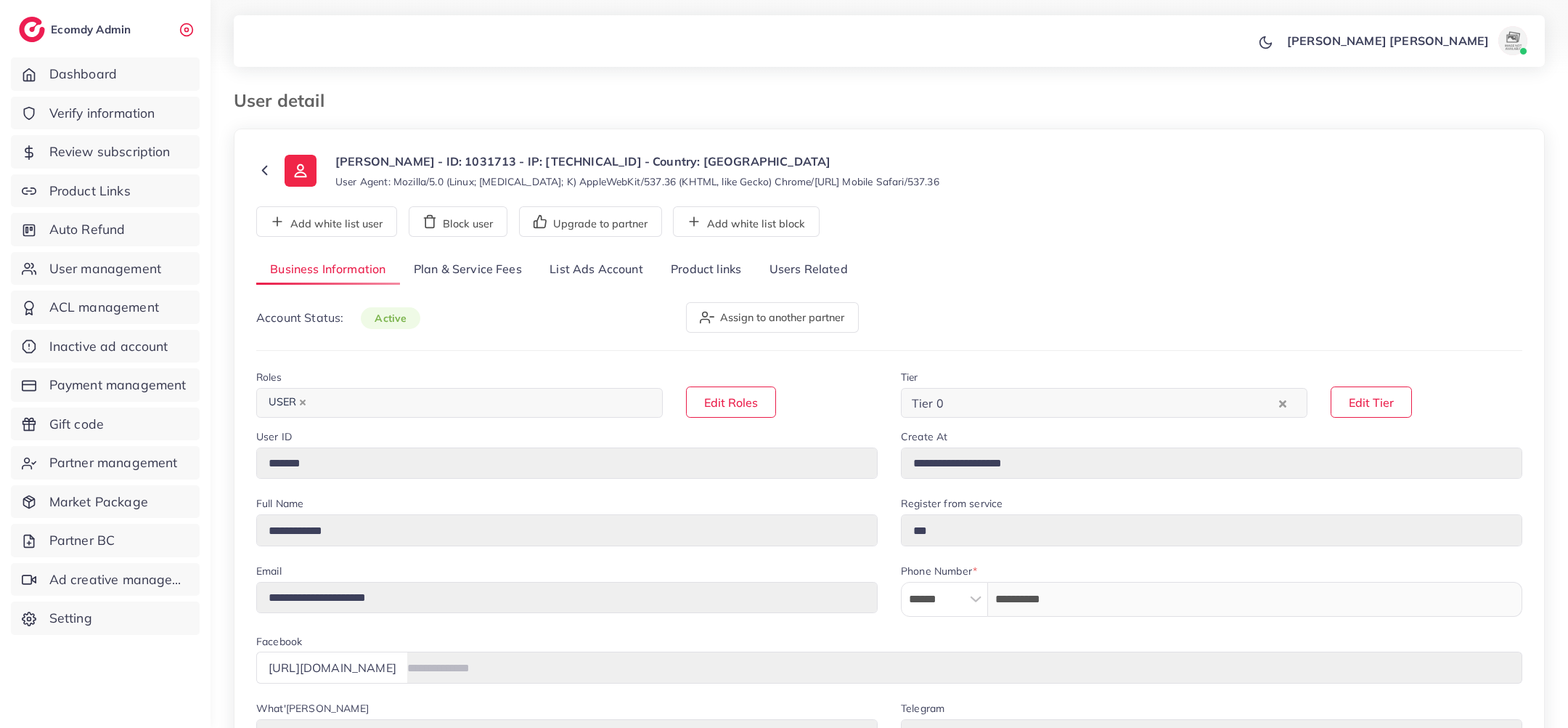
select select "********"
click at [716, 271] on link "Product links" at bounding box center [706, 269] width 98 height 31
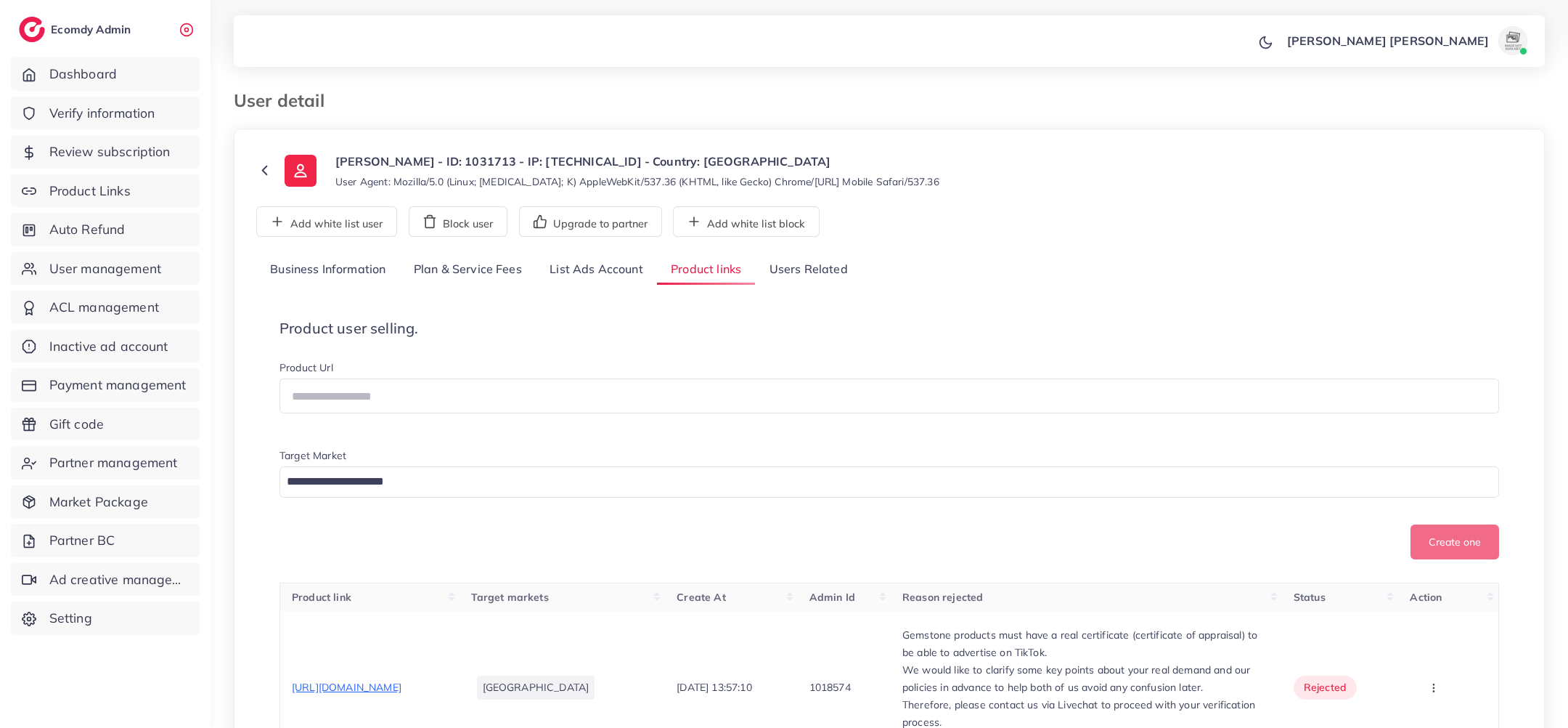
scroll to position [185, 0]
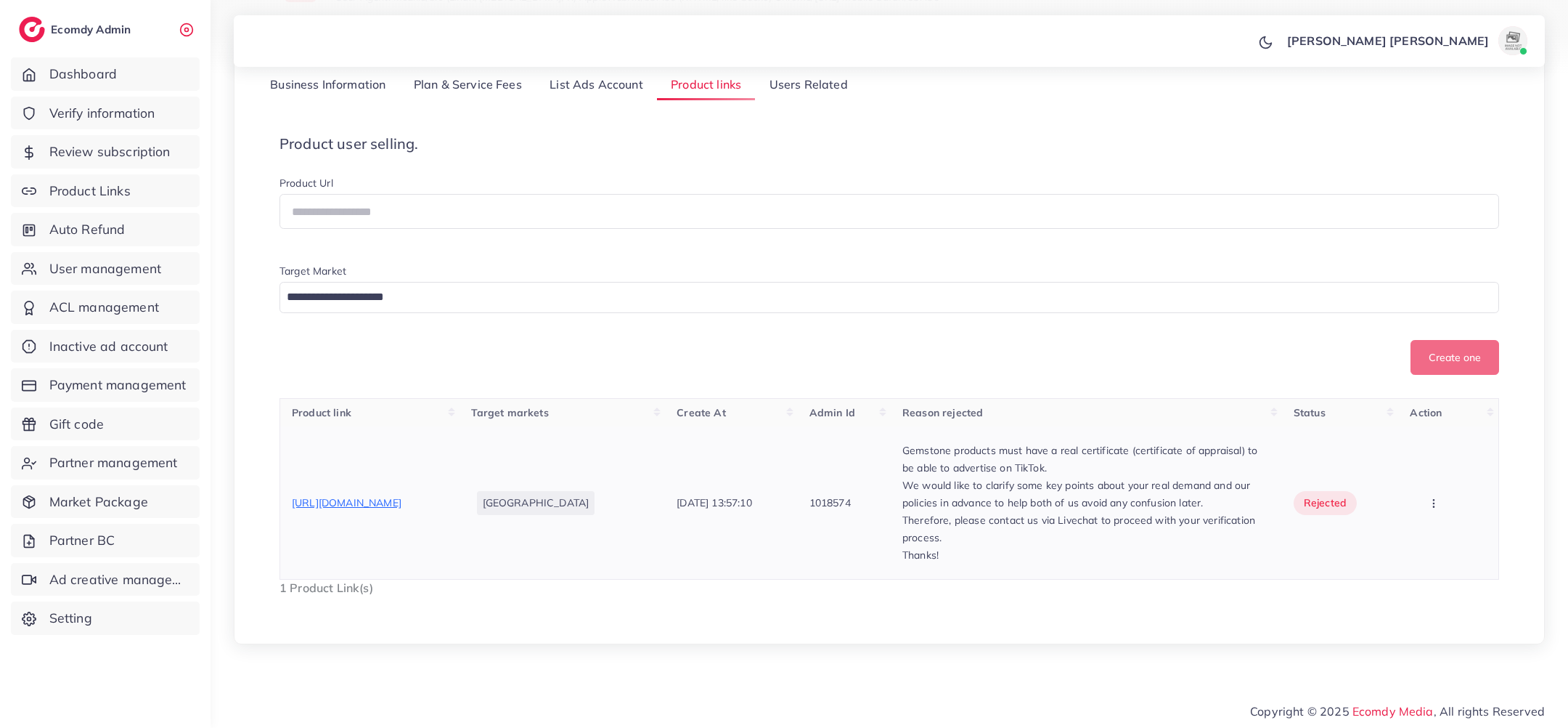
click at [401, 496] on span "[URL][DOMAIN_NAME]" at bounding box center [346, 503] width 110 height 13
click at [1082, 448] on p "Gemstone products must have a real certificate (certificate of appraisal) to be…" at bounding box center [1086, 459] width 368 height 35
click at [1073, 423] on div at bounding box center [1073, 423] width 0 height 0
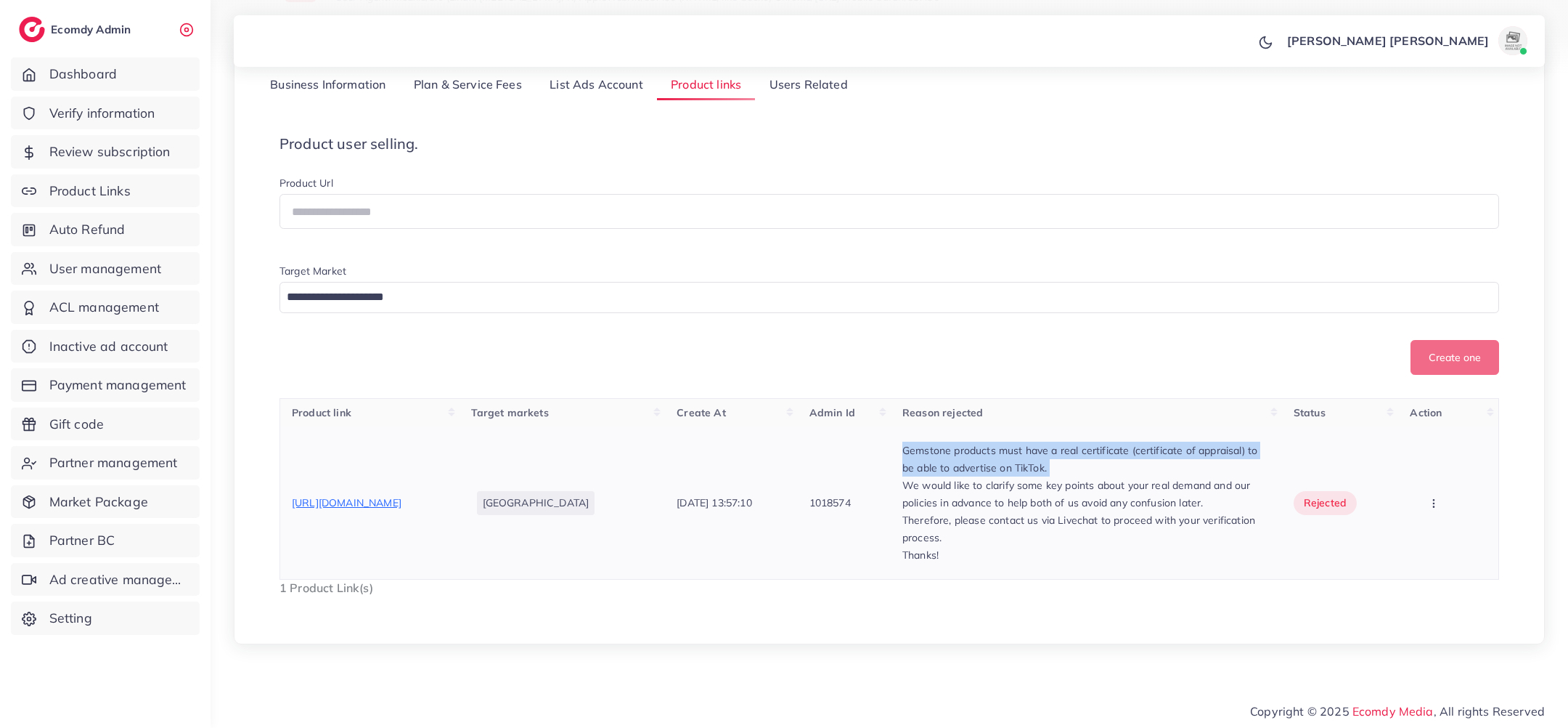
click at [1107, 495] on p "We would like to clarify some key points about your real demand and our policie…" at bounding box center [1086, 493] width 368 height 35
